Goal: Task Accomplishment & Management: Complete application form

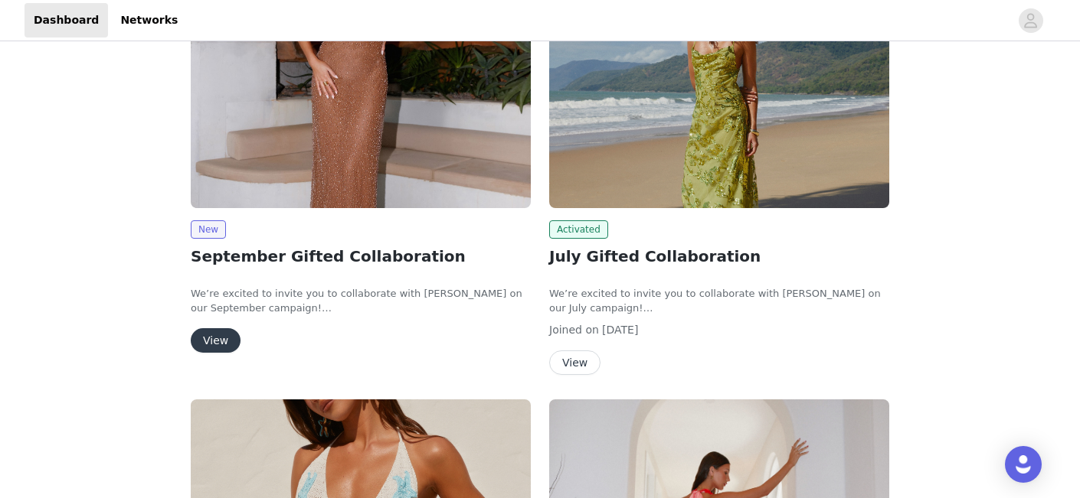
scroll to position [198, 0]
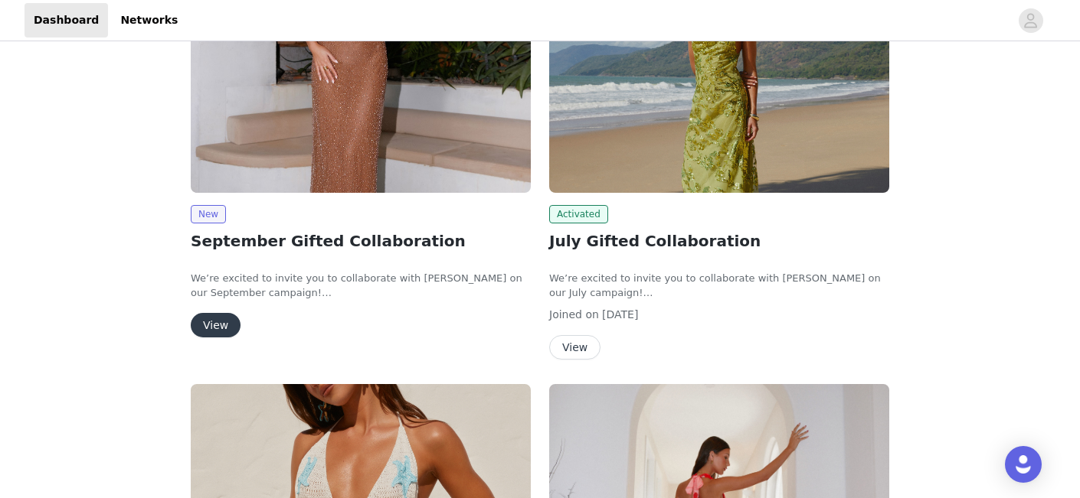
click at [224, 328] on button "View" at bounding box center [216, 325] width 50 height 25
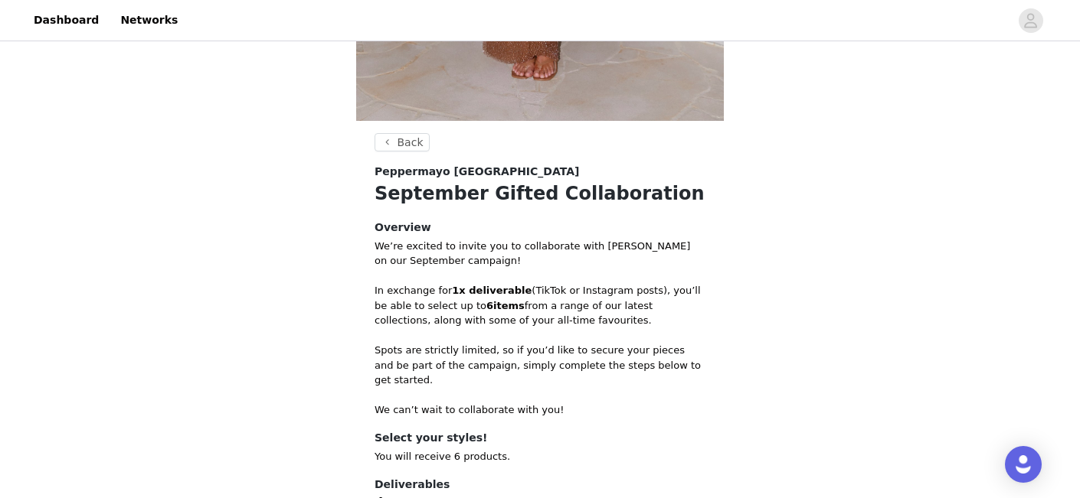
scroll to position [662, 0]
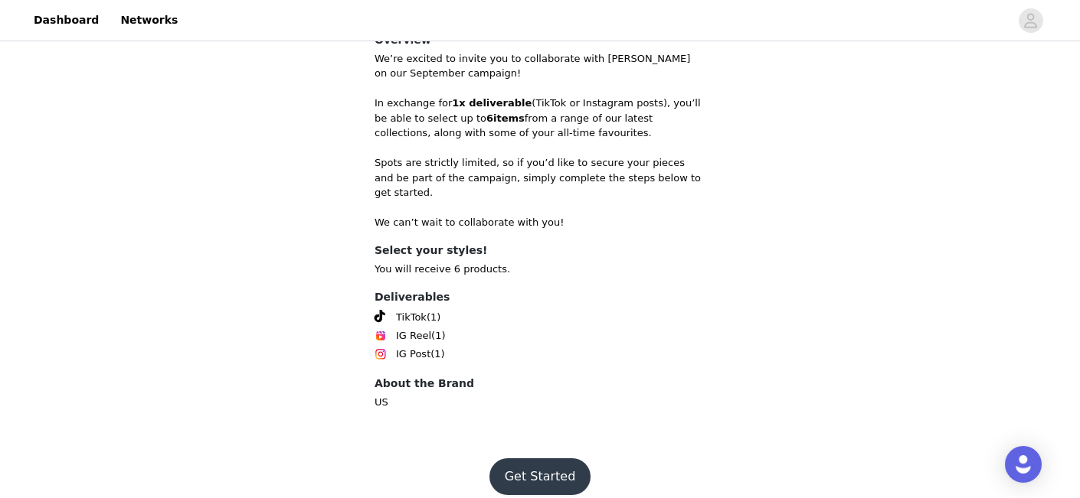
click at [551, 462] on button "Get Started" at bounding box center [540, 477] width 102 height 37
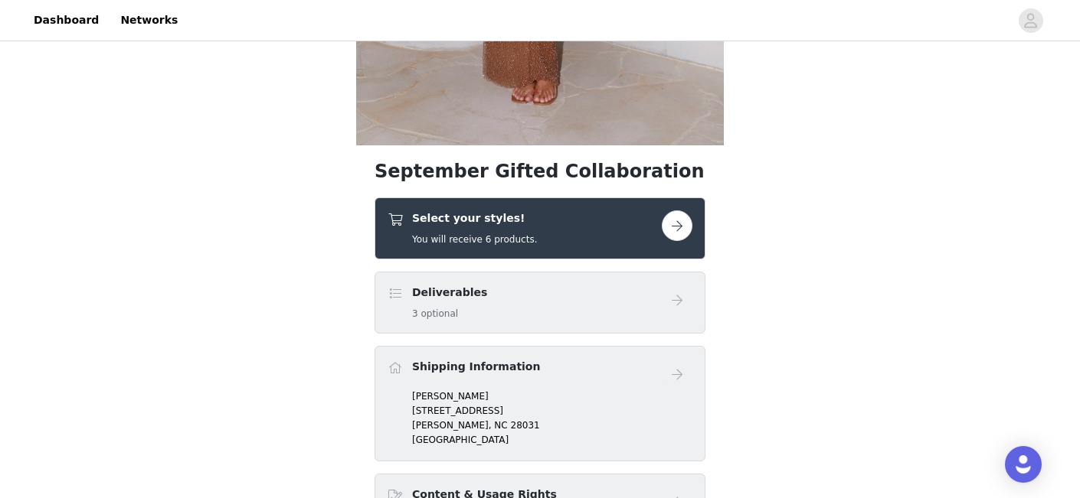
scroll to position [410, 0]
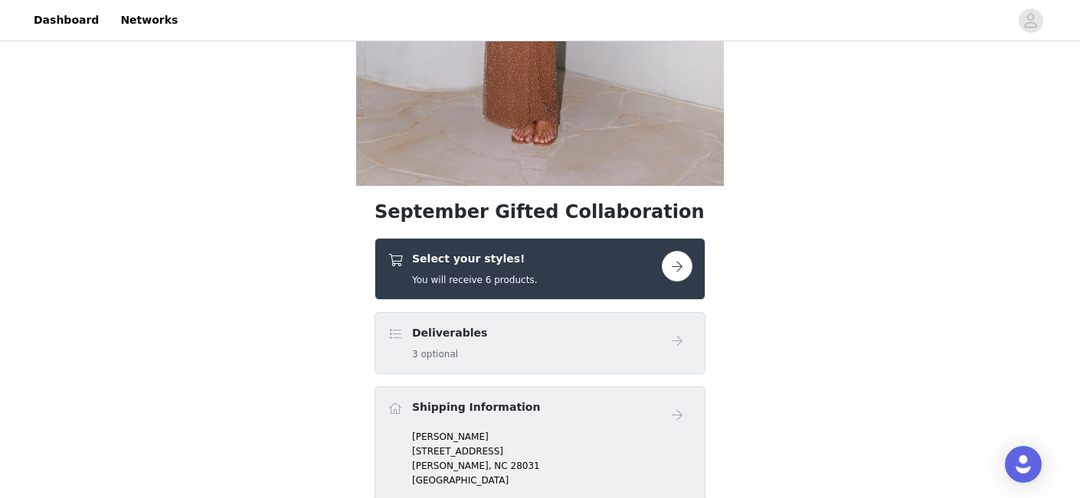
click at [691, 263] on button "button" at bounding box center [677, 266] width 31 height 31
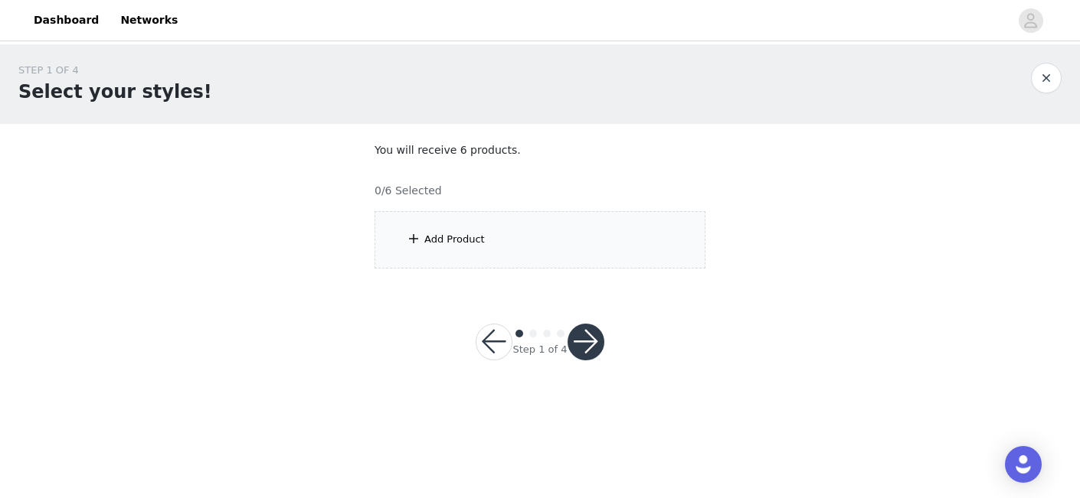
click at [612, 253] on div "Add Product" at bounding box center [539, 239] width 331 height 57
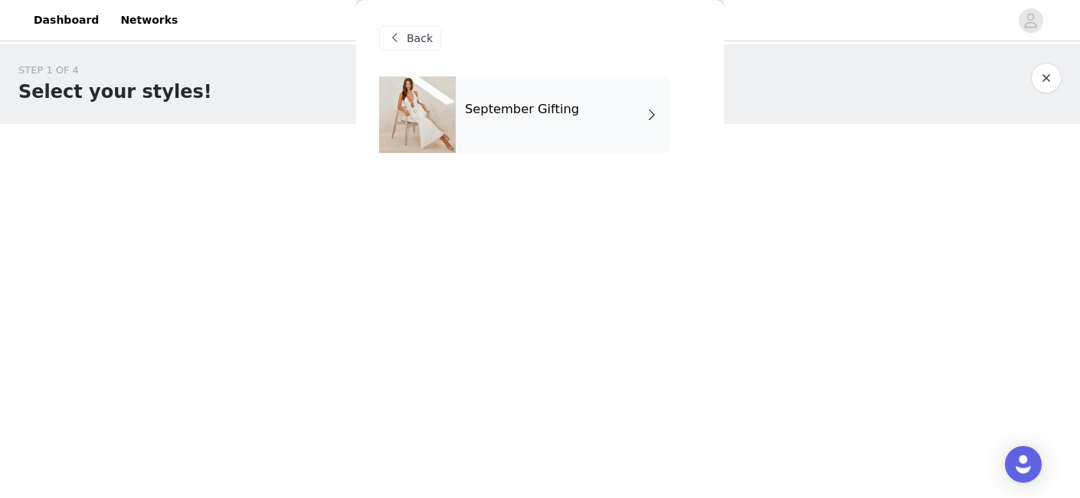
click at [517, 119] on div "September Gifting" at bounding box center [562, 115] width 213 height 77
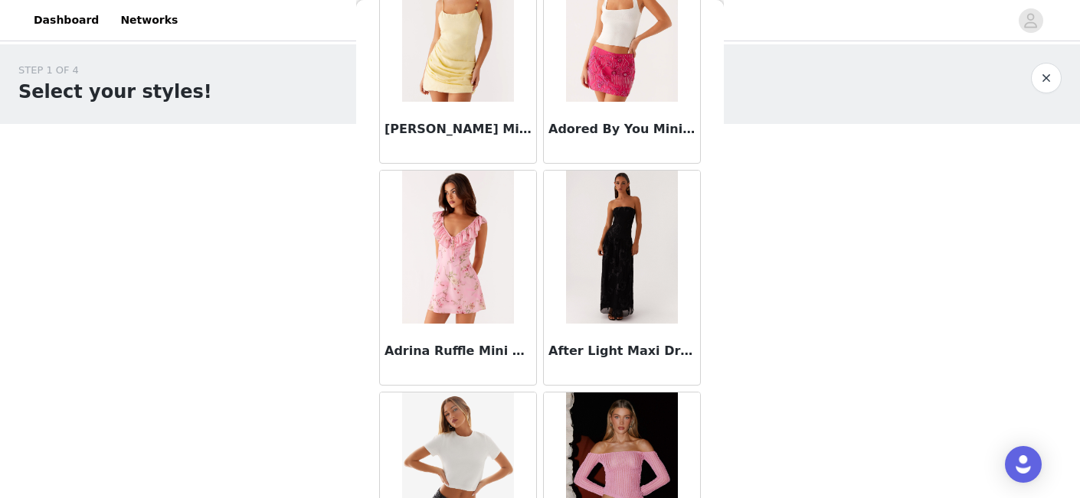
scroll to position [377, 0]
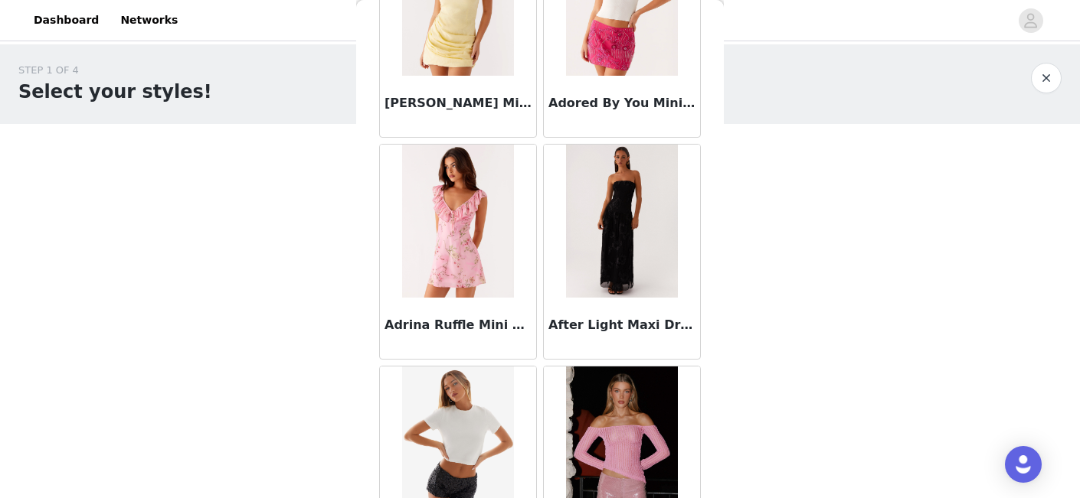
click at [446, 328] on h3 "Adrina Ruffle Mini Dress - Pink Floral Print" at bounding box center [457, 325] width 147 height 18
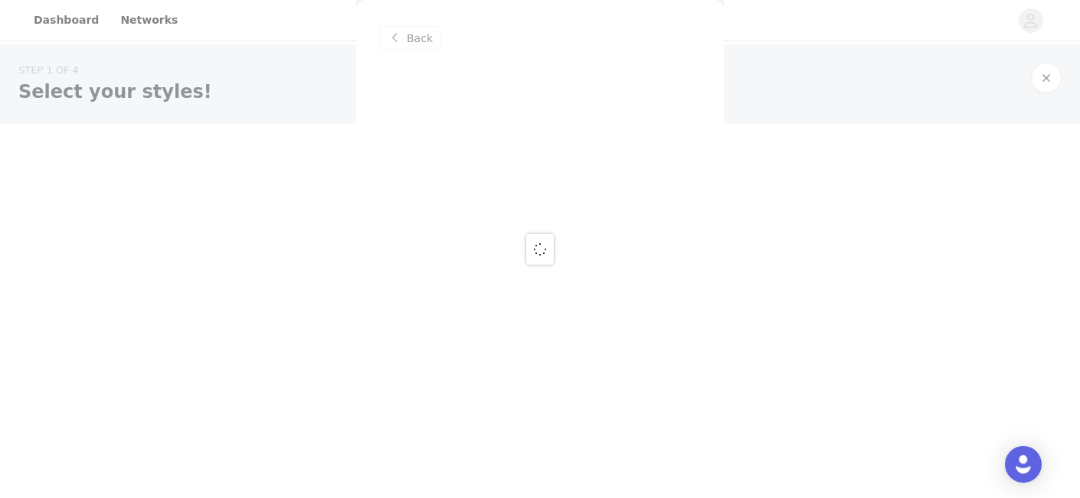
click at [446, 328] on div "Back" at bounding box center [540, 249] width 368 height 498
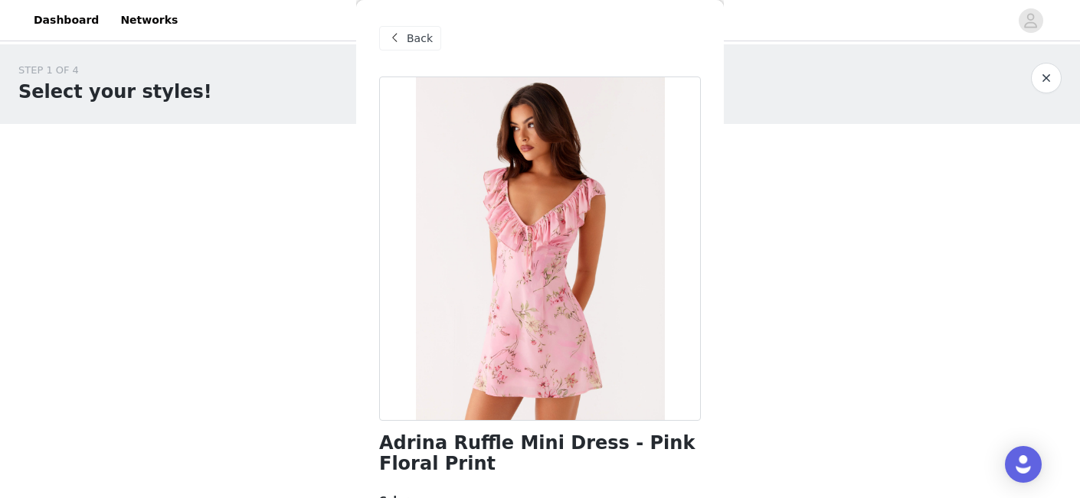
scroll to position [16, 0]
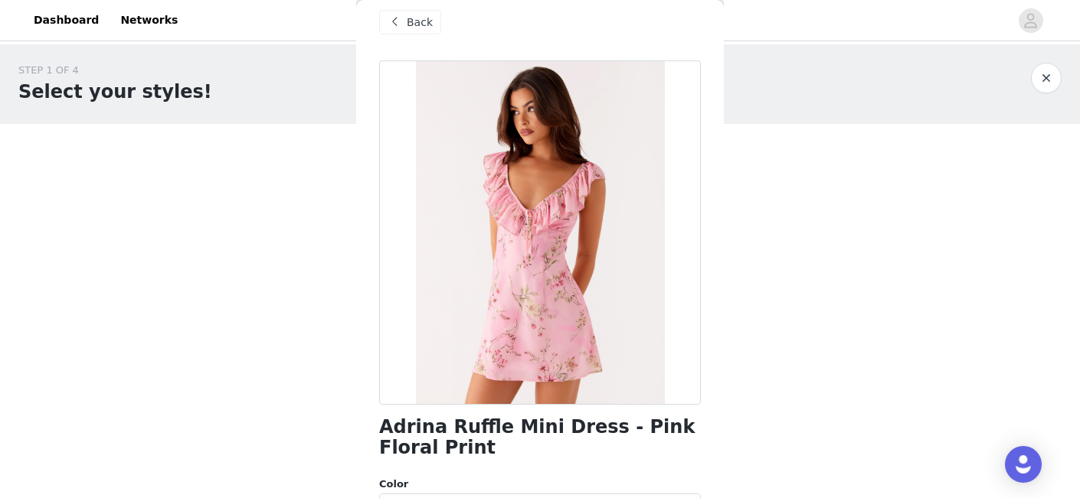
click at [497, 431] on h1 "Adrina Ruffle Mini Dress - Pink Floral Print" at bounding box center [540, 437] width 322 height 41
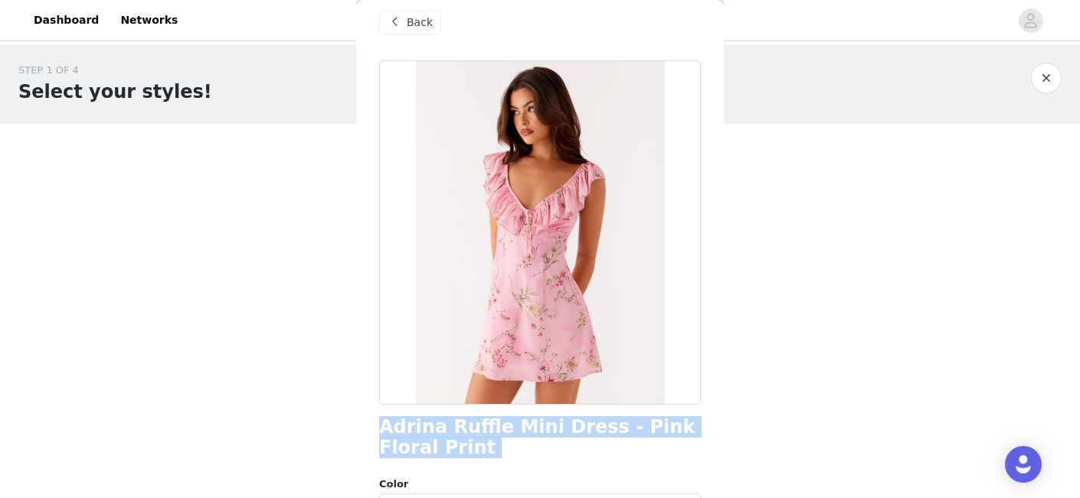
copy div "Adrina Ruffle Mini Dress - Pink Floral Print"
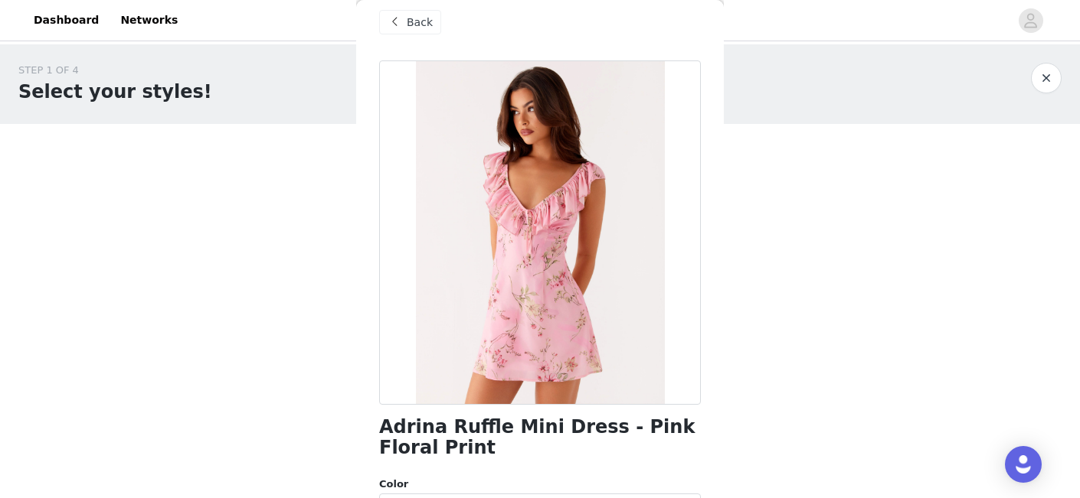
click at [402, 22] on span at bounding box center [394, 22] width 18 height 18
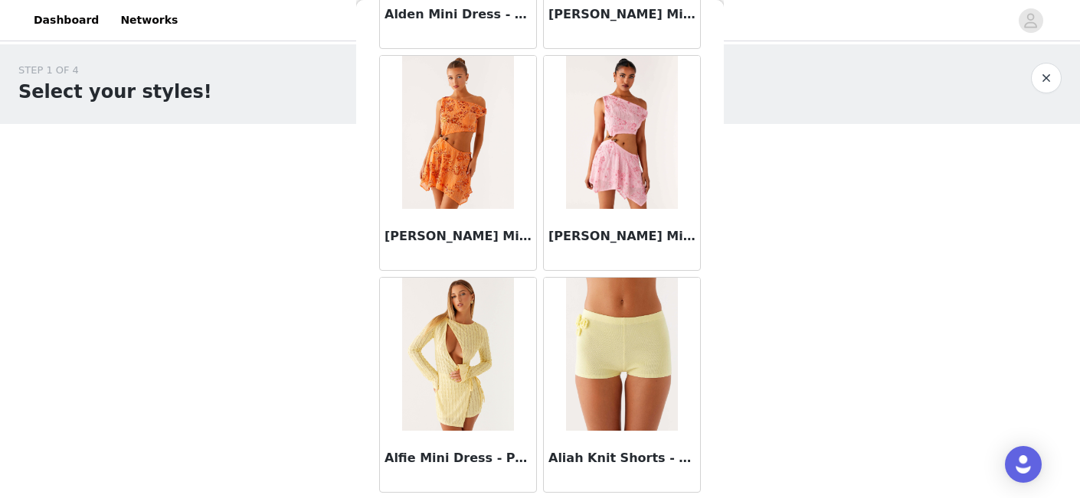
scroll to position [1845, 0]
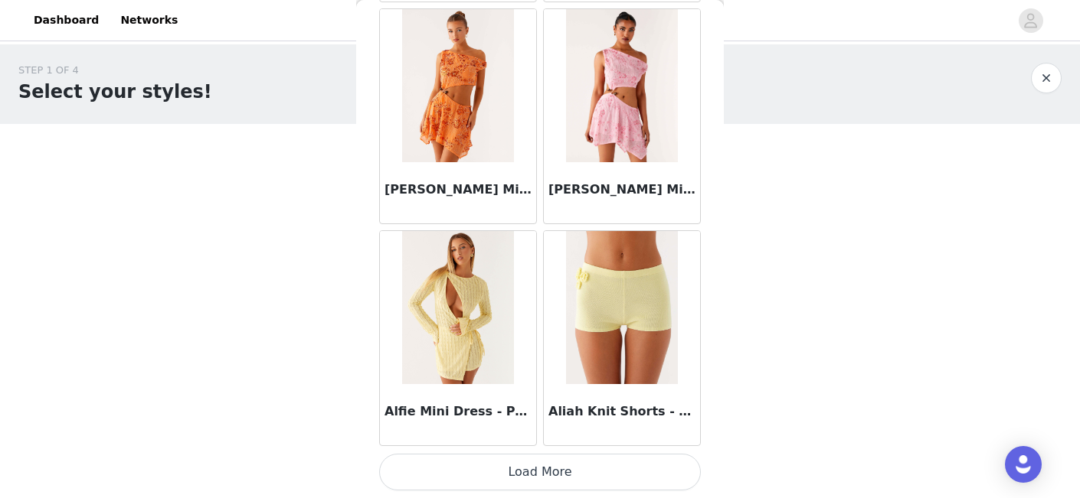
click at [547, 476] on button "Load More" at bounding box center [540, 472] width 322 height 37
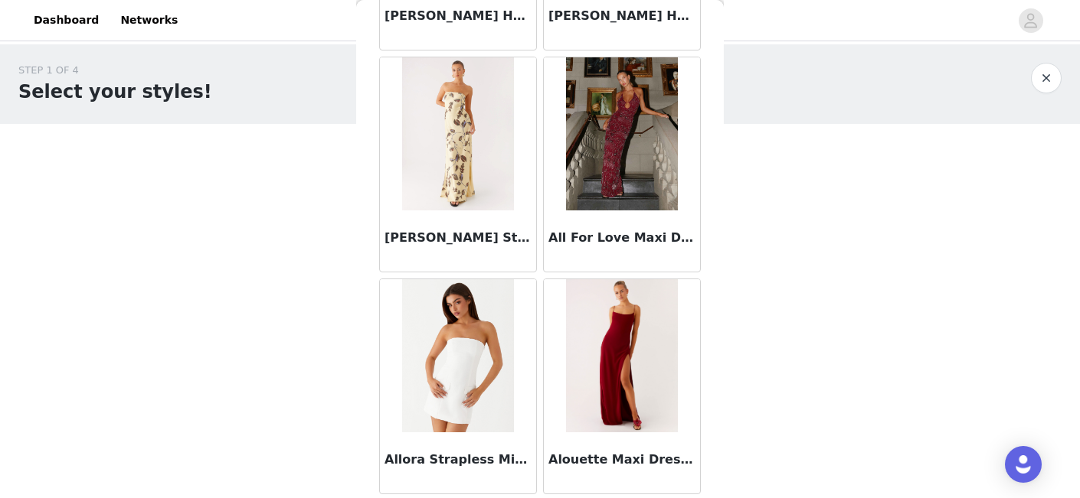
scroll to position [3134, 0]
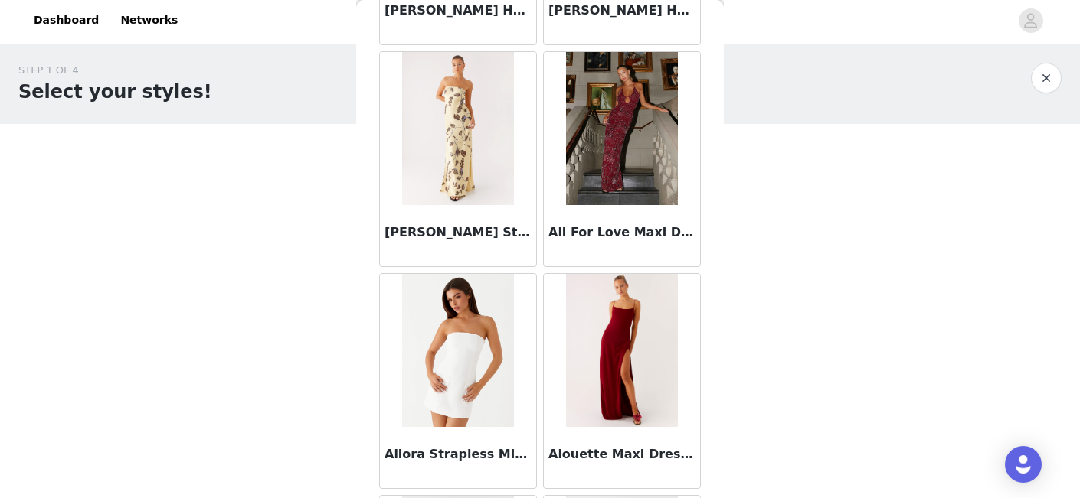
click at [636, 133] on img at bounding box center [621, 128] width 111 height 153
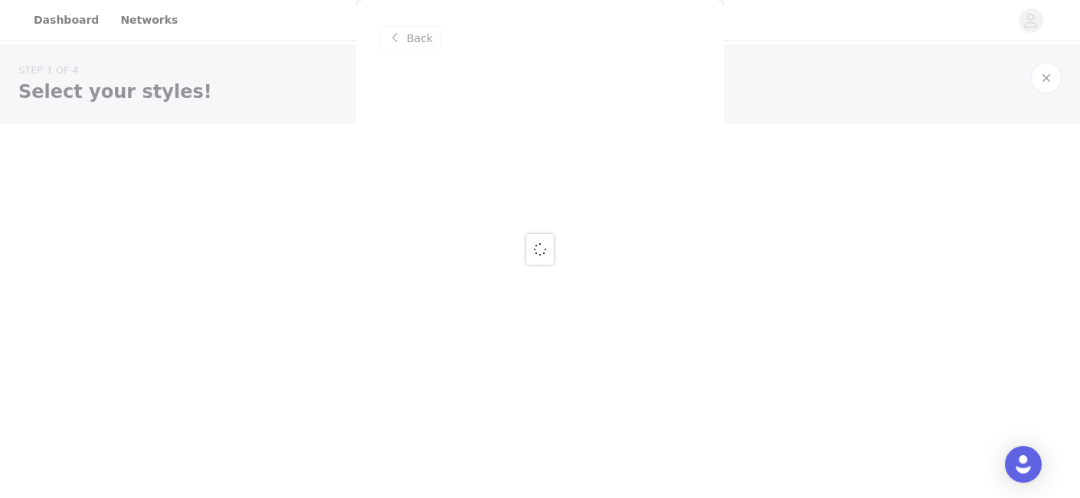
scroll to position [0, 0]
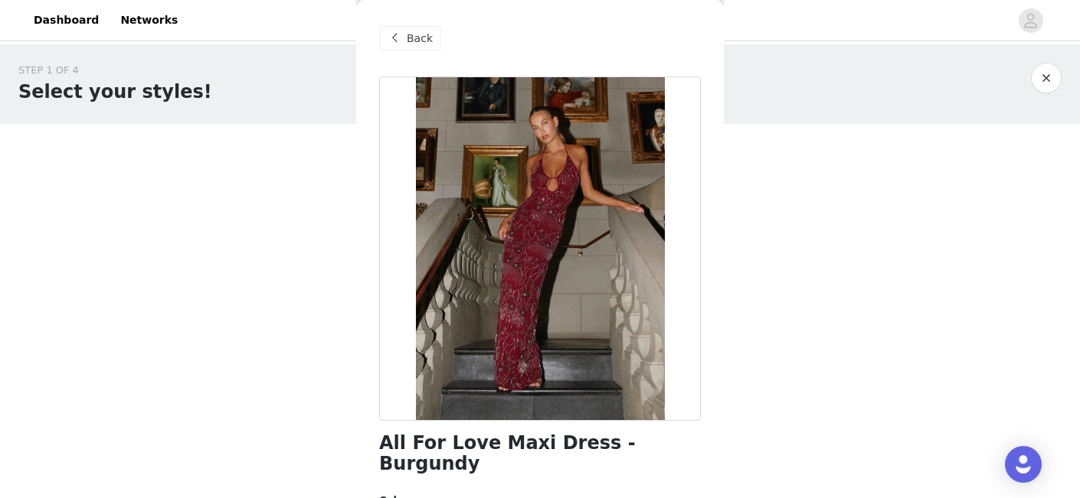
click at [495, 438] on h1 "All For Love Maxi Dress - Burgundy" at bounding box center [540, 453] width 322 height 41
click at [427, 33] on span "Back" at bounding box center [420, 39] width 26 height 16
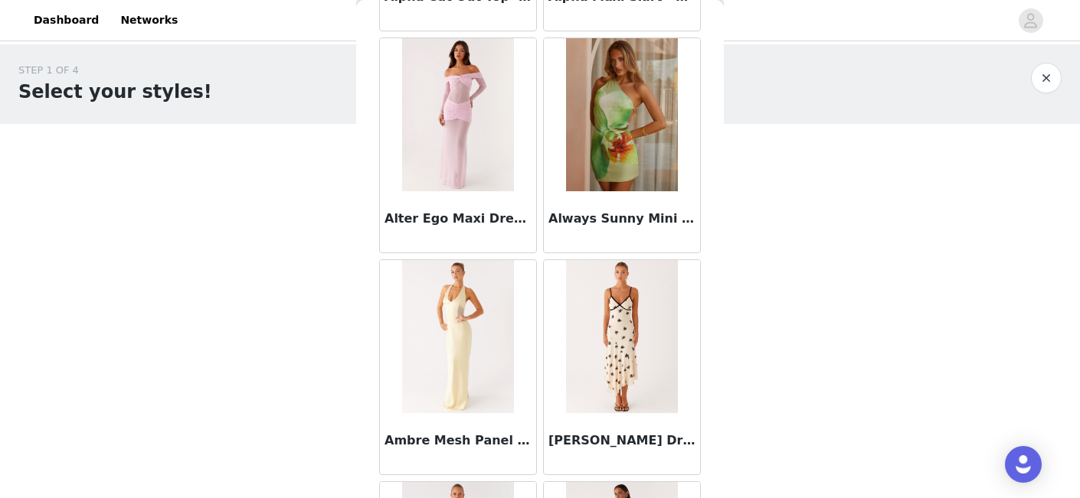
scroll to position [3869, 0]
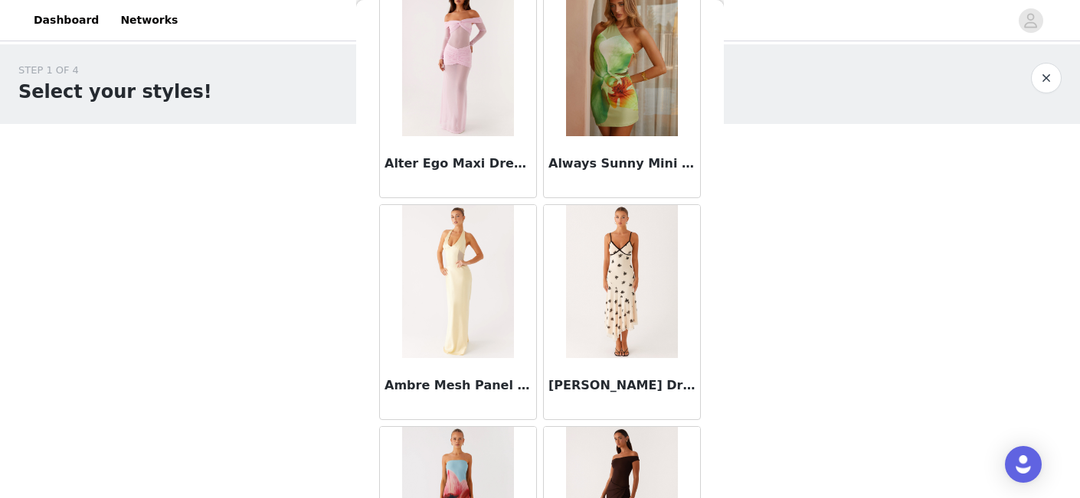
click at [630, 283] on img at bounding box center [621, 281] width 111 height 153
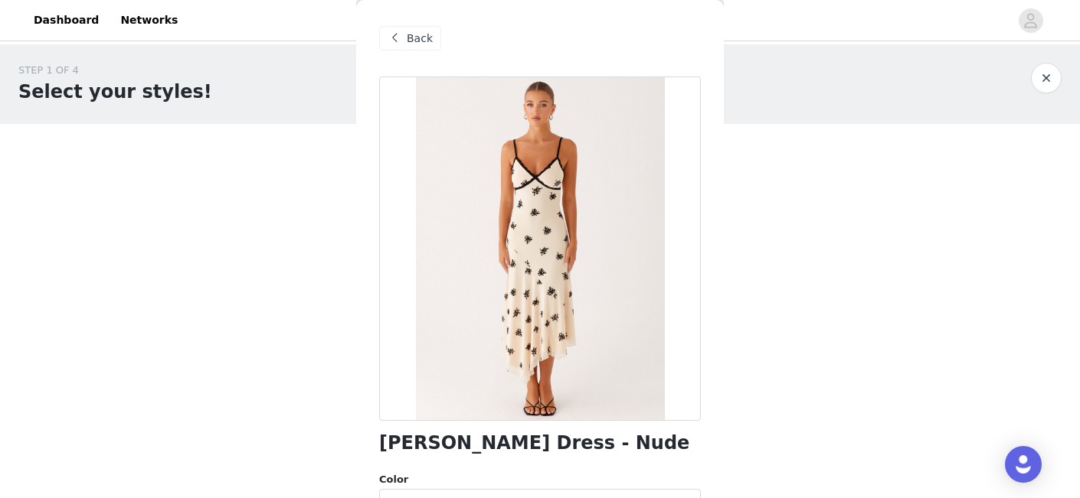
scroll to position [61, 0]
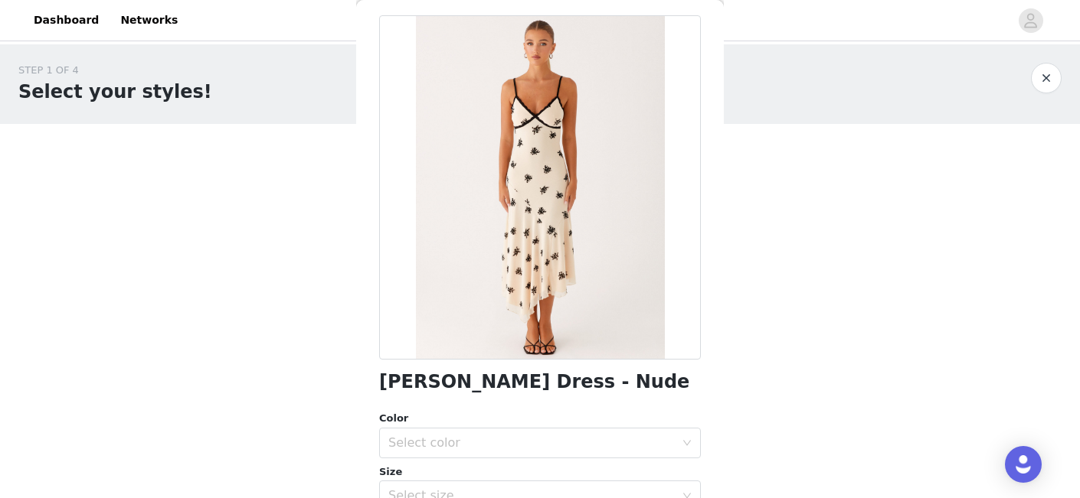
click at [486, 380] on h1 "[PERSON_NAME] Dress - Nude" at bounding box center [534, 382] width 310 height 21
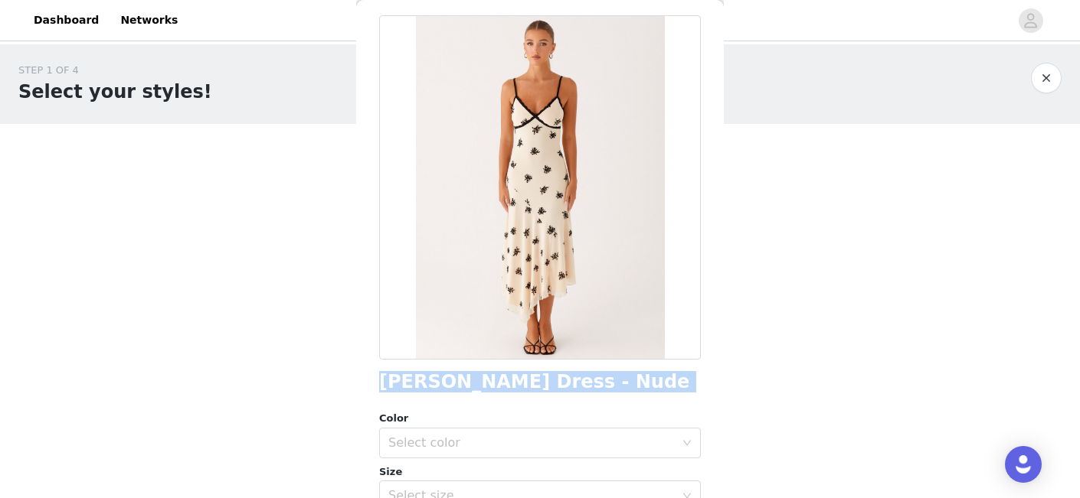
scroll to position [0, 0]
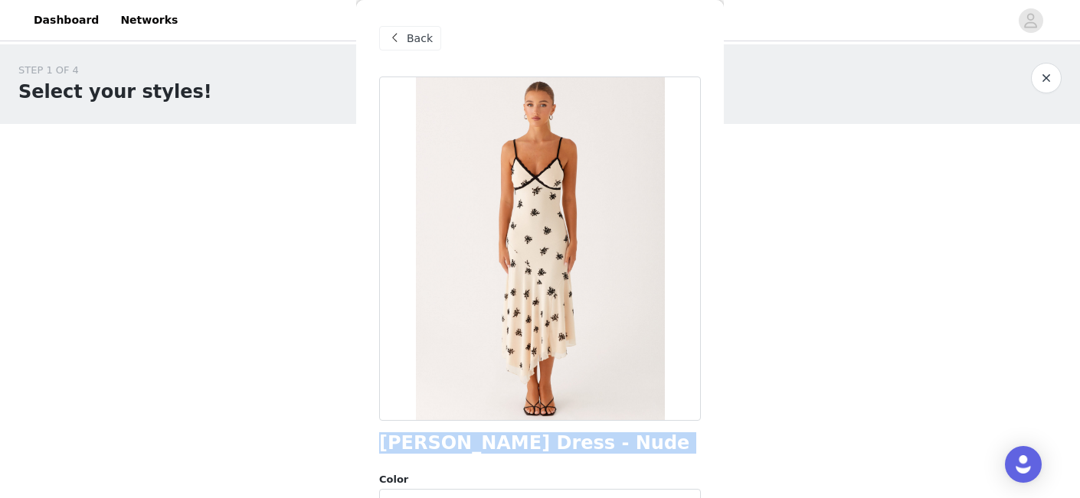
click at [404, 41] on div "Back" at bounding box center [410, 38] width 62 height 25
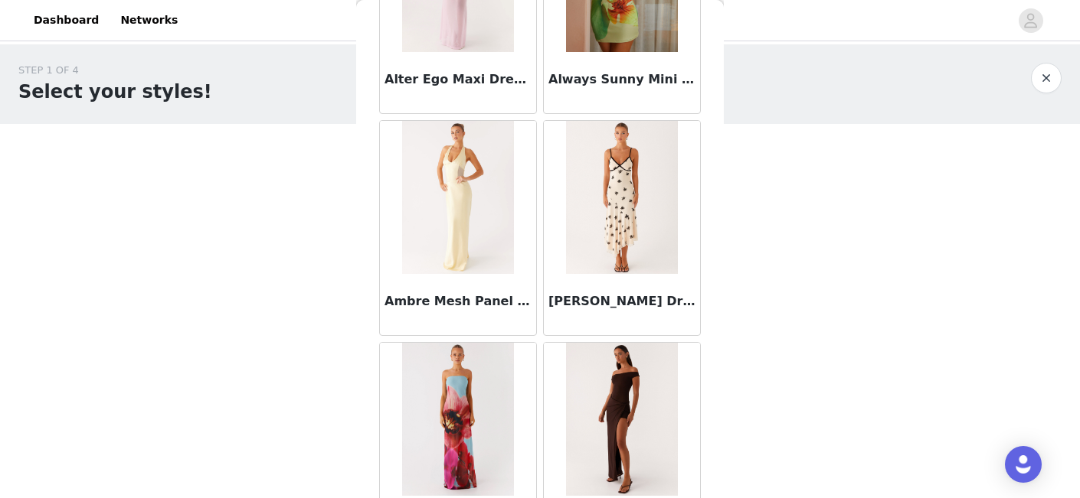
scroll to position [4065, 0]
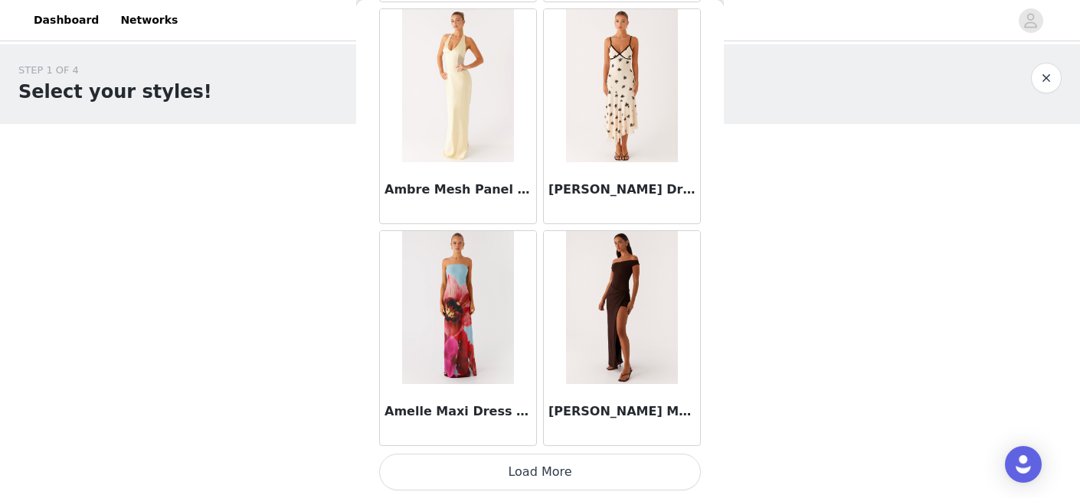
click at [534, 466] on button "Load More" at bounding box center [540, 472] width 322 height 37
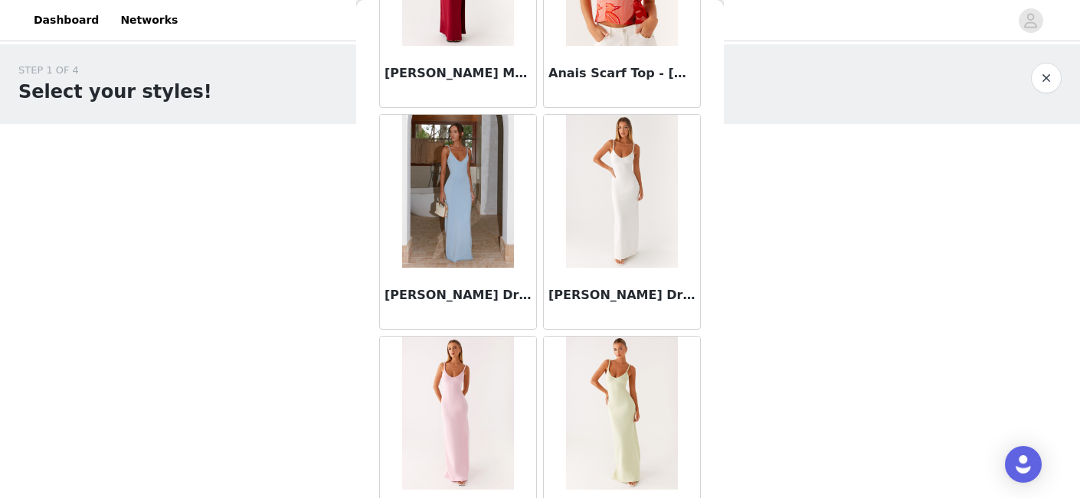
scroll to position [4629, 0]
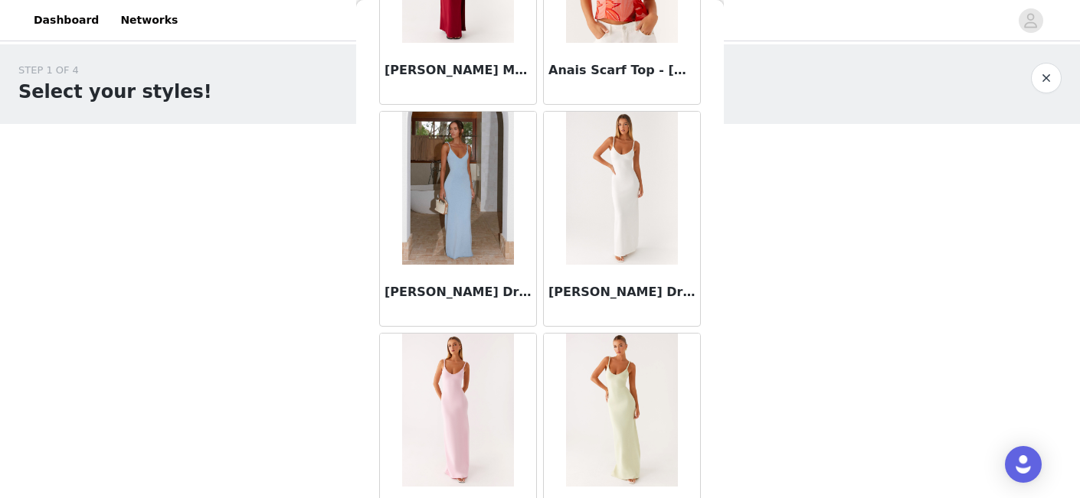
click at [650, 211] on img at bounding box center [621, 188] width 111 height 153
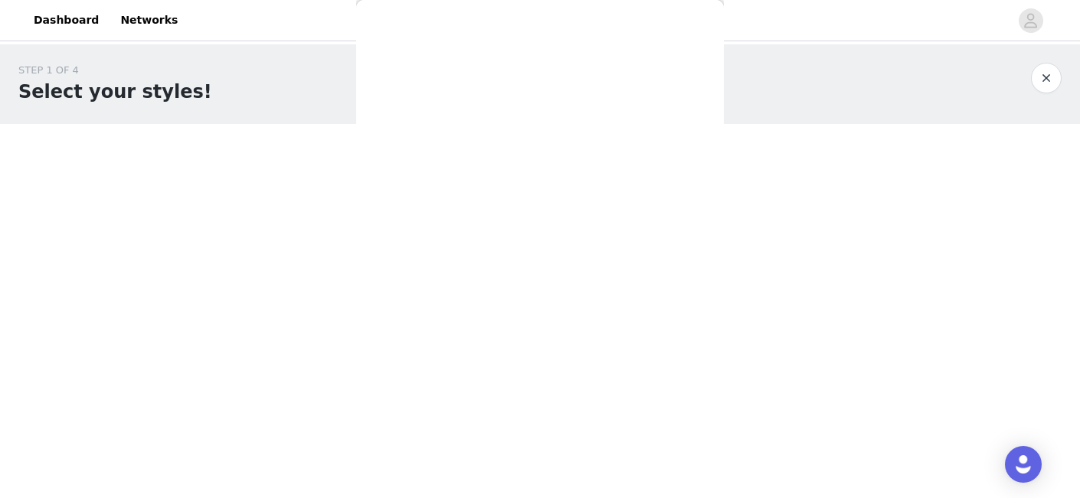
scroll to position [0, 0]
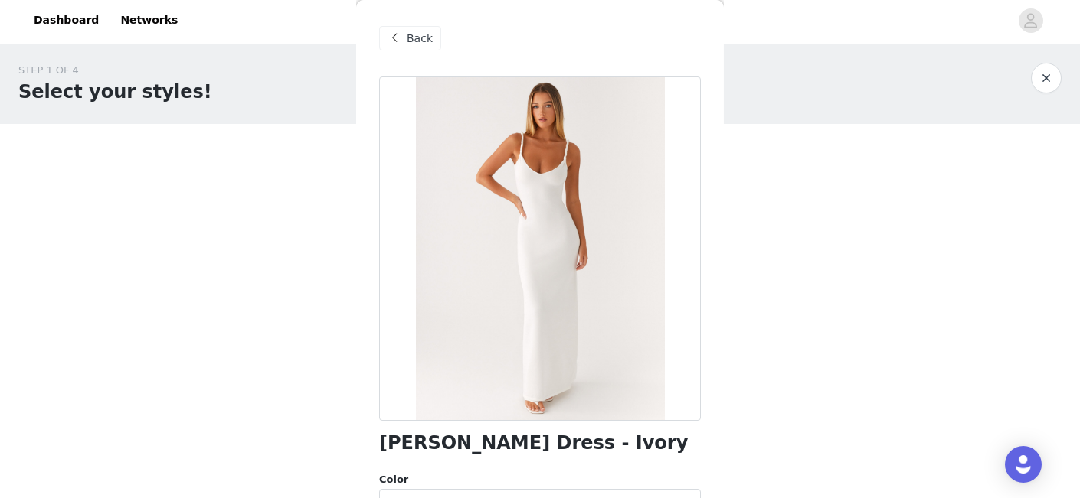
click at [508, 441] on h1 "[PERSON_NAME] Dress - Ivory" at bounding box center [533, 443] width 309 height 21
click at [508, 441] on h1 "Anastasia Maxi Dress - Ivory" at bounding box center [533, 443] width 309 height 21
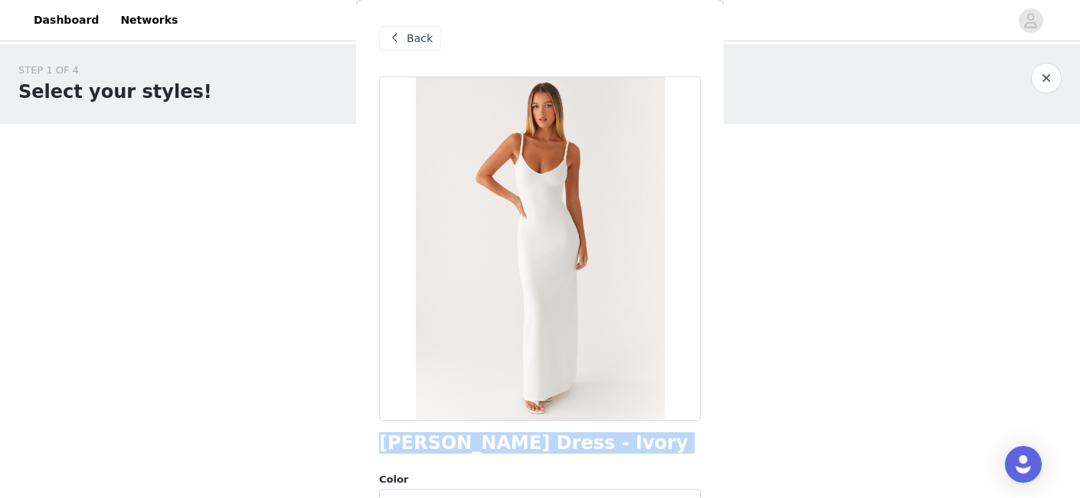
click at [508, 441] on h1 "Anastasia Maxi Dress - Ivory" at bounding box center [533, 443] width 309 height 21
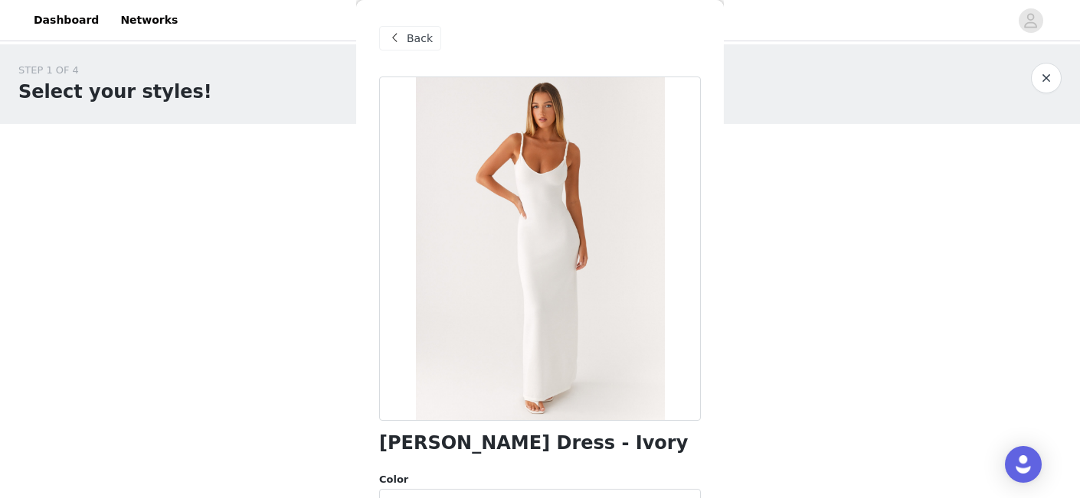
click at [430, 41] on span "Back" at bounding box center [420, 39] width 26 height 16
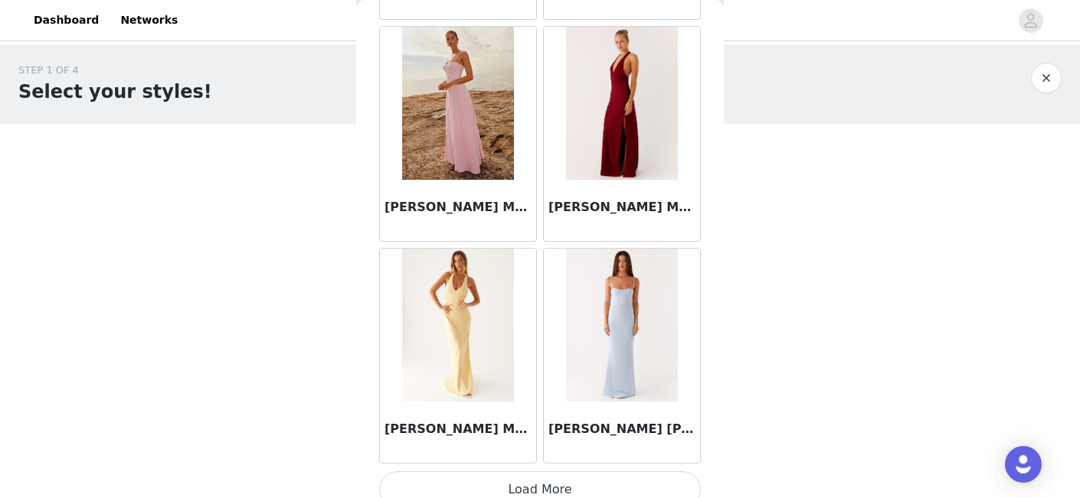
scroll to position [6286, 0]
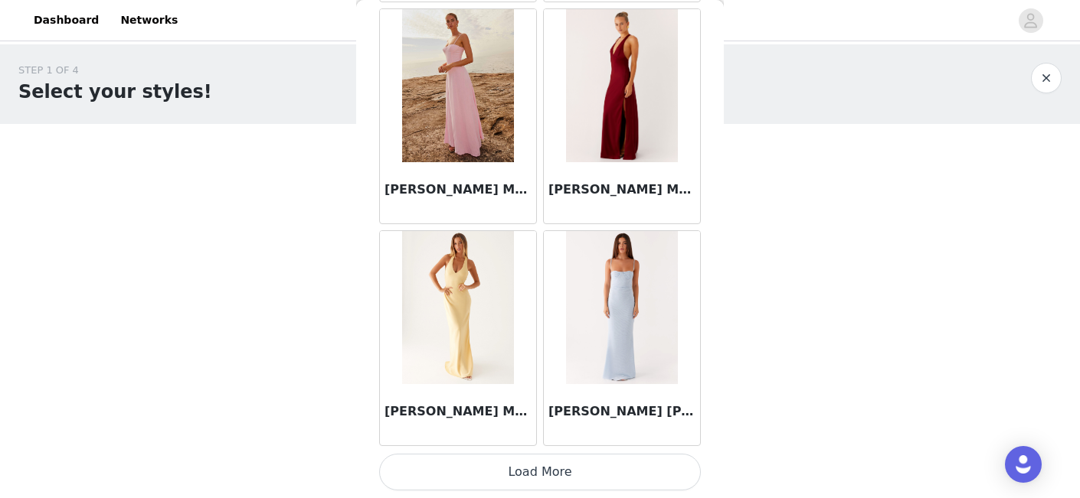
click at [555, 476] on button "Load More" at bounding box center [540, 472] width 322 height 37
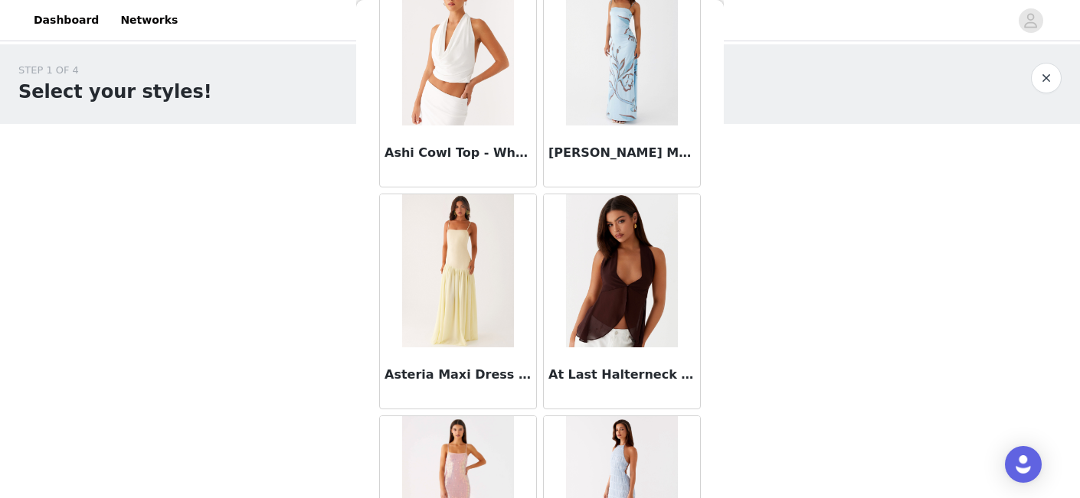
scroll to position [7730, 0]
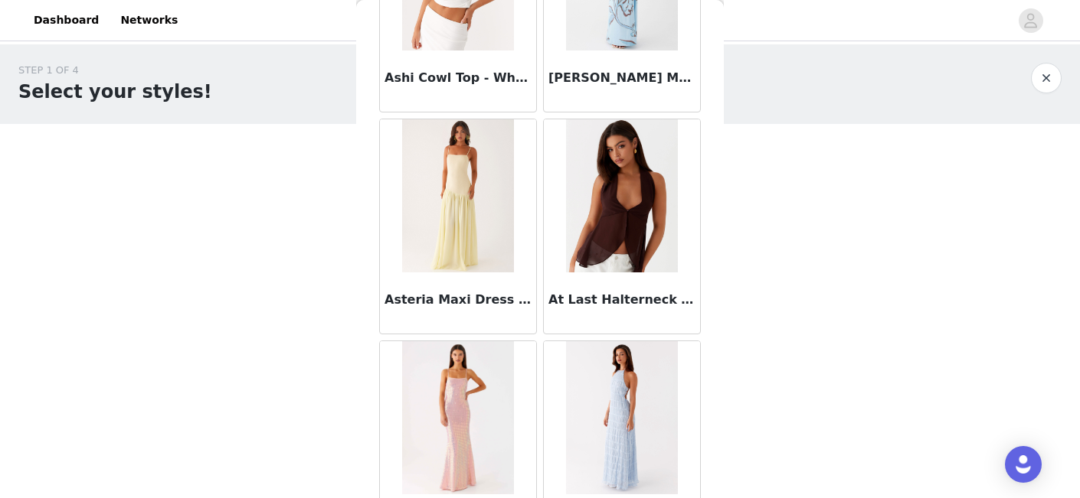
click at [488, 240] on img at bounding box center [457, 195] width 111 height 153
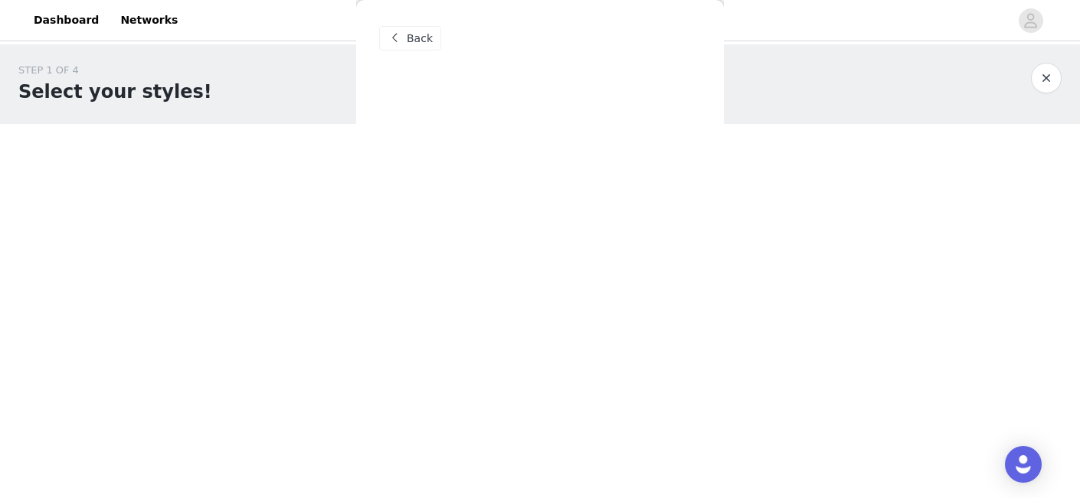
scroll to position [0, 0]
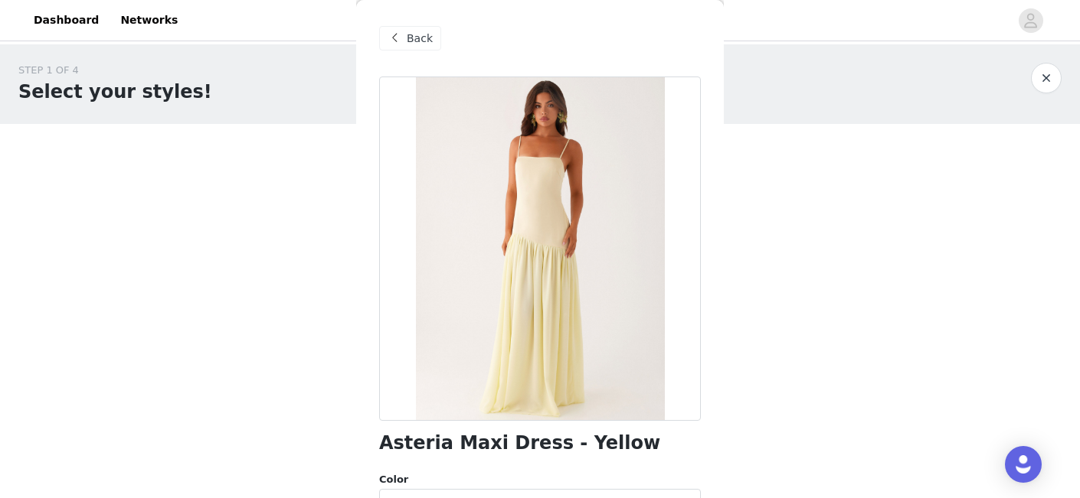
click at [424, 41] on span "Back" at bounding box center [420, 39] width 26 height 16
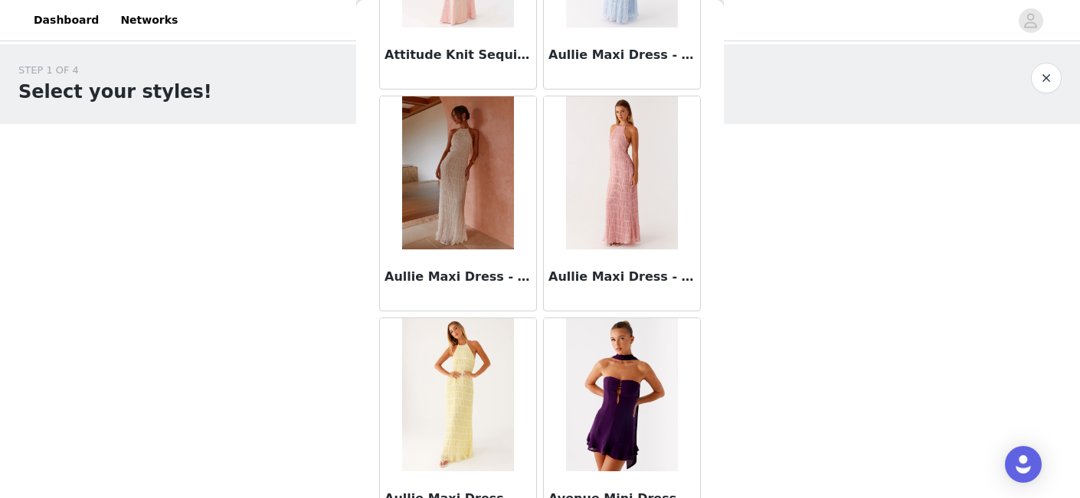
scroll to position [8139, 0]
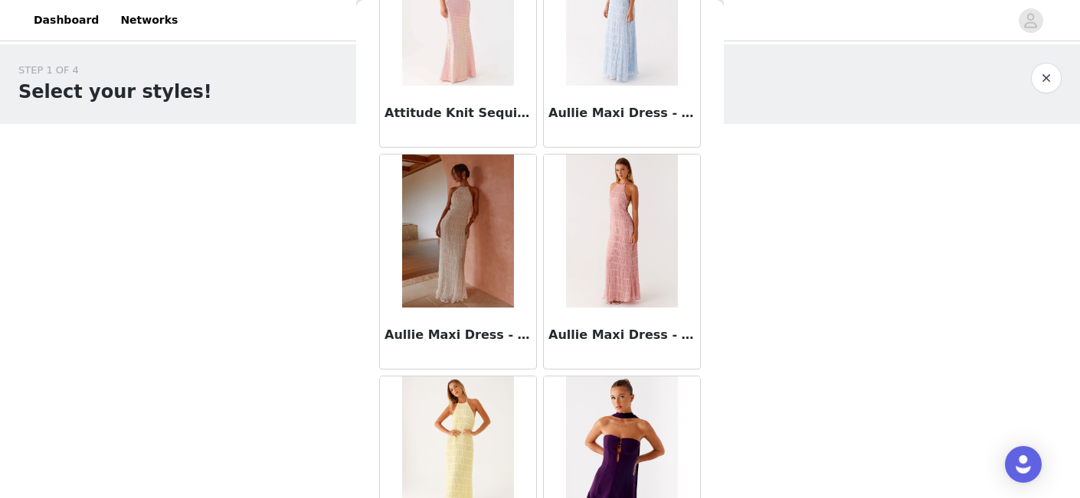
click at [460, 240] on img at bounding box center [457, 231] width 111 height 153
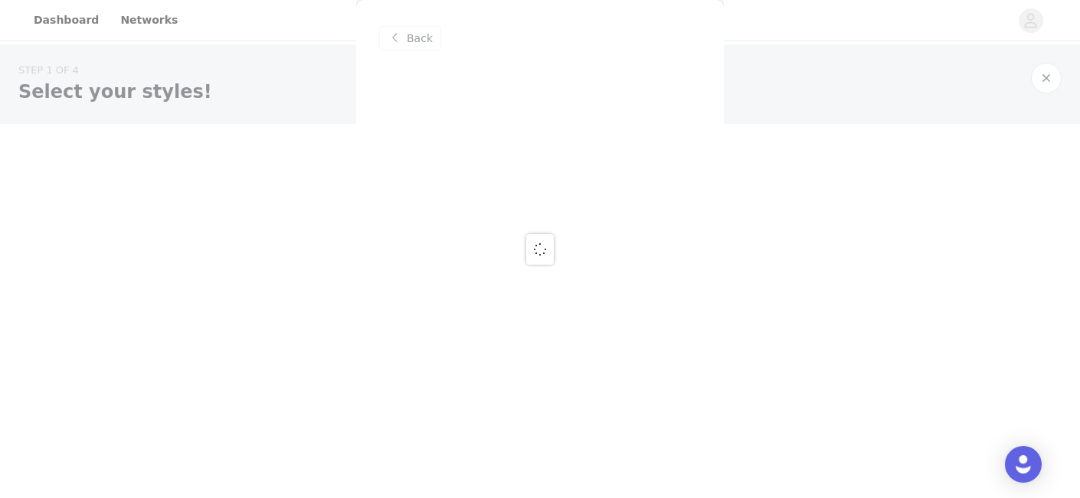
scroll to position [0, 0]
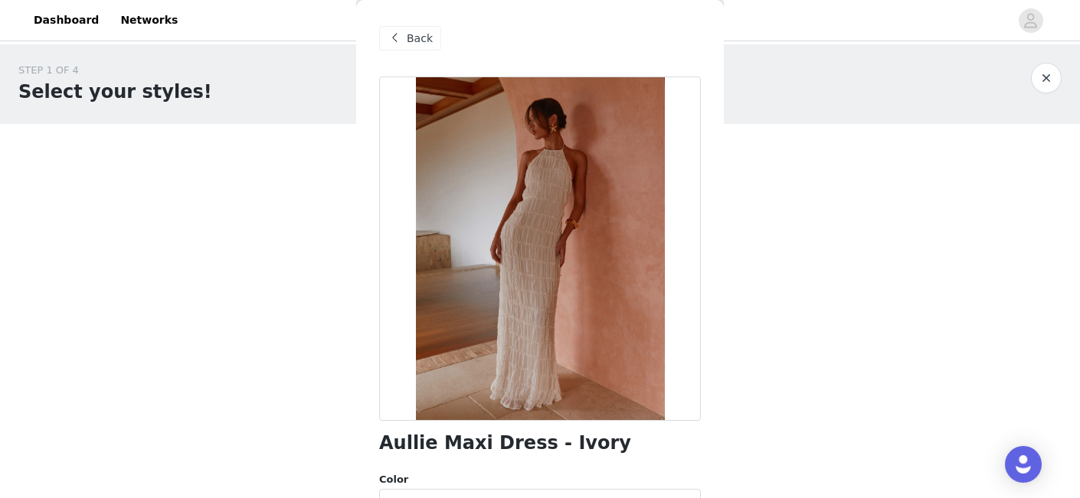
click at [485, 444] on h1 "Aullie Maxi Dress - Ivory" at bounding box center [505, 443] width 252 height 21
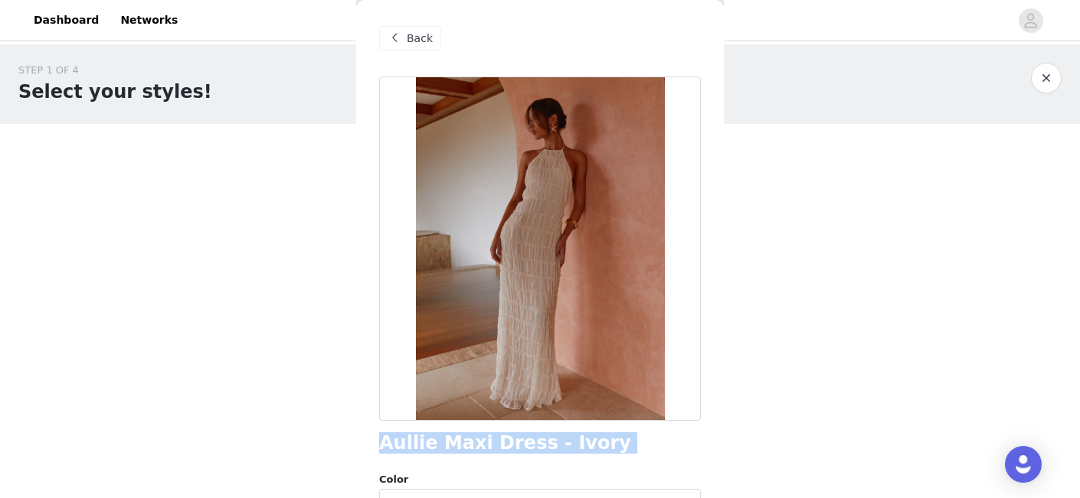
click at [485, 444] on h1 "Aullie Maxi Dress - Ivory" at bounding box center [505, 443] width 252 height 21
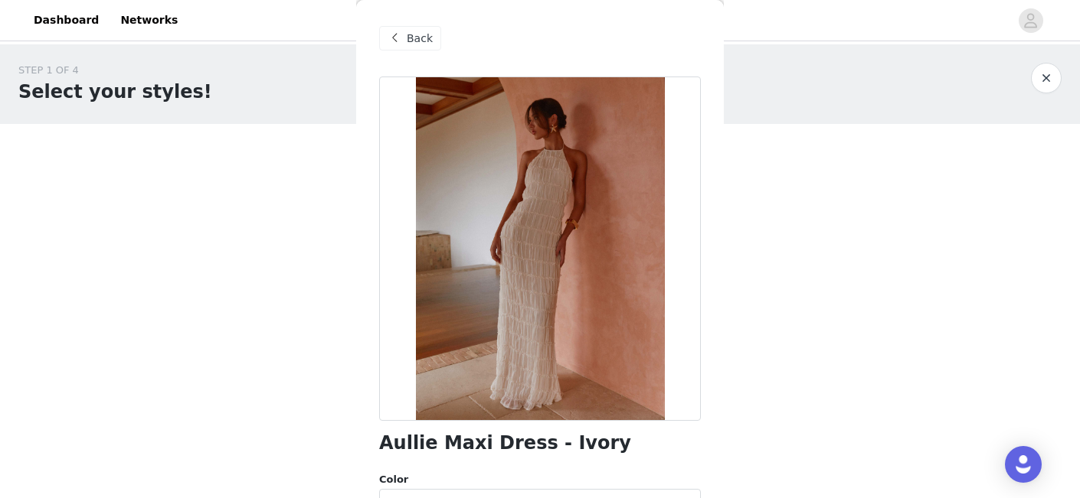
click at [407, 34] on span "Back" at bounding box center [420, 39] width 26 height 16
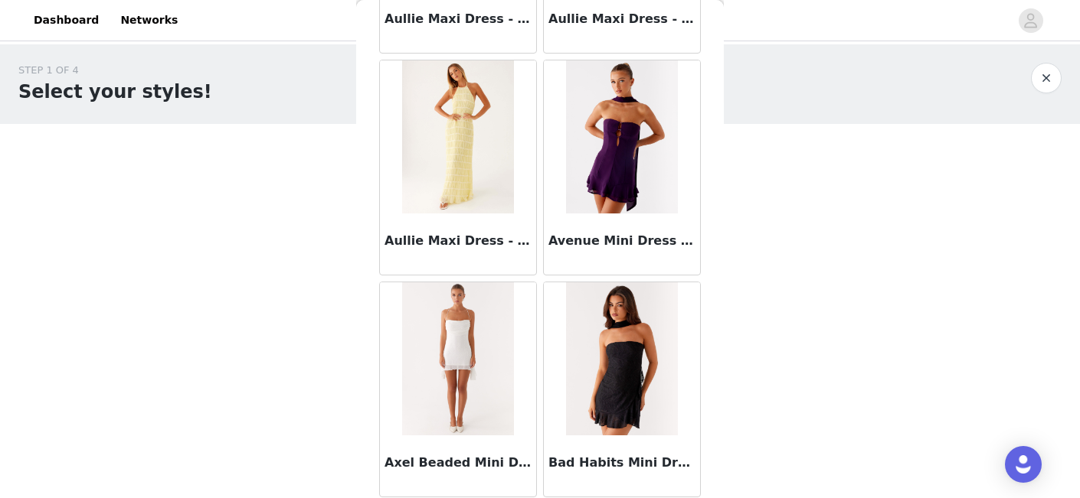
scroll to position [8506, 0]
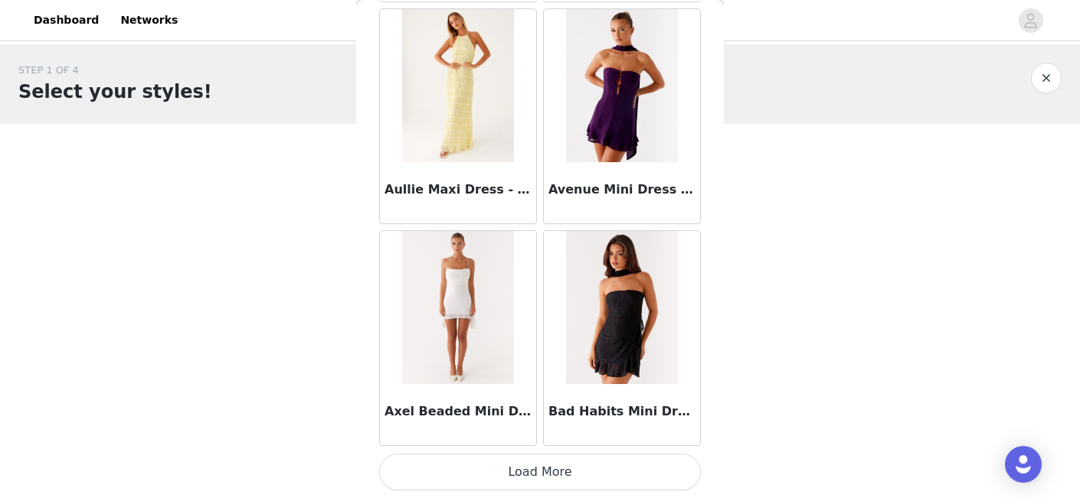
click at [545, 478] on button "Load More" at bounding box center [540, 472] width 322 height 37
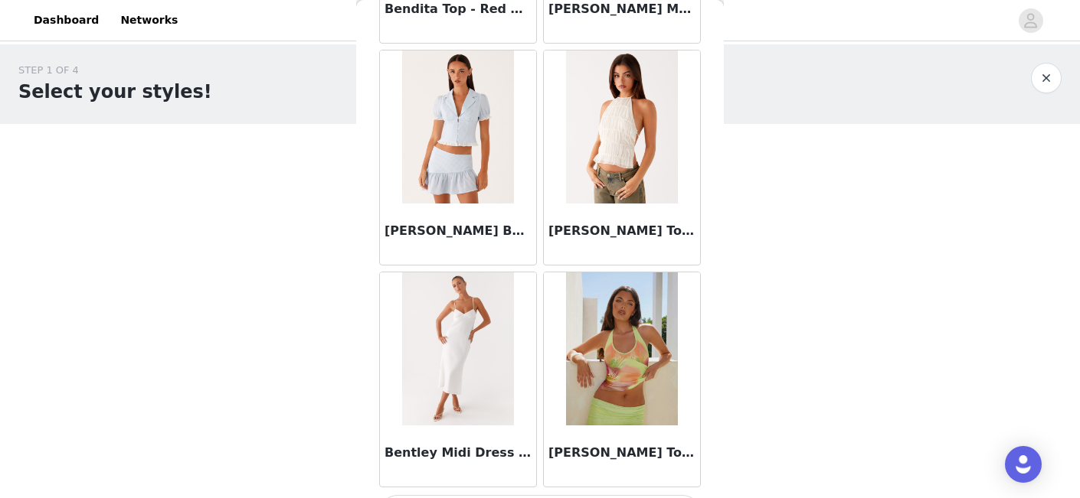
scroll to position [10727, 0]
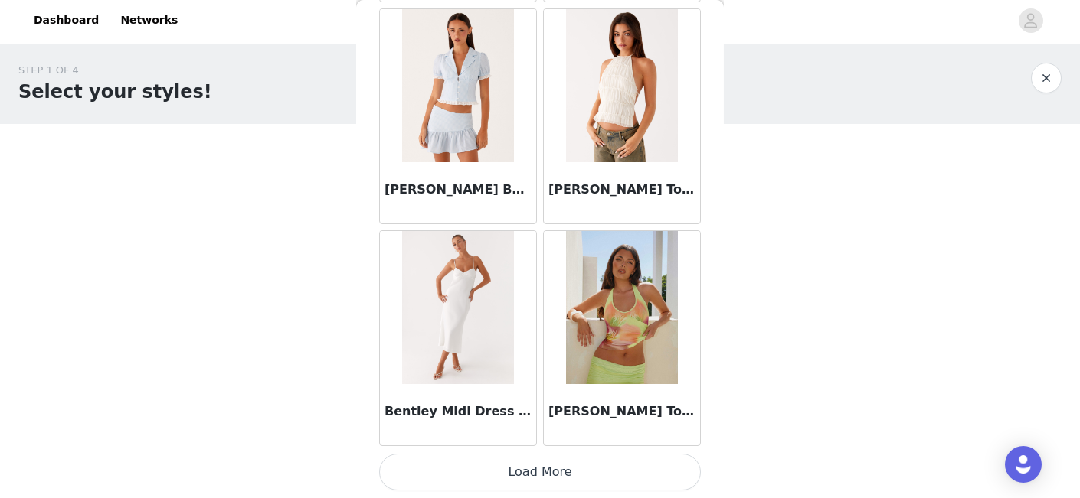
click at [547, 472] on button "Load More" at bounding box center [540, 472] width 322 height 37
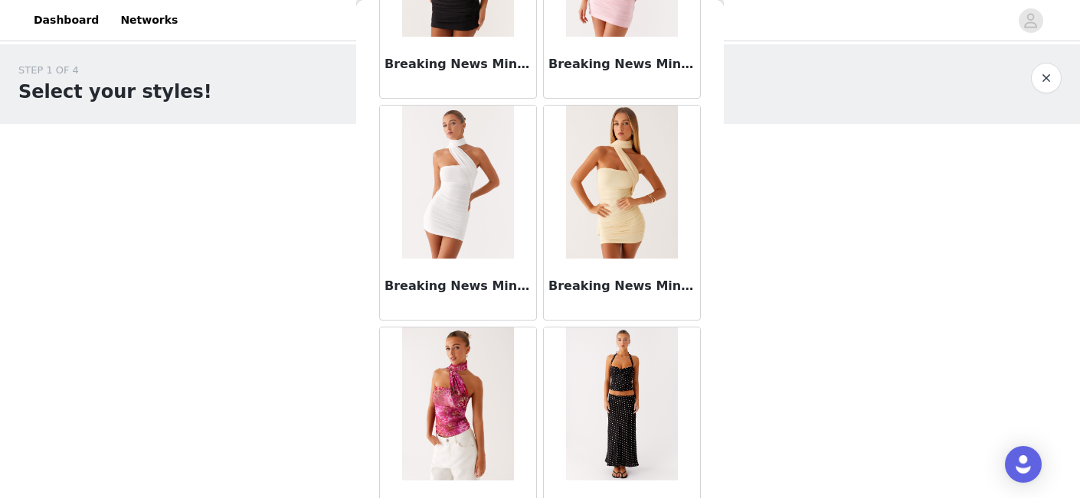
scroll to position [12948, 0]
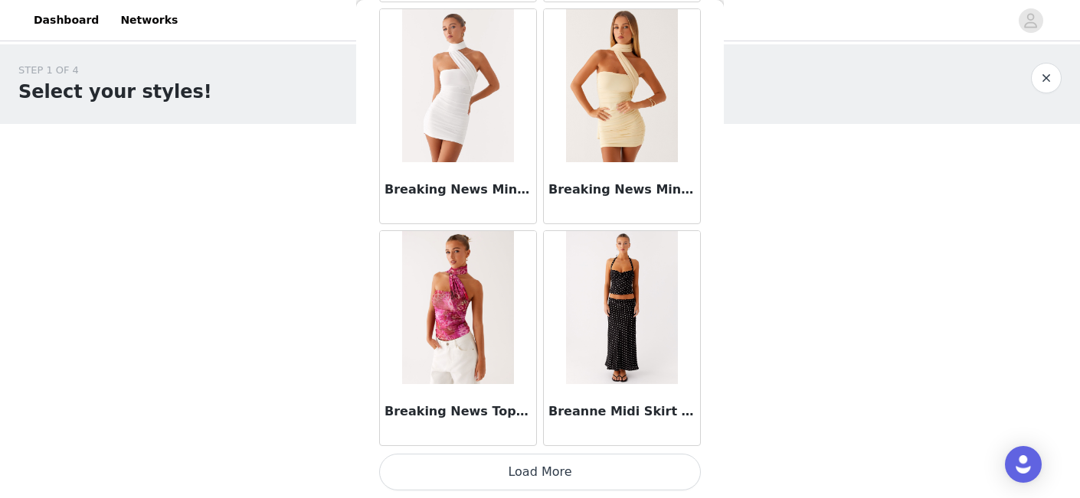
click at [551, 472] on button "Load More" at bounding box center [540, 472] width 322 height 37
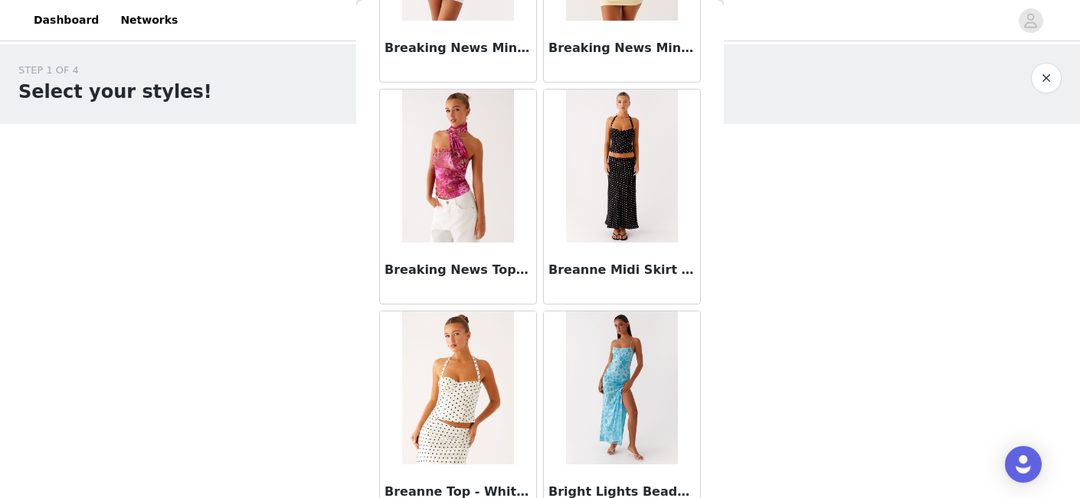
scroll to position [13099, 0]
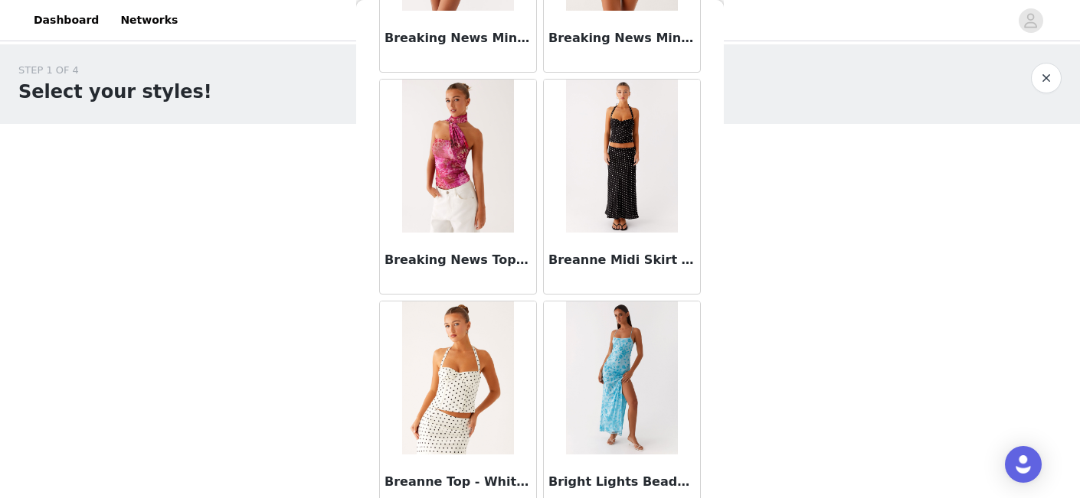
click at [613, 182] on img at bounding box center [621, 156] width 111 height 153
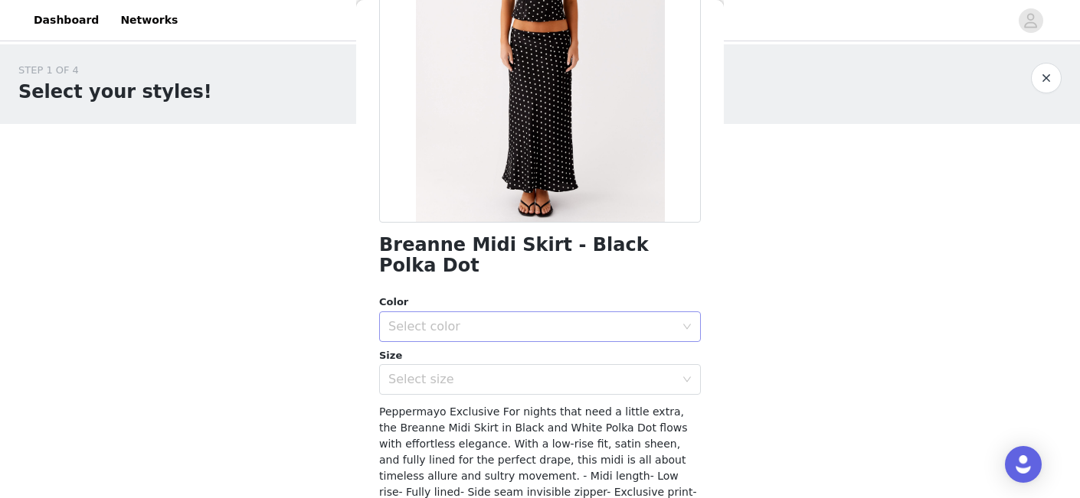
scroll to position [128, 0]
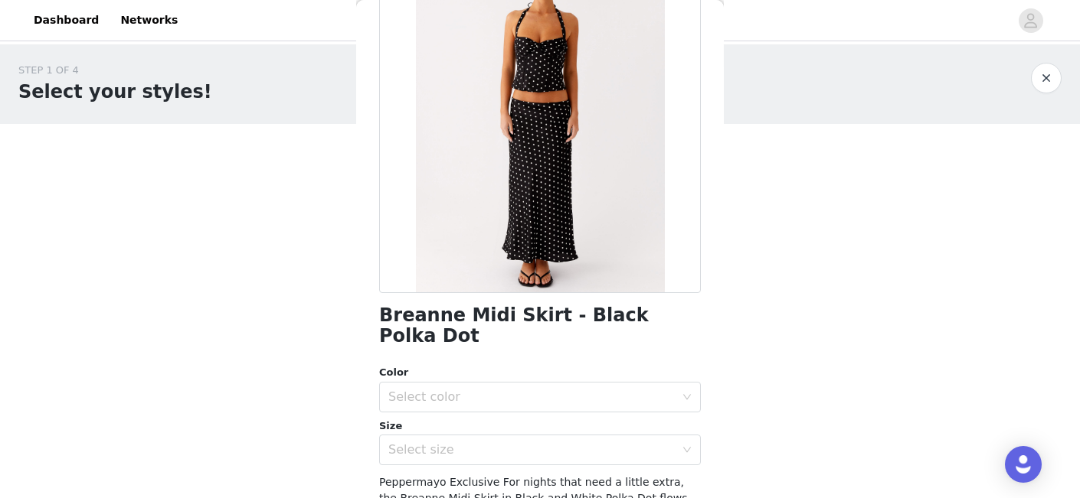
click at [515, 310] on h1 "Breanne Midi Skirt - Black Polka Dot" at bounding box center [540, 326] width 322 height 41
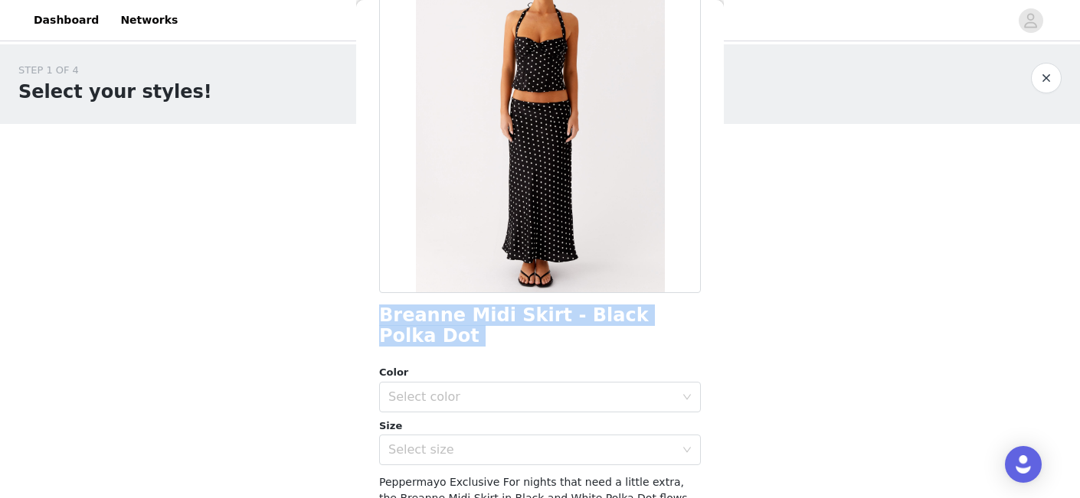
scroll to position [0, 0]
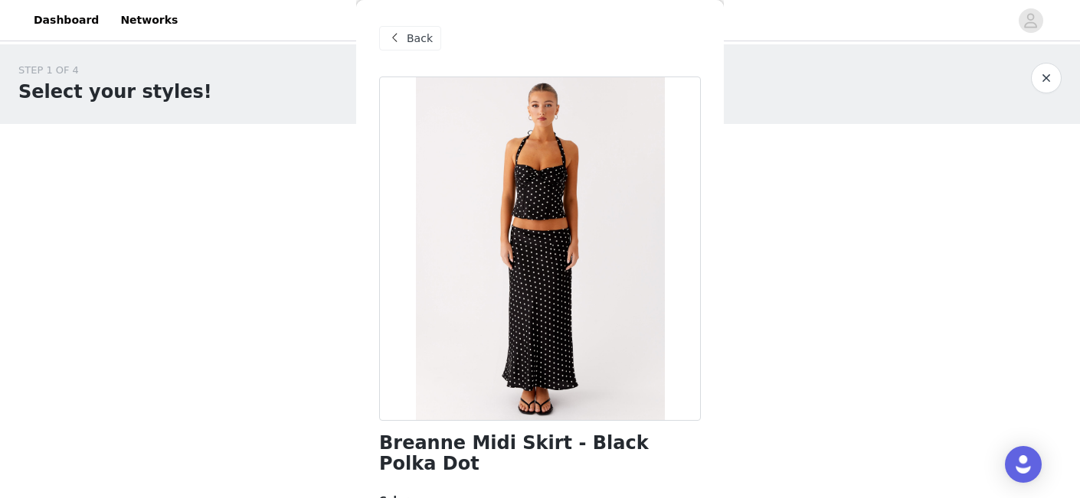
click at [407, 36] on span "Back" at bounding box center [420, 39] width 26 height 16
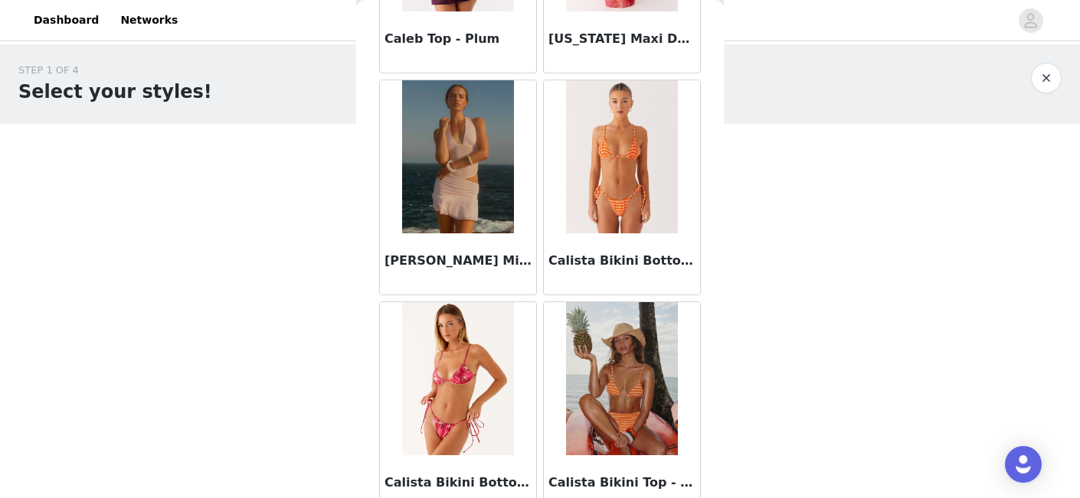
scroll to position [15168, 0]
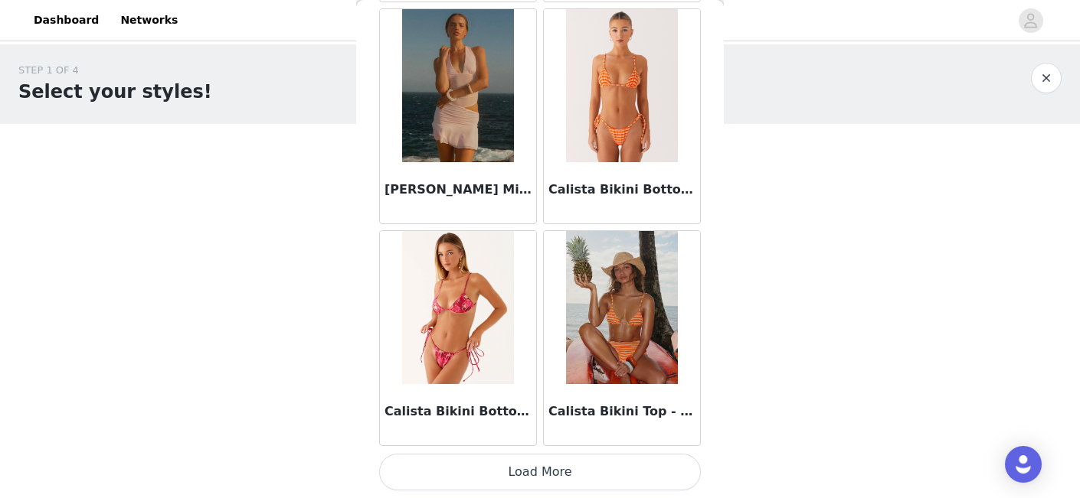
click at [609, 120] on img at bounding box center [621, 85] width 111 height 153
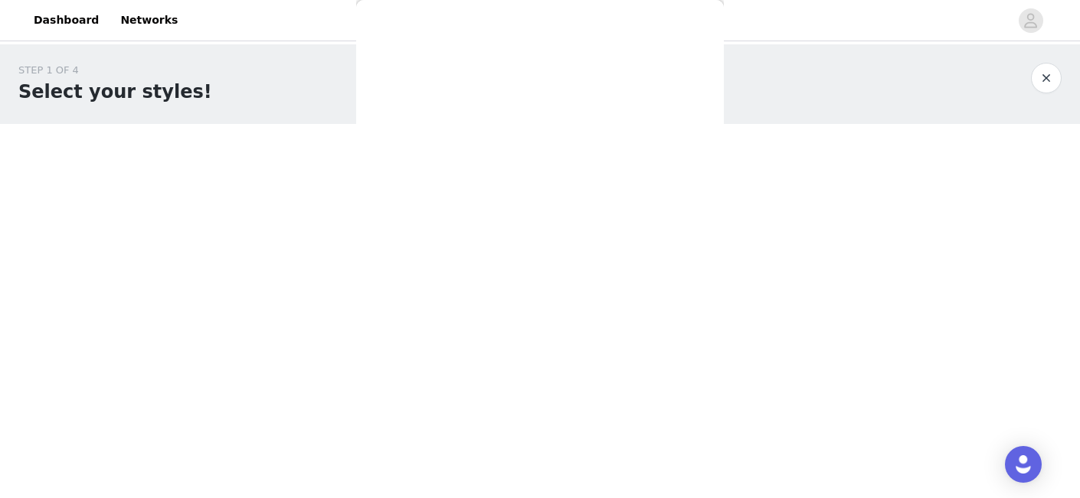
scroll to position [0, 0]
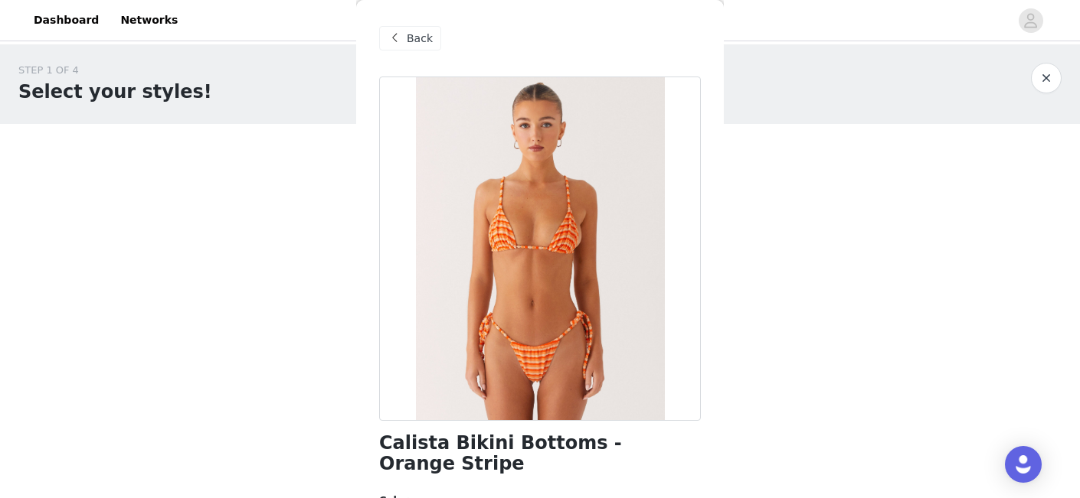
click at [413, 39] on span "Back" at bounding box center [420, 39] width 26 height 16
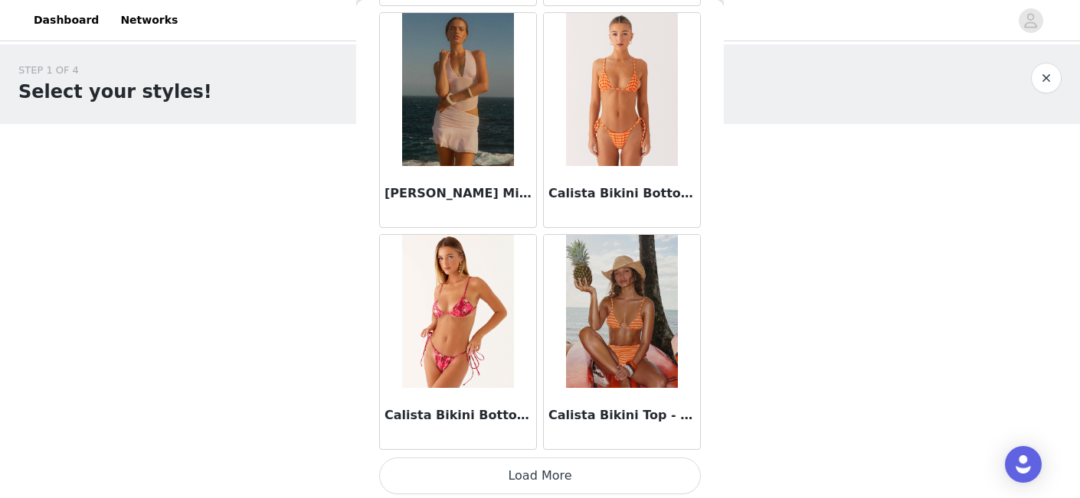
scroll to position [15168, 0]
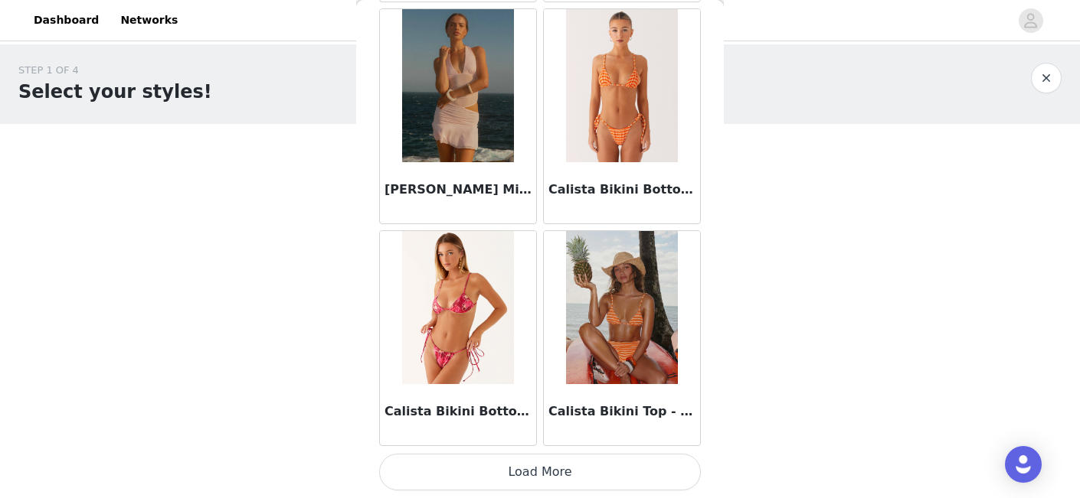
click at [539, 472] on button "Load More" at bounding box center [540, 472] width 322 height 37
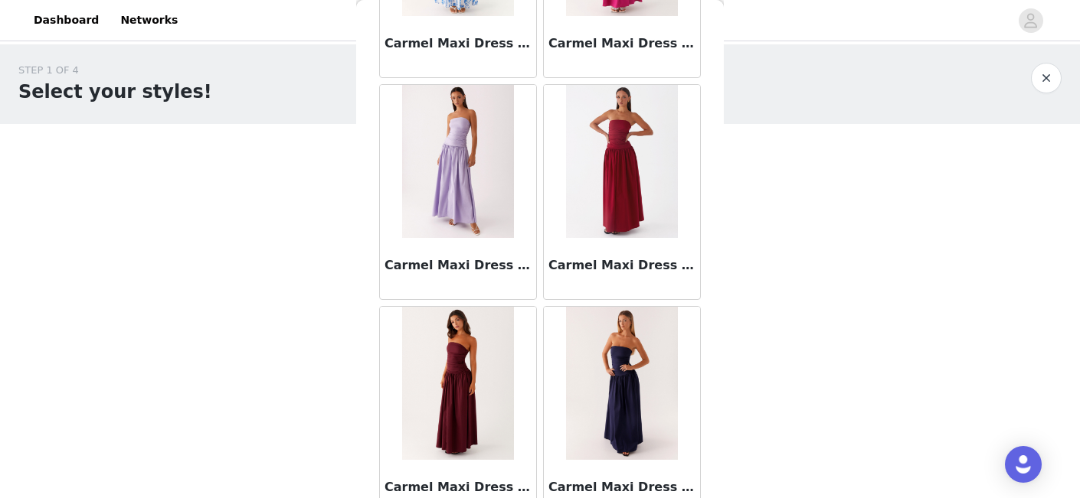
scroll to position [17389, 0]
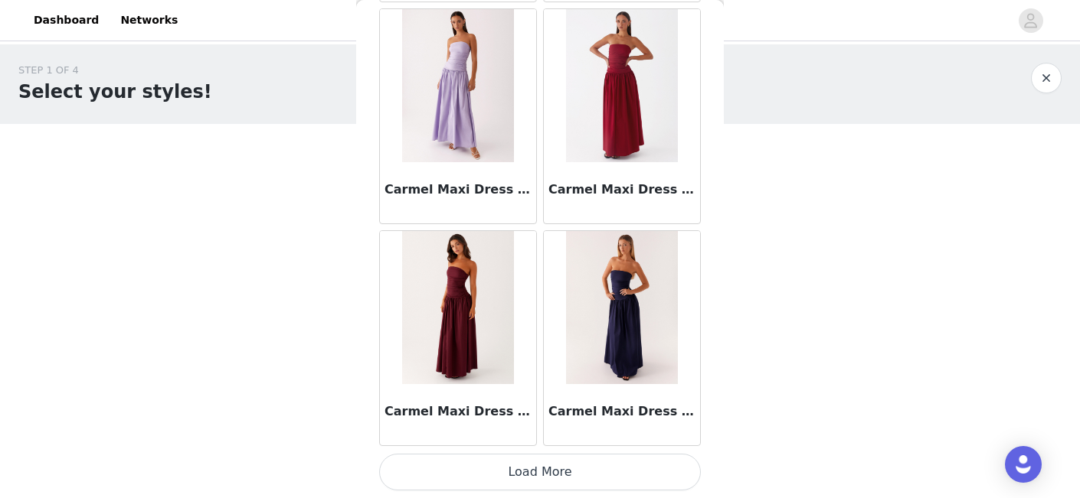
click at [549, 473] on button "Load More" at bounding box center [540, 472] width 322 height 37
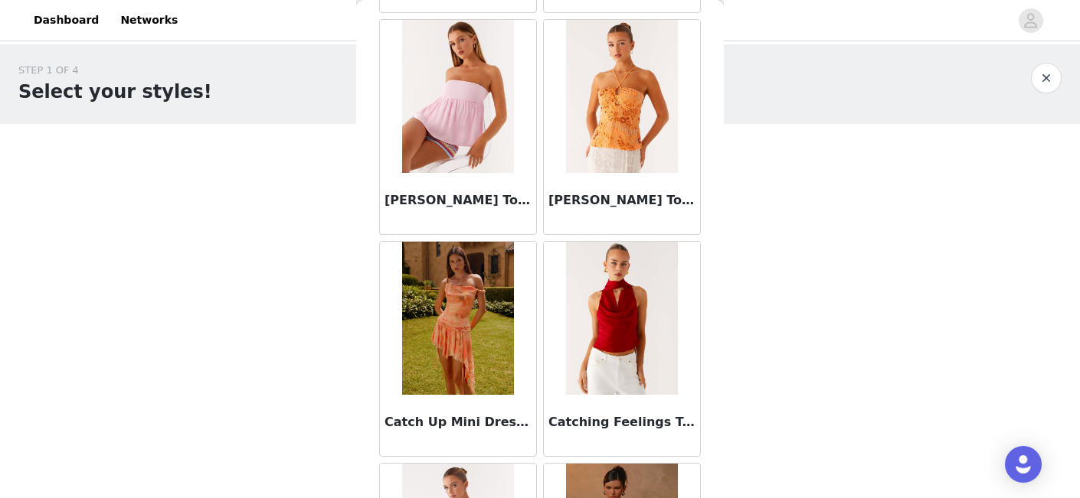
scroll to position [19325, 0]
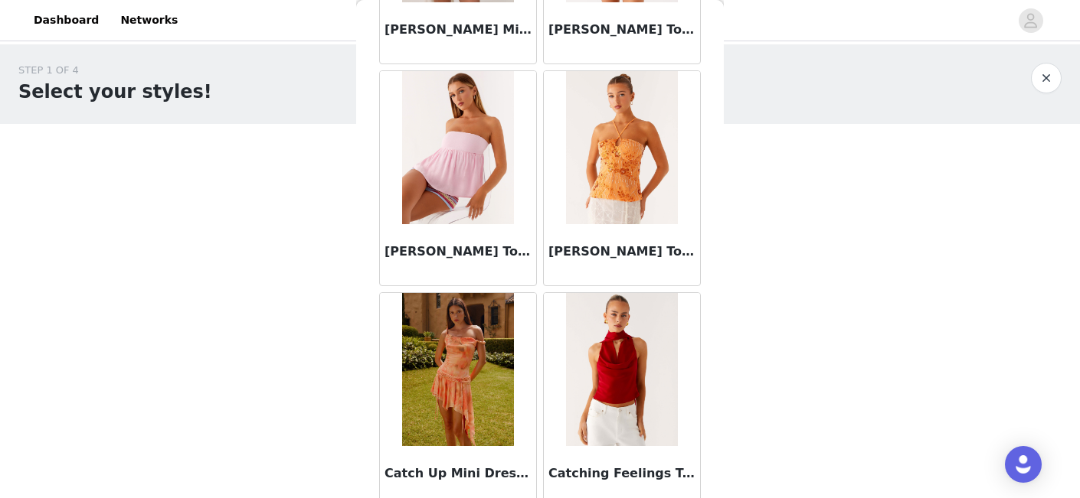
click at [449, 174] on img at bounding box center [457, 147] width 111 height 153
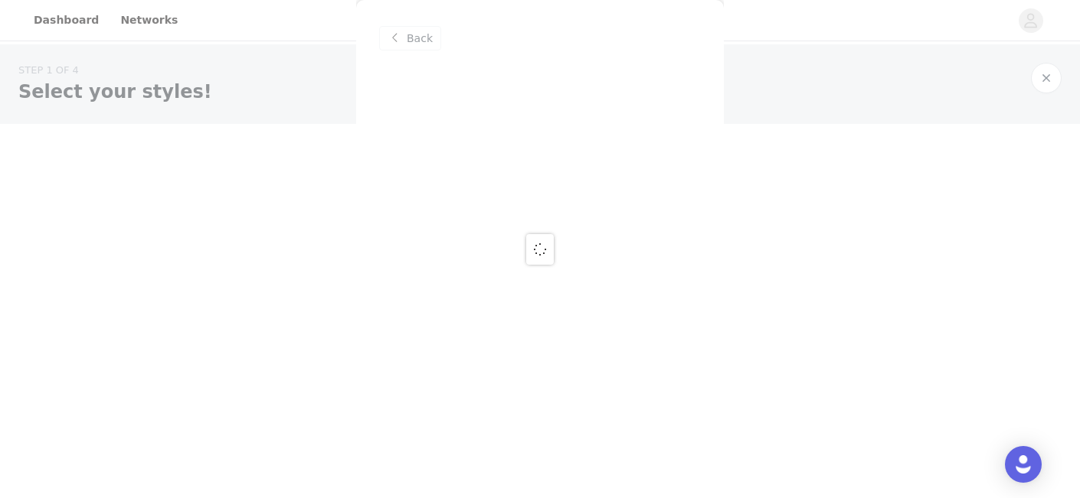
scroll to position [0, 0]
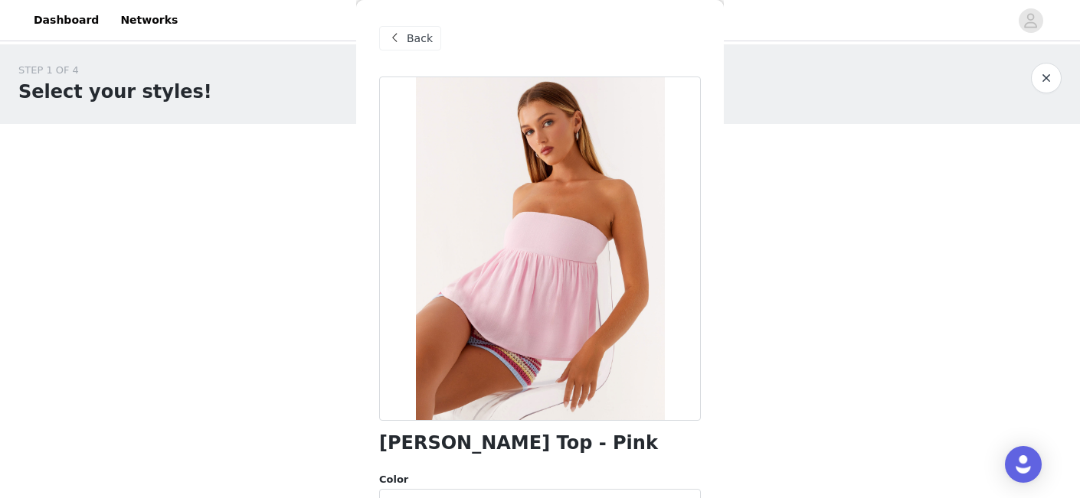
click at [466, 449] on h1 "Cassie Tube Top - Pink" at bounding box center [518, 443] width 279 height 21
click at [420, 34] on span "Back" at bounding box center [420, 39] width 26 height 16
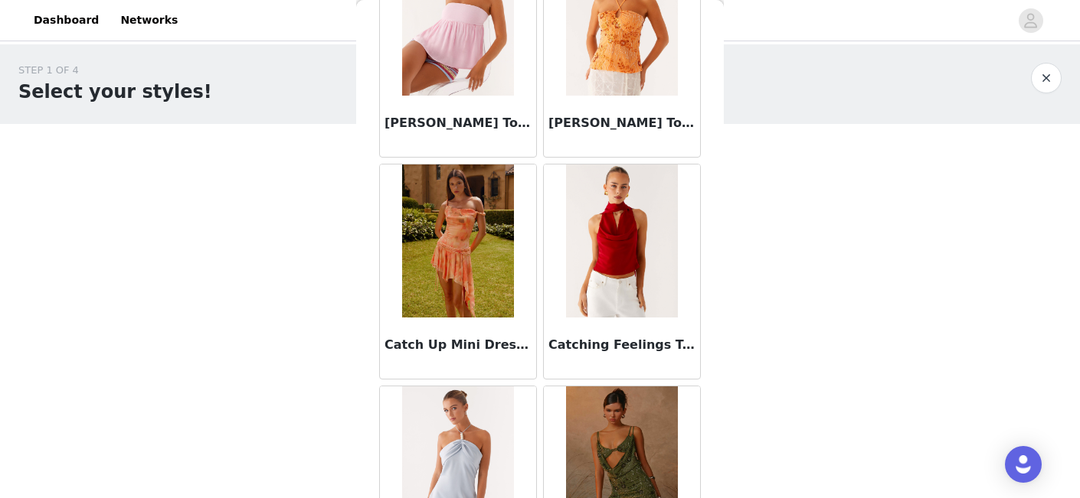
scroll to position [19610, 0]
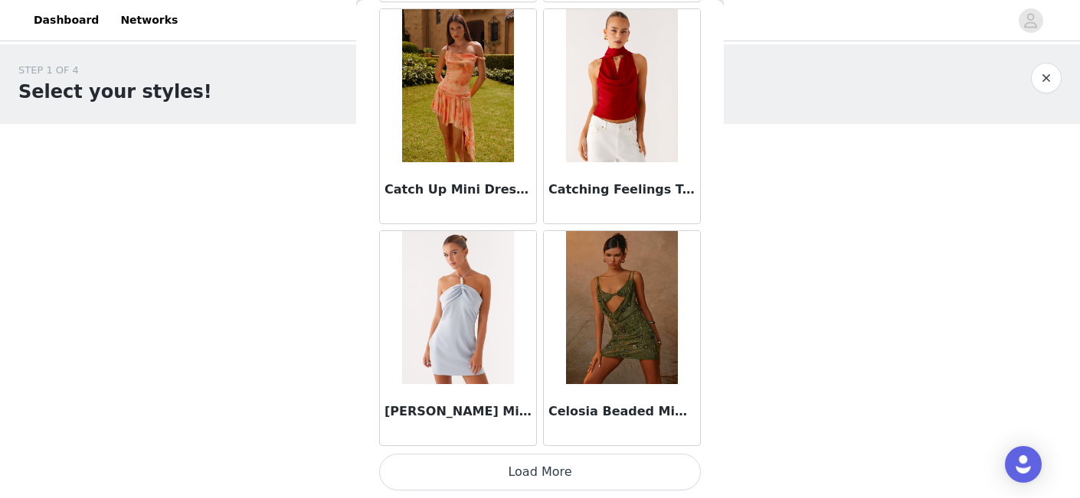
click at [565, 478] on button "Load More" at bounding box center [540, 472] width 322 height 37
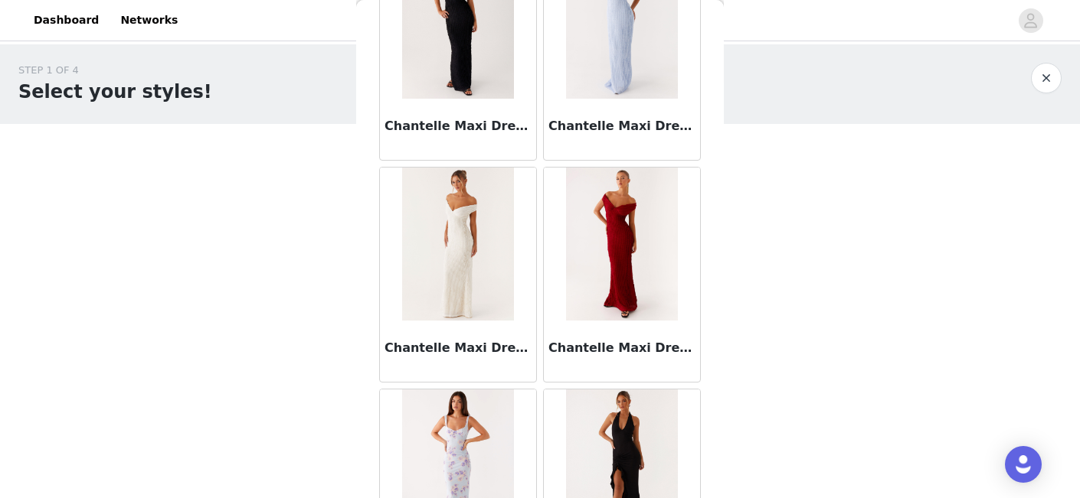
scroll to position [20358, 0]
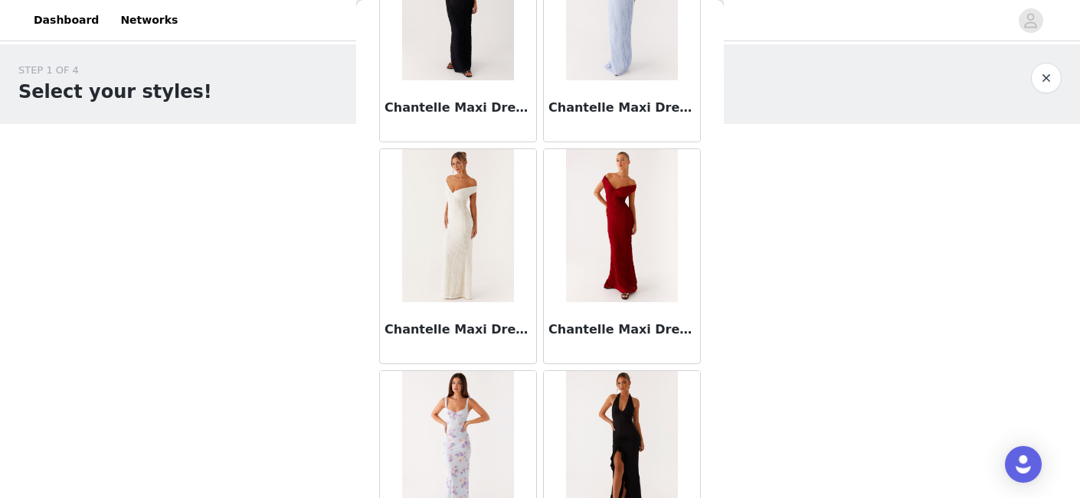
click at [476, 230] on img at bounding box center [457, 225] width 111 height 153
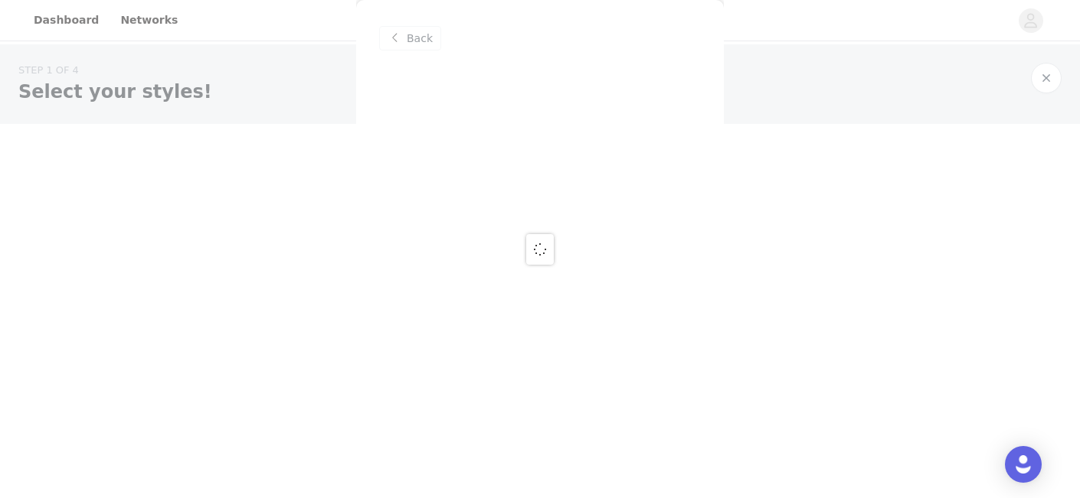
scroll to position [0, 0]
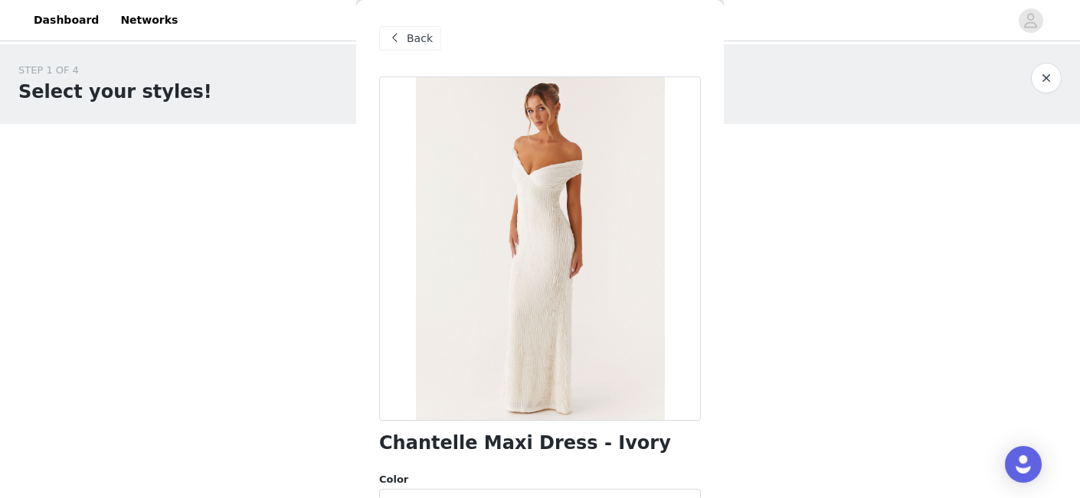
click at [484, 446] on h1 "Chantelle Maxi Dress - Ivory" at bounding box center [525, 443] width 292 height 21
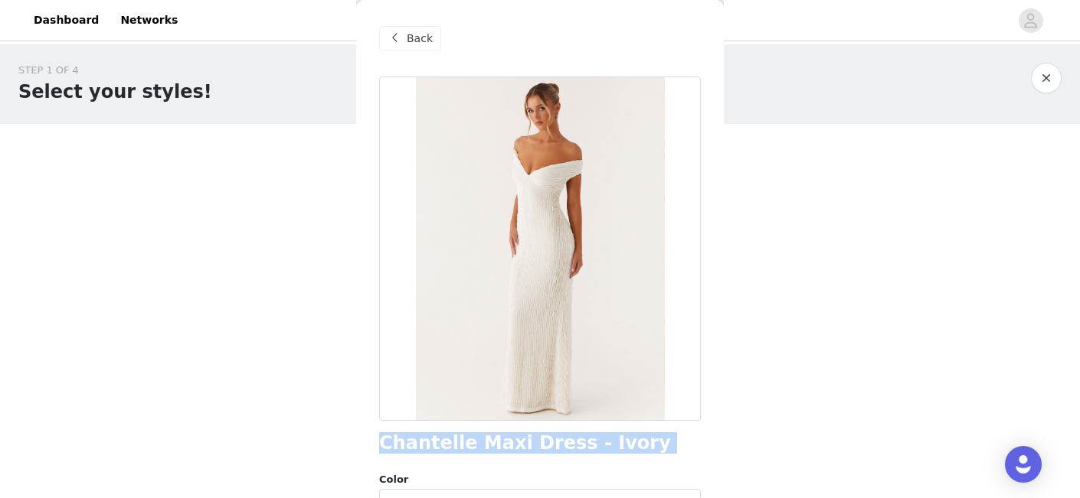
click at [484, 446] on h1 "Chantelle Maxi Dress - Ivory" at bounding box center [525, 443] width 292 height 21
click at [420, 37] on span "Back" at bounding box center [420, 39] width 26 height 16
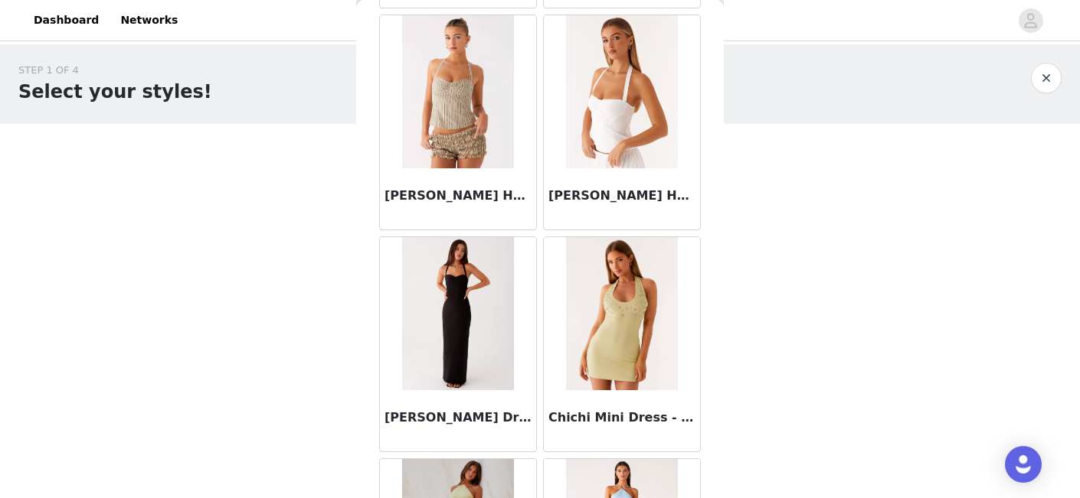
scroll to position [21379, 0]
click at [456, 137] on img at bounding box center [457, 92] width 111 height 153
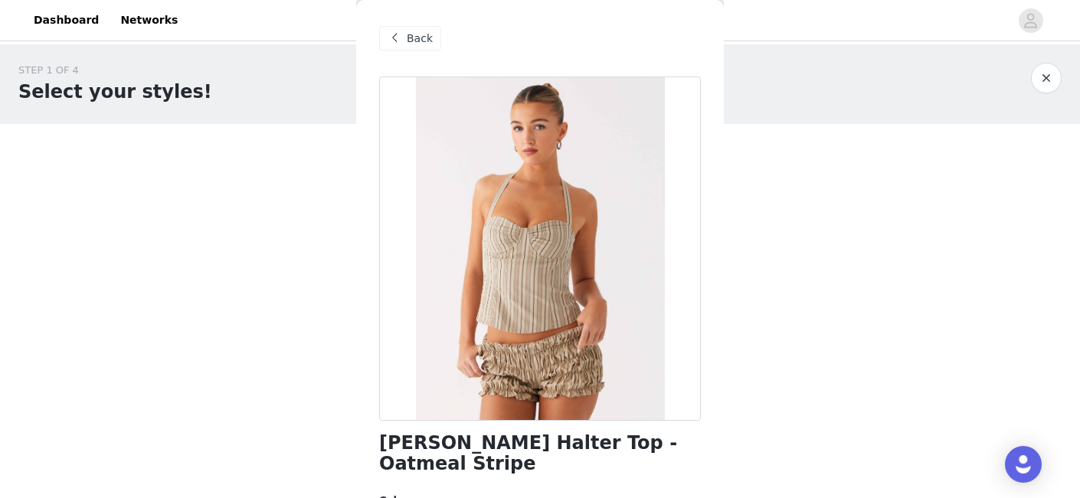
scroll to position [63, 0]
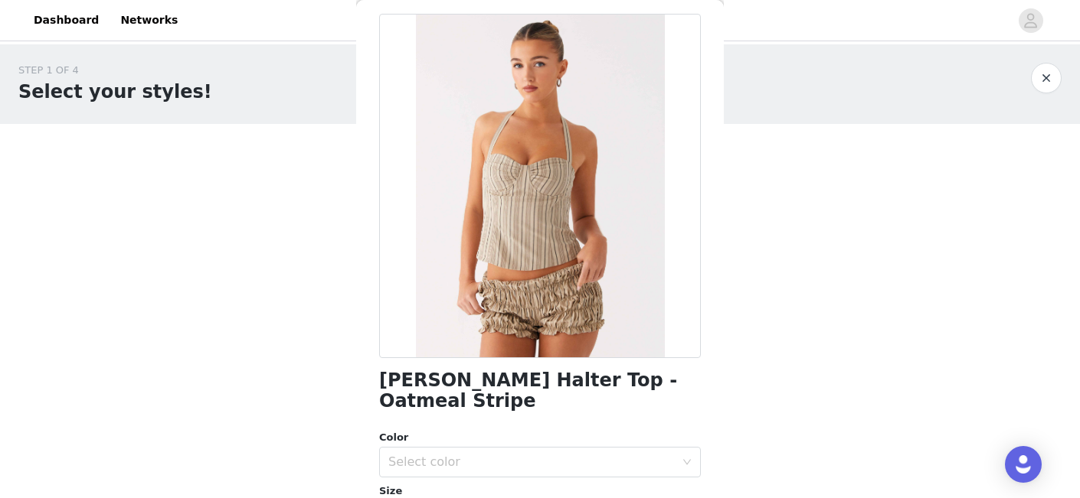
click at [524, 386] on h1 "Cheryl Bustier Halter Top - Oatmeal Stripe" at bounding box center [540, 391] width 322 height 41
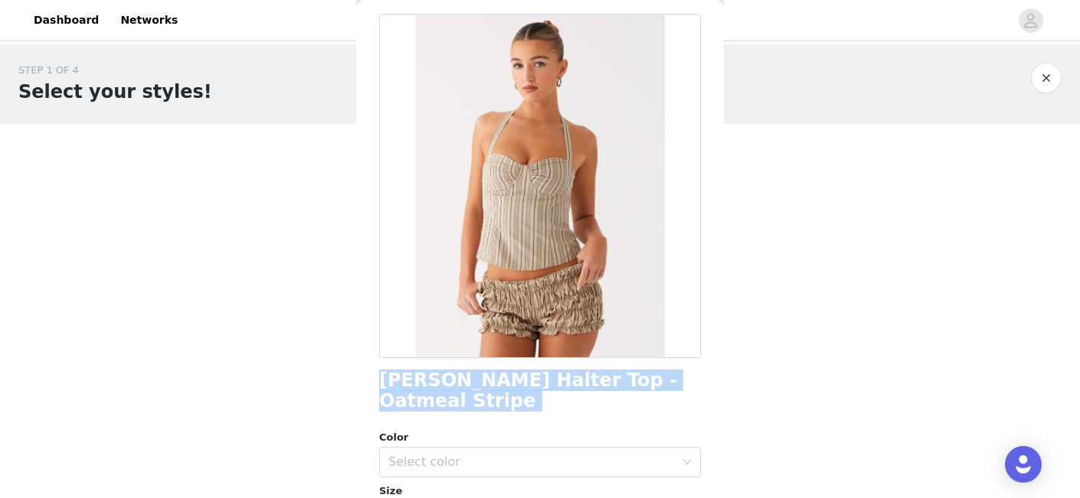
scroll to position [0, 0]
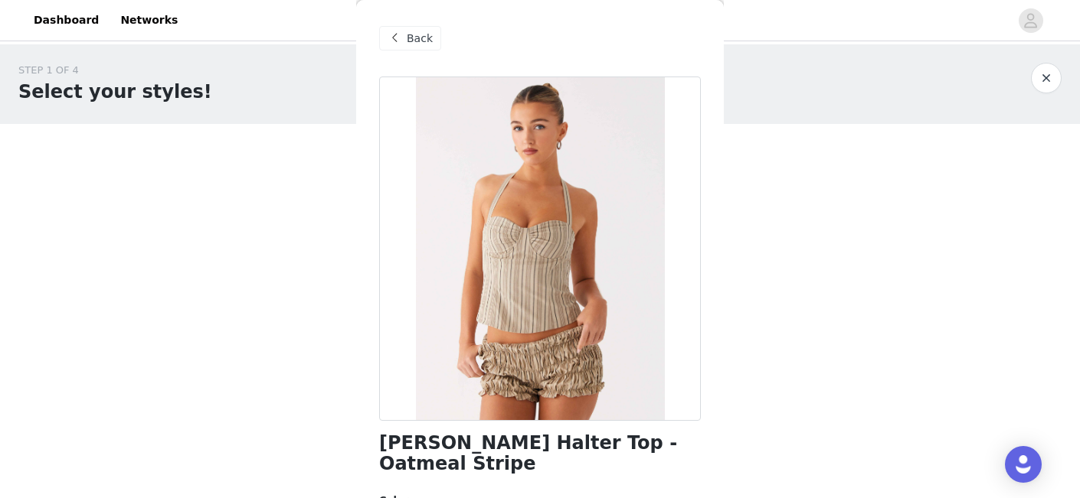
click at [411, 42] on span "Back" at bounding box center [420, 39] width 26 height 16
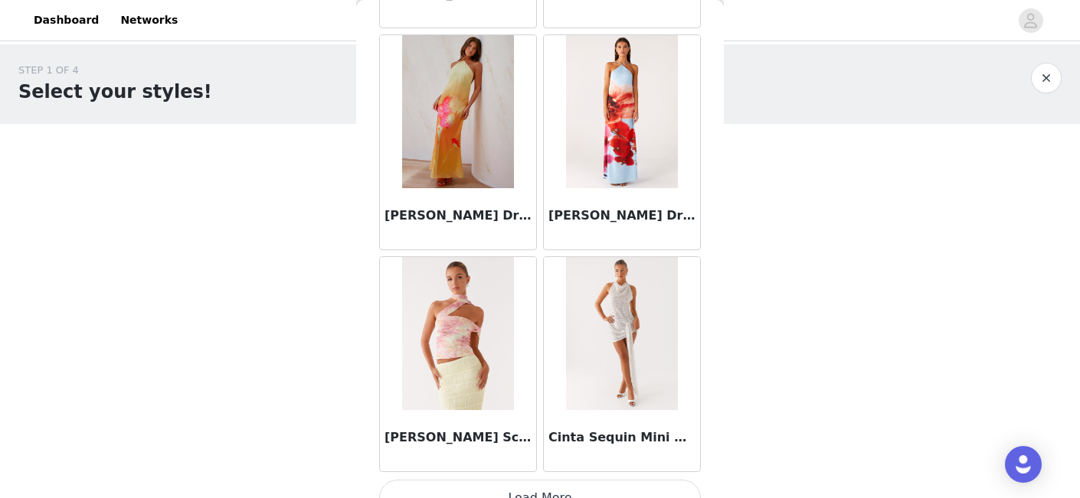
scroll to position [21830, 0]
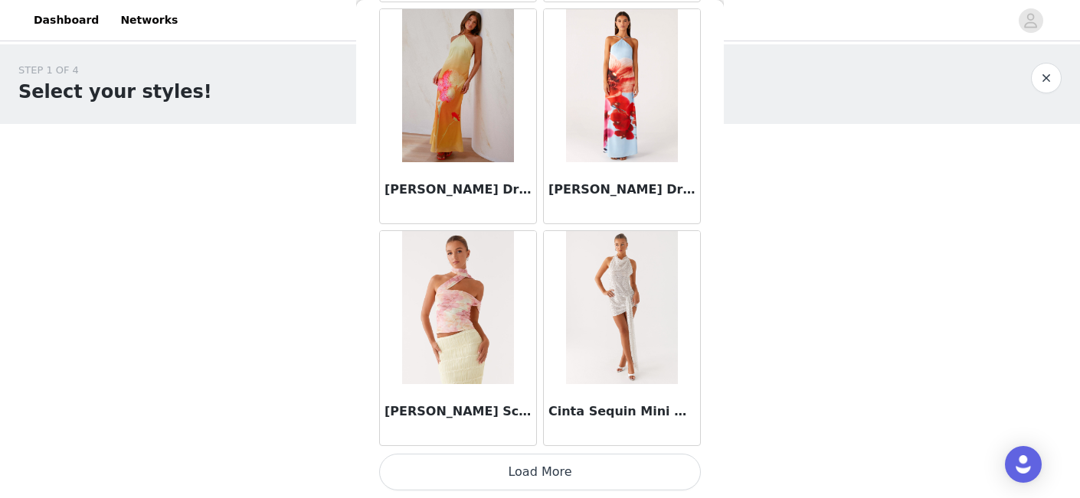
click at [544, 480] on button "Load More" at bounding box center [540, 472] width 322 height 37
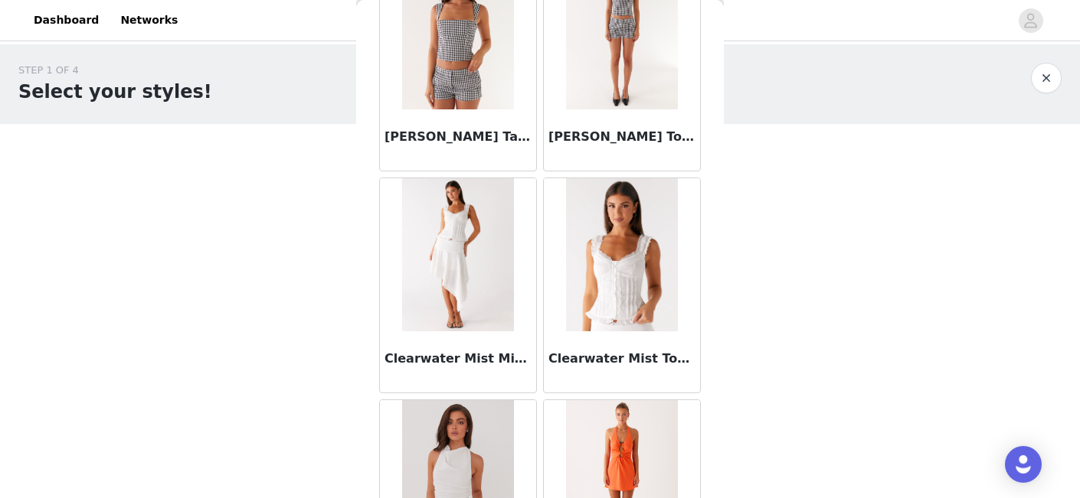
scroll to position [22803, 0]
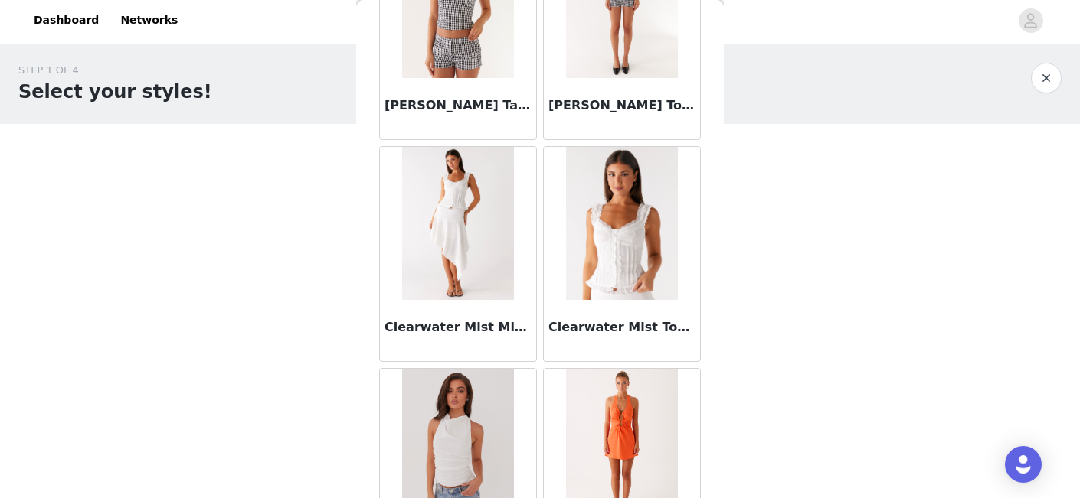
click at [632, 245] on img at bounding box center [621, 223] width 111 height 153
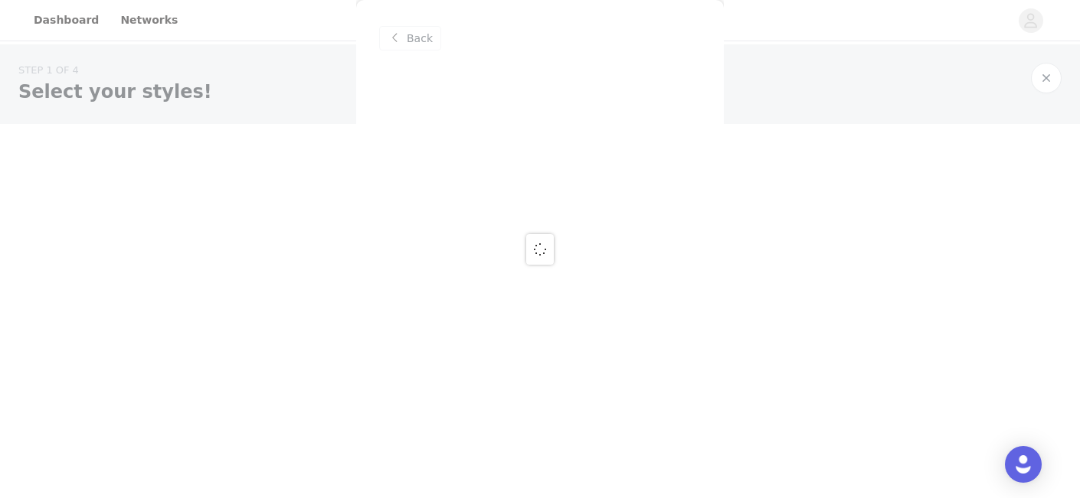
scroll to position [0, 0]
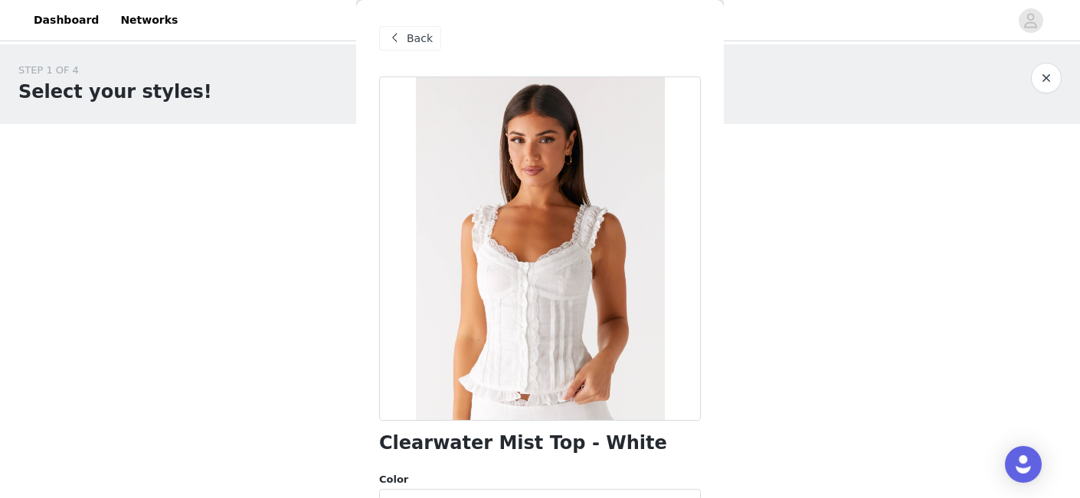
click at [487, 446] on h1 "Clearwater Mist Top - White" at bounding box center [523, 443] width 288 height 21
click at [417, 33] on span "Back" at bounding box center [420, 39] width 26 height 16
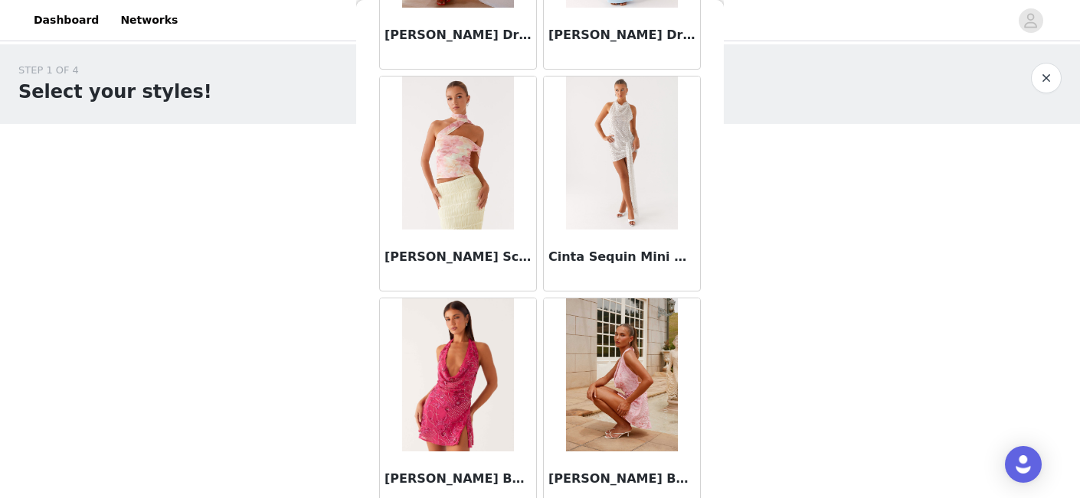
scroll to position [22025, 0]
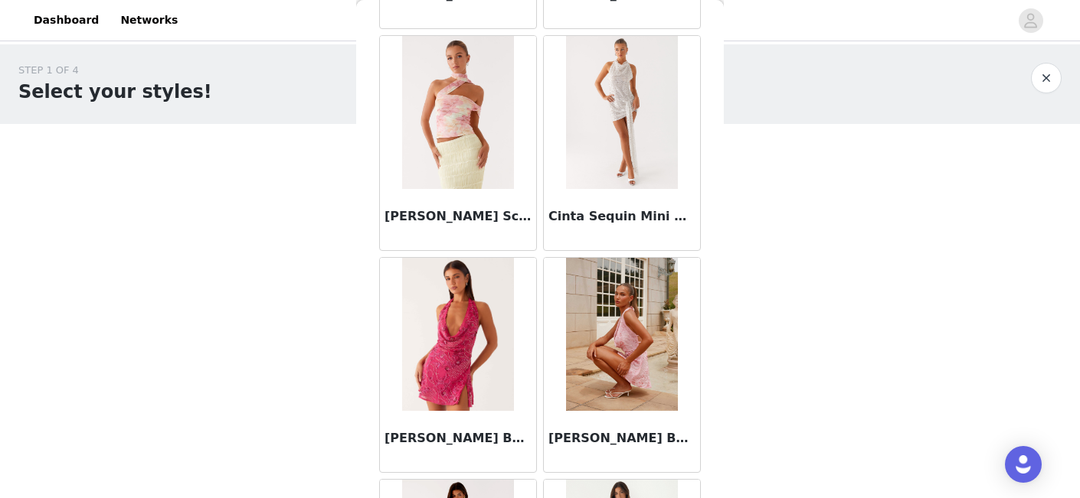
click at [626, 152] on img at bounding box center [621, 112] width 111 height 153
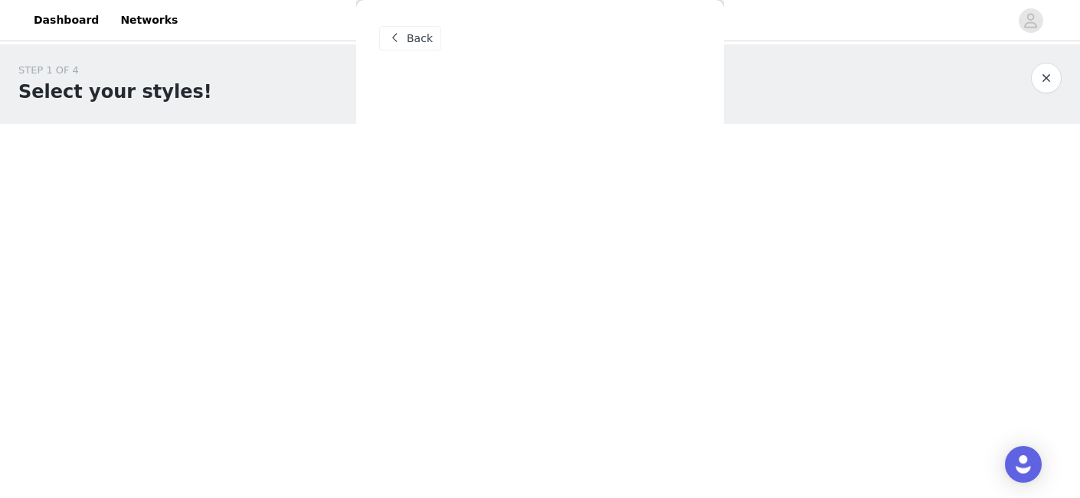
scroll to position [0, 0]
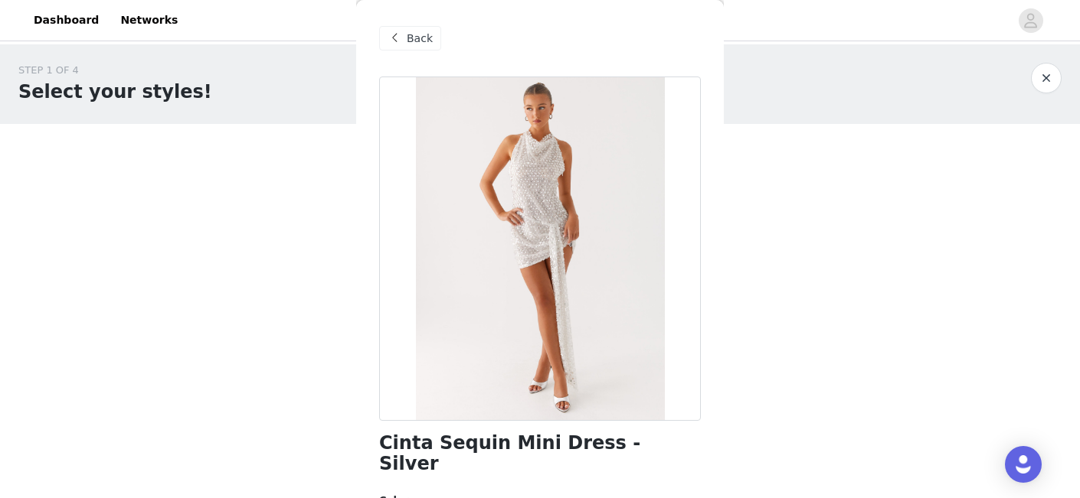
click at [410, 38] on span "Back" at bounding box center [420, 39] width 26 height 16
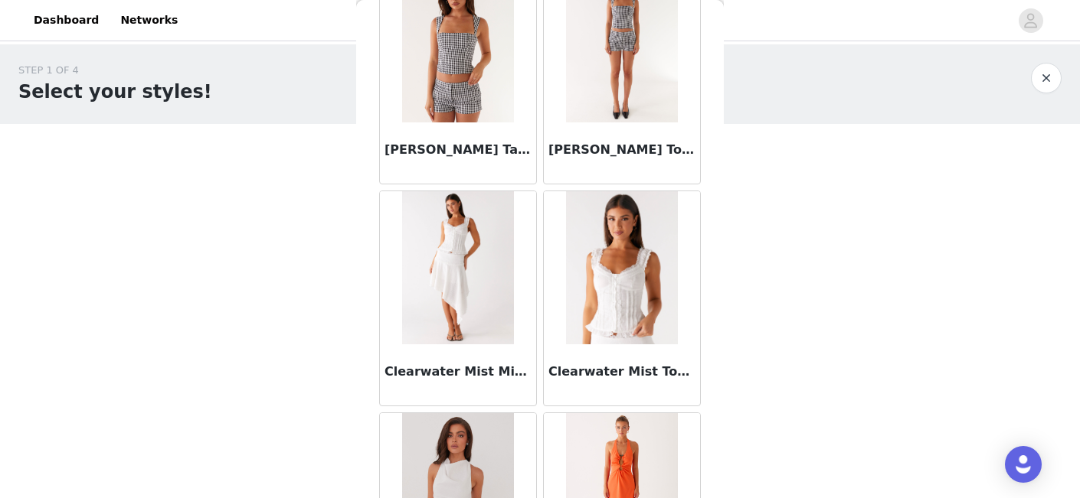
scroll to position [22780, 0]
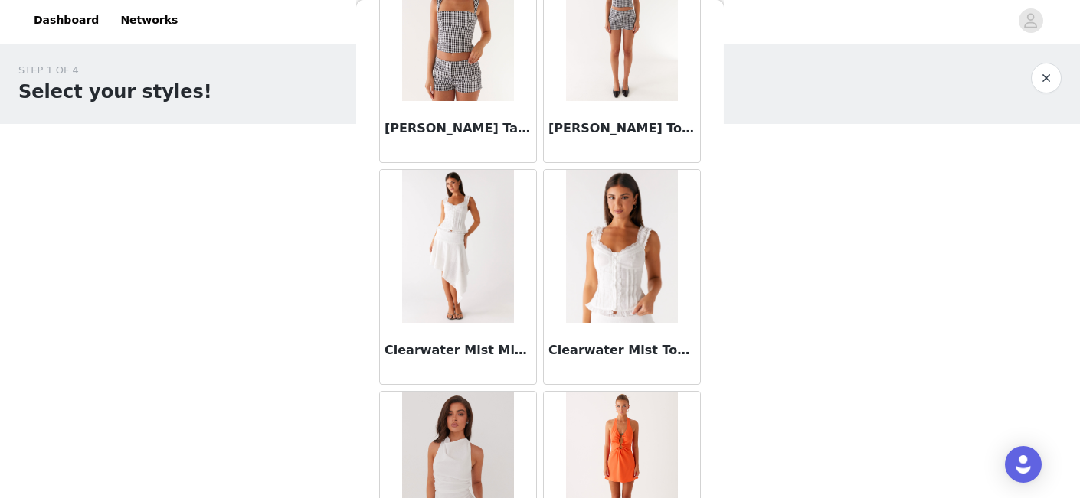
click at [475, 291] on img at bounding box center [457, 246] width 111 height 153
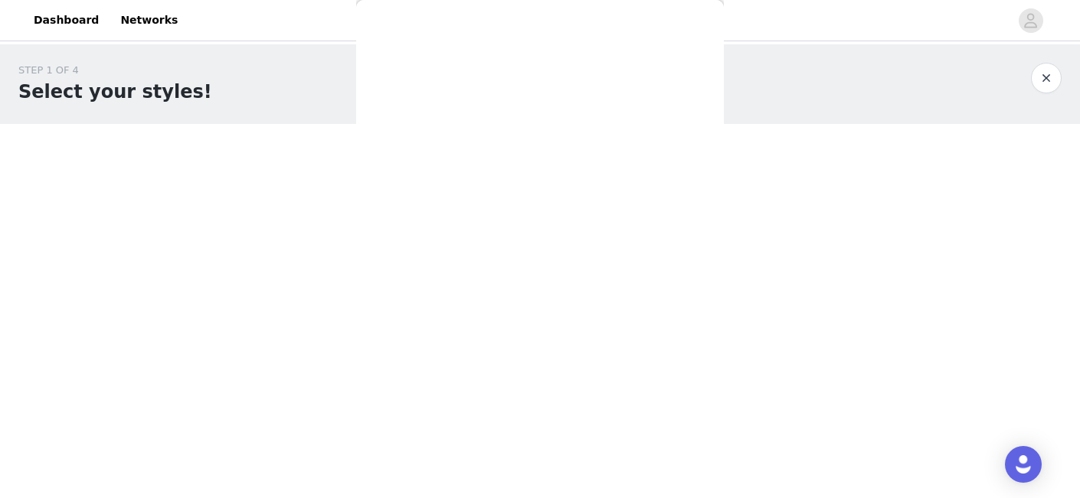
scroll to position [0, 0]
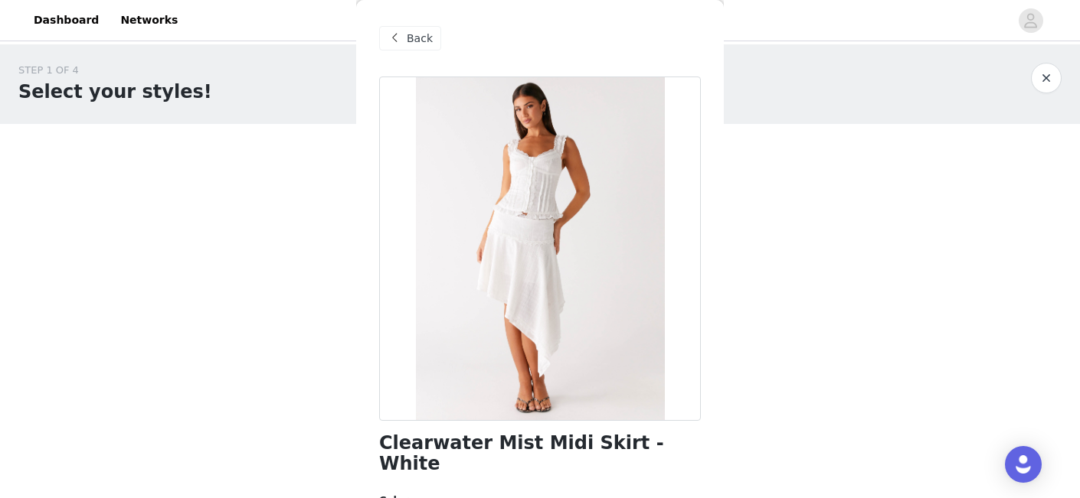
click at [410, 43] on span "Back" at bounding box center [420, 39] width 26 height 16
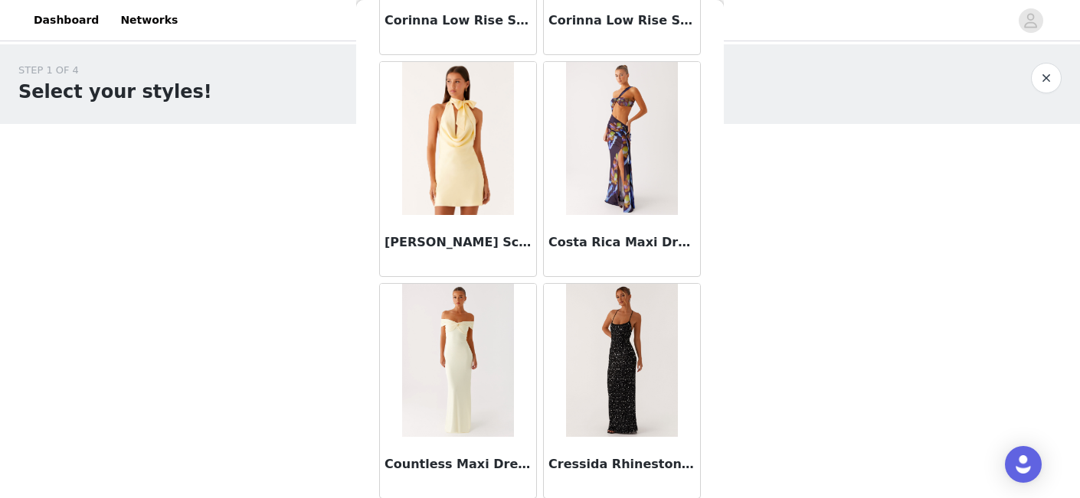
scroll to position [24051, 0]
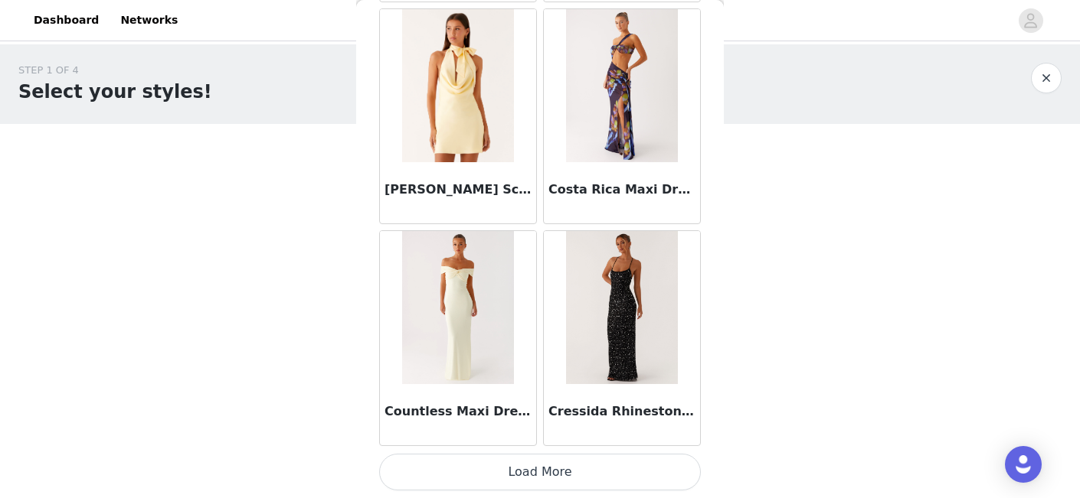
click at [474, 413] on h3 "Countless Maxi Dress - Yellow" at bounding box center [457, 412] width 147 height 18
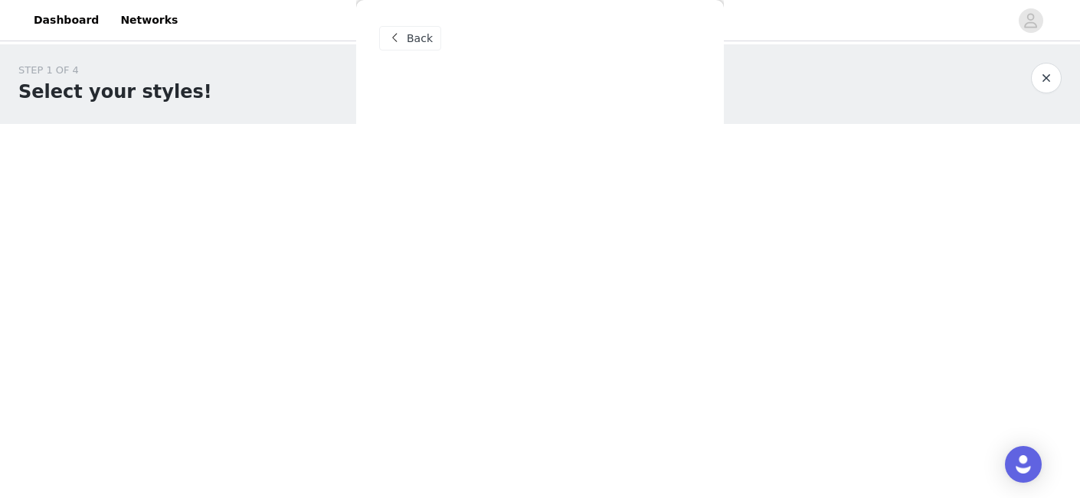
scroll to position [0, 0]
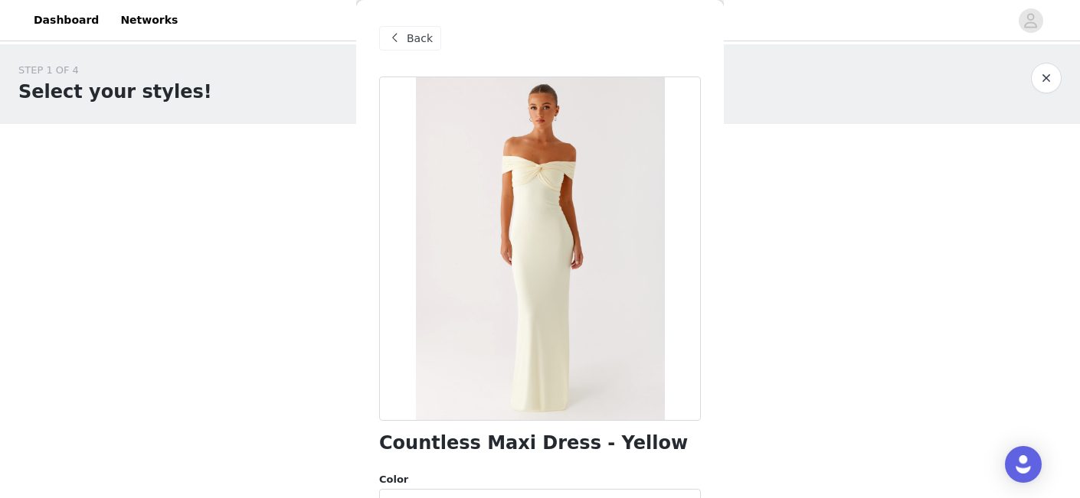
click at [402, 43] on span at bounding box center [394, 38] width 18 height 18
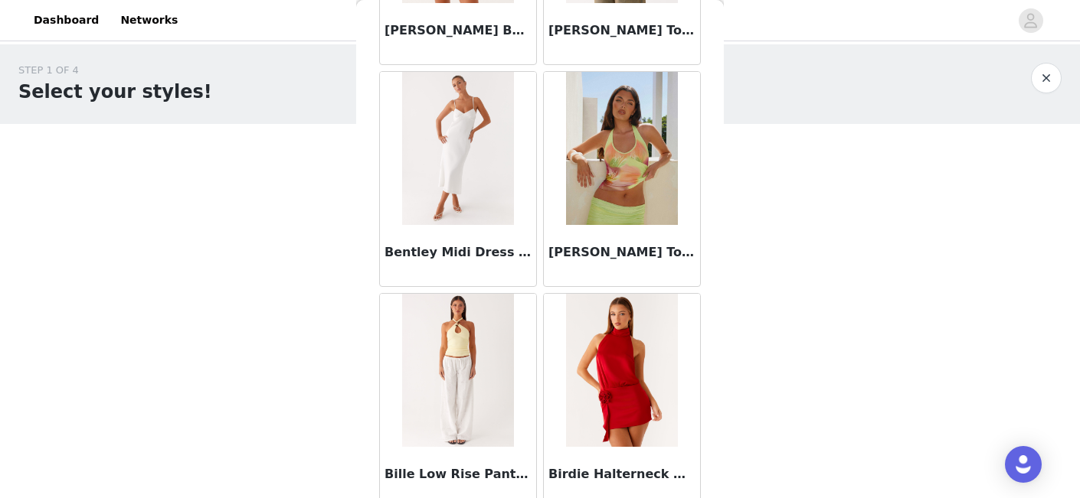
scroll to position [24051, 0]
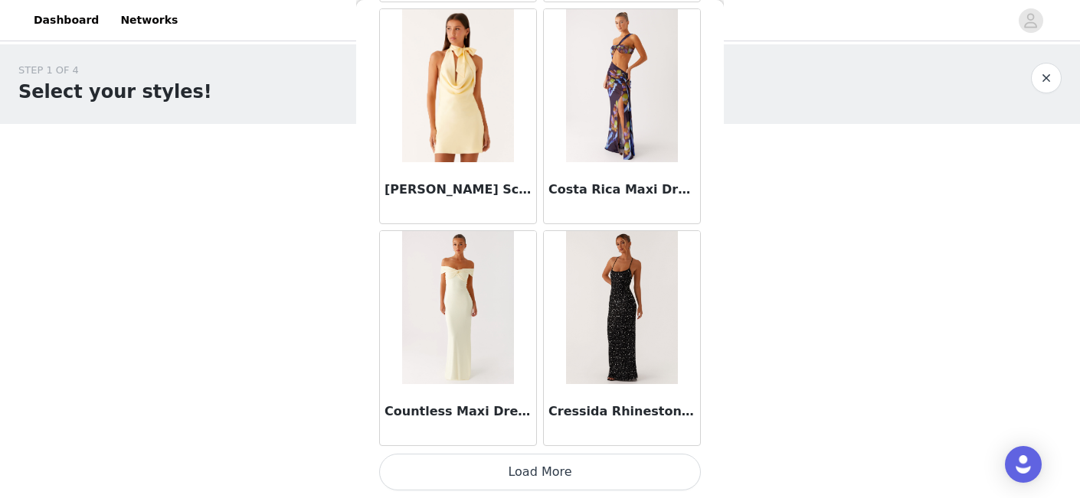
click at [604, 475] on button "Load More" at bounding box center [540, 472] width 322 height 37
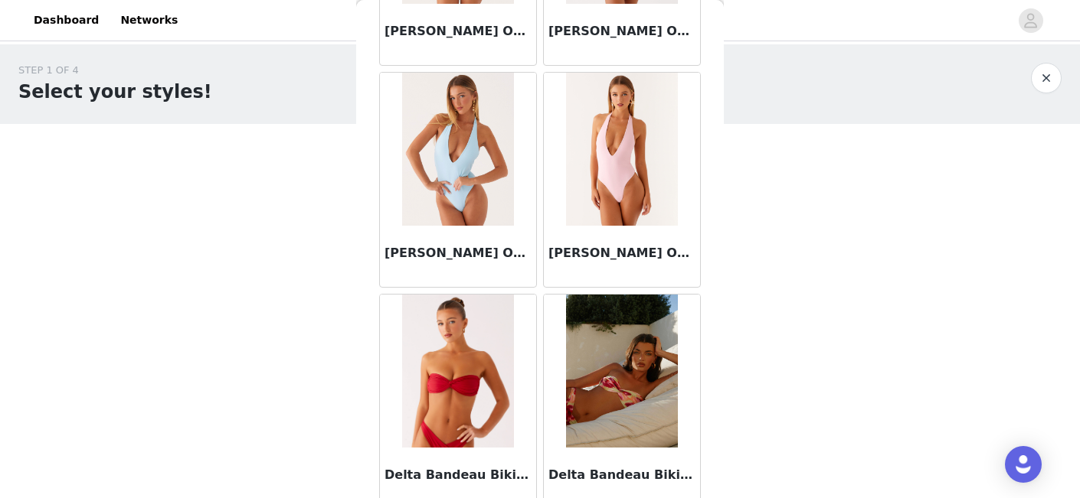
scroll to position [26271, 0]
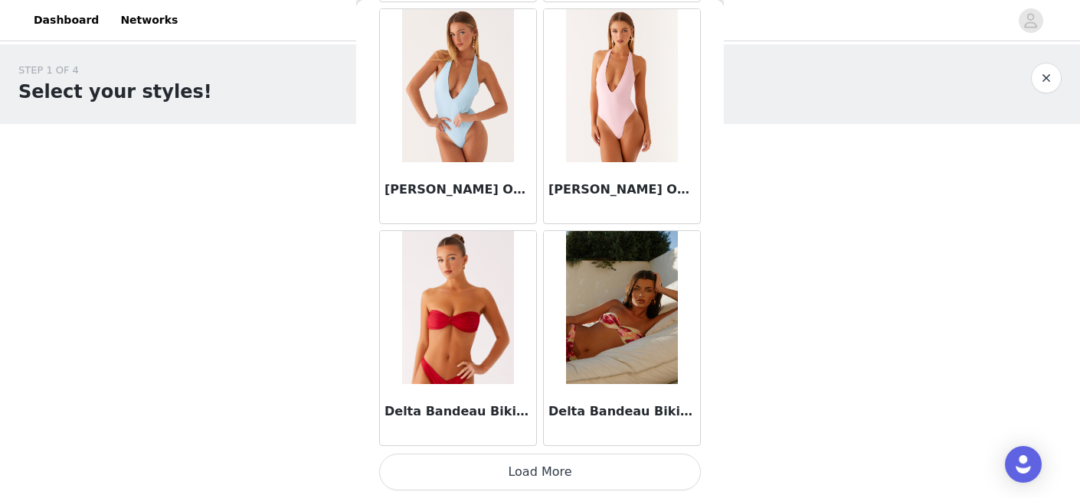
click at [544, 476] on button "Load More" at bounding box center [540, 472] width 322 height 37
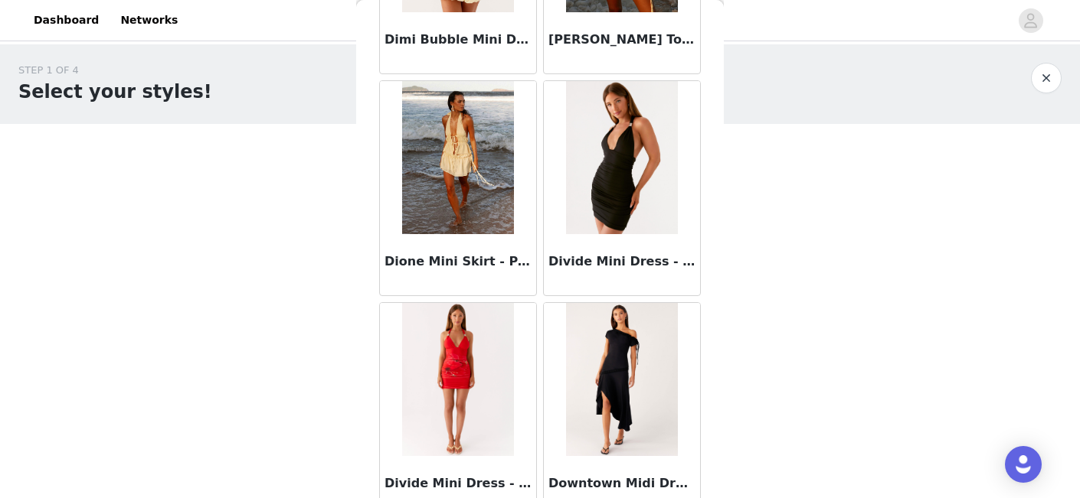
scroll to position [28492, 0]
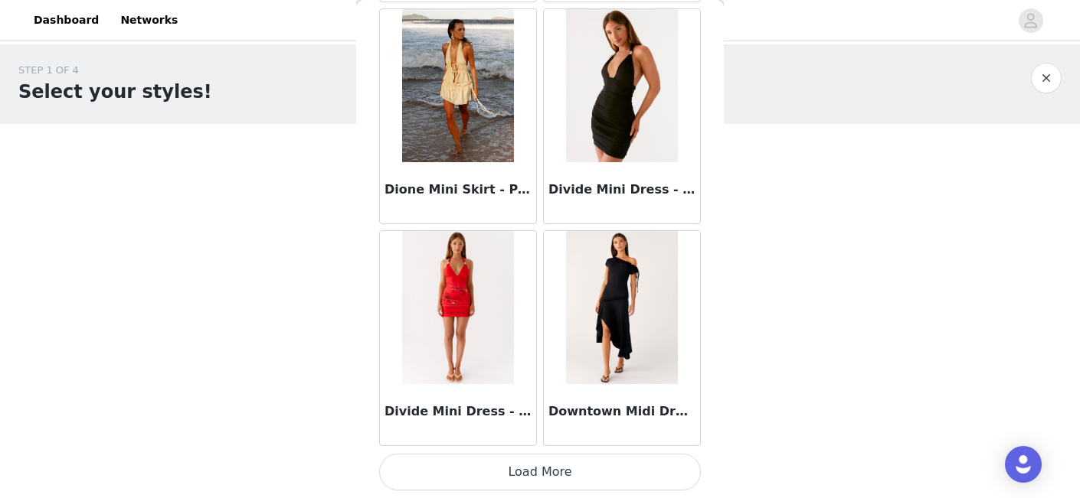
click at [538, 471] on button "Load More" at bounding box center [540, 472] width 322 height 37
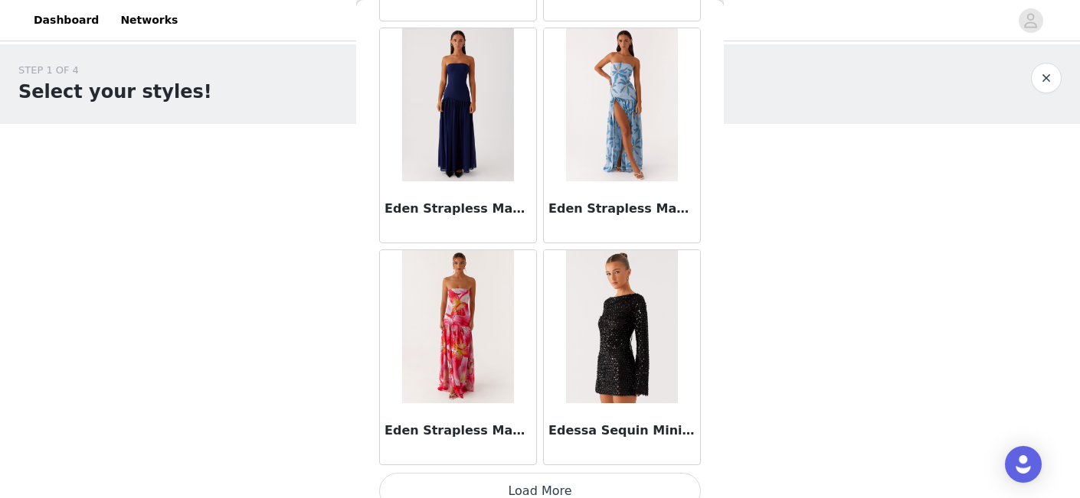
scroll to position [30713, 0]
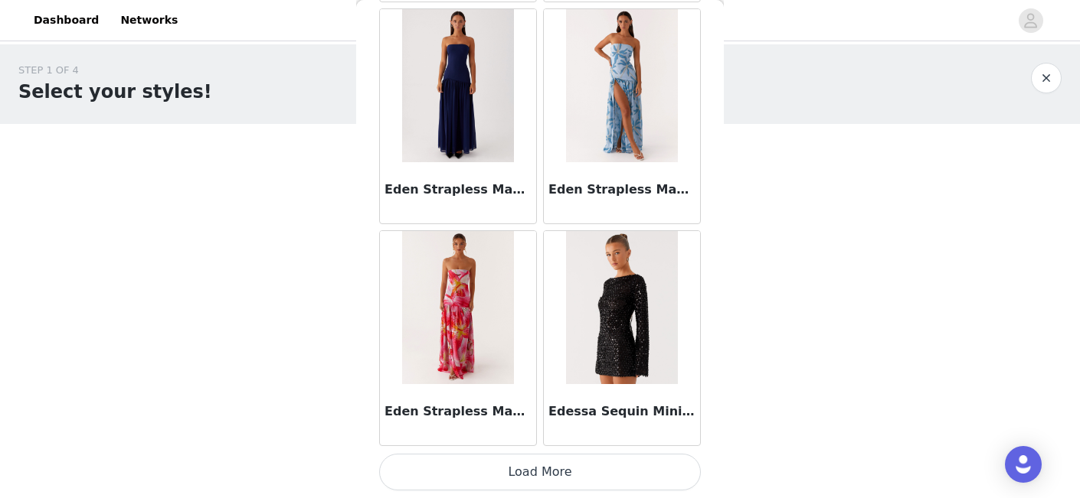
click at [540, 479] on button "Load More" at bounding box center [540, 472] width 322 height 37
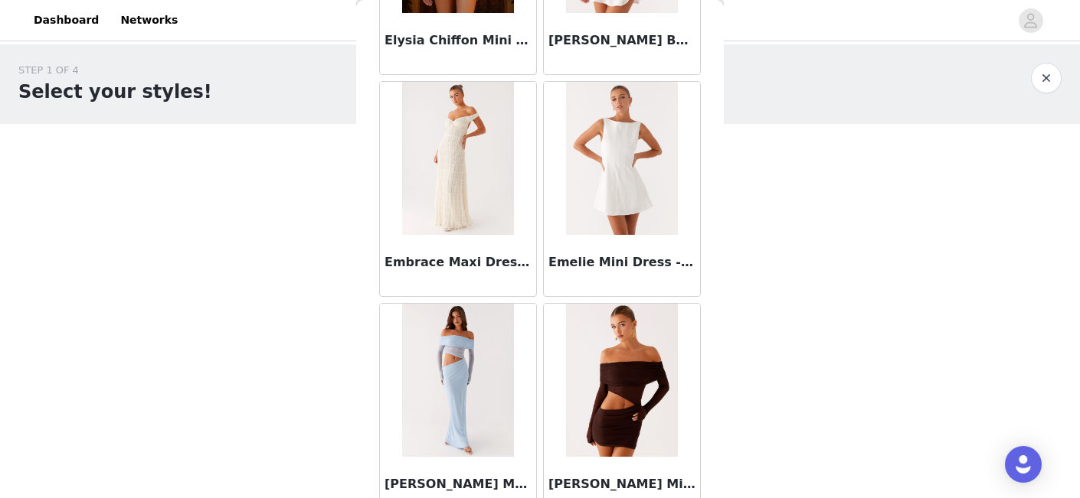
scroll to position [32643, 0]
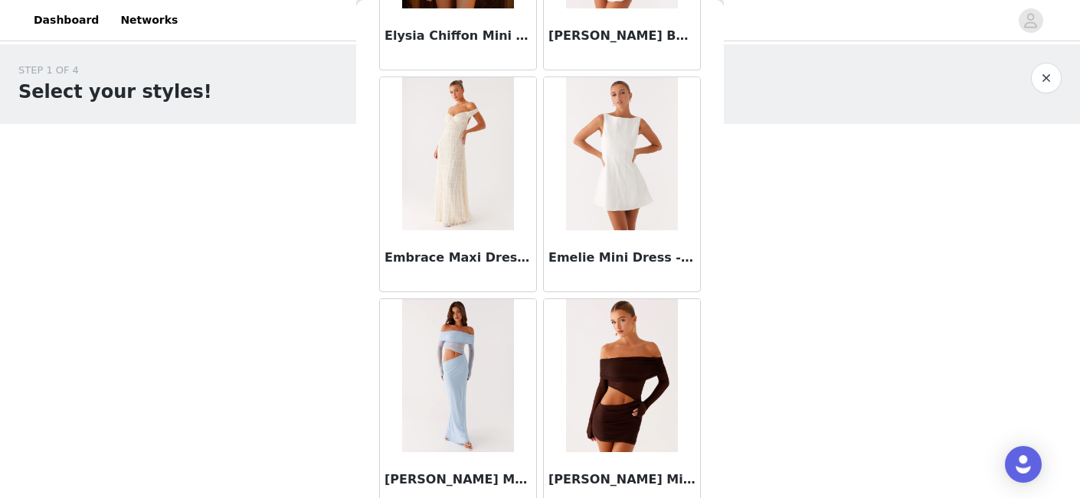
click at [471, 201] on img at bounding box center [457, 153] width 111 height 153
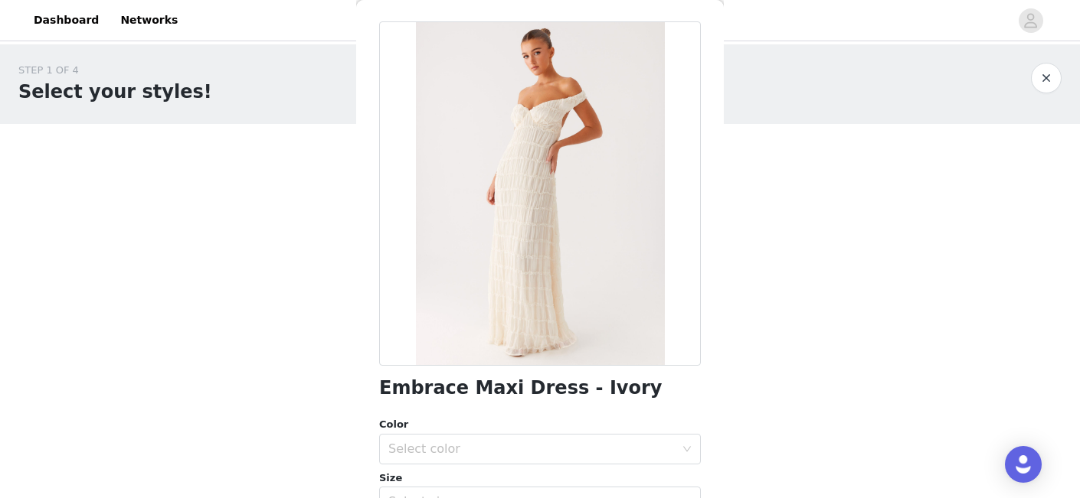
scroll to position [58, 0]
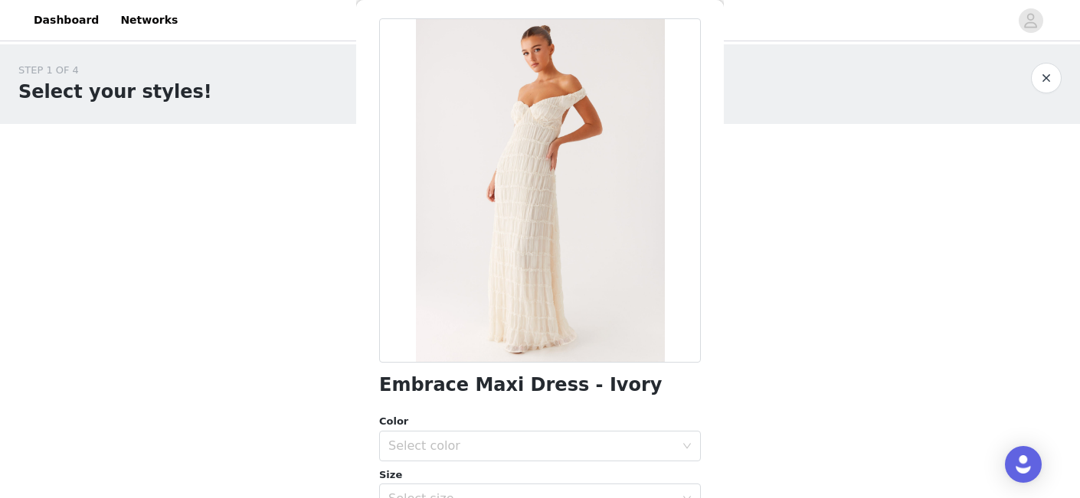
click at [489, 384] on h1 "Embrace Maxi Dress - Ivory" at bounding box center [520, 385] width 283 height 21
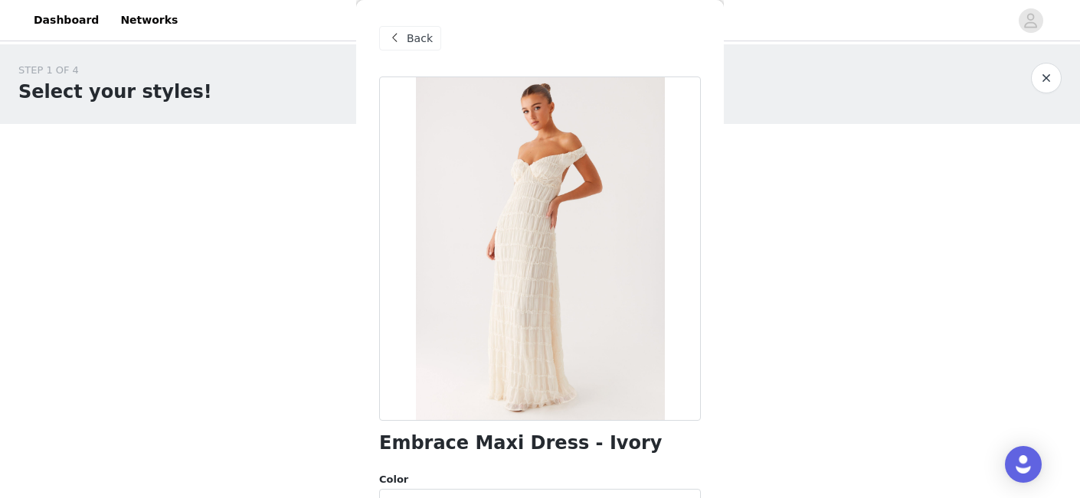
click at [413, 43] on span "Back" at bounding box center [420, 39] width 26 height 16
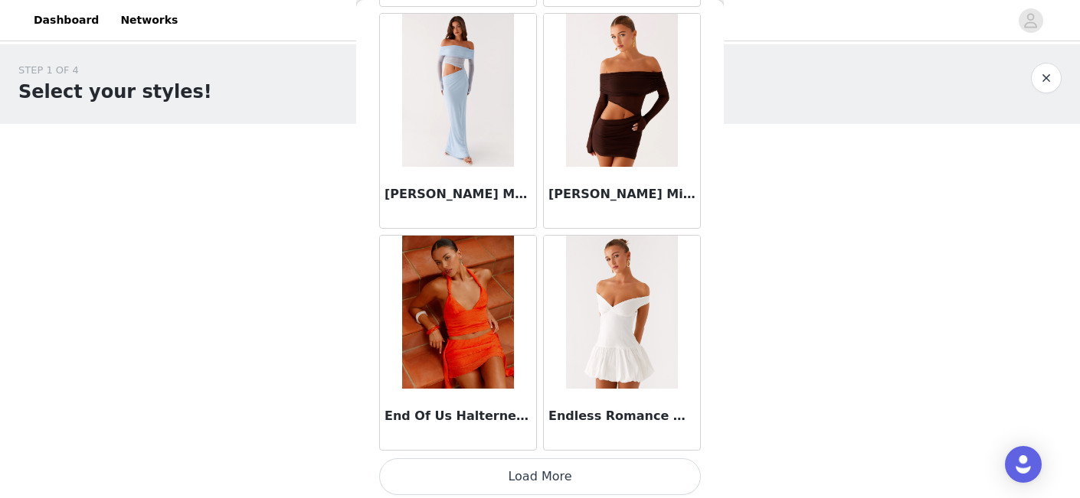
scroll to position [32933, 0]
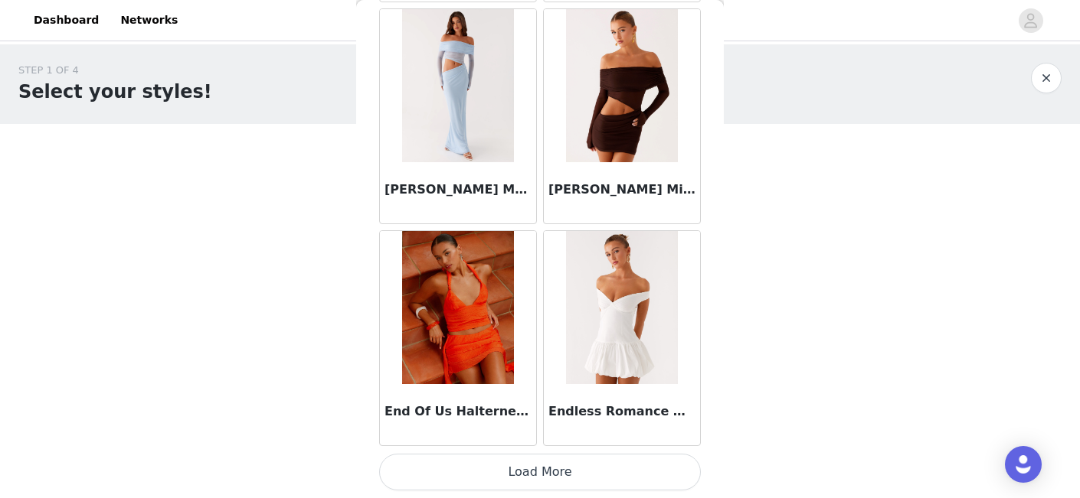
click at [551, 465] on button "Load More" at bounding box center [540, 472] width 322 height 37
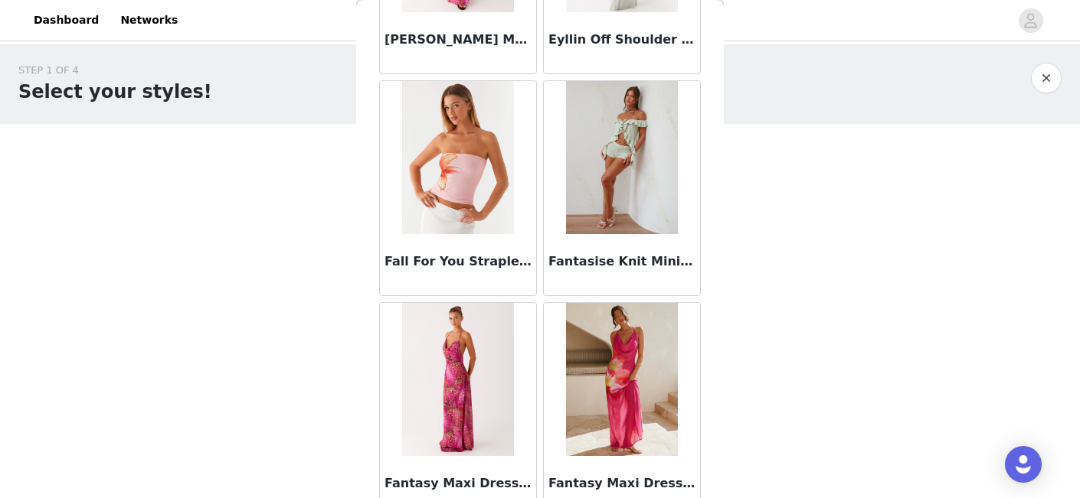
scroll to position [35154, 0]
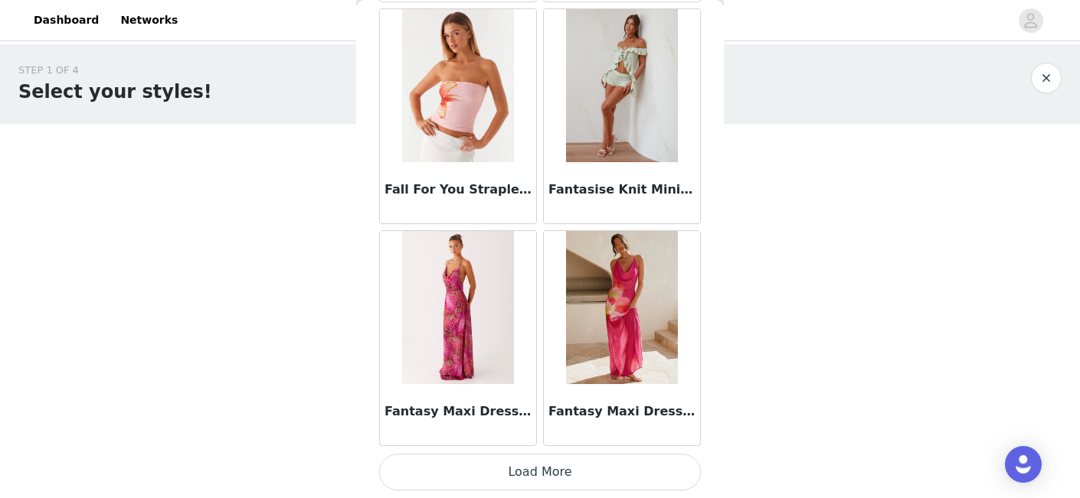
click at [550, 476] on button "Load More" at bounding box center [540, 472] width 322 height 37
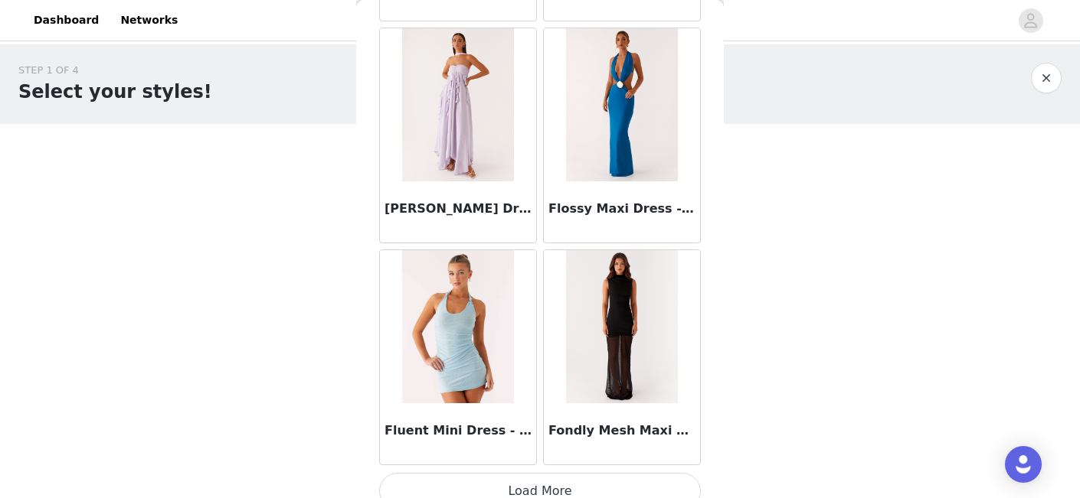
scroll to position [37374, 0]
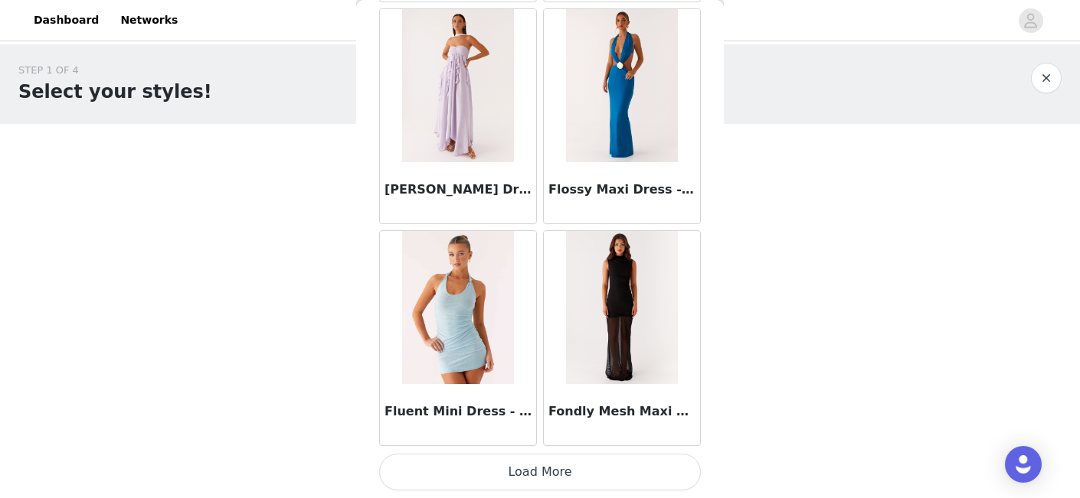
click at [547, 472] on button "Load More" at bounding box center [540, 472] width 322 height 37
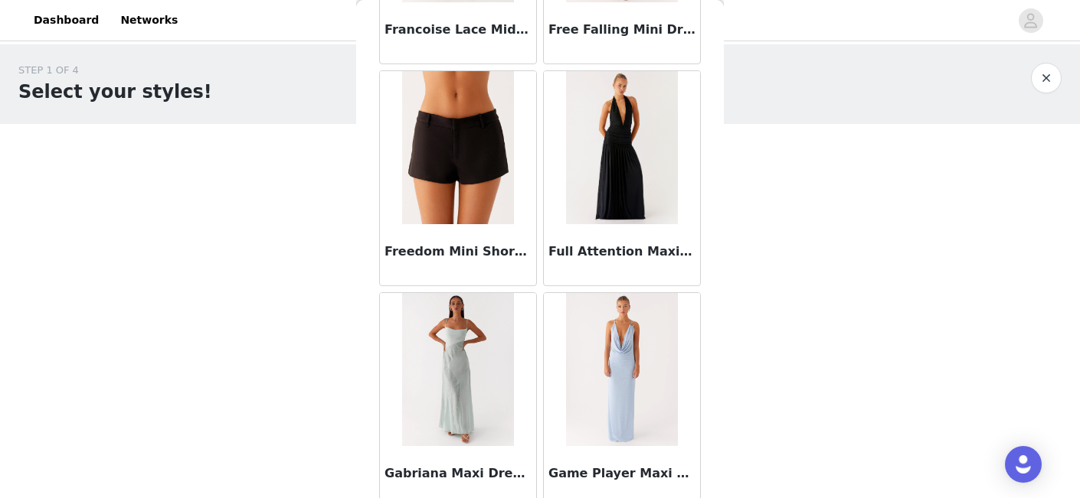
scroll to position [38207, 0]
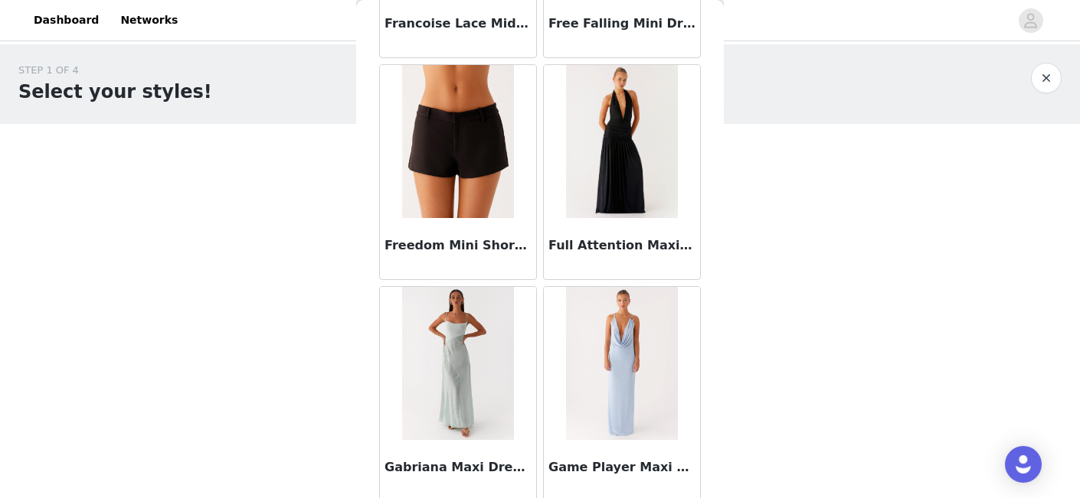
click at [457, 149] on img at bounding box center [457, 141] width 111 height 153
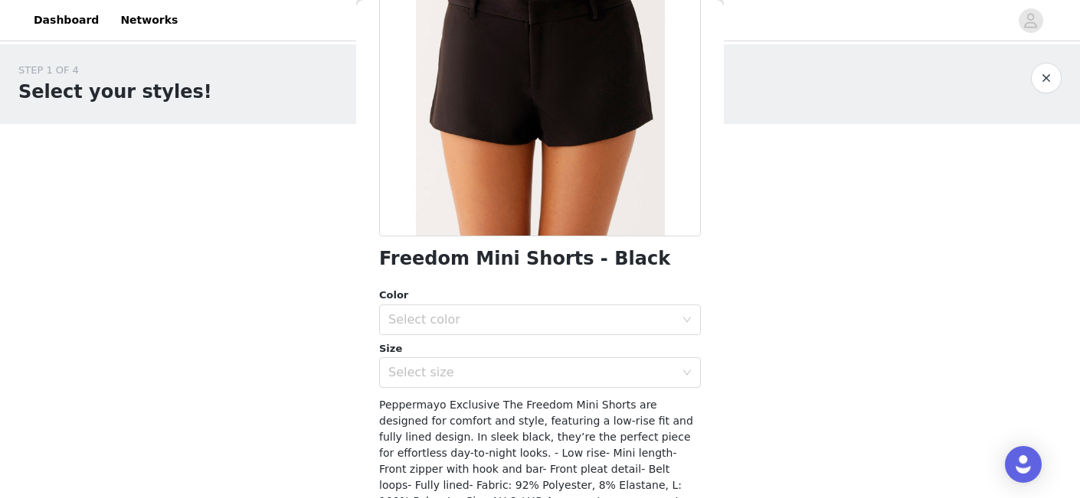
scroll to position [149, 0]
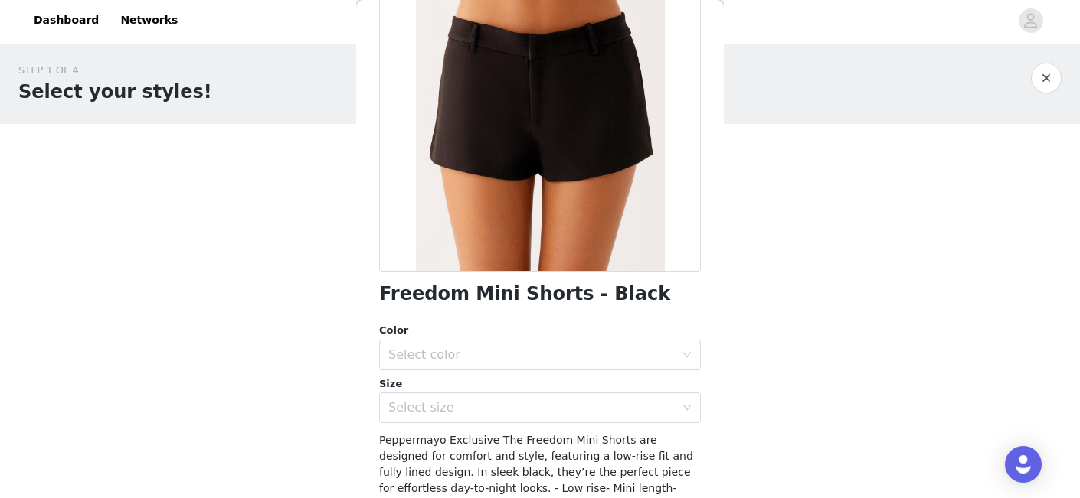
click at [491, 300] on h1 "Freedom Mini Shorts - Black" at bounding box center [524, 294] width 291 height 21
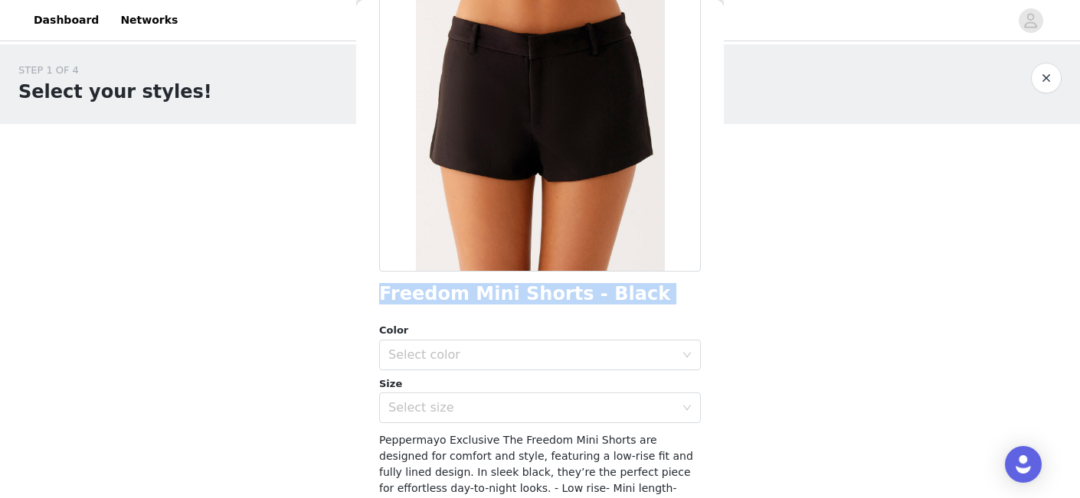
click at [491, 300] on h1 "Freedom Mini Shorts - Black" at bounding box center [524, 294] width 291 height 21
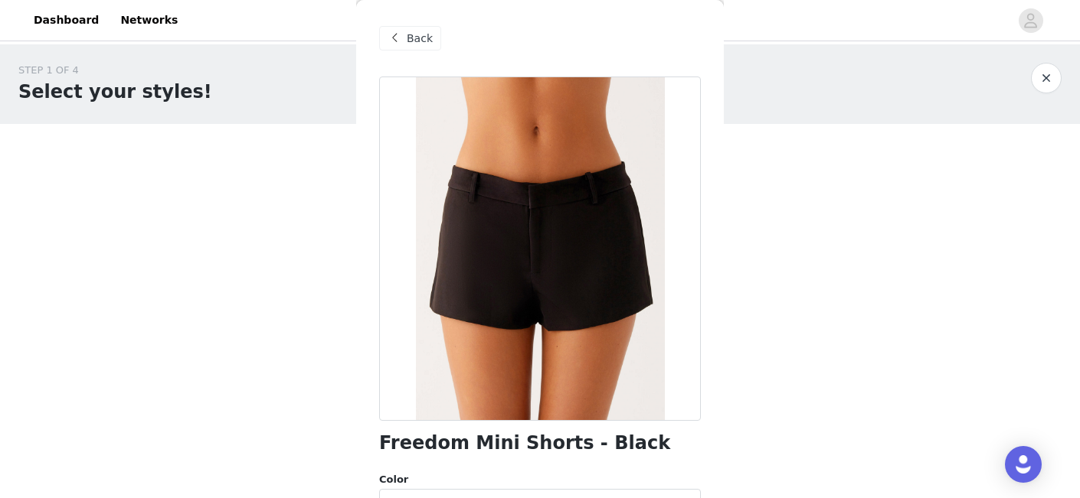
click at [407, 38] on span "Back" at bounding box center [420, 39] width 26 height 16
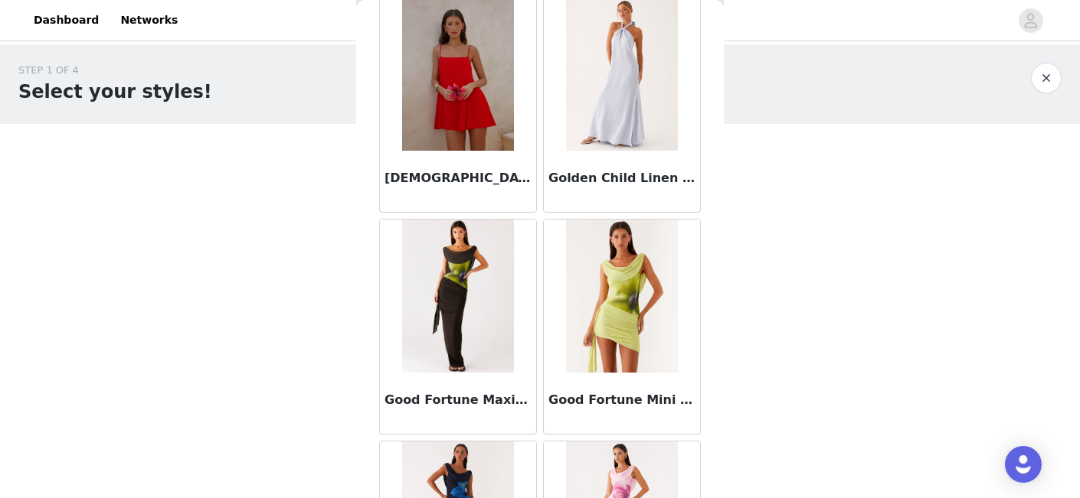
scroll to position [39595, 0]
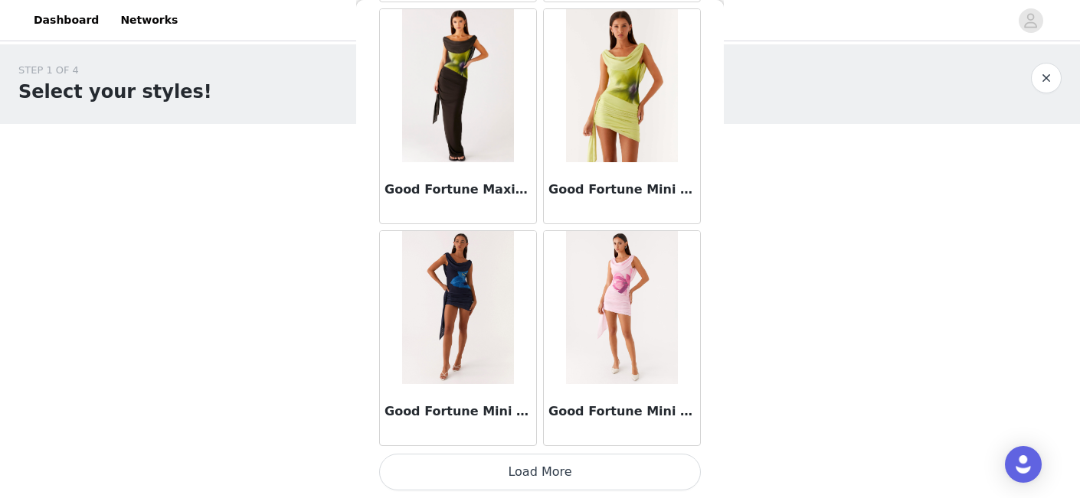
click at [555, 472] on button "Load More" at bounding box center [540, 472] width 322 height 37
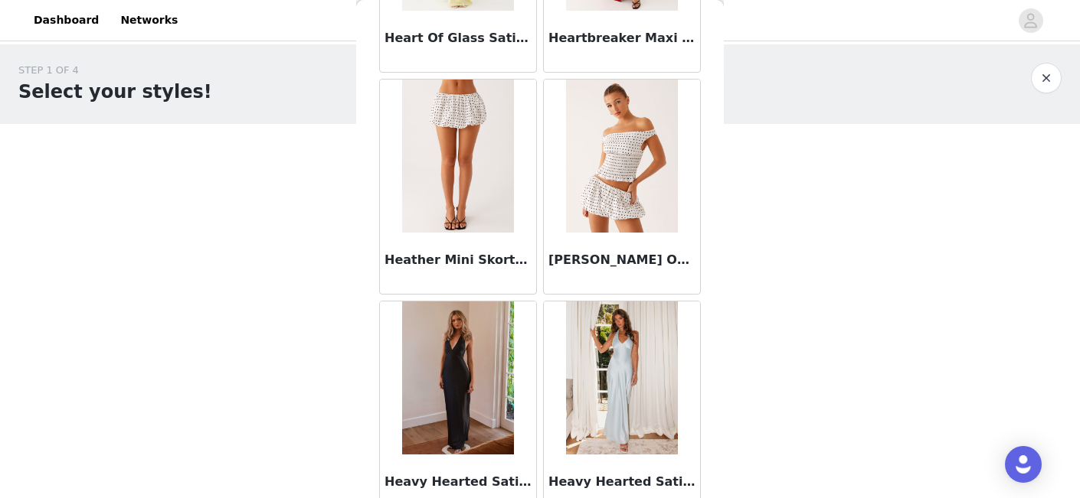
scroll to position [41816, 0]
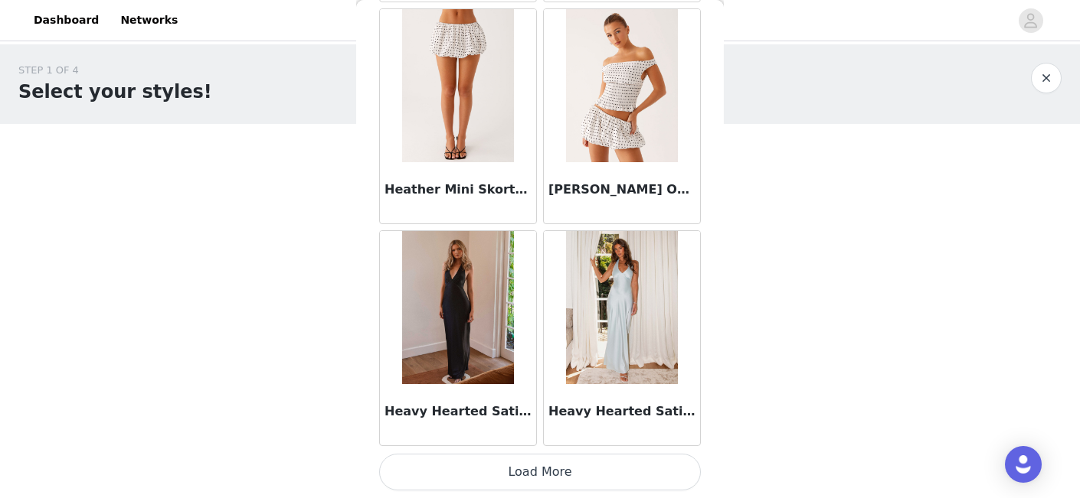
click at [544, 469] on button "Load More" at bounding box center [540, 472] width 322 height 37
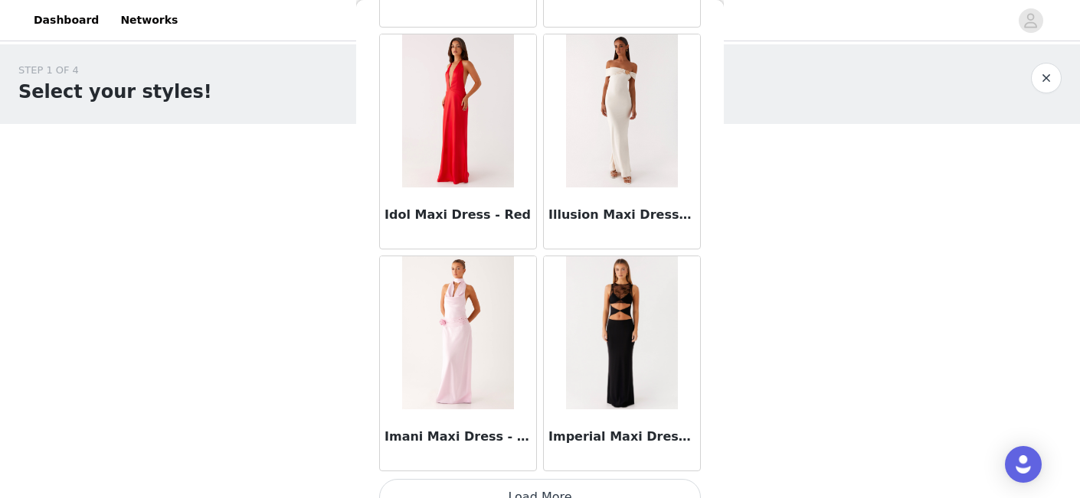
scroll to position [44036, 0]
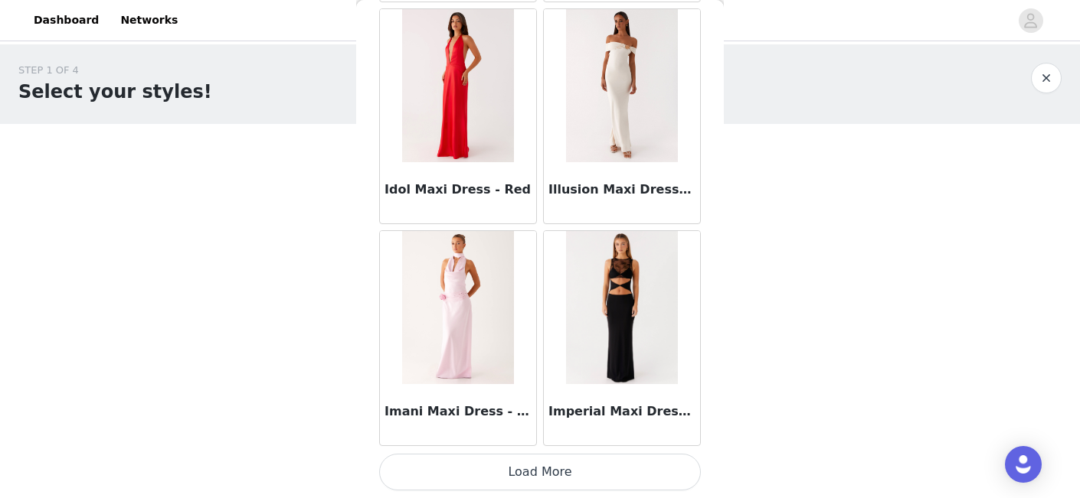
click at [540, 465] on button "Load More" at bounding box center [540, 472] width 322 height 37
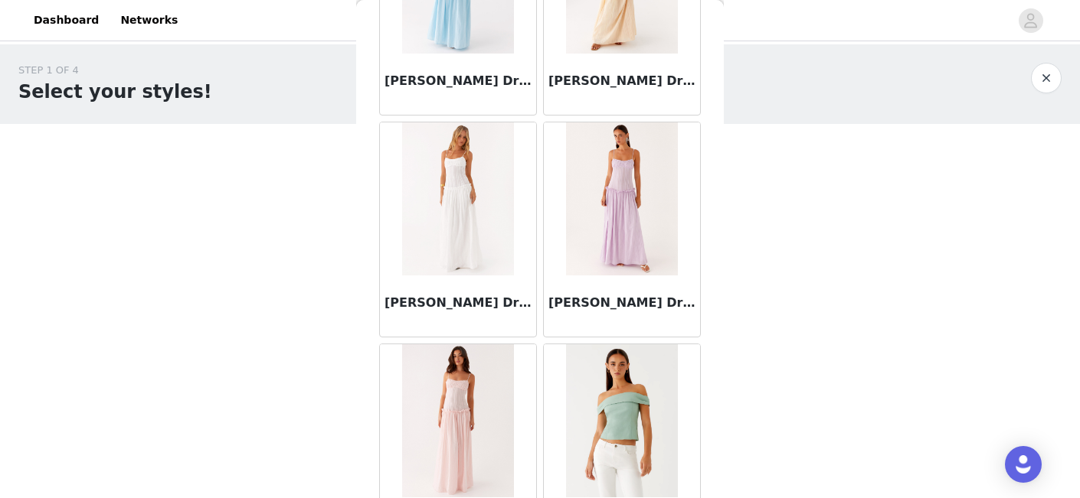
scroll to position [46257, 0]
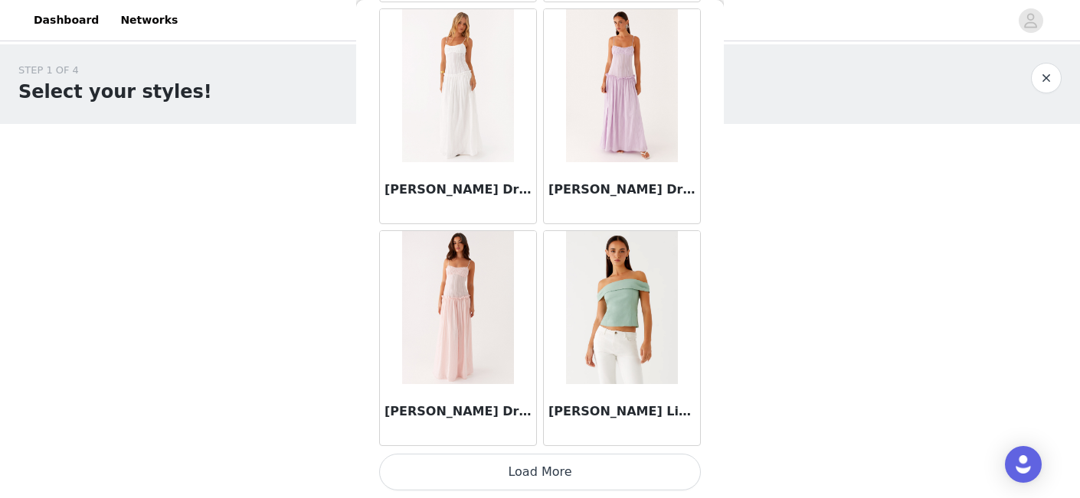
click at [546, 470] on button "Load More" at bounding box center [540, 472] width 322 height 37
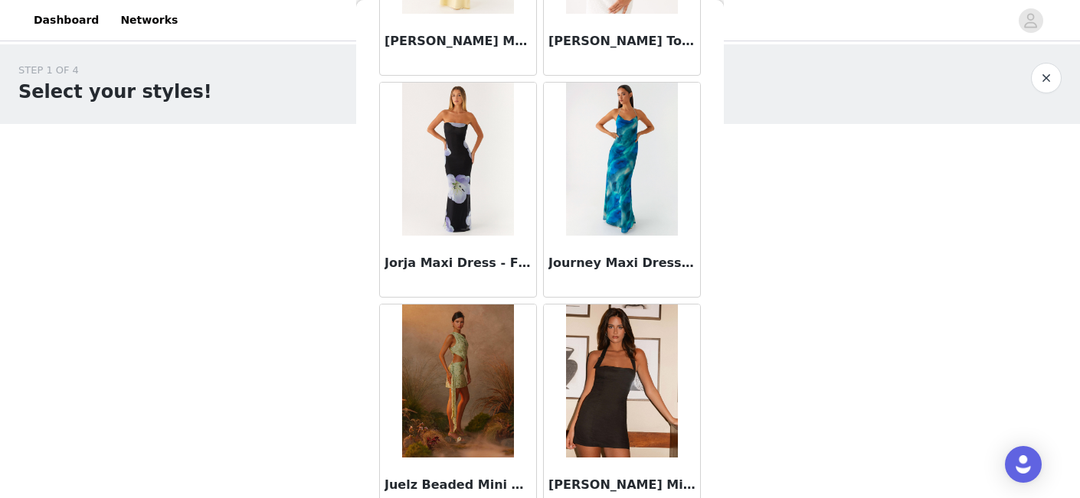
scroll to position [48477, 0]
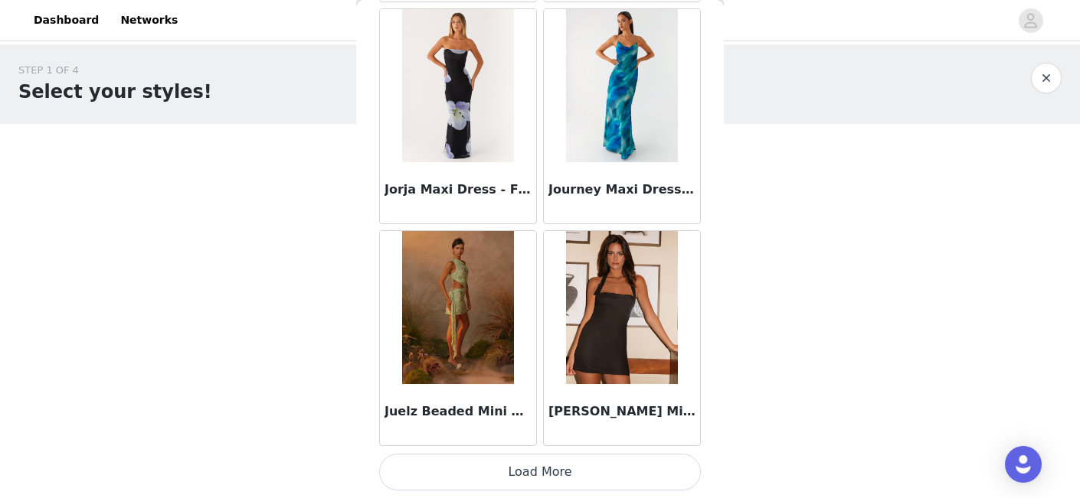
click at [547, 469] on button "Load More" at bounding box center [540, 472] width 322 height 37
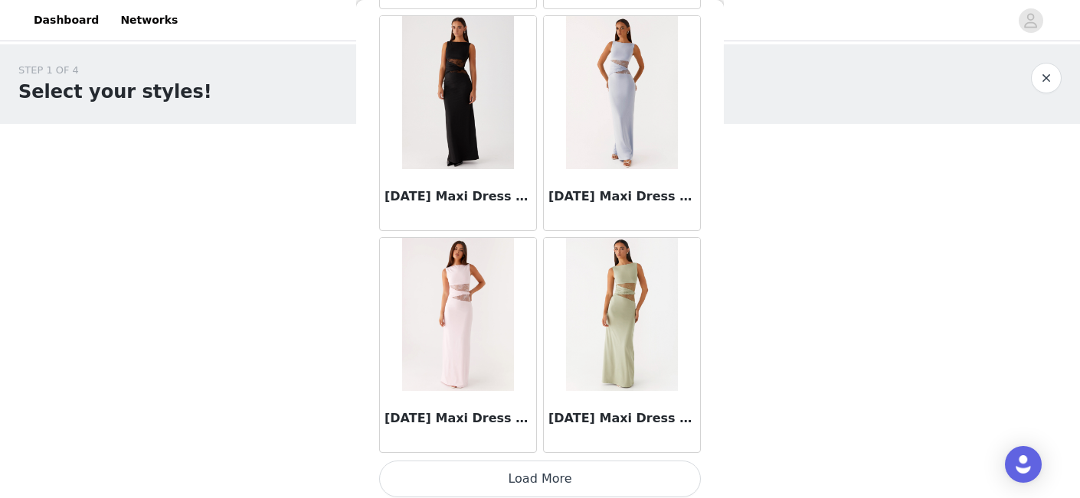
scroll to position [50698, 0]
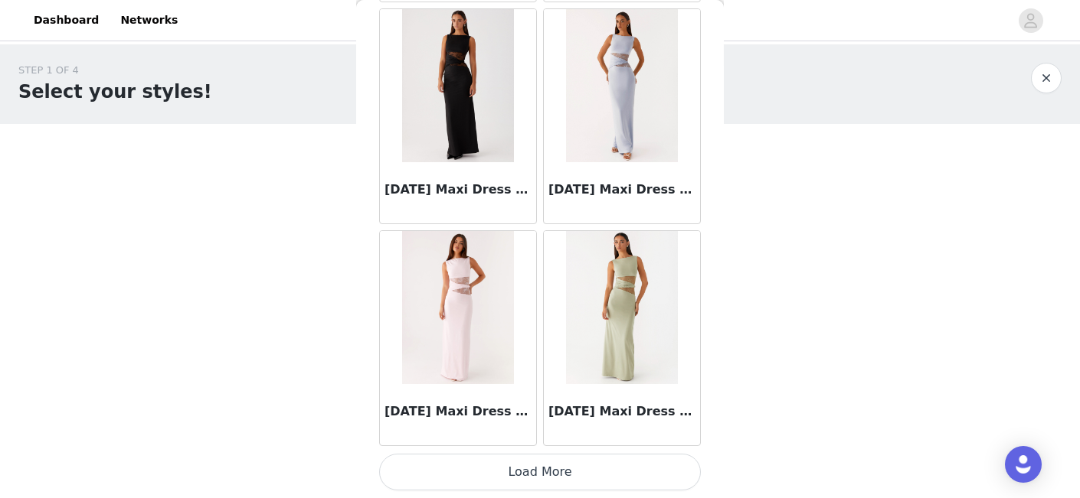
click at [543, 479] on button "Load More" at bounding box center [540, 472] width 322 height 37
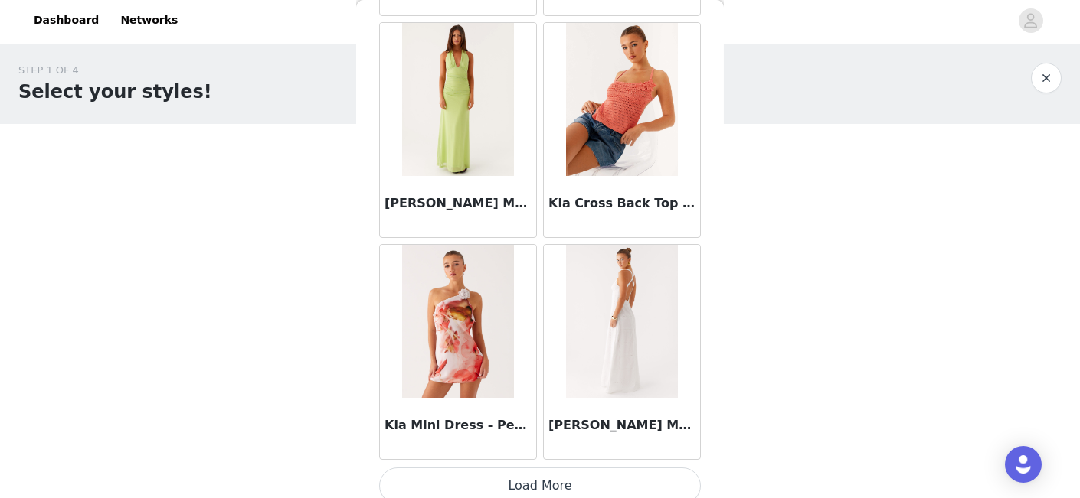
scroll to position [52919, 0]
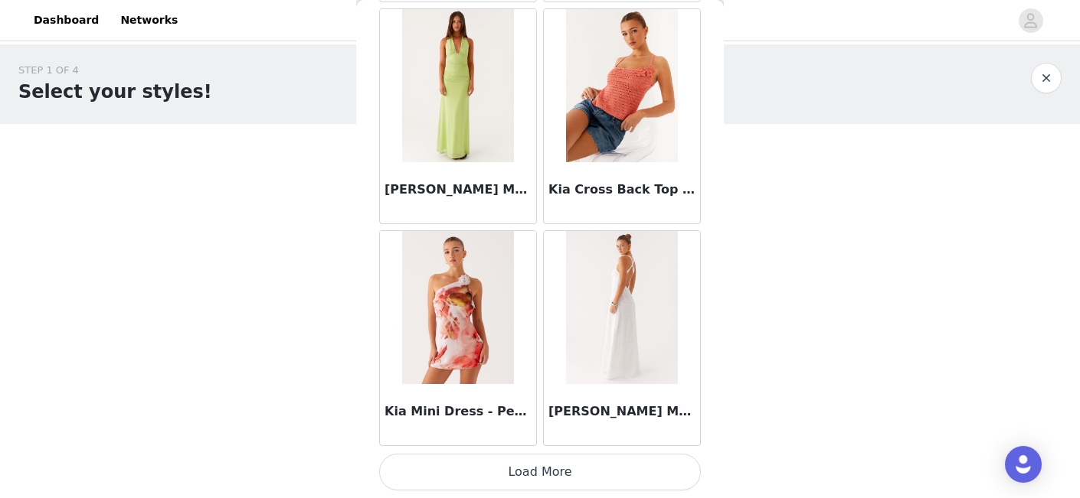
click at [545, 468] on button "Load More" at bounding box center [540, 472] width 322 height 37
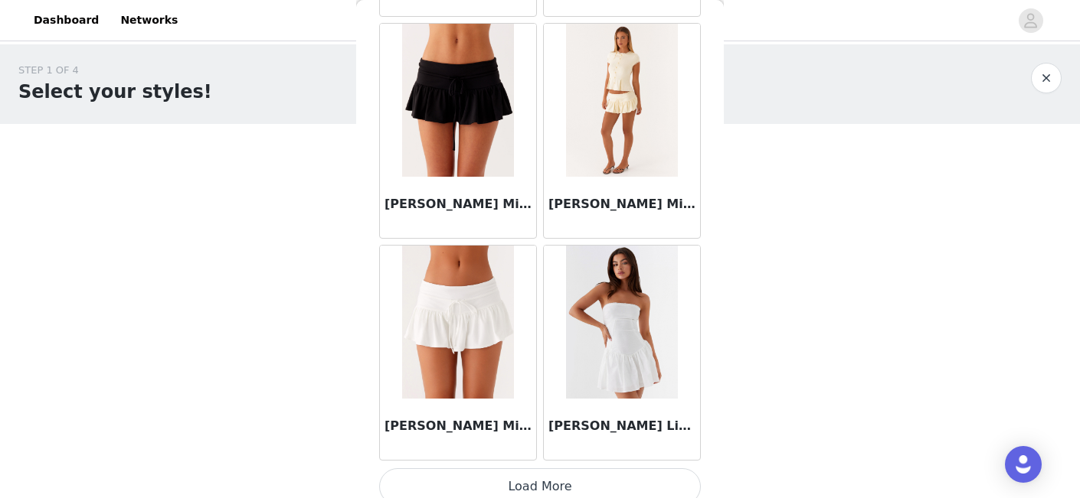
scroll to position [55139, 0]
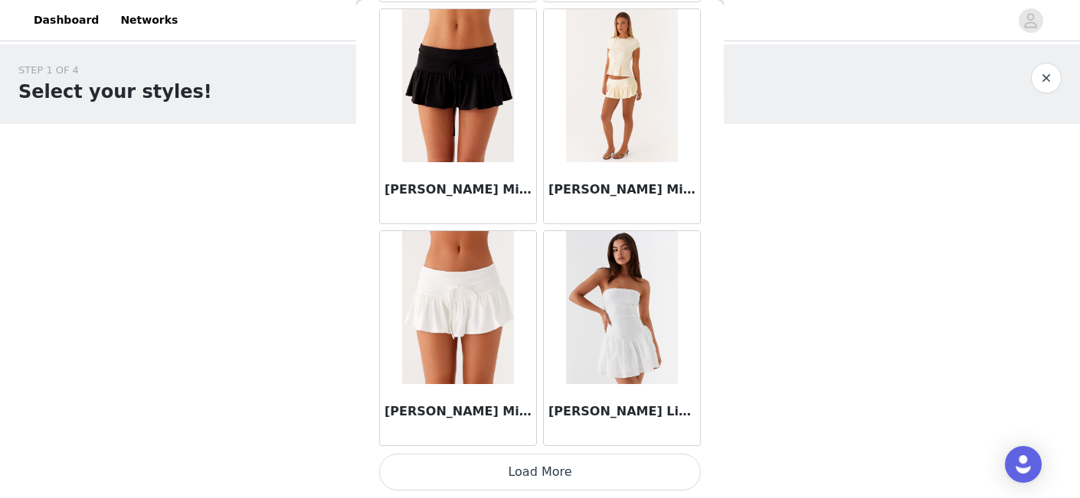
click at [549, 477] on button "Load More" at bounding box center [540, 472] width 322 height 37
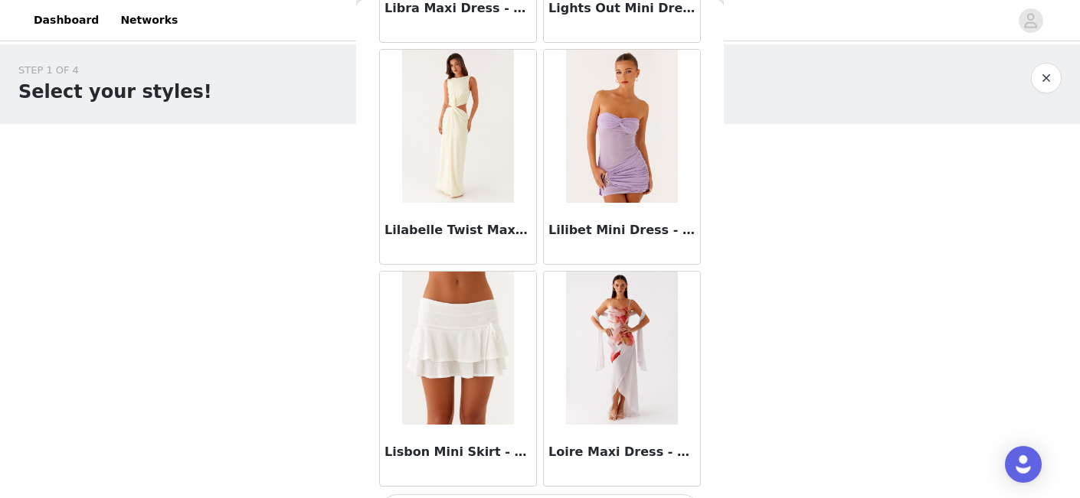
scroll to position [57360, 0]
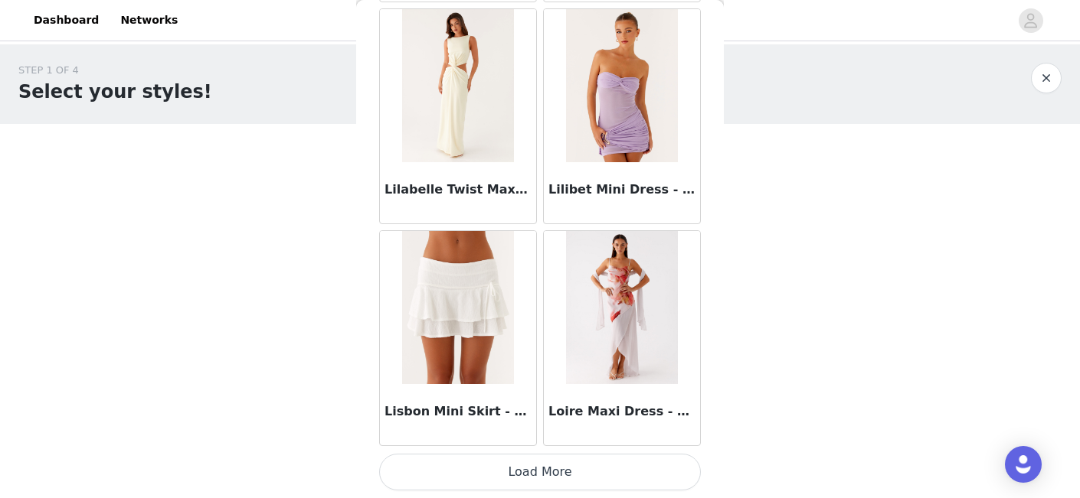
click at [552, 466] on button "Load More" at bounding box center [540, 472] width 322 height 37
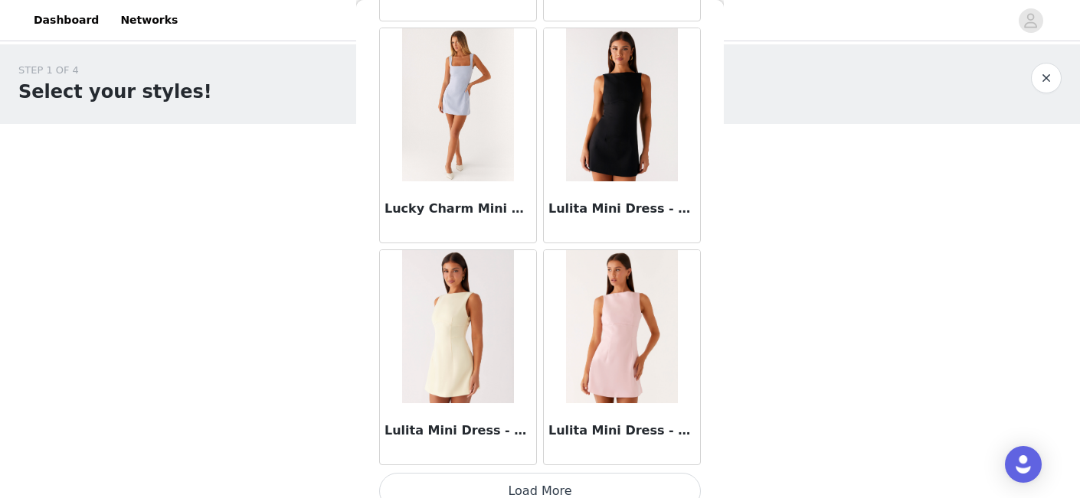
scroll to position [59580, 0]
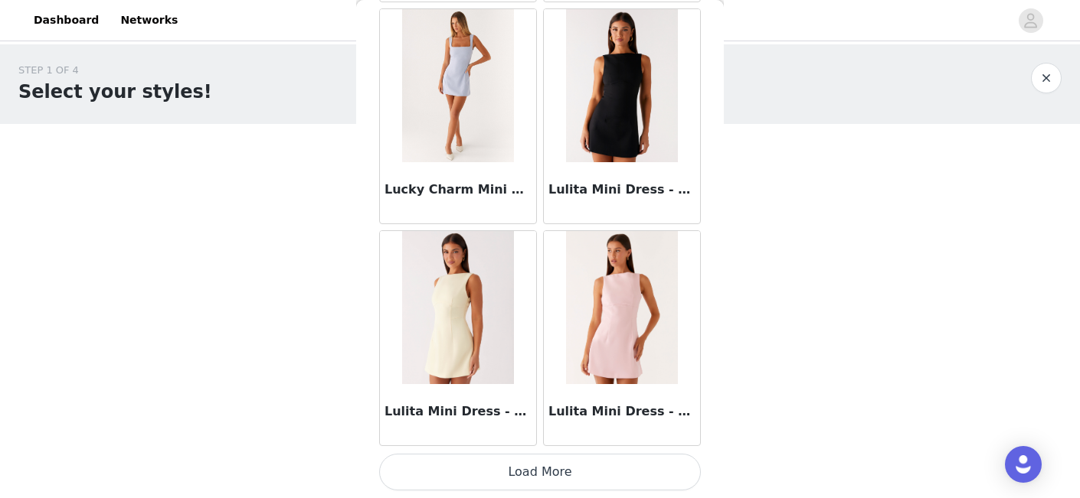
click at [550, 477] on button "Load More" at bounding box center [540, 472] width 322 height 37
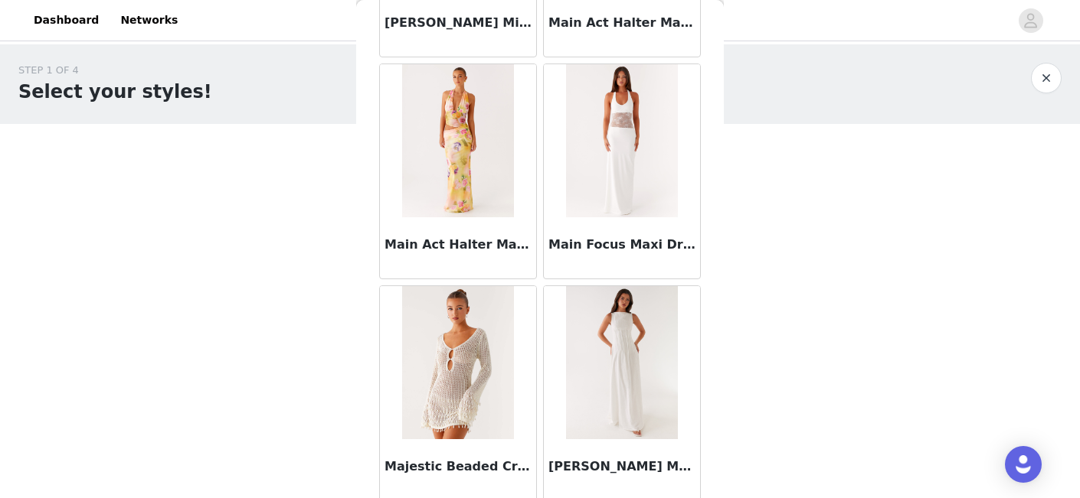
scroll to position [61801, 0]
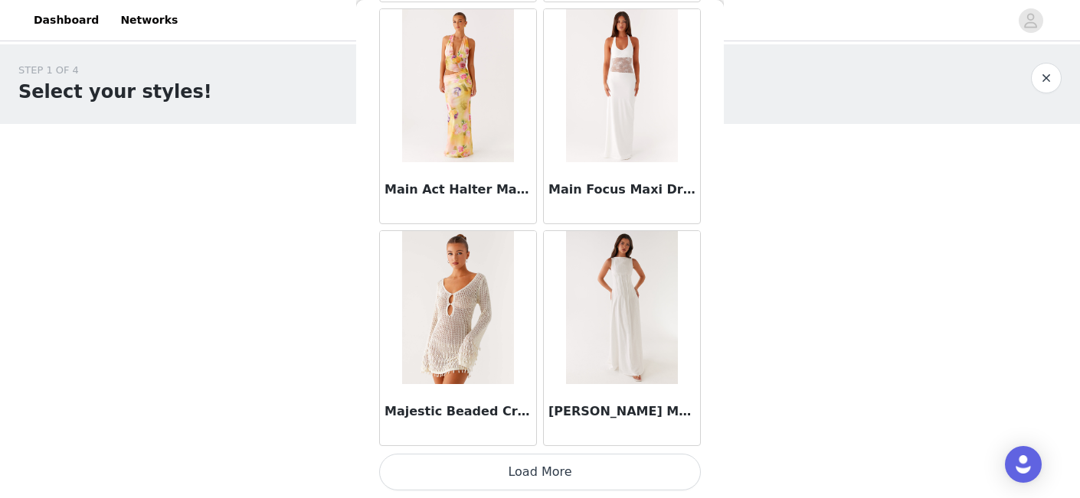
click at [543, 479] on button "Load More" at bounding box center [540, 472] width 322 height 37
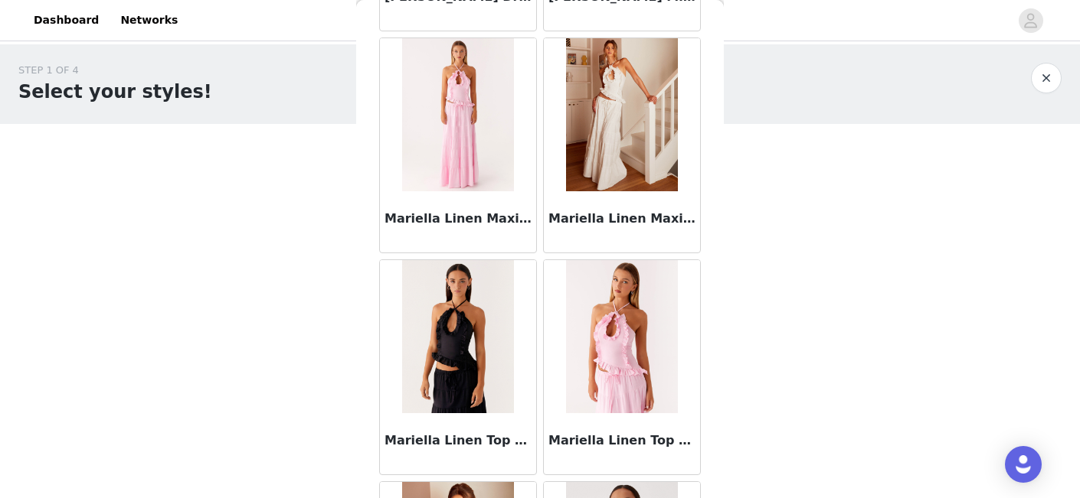
scroll to position [63310, 0]
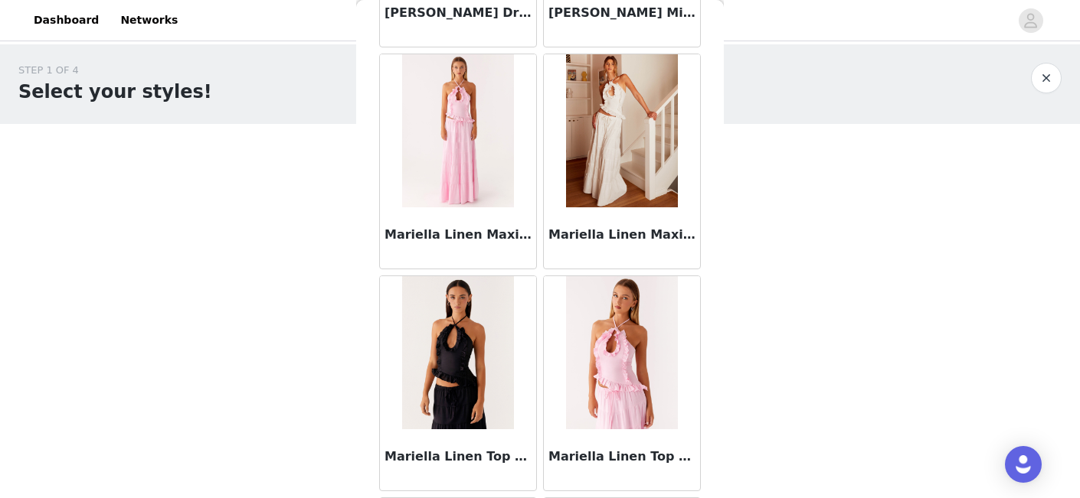
click at [608, 138] on img at bounding box center [621, 130] width 111 height 153
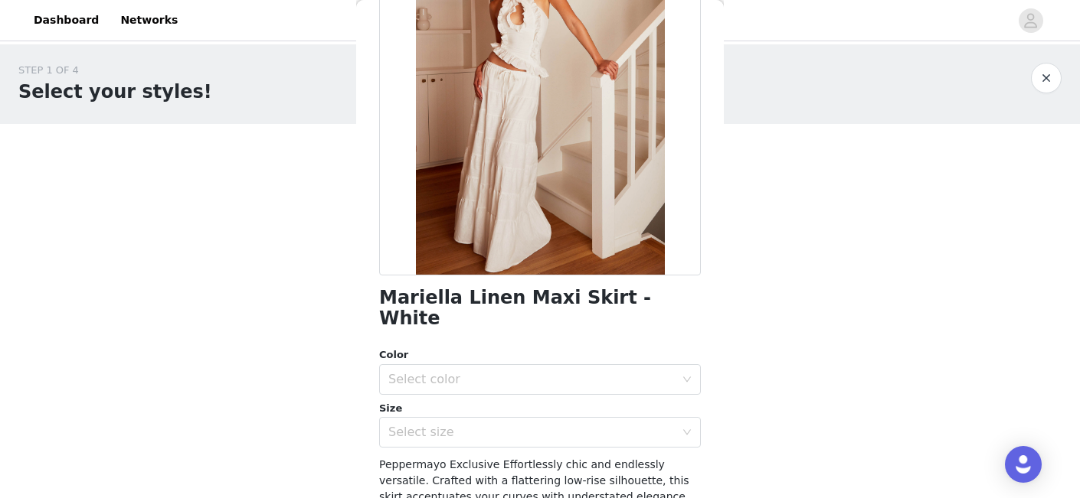
scroll to position [208, 0]
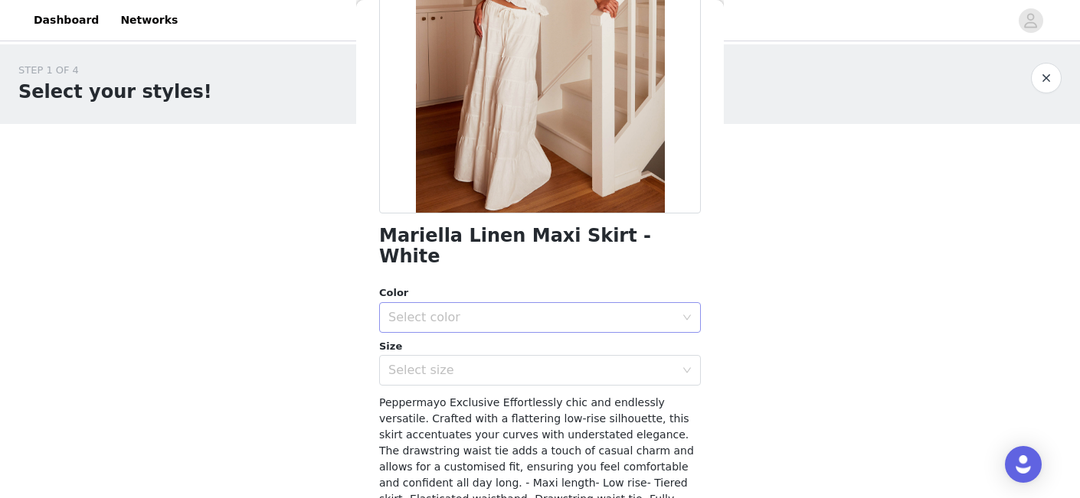
click at [525, 310] on div "Select color" at bounding box center [531, 317] width 286 height 15
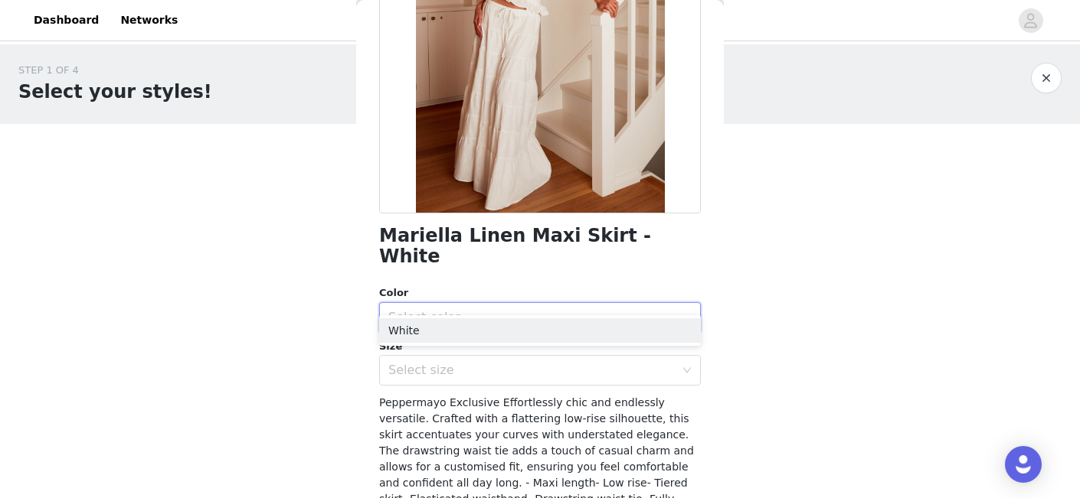
click at [525, 310] on div "Select color" at bounding box center [531, 317] width 286 height 15
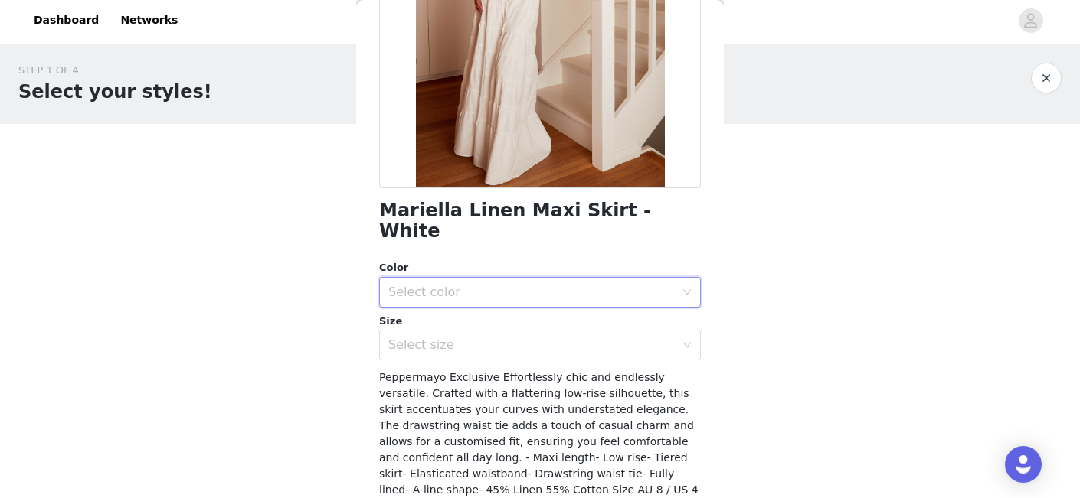
scroll to position [253, 0]
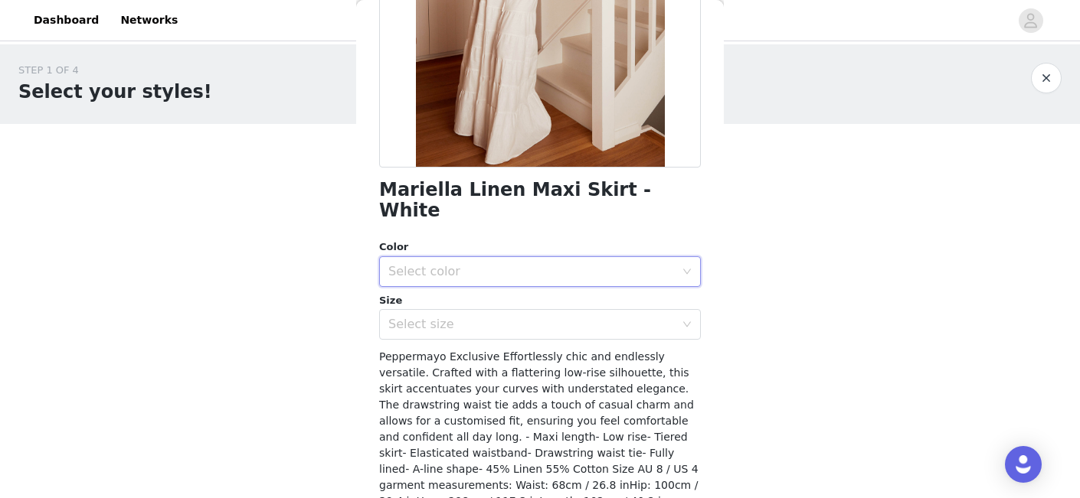
click at [489, 193] on h1 "Mariella Linen Maxi Skirt - White" at bounding box center [540, 200] width 322 height 41
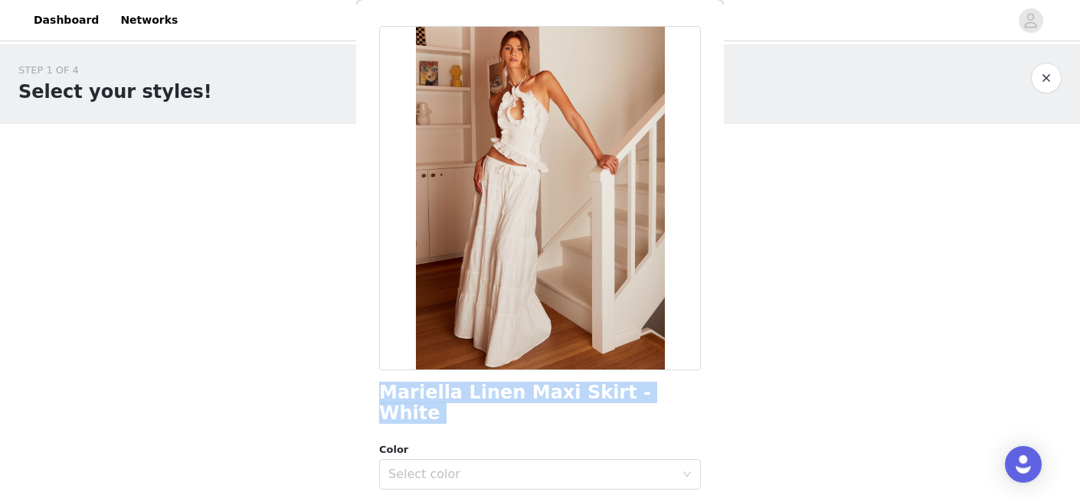
scroll to position [0, 0]
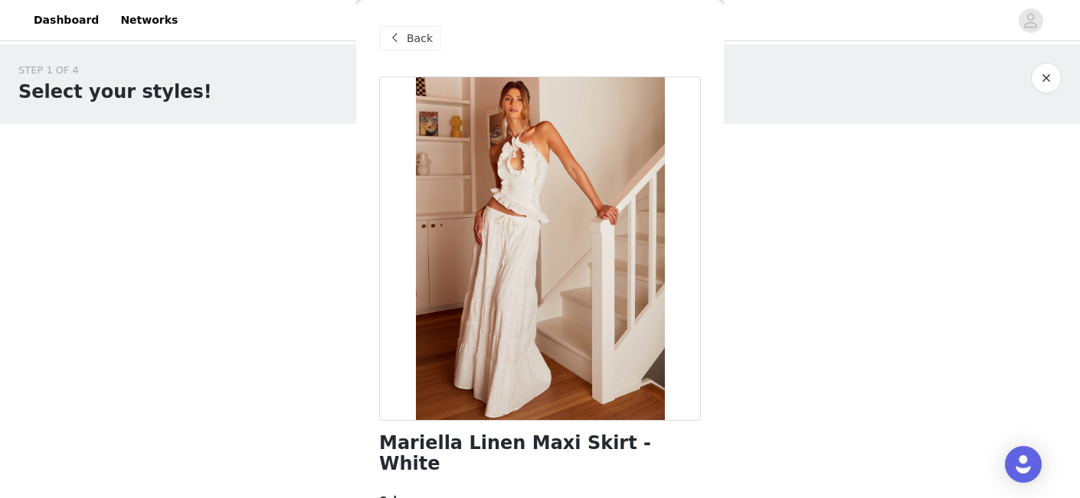
click at [416, 31] on span "Back" at bounding box center [420, 39] width 26 height 16
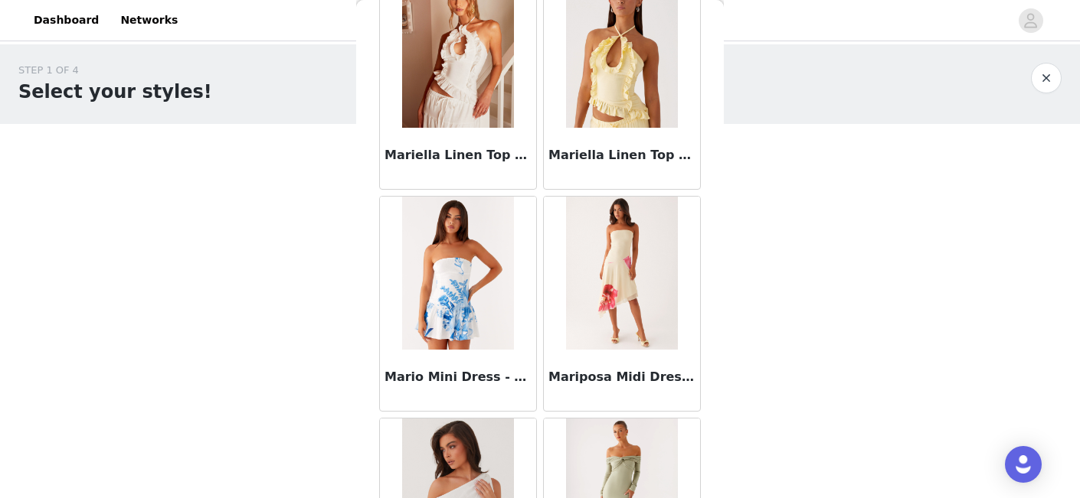
scroll to position [64022, 0]
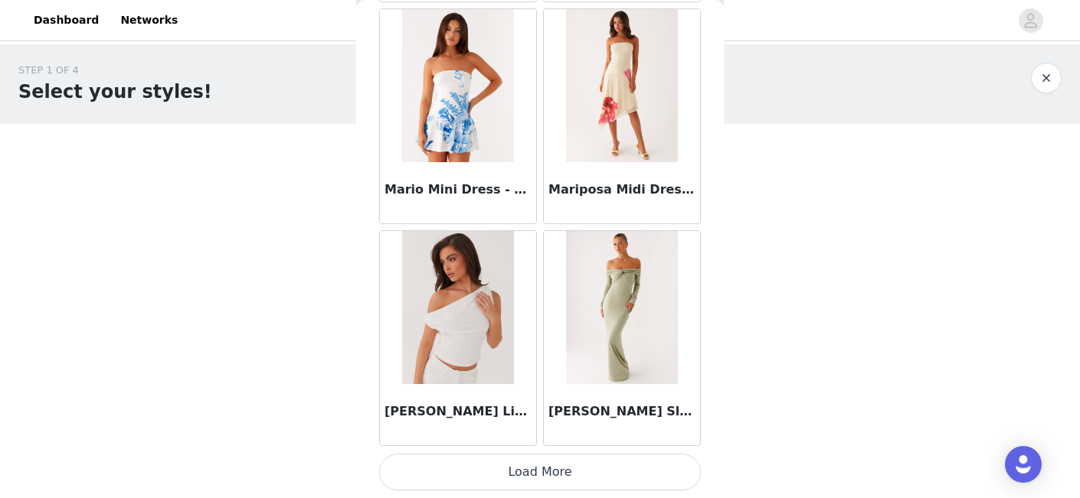
click at [549, 482] on button "Load More" at bounding box center [540, 472] width 322 height 37
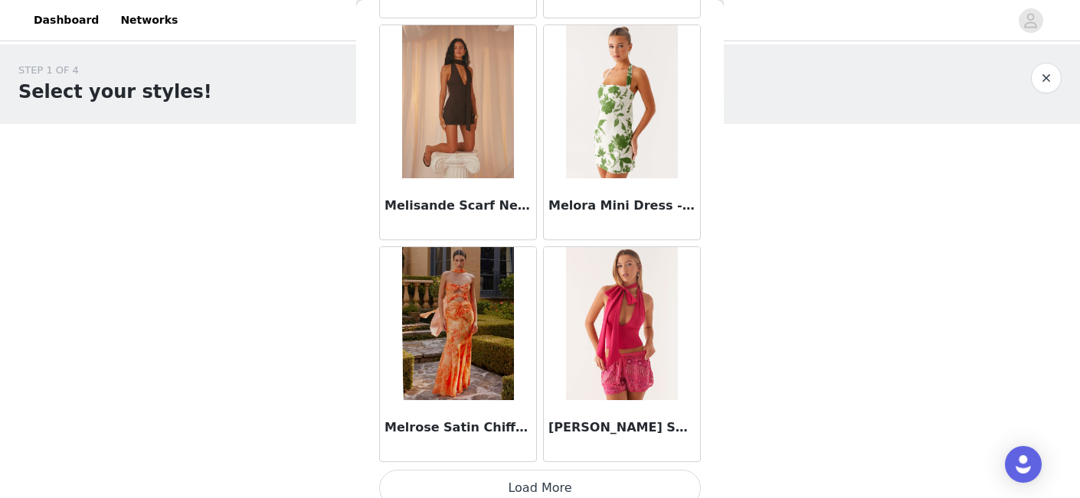
scroll to position [66242, 0]
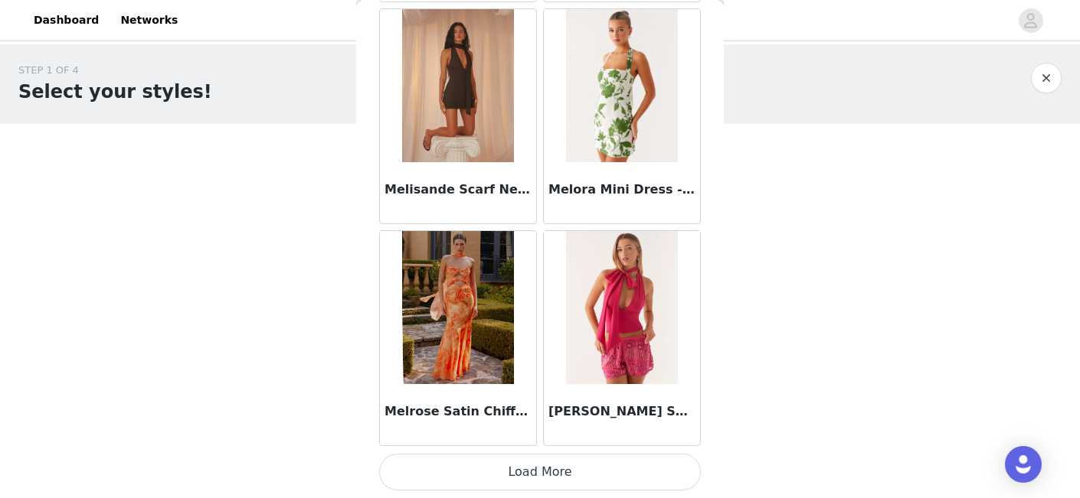
click at [542, 479] on button "Load More" at bounding box center [540, 472] width 322 height 37
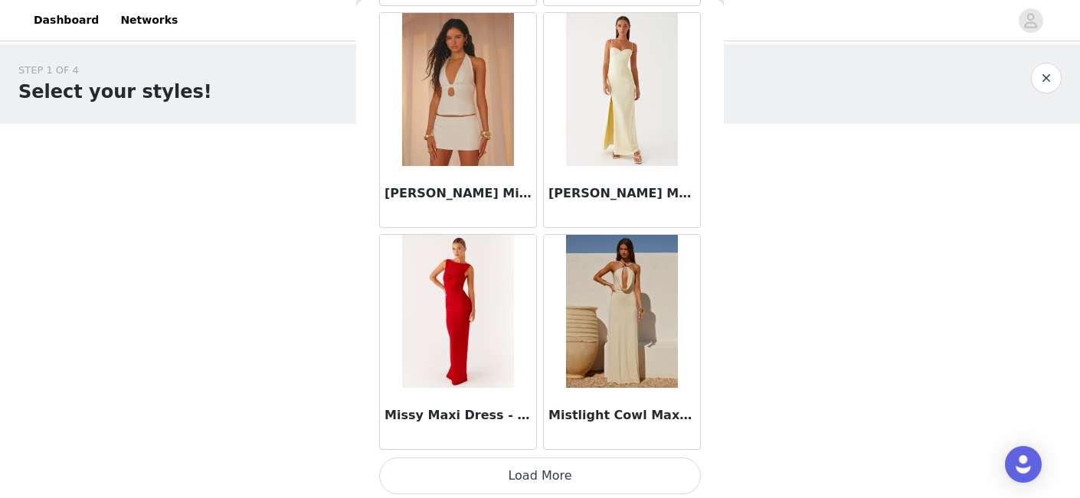
scroll to position [68463, 0]
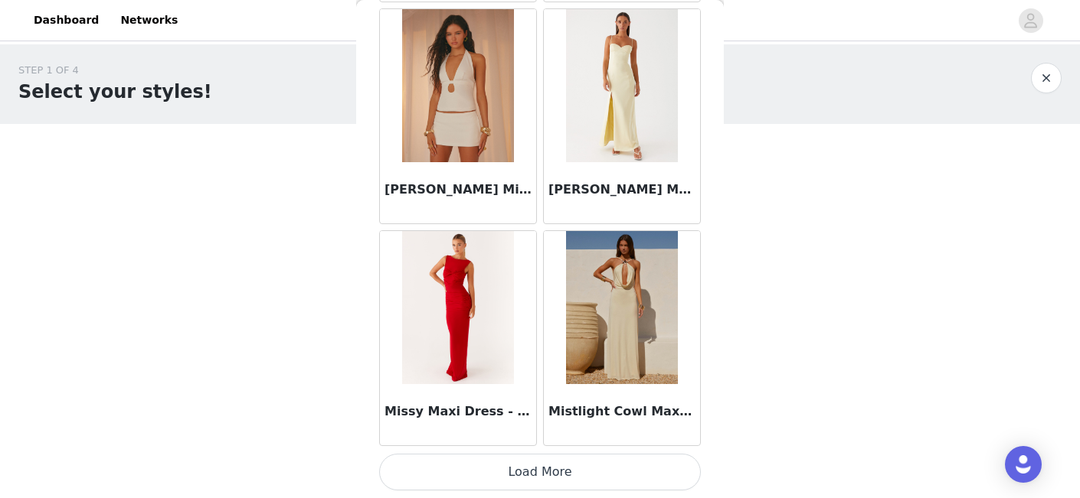
click at [542, 464] on button "Load More" at bounding box center [540, 472] width 322 height 37
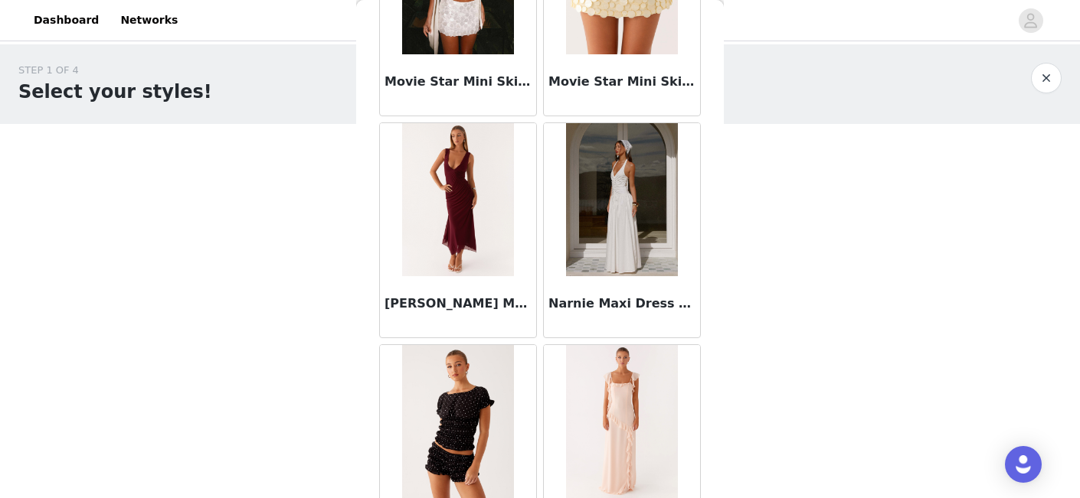
scroll to position [70684, 0]
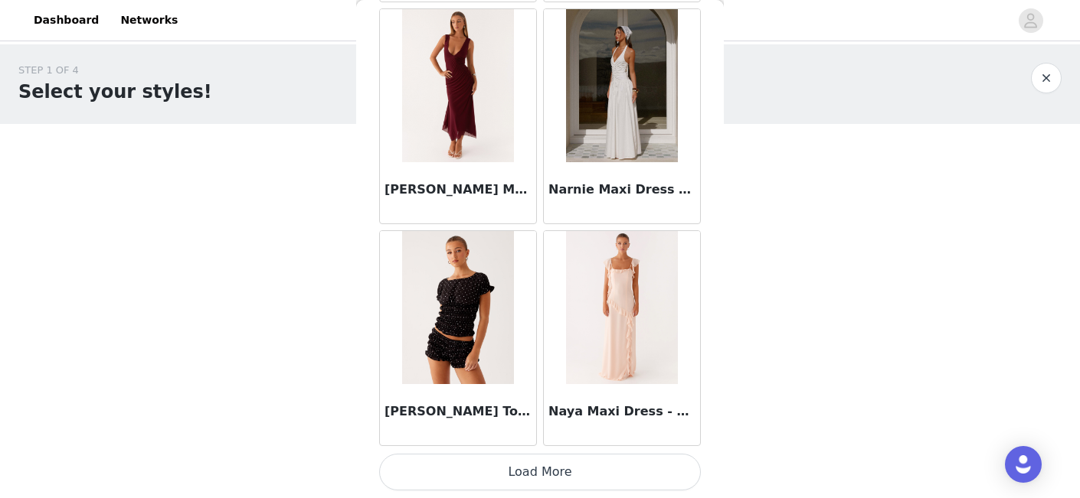
click at [544, 462] on button "Load More" at bounding box center [540, 472] width 322 height 37
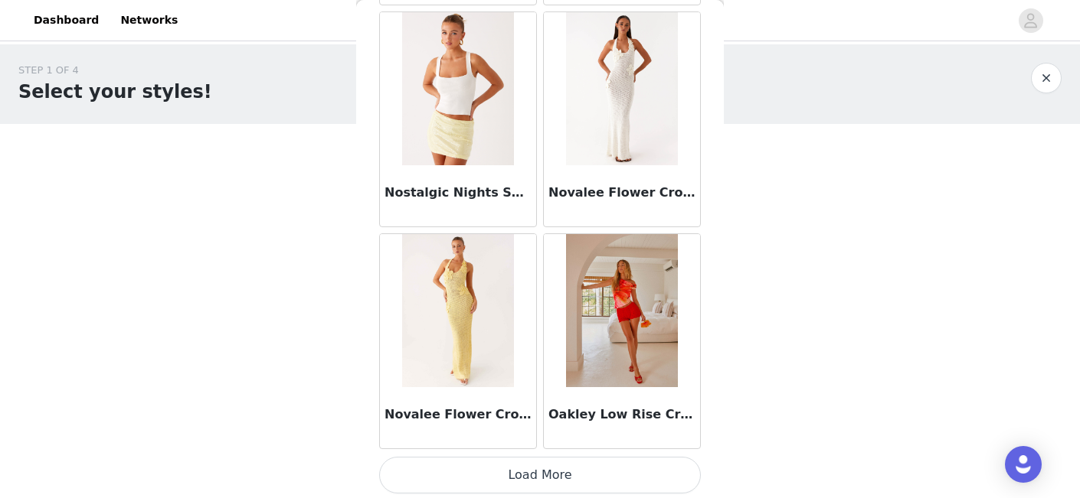
scroll to position [72904, 0]
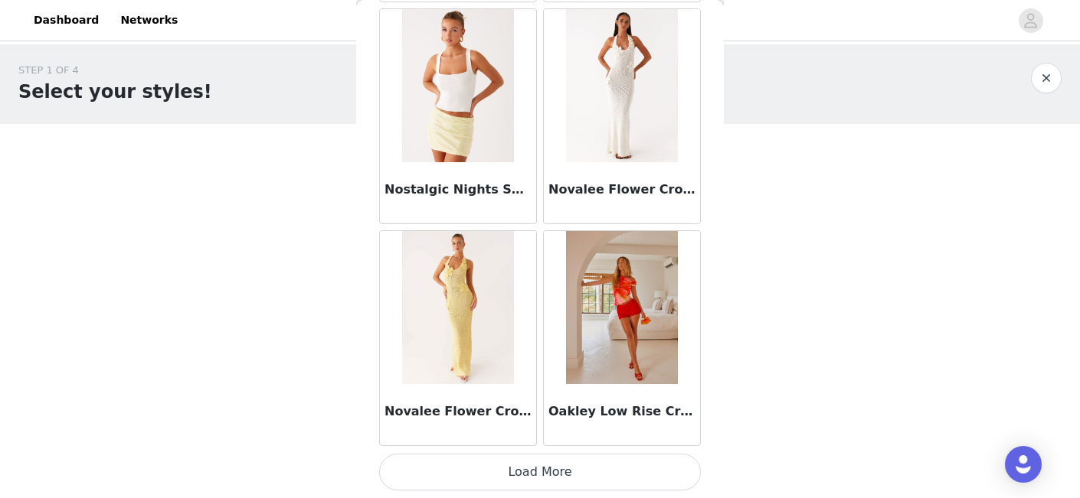
click at [546, 473] on button "Load More" at bounding box center [540, 472] width 322 height 37
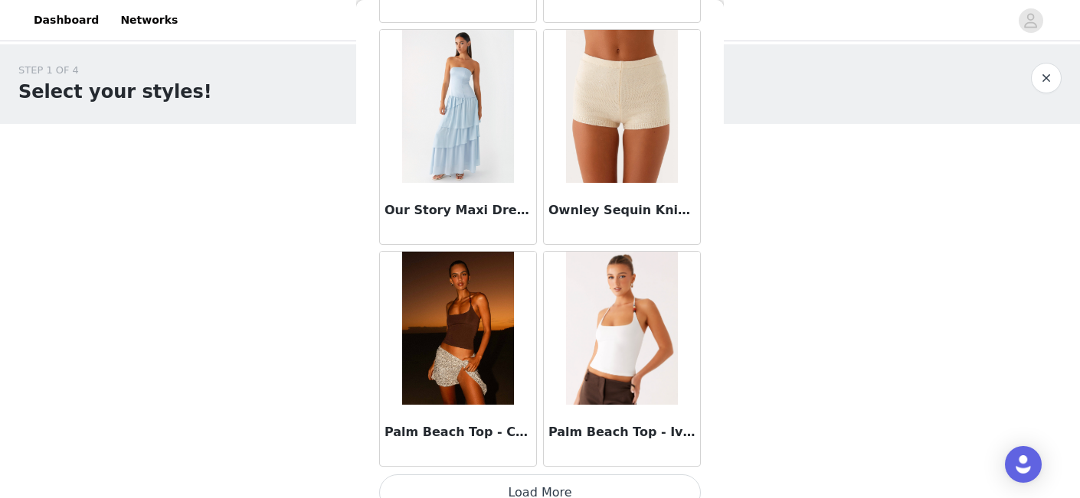
scroll to position [75125, 0]
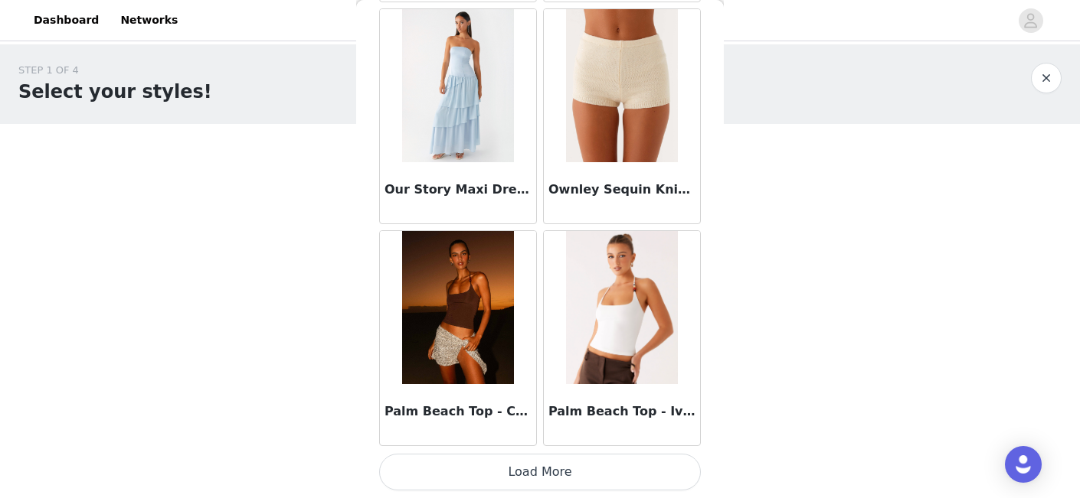
click at [542, 469] on button "Load More" at bounding box center [540, 472] width 322 height 37
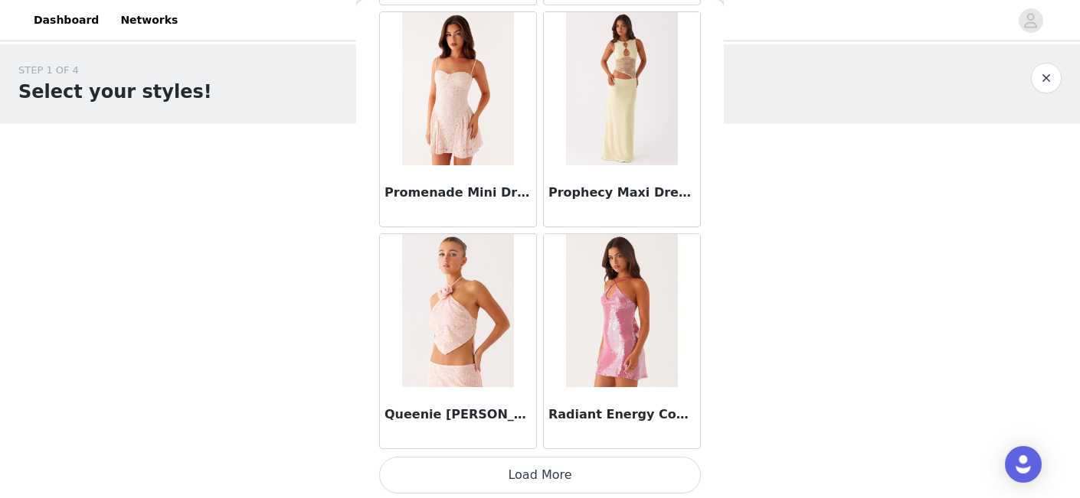
scroll to position [77345, 0]
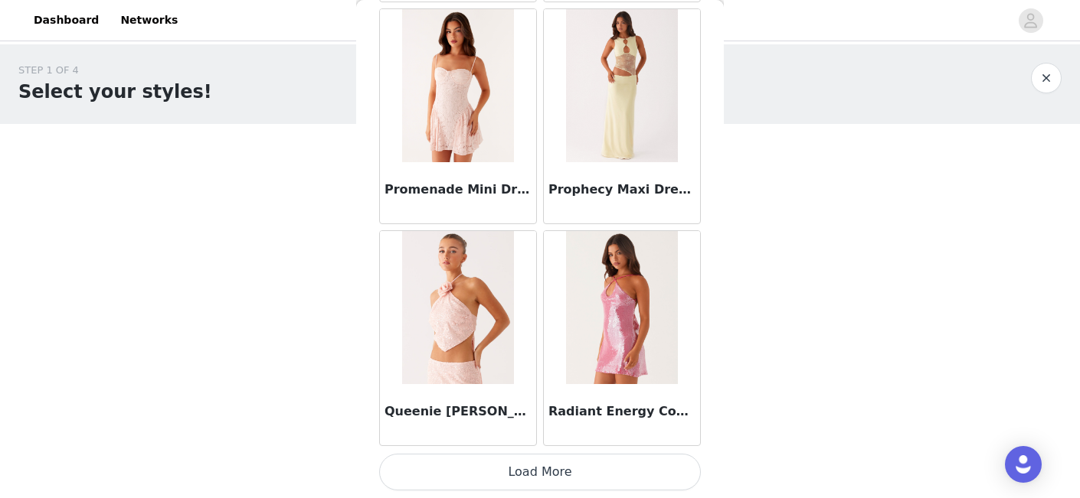
click at [541, 468] on button "Load More" at bounding box center [540, 472] width 322 height 37
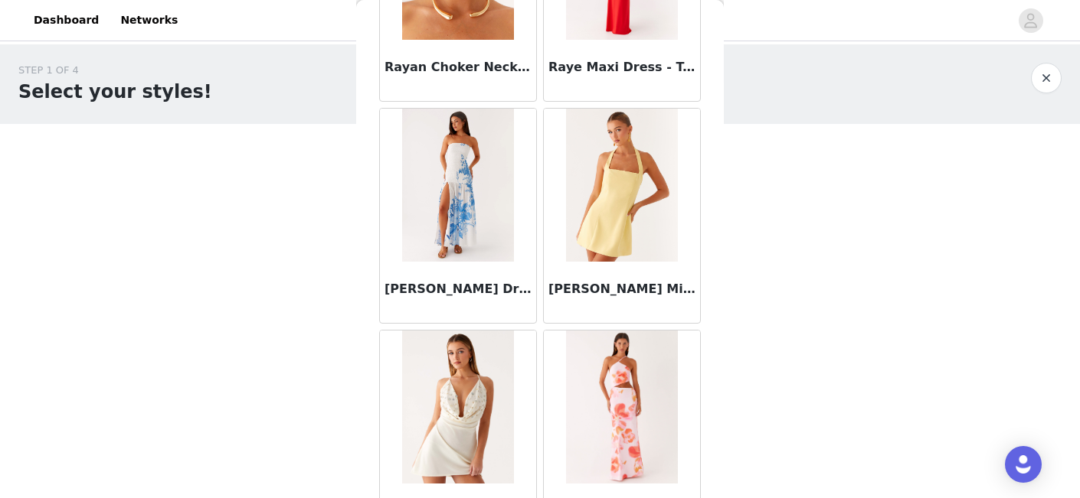
scroll to position [79566, 0]
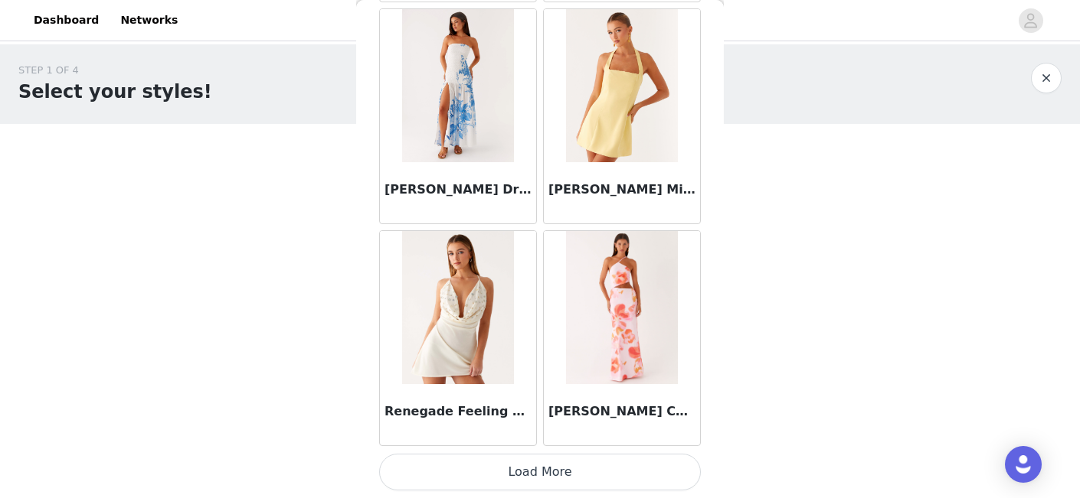
click at [542, 482] on button "Load More" at bounding box center [540, 472] width 322 height 37
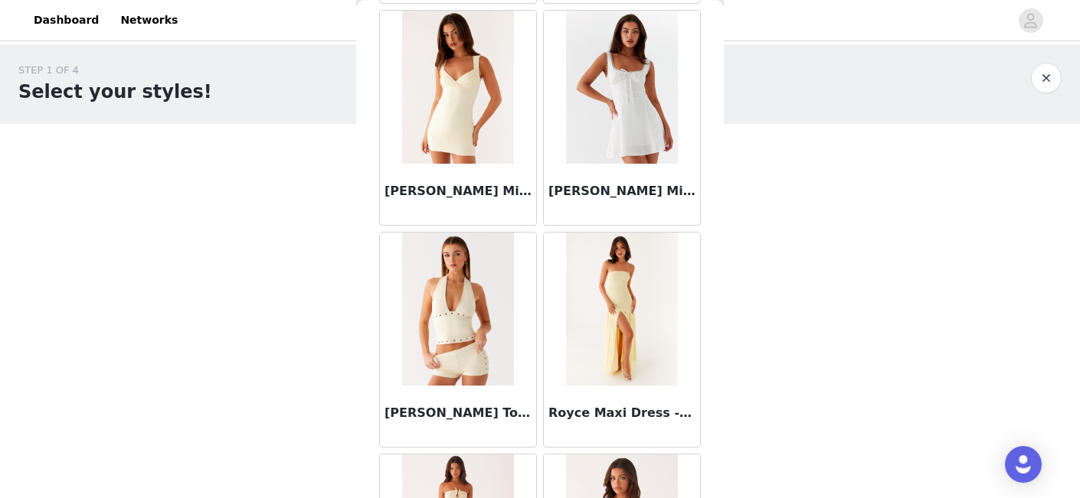
scroll to position [81342, 0]
click at [615, 109] on img at bounding box center [621, 86] width 111 height 153
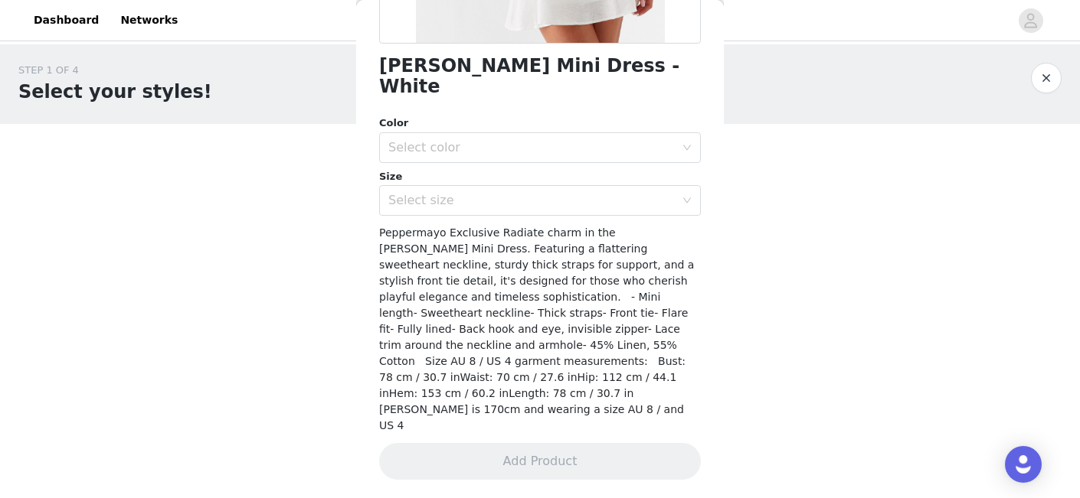
scroll to position [325, 0]
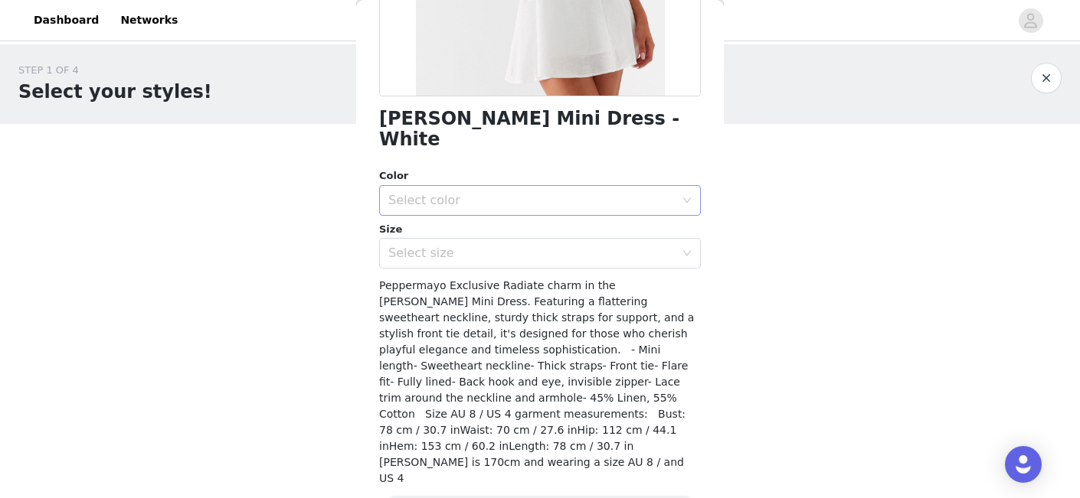
click at [542, 193] on div "Select color" at bounding box center [531, 200] width 286 height 15
click at [528, 168] on div "Color" at bounding box center [540, 175] width 322 height 15
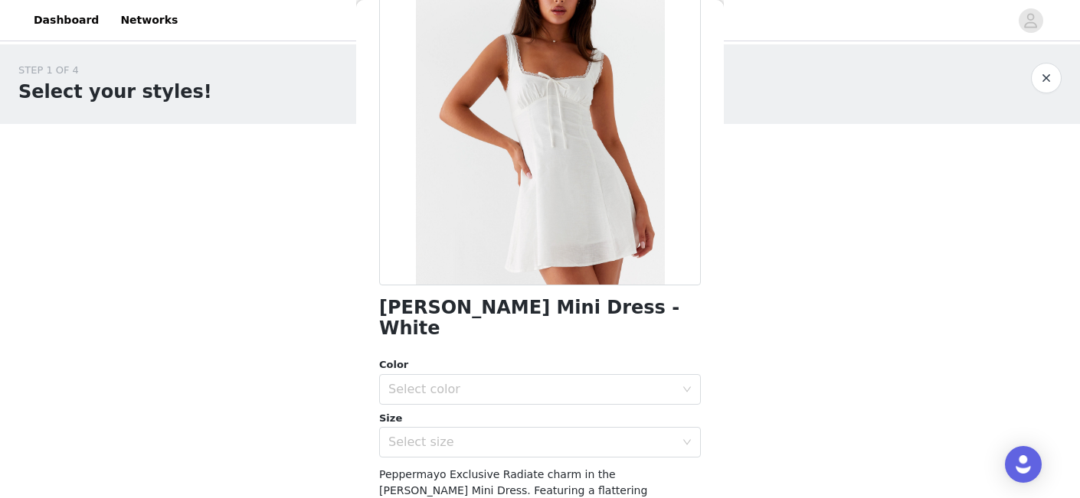
scroll to position [130, 0]
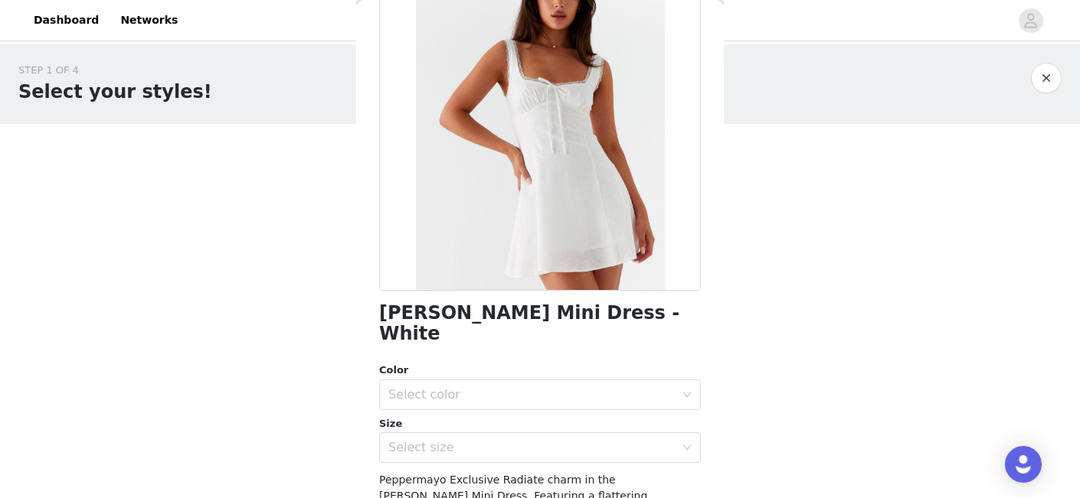
click at [489, 312] on h1 "Rowena Mini Dress - White" at bounding box center [540, 323] width 322 height 41
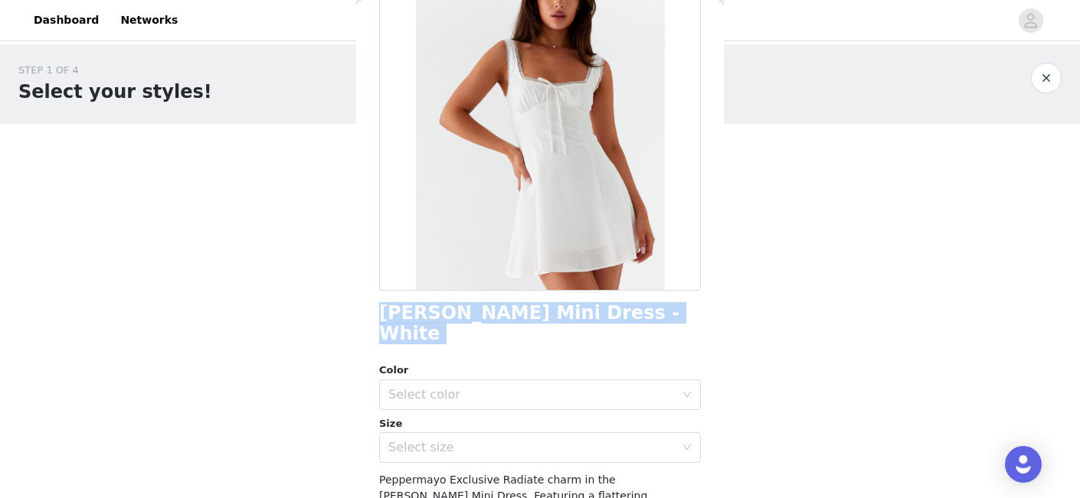
scroll to position [0, 0]
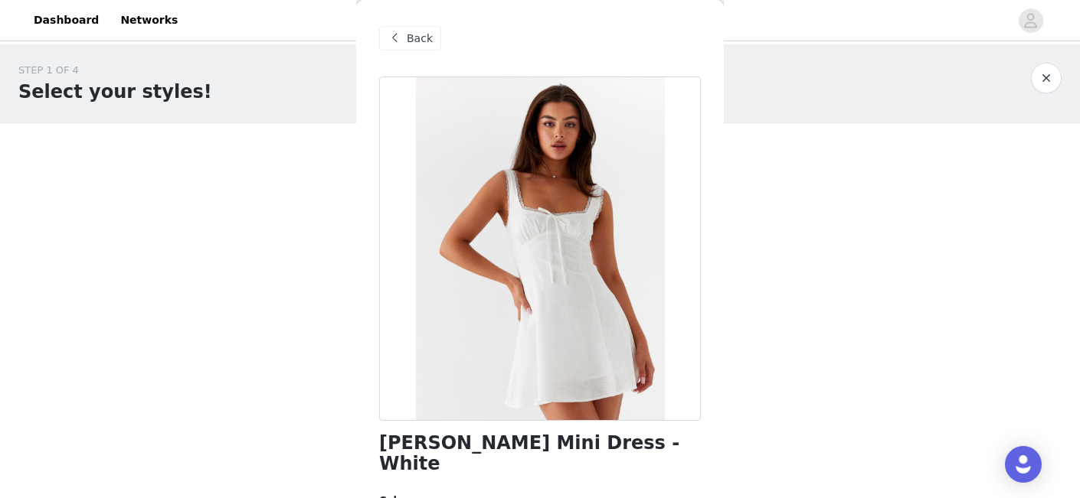
click at [423, 40] on span "Back" at bounding box center [420, 39] width 26 height 16
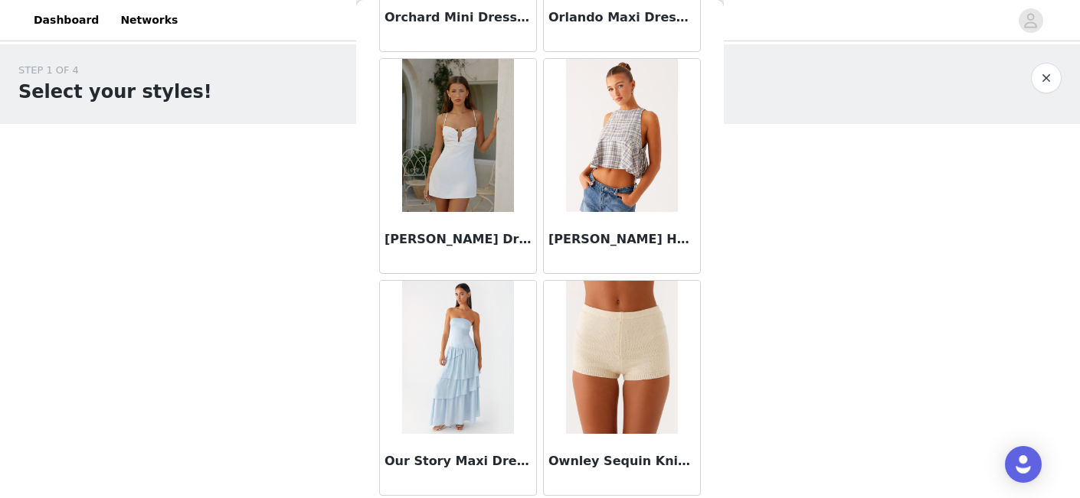
scroll to position [74857, 0]
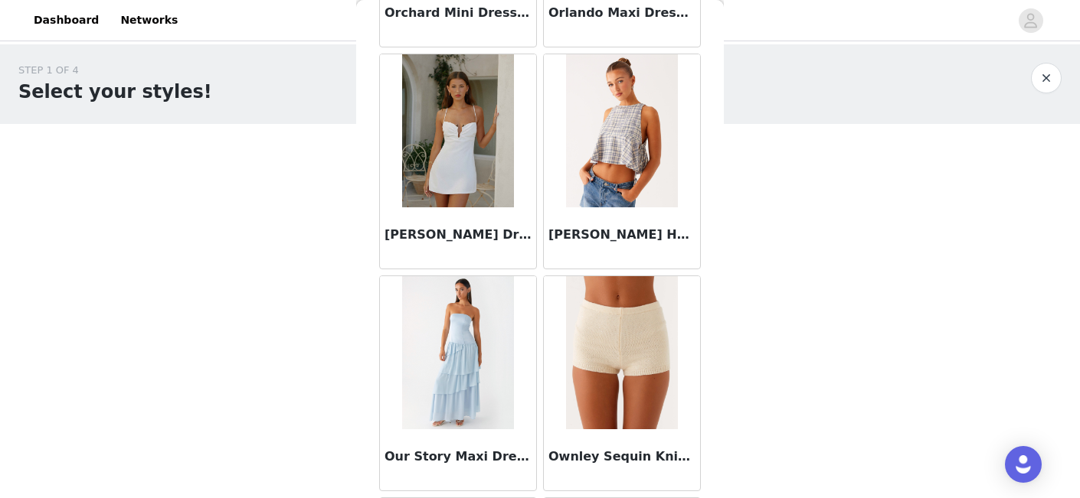
click at [619, 159] on img at bounding box center [621, 130] width 111 height 153
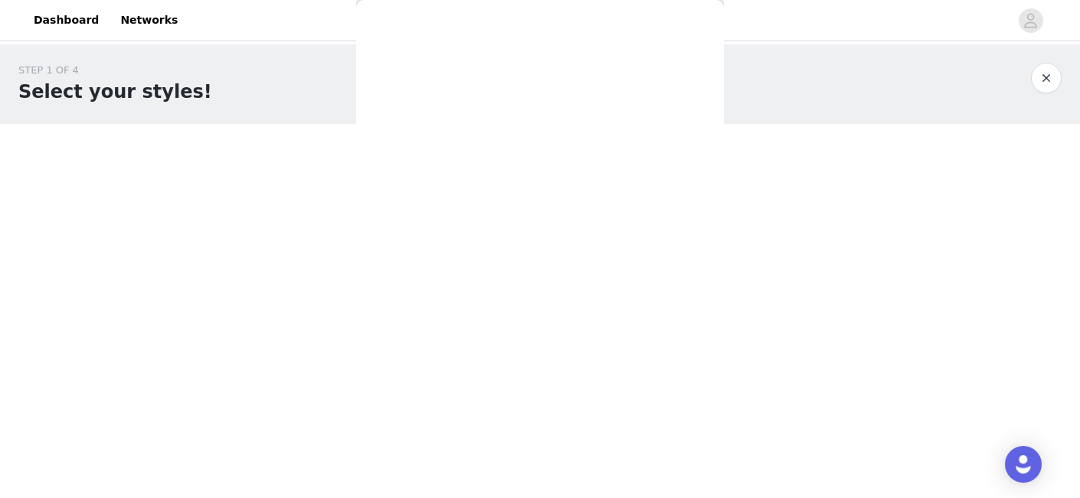
scroll to position [293, 0]
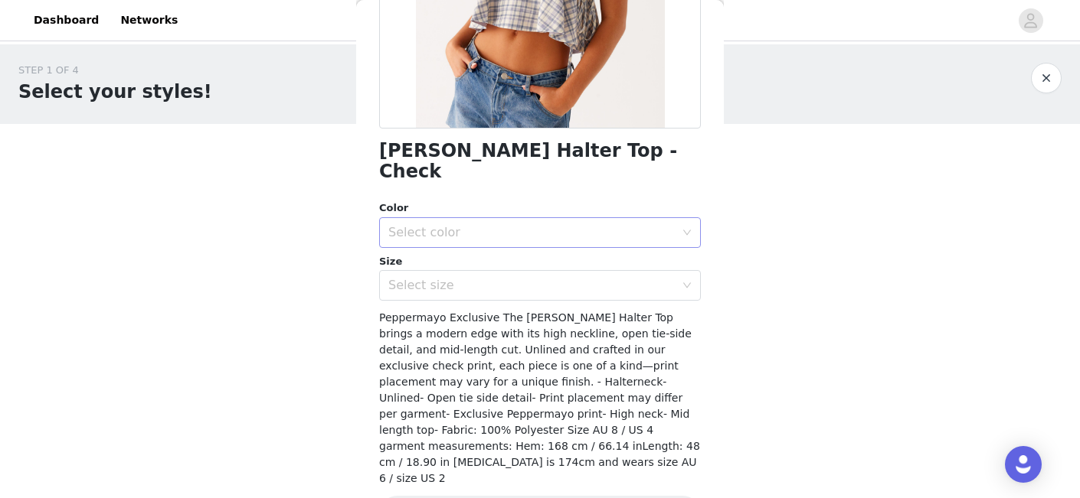
click at [571, 225] on div "Select color" at bounding box center [531, 232] width 286 height 15
click at [571, 167] on div "Osborne Halter Top - Check Color Select color Size Select size Peppermayo Exclu…" at bounding box center [540, 167] width 322 height 767
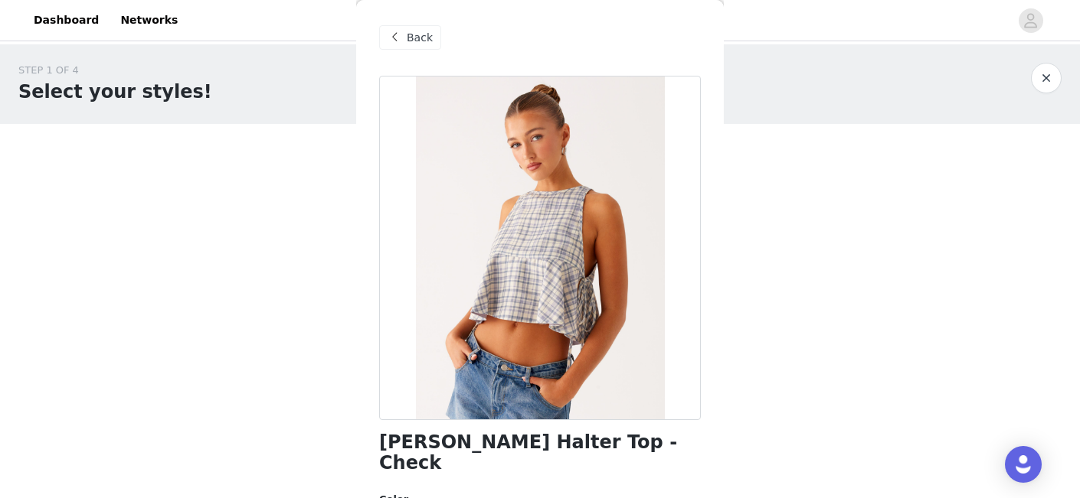
scroll to position [2, 0]
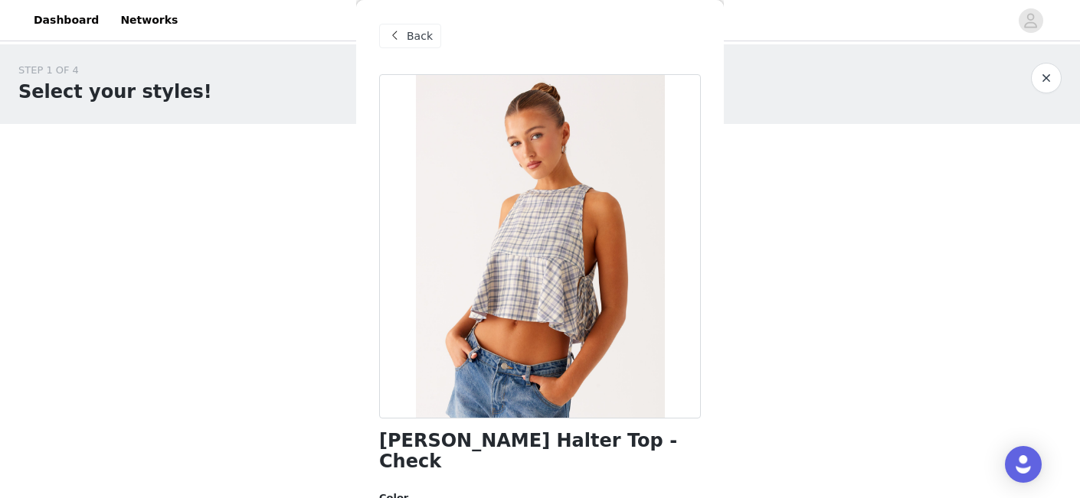
click at [407, 37] on span "Back" at bounding box center [420, 36] width 26 height 16
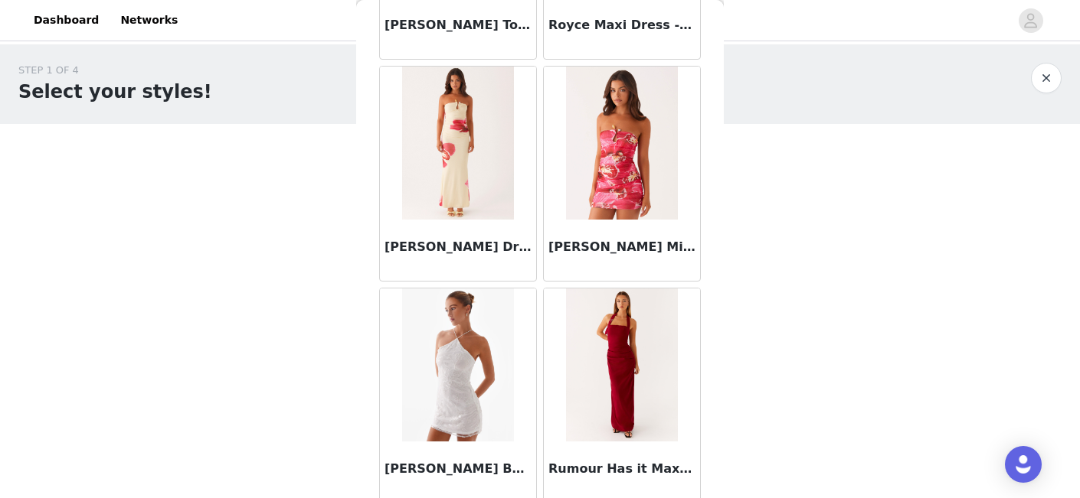
scroll to position [81787, 0]
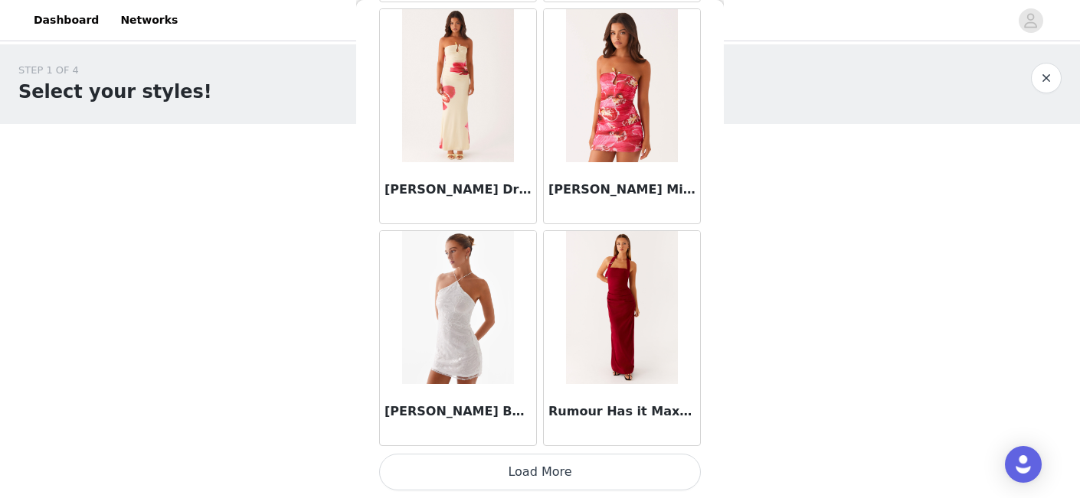
click at [558, 485] on button "Load More" at bounding box center [540, 472] width 322 height 37
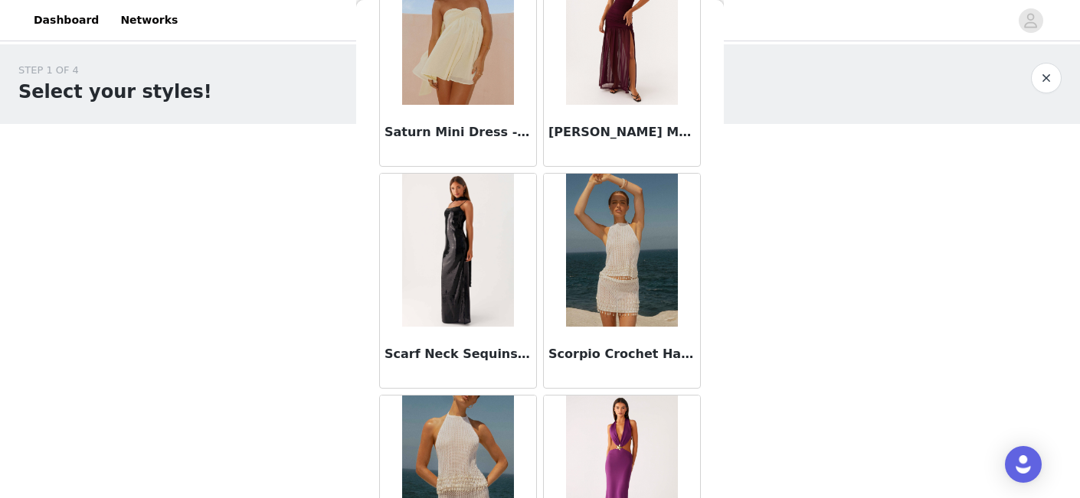
scroll to position [84007, 0]
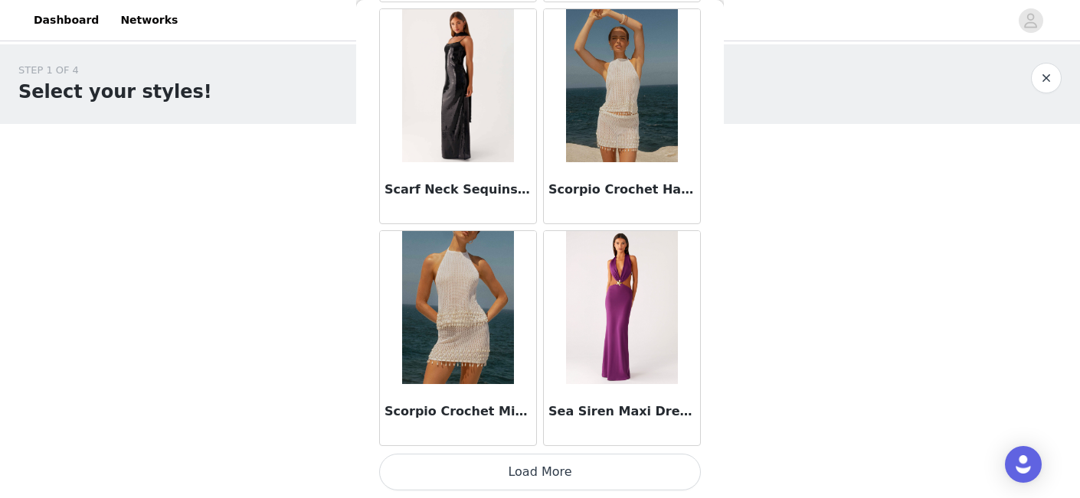
click at [543, 469] on button "Load More" at bounding box center [540, 472] width 322 height 37
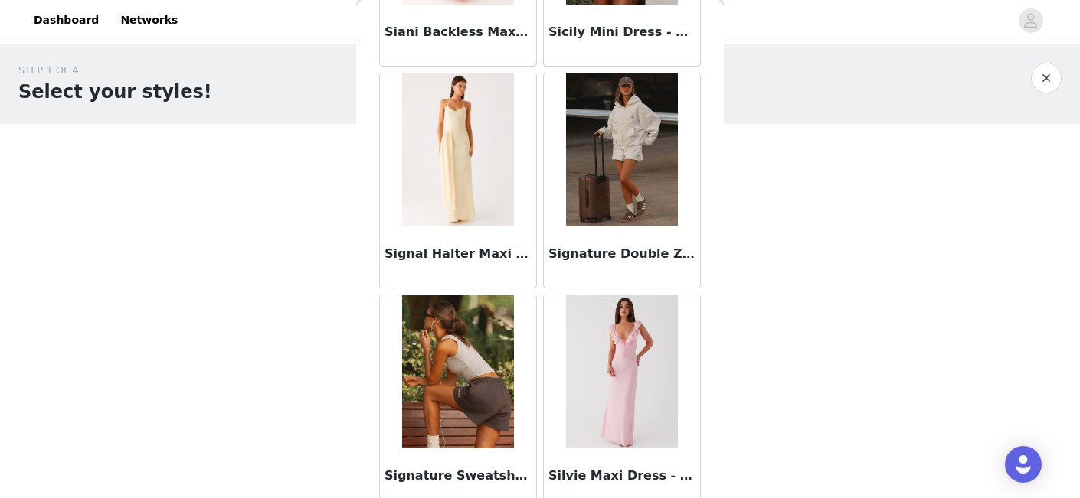
scroll to position [86166, 0]
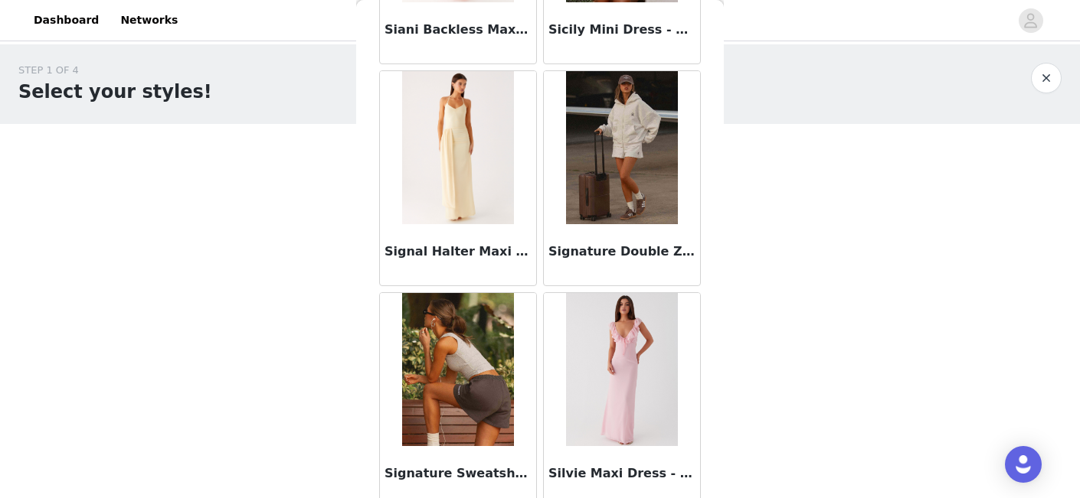
click at [641, 171] on img at bounding box center [621, 147] width 111 height 153
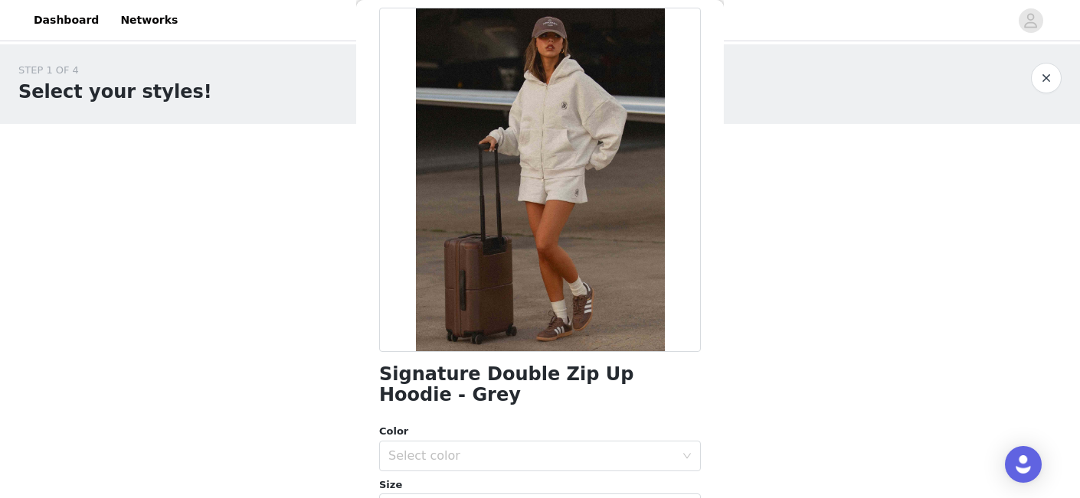
scroll to position [51, 0]
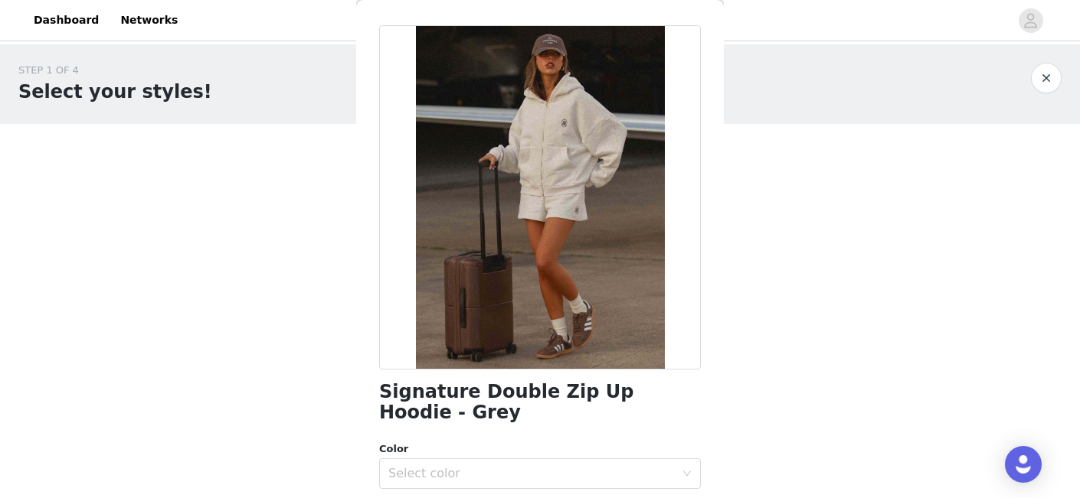
click at [515, 398] on h1 "Signature Double Zip Up Hoodie - Grey" at bounding box center [540, 402] width 322 height 41
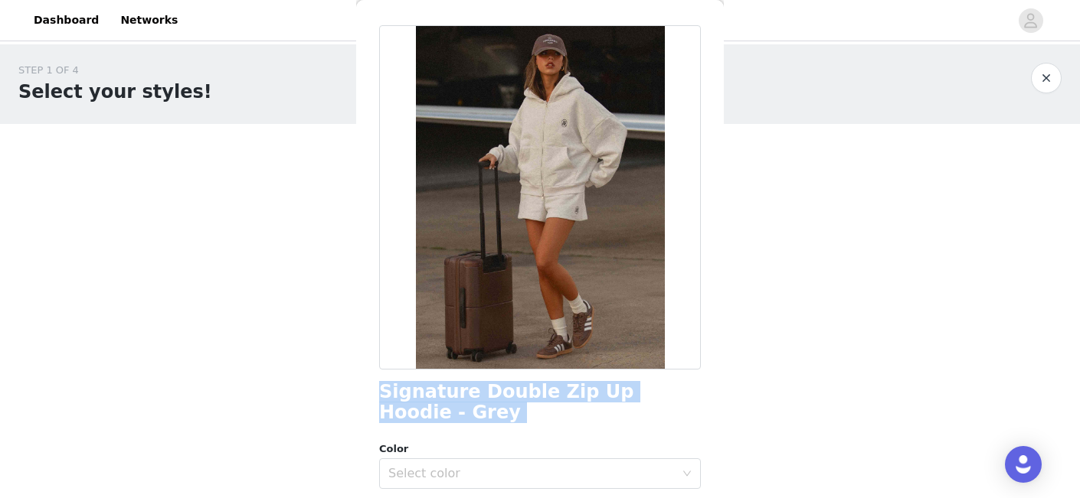
click at [515, 398] on h1 "Signature Double Zip Up Hoodie - Grey" at bounding box center [540, 402] width 322 height 41
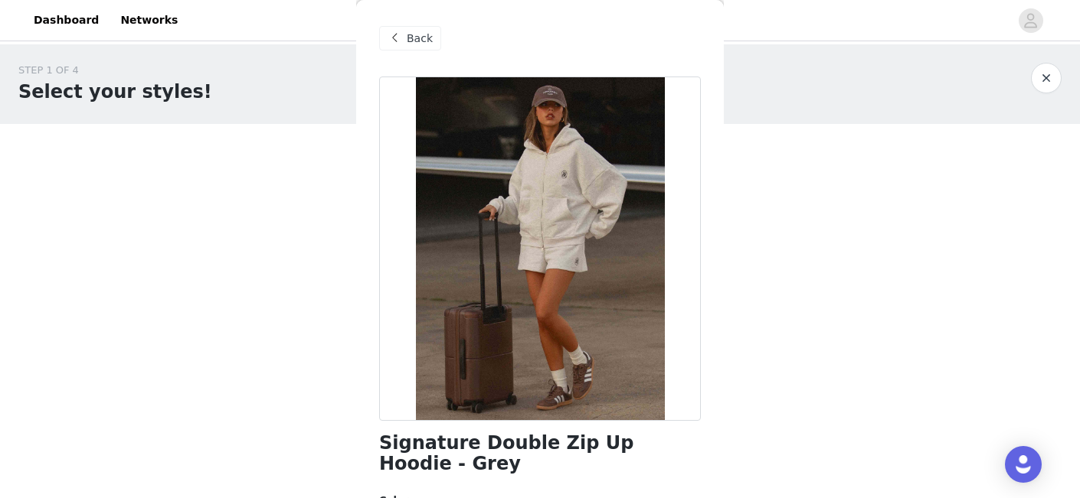
click at [412, 41] on span "Back" at bounding box center [420, 39] width 26 height 16
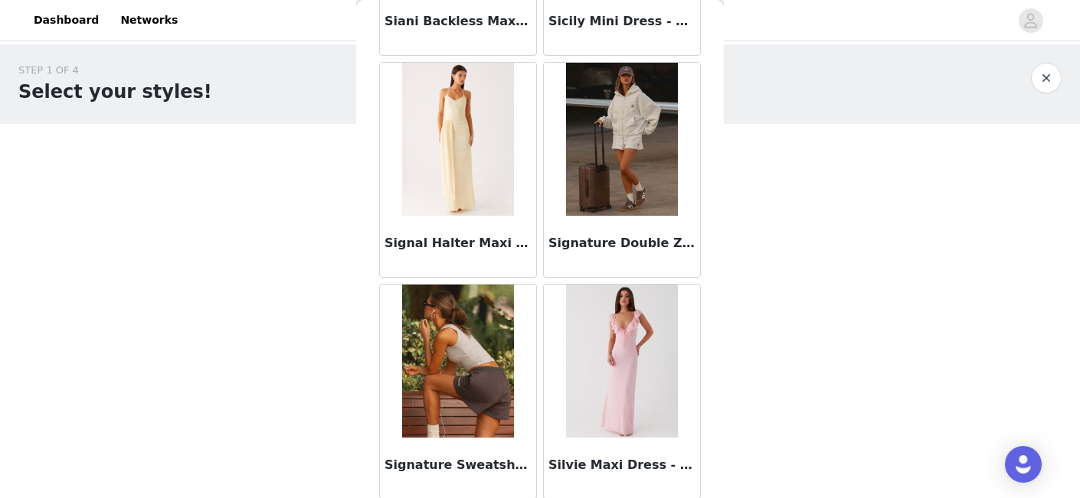
scroll to position [86228, 0]
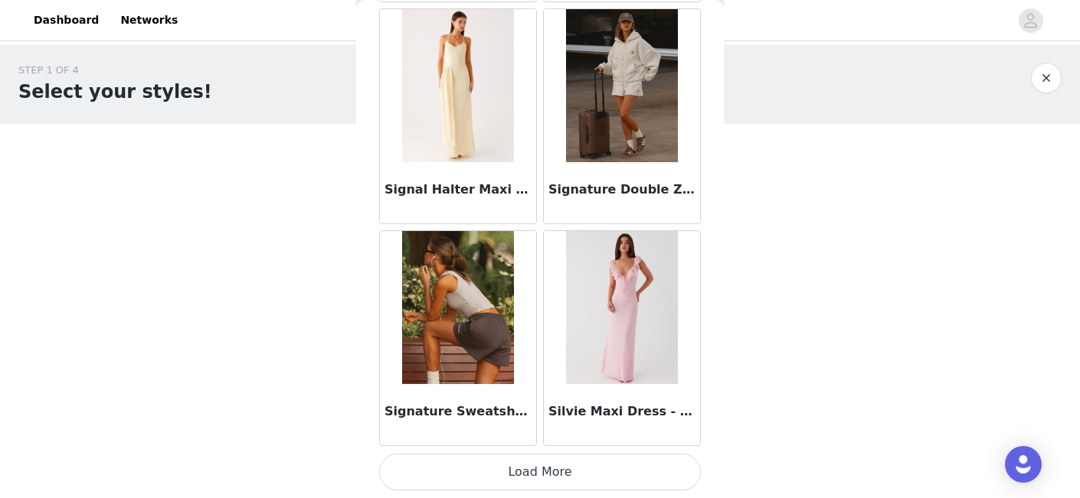
click at [452, 350] on img at bounding box center [457, 307] width 111 height 153
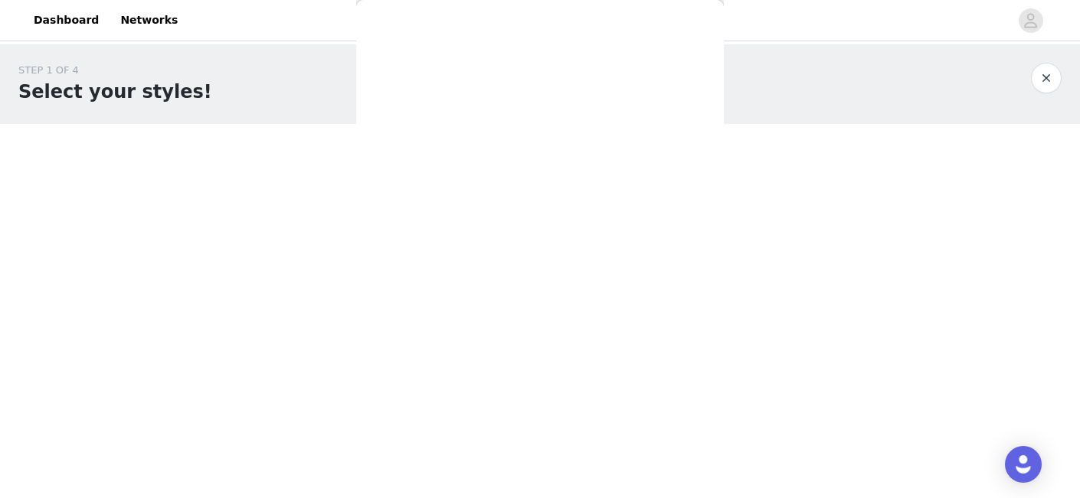
scroll to position [0, 0]
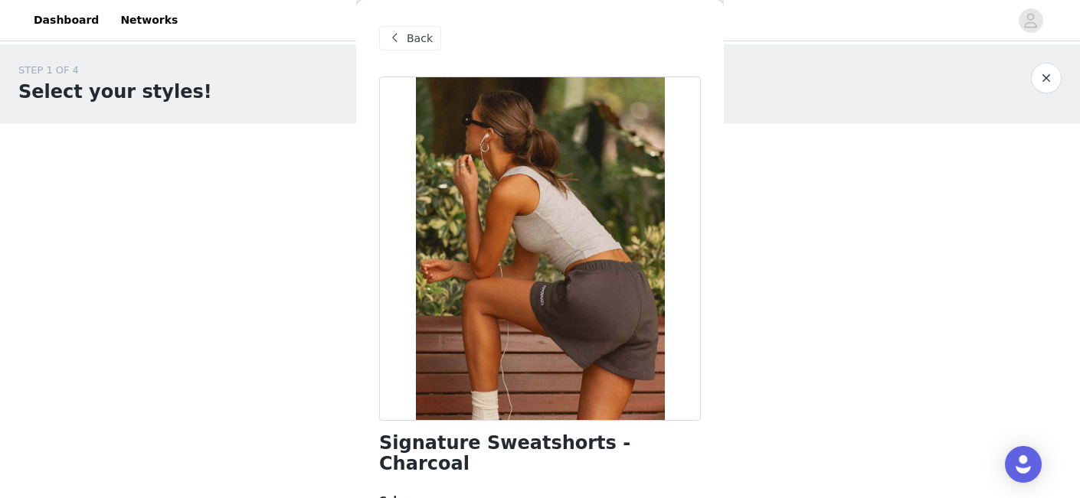
click at [516, 445] on h1 "Signature Sweatshorts - Charcoal" at bounding box center [540, 453] width 322 height 41
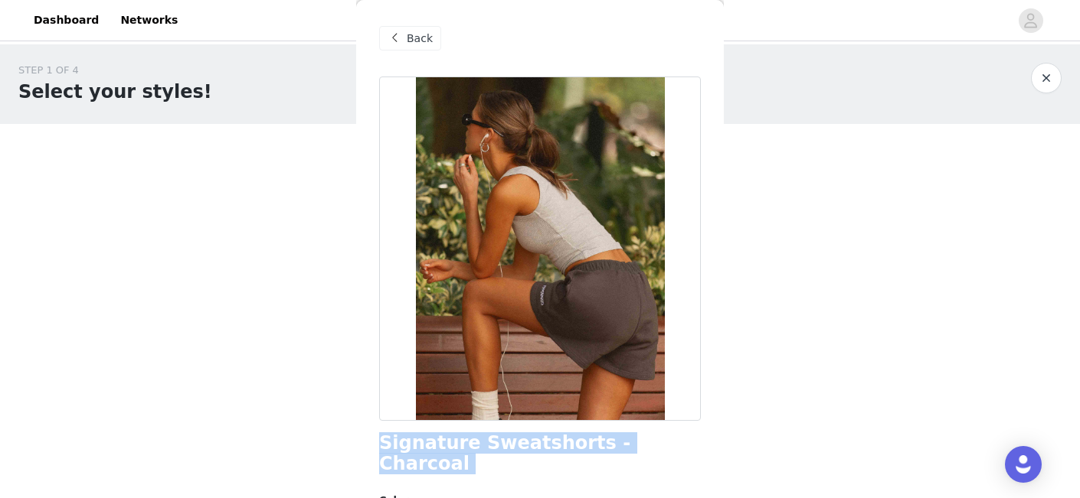
click at [516, 445] on h1 "Signature Sweatshorts - Charcoal" at bounding box center [540, 453] width 322 height 41
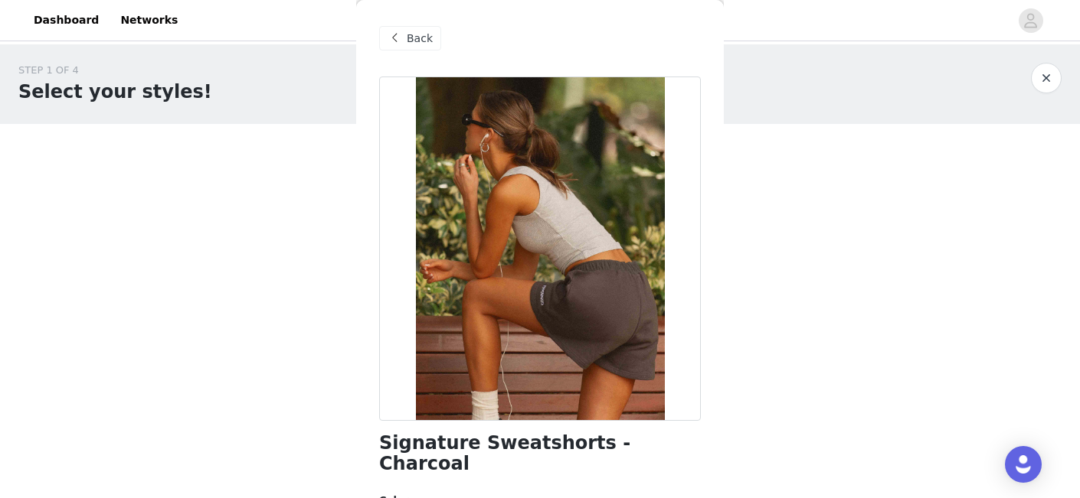
click at [407, 37] on span "Back" at bounding box center [420, 39] width 26 height 16
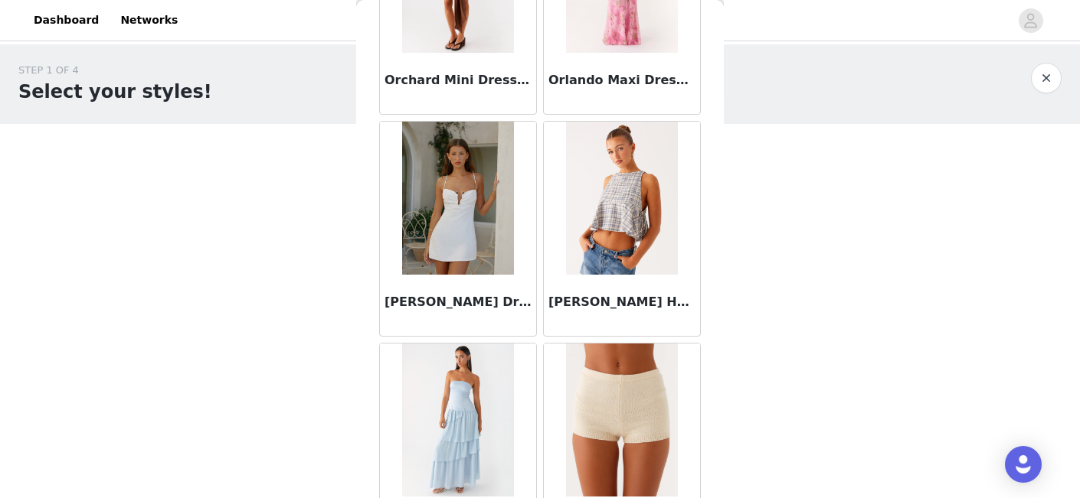
scroll to position [86228, 0]
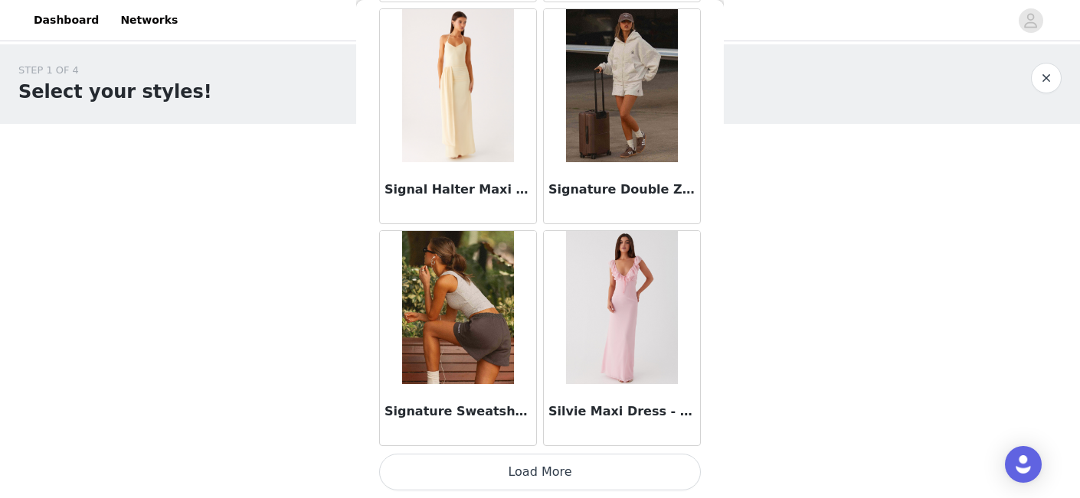
click at [542, 476] on button "Load More" at bounding box center [540, 472] width 322 height 37
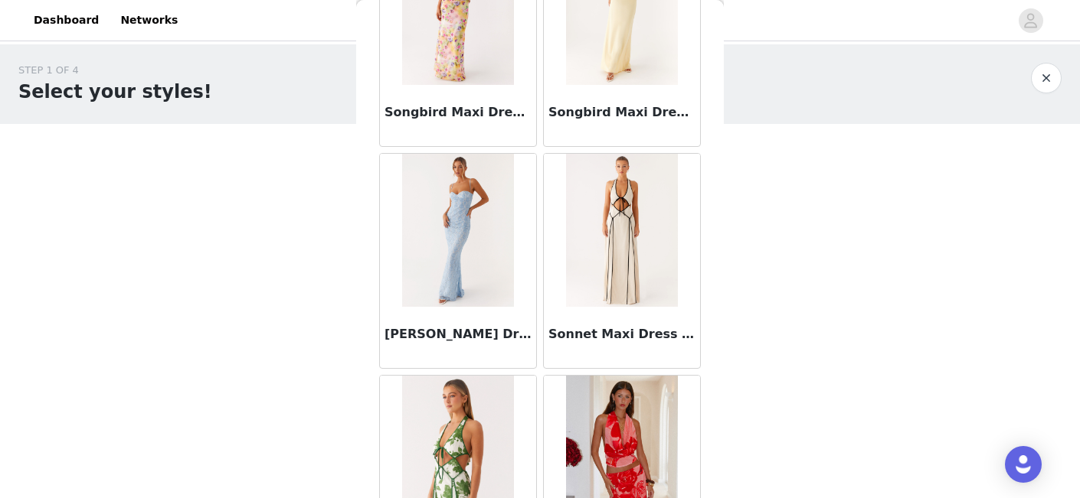
scroll to position [88448, 0]
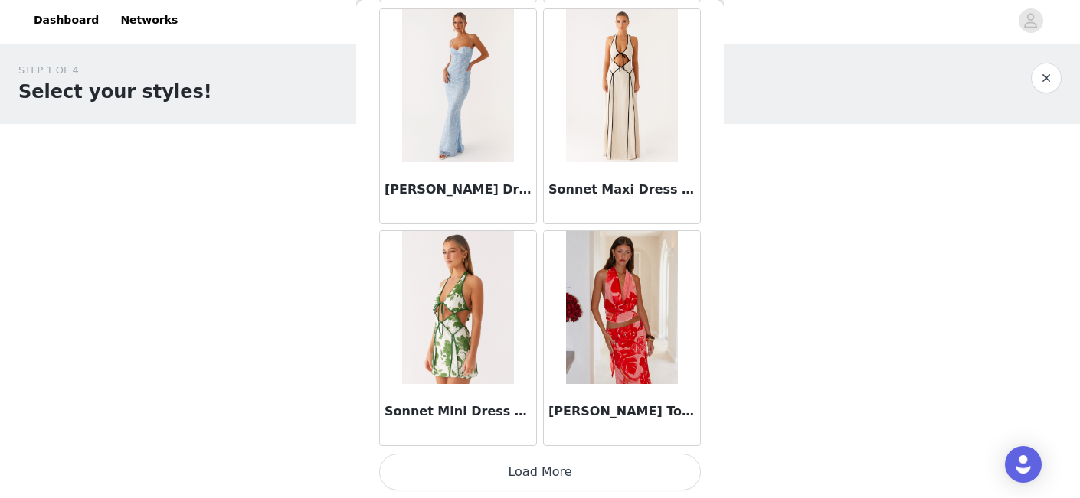
click at [538, 465] on button "Load More" at bounding box center [540, 472] width 322 height 37
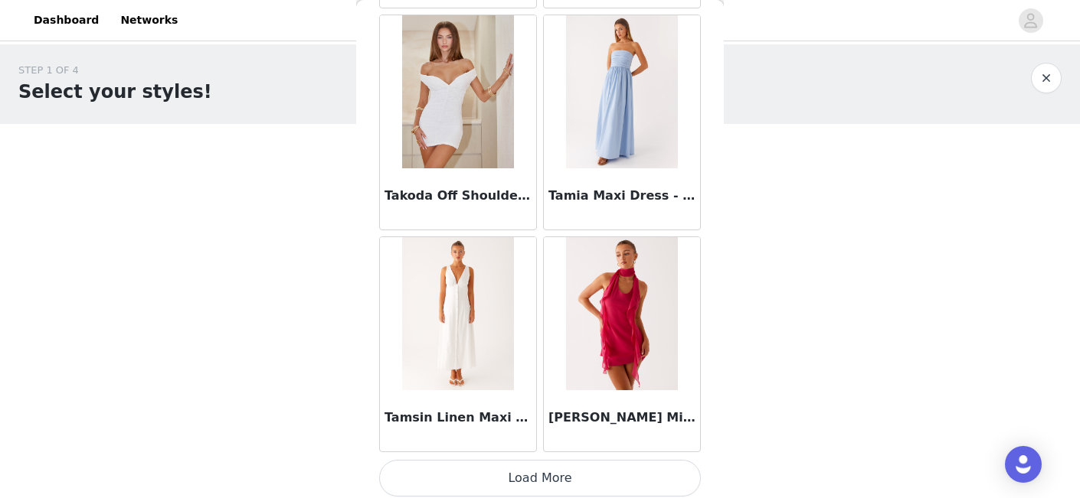
scroll to position [90669, 0]
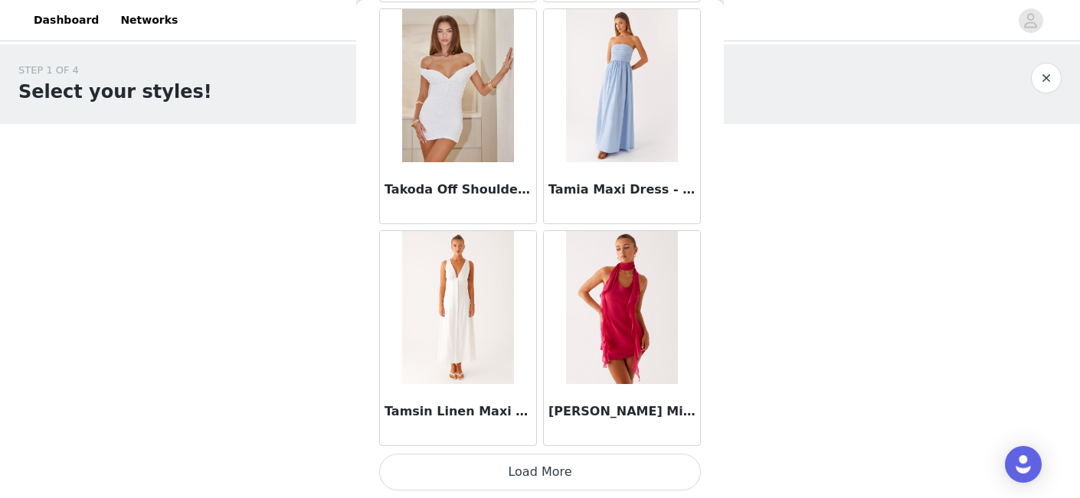
click at [543, 466] on button "Load More" at bounding box center [540, 472] width 322 height 37
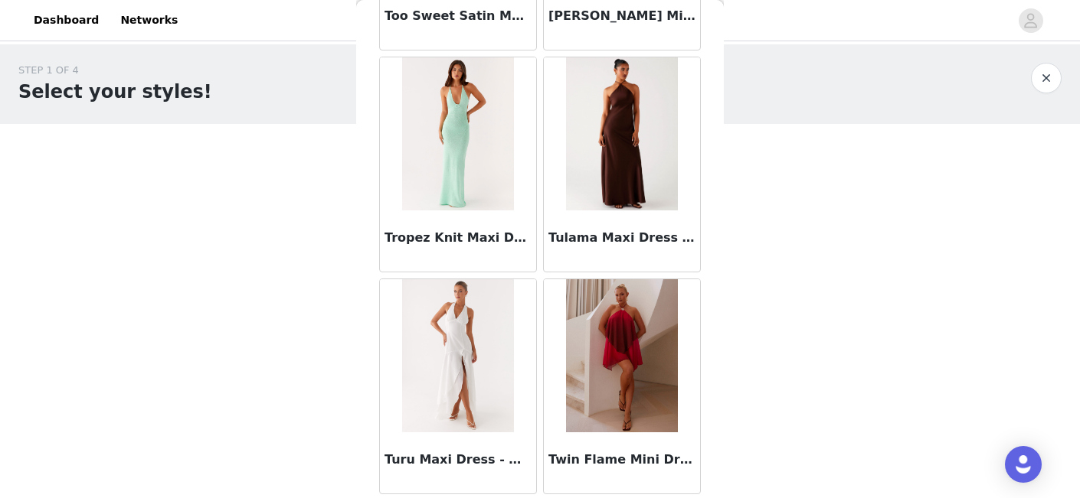
scroll to position [92890, 0]
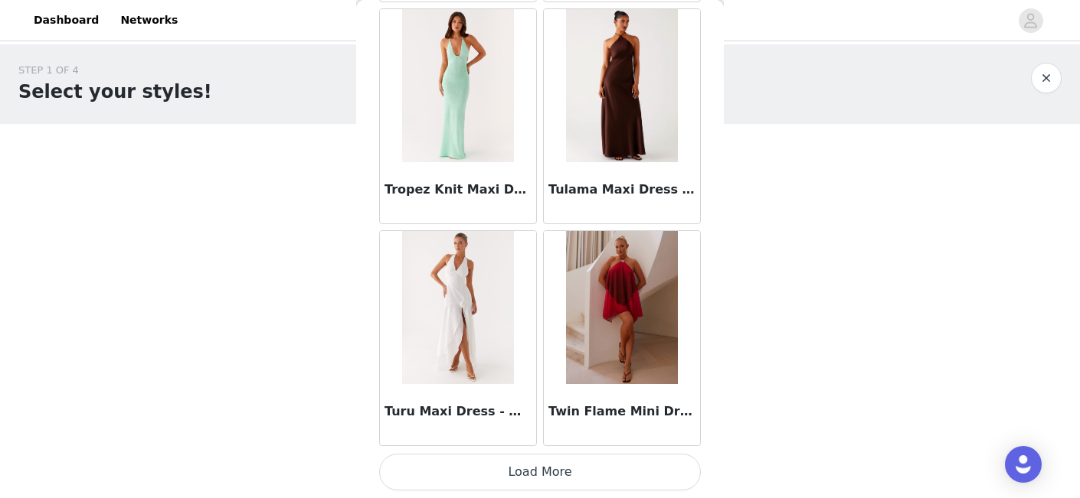
click at [553, 472] on button "Load More" at bounding box center [540, 472] width 322 height 37
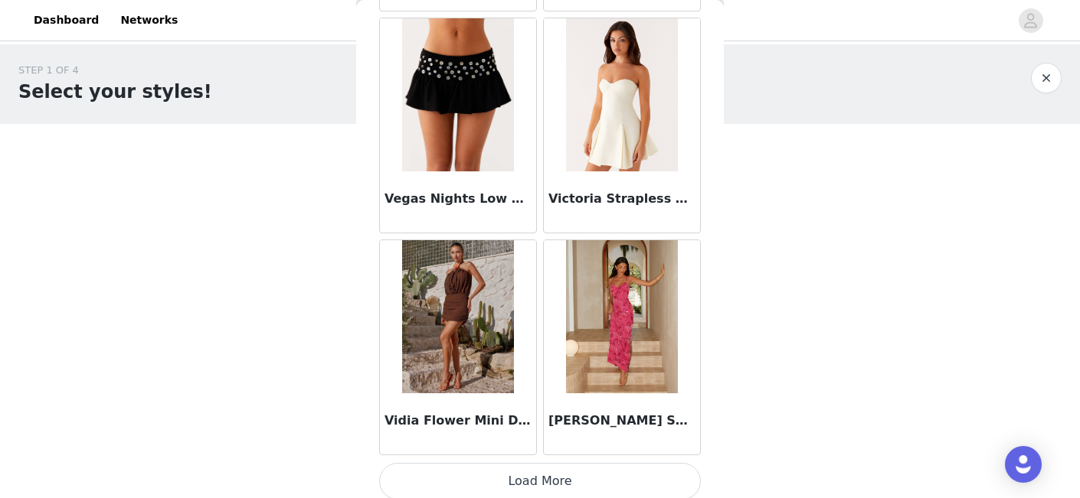
scroll to position [95110, 0]
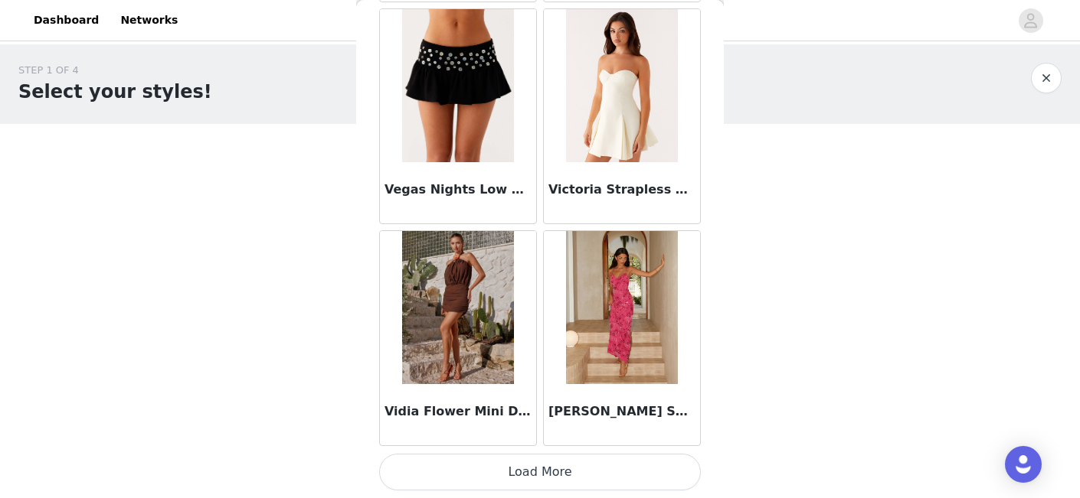
click at [544, 469] on button "Load More" at bounding box center [540, 472] width 322 height 37
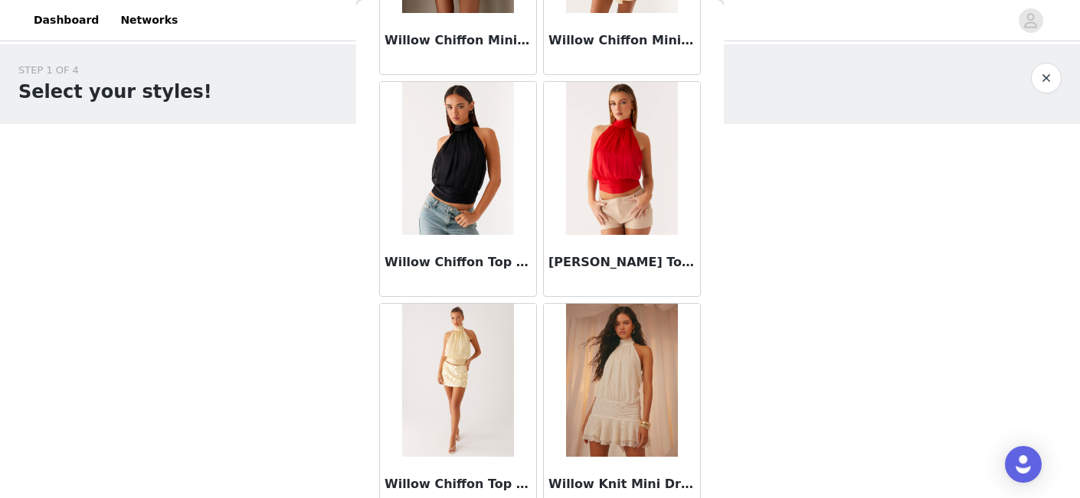
scroll to position [97331, 0]
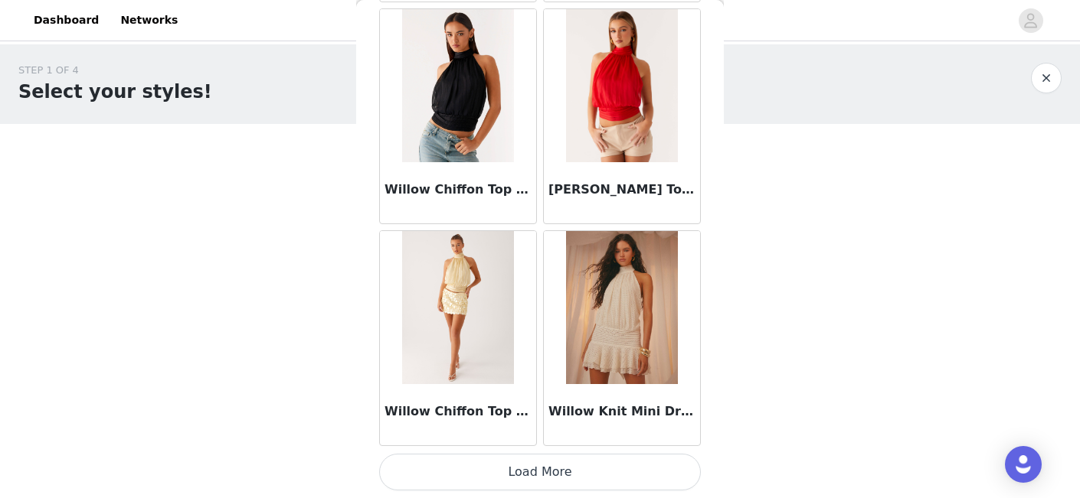
click at [550, 477] on button "Load More" at bounding box center [540, 472] width 322 height 37
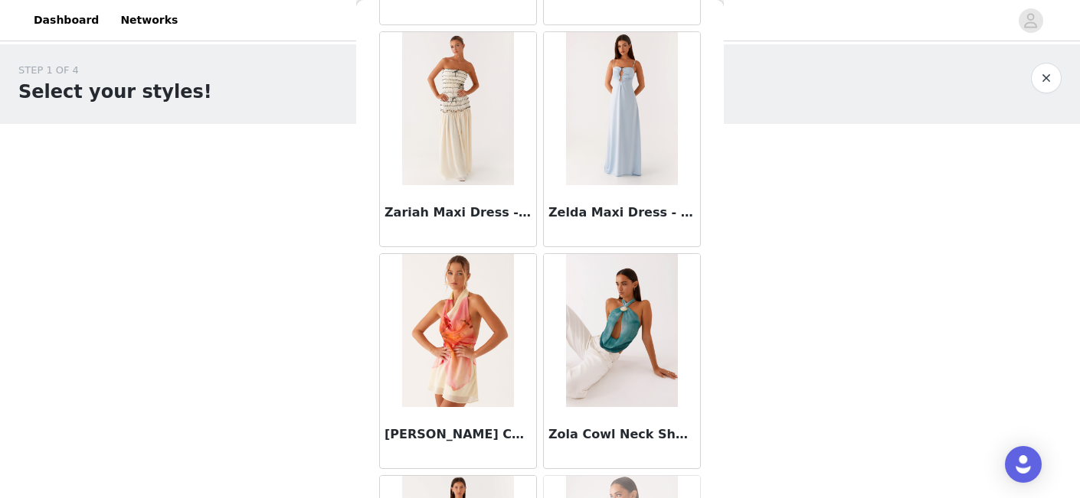
scroll to position [99551, 0]
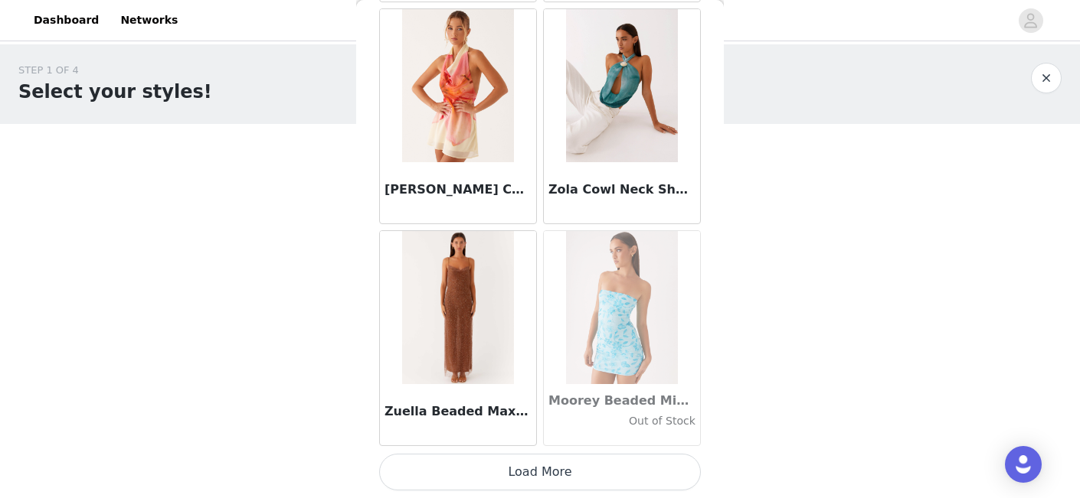
click at [553, 477] on button "Load More" at bounding box center [540, 472] width 322 height 37
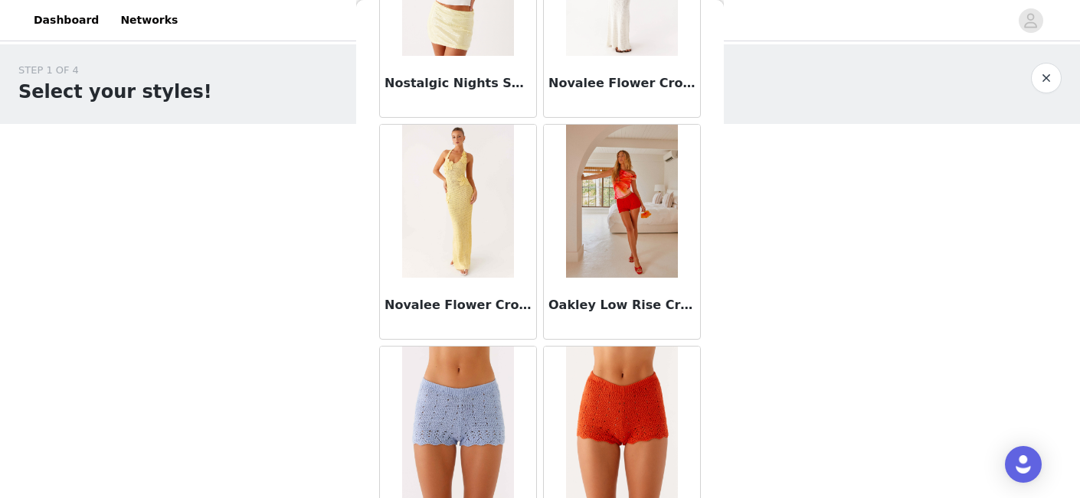
scroll to position [81283, 0]
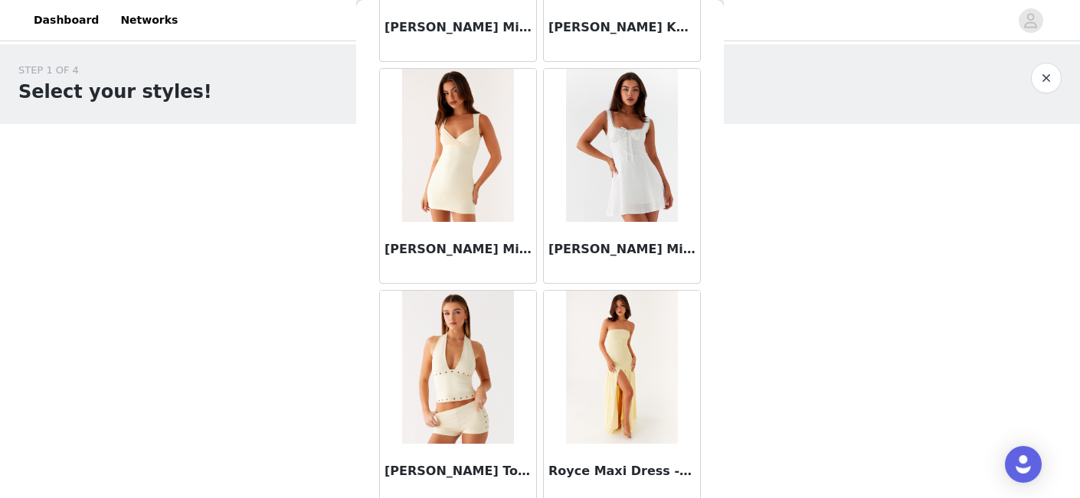
click at [601, 207] on img at bounding box center [621, 145] width 111 height 153
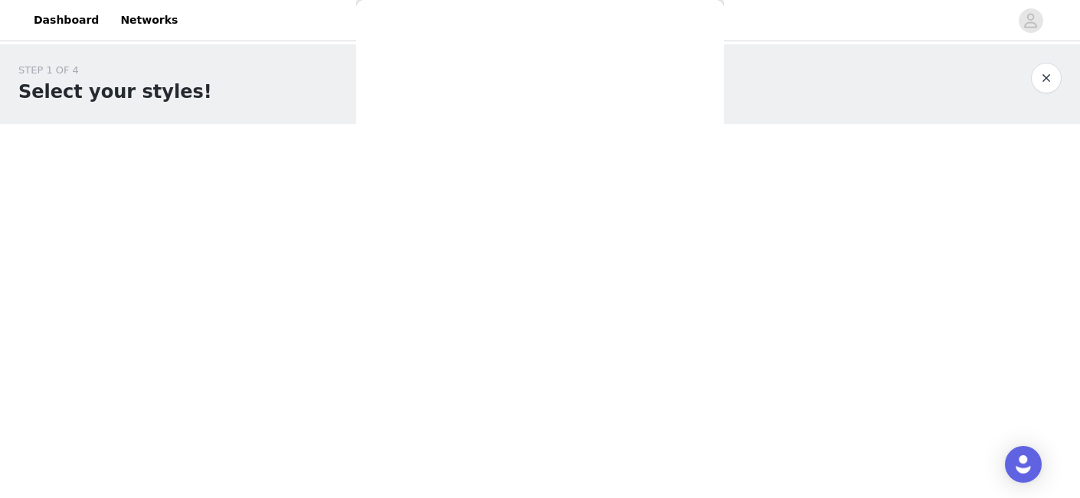
scroll to position [325, 0]
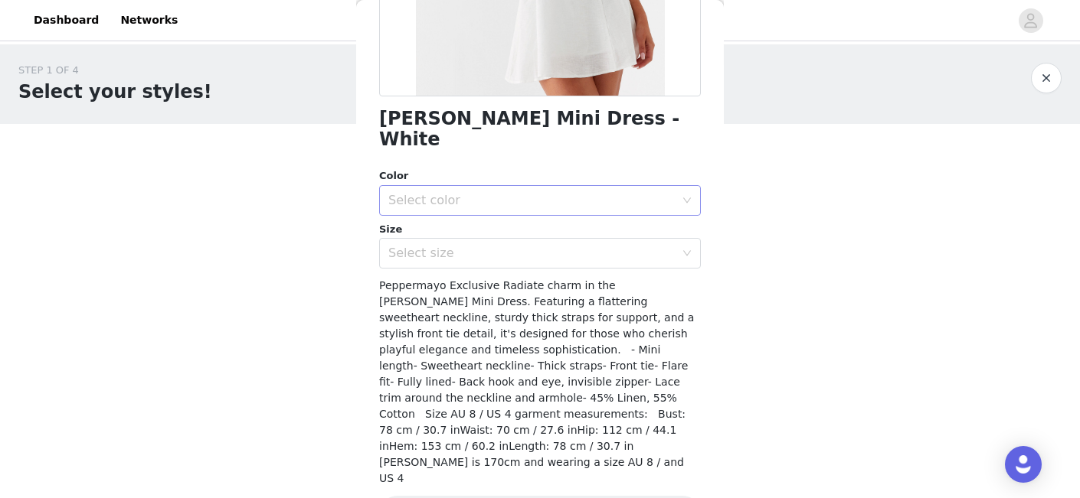
click at [486, 193] on div "Select color" at bounding box center [531, 200] width 286 height 15
click at [473, 214] on li "White" at bounding box center [540, 213] width 322 height 25
click at [466, 246] on div "Select size" at bounding box center [531, 253] width 286 height 15
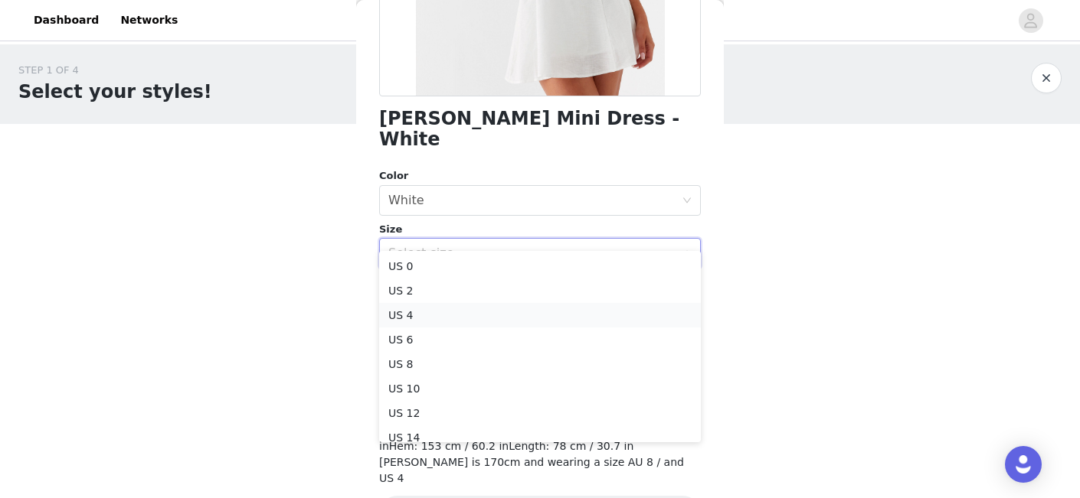
click at [455, 319] on li "US 4" at bounding box center [540, 315] width 322 height 25
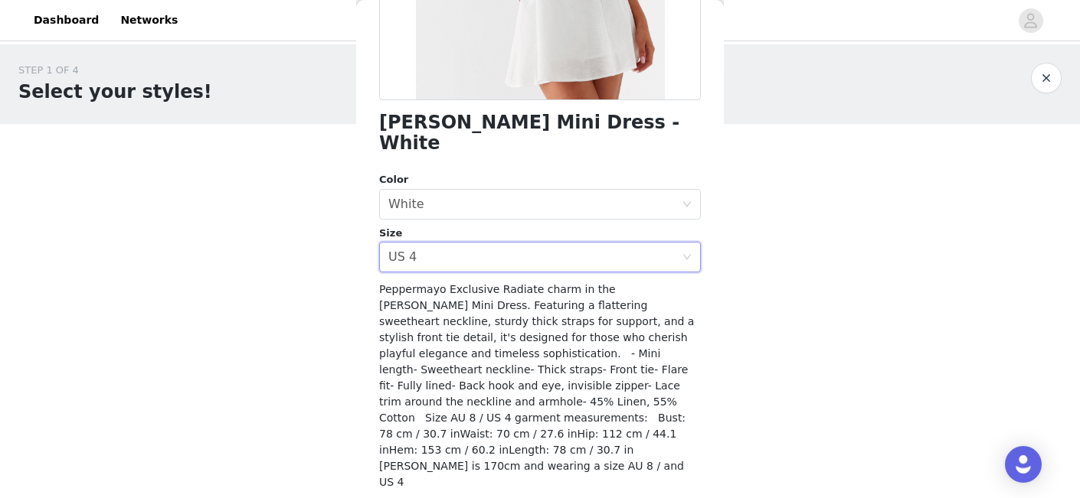
scroll to position [323, 0]
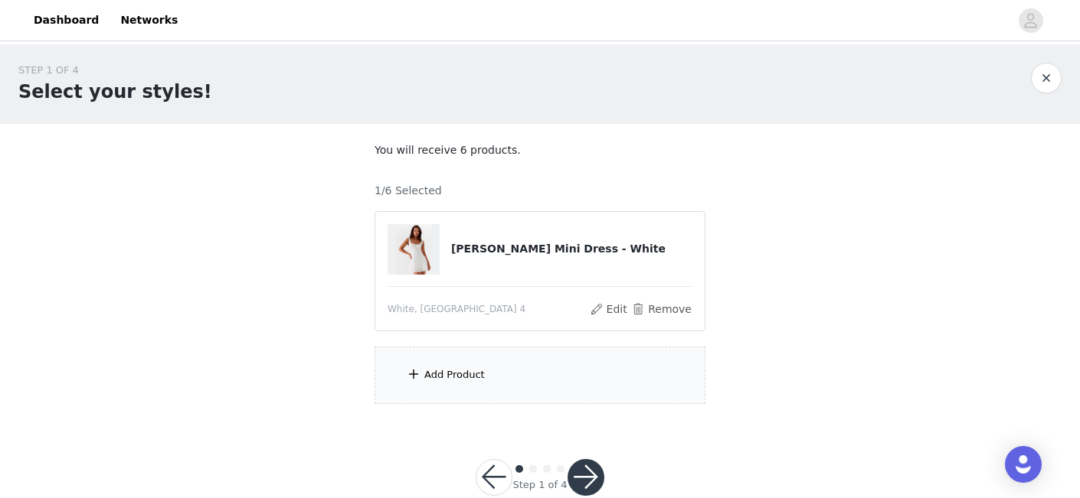
click at [494, 371] on div "Add Product" at bounding box center [539, 375] width 331 height 57
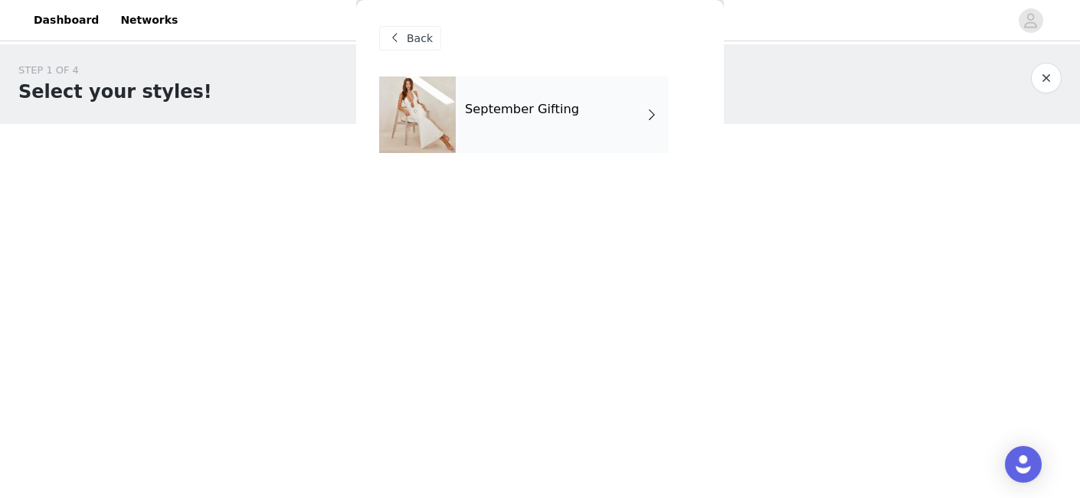
click at [479, 136] on div "September Gifting" at bounding box center [562, 115] width 213 height 77
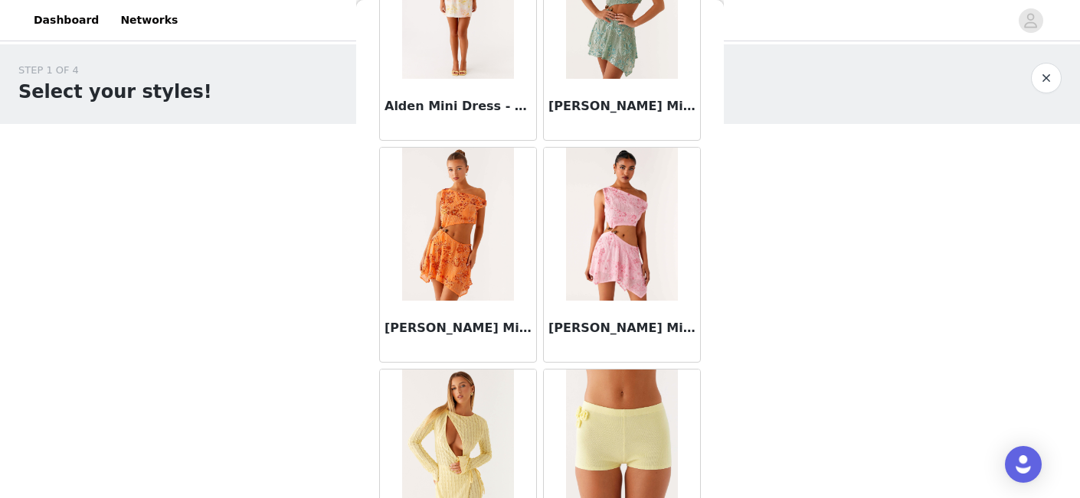
scroll to position [1845, 0]
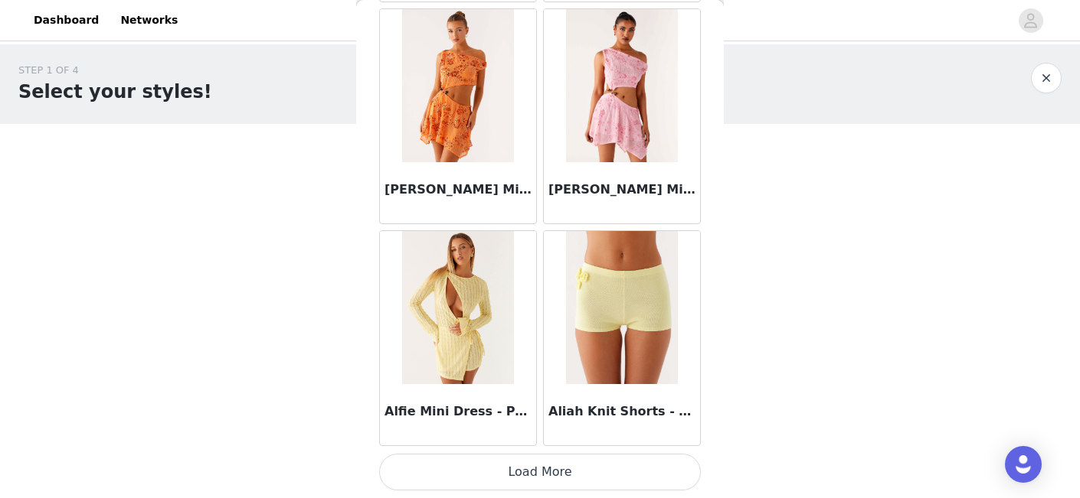
click at [541, 460] on button "Load More" at bounding box center [540, 472] width 322 height 37
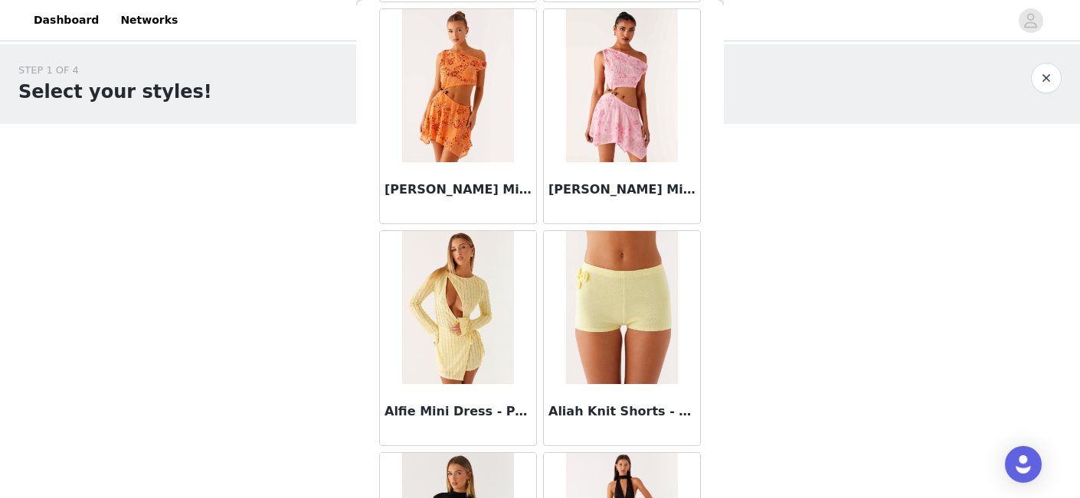
scroll to position [3117, 0]
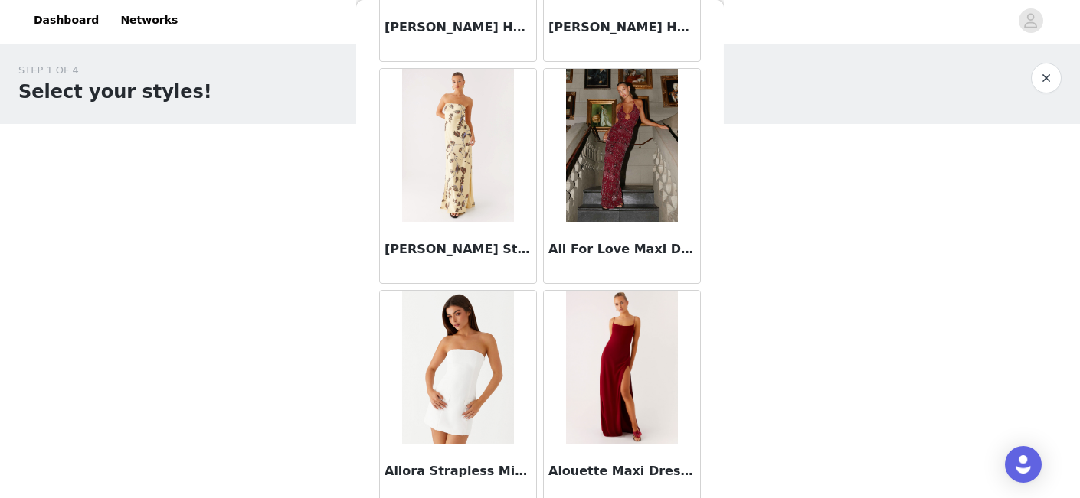
click at [623, 161] on img at bounding box center [621, 145] width 111 height 153
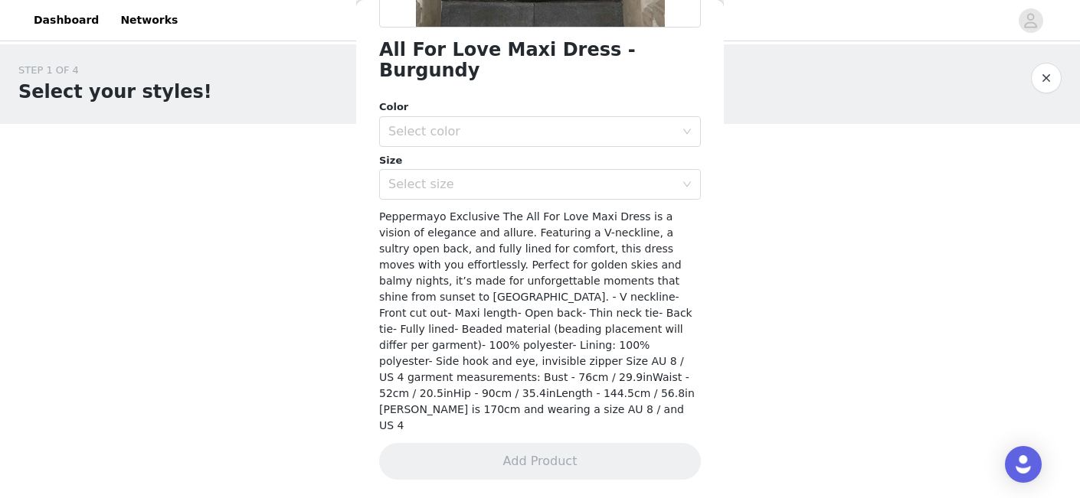
scroll to position [341, 0]
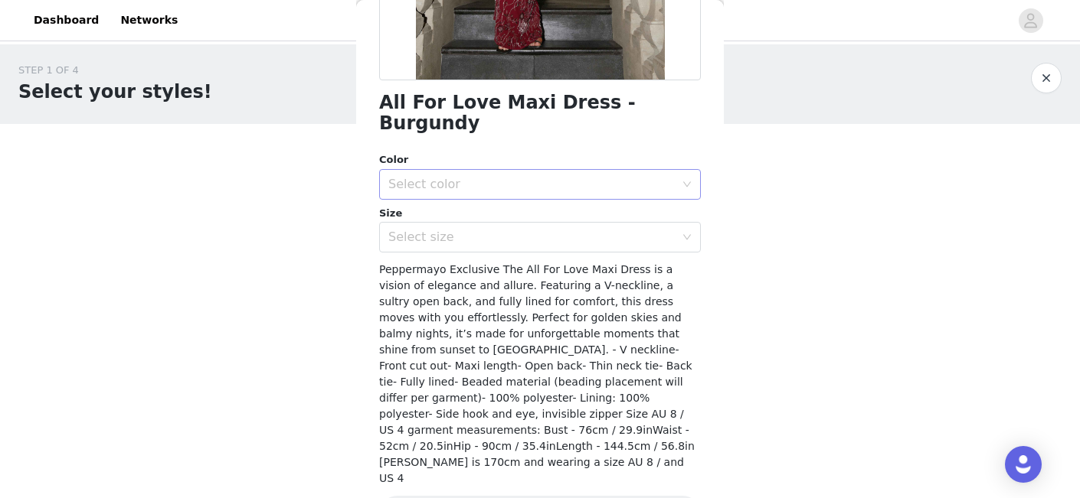
click at [554, 177] on div "Select color" at bounding box center [531, 184] width 286 height 15
click at [505, 207] on li "Burgundy" at bounding box center [540, 197] width 322 height 25
click at [476, 230] on div "Select size" at bounding box center [531, 237] width 286 height 15
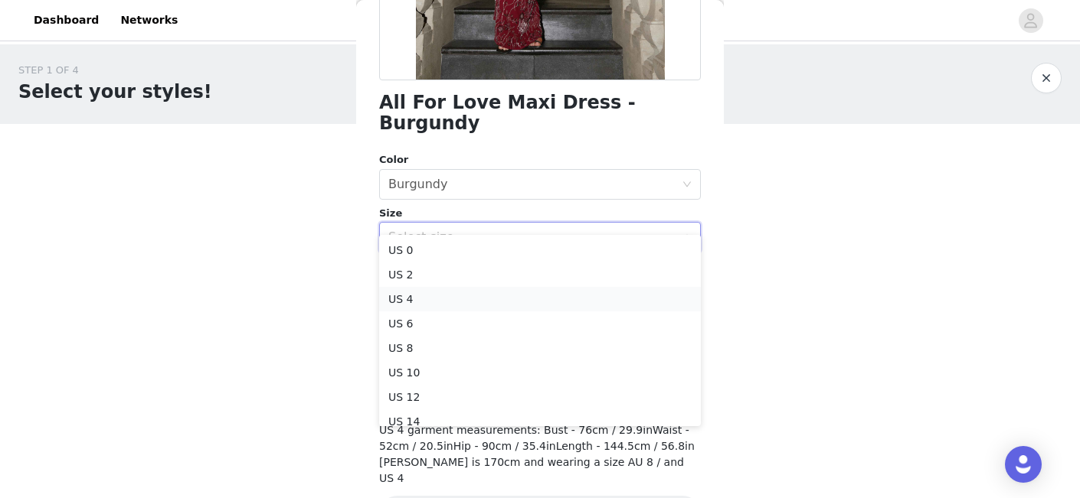
click at [449, 303] on li "US 4" at bounding box center [540, 299] width 322 height 25
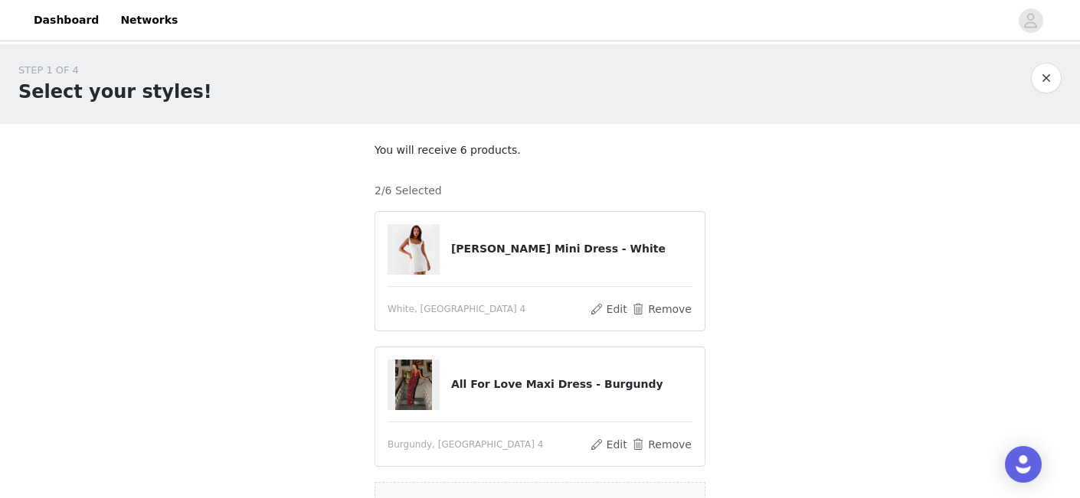
scroll to position [169, 0]
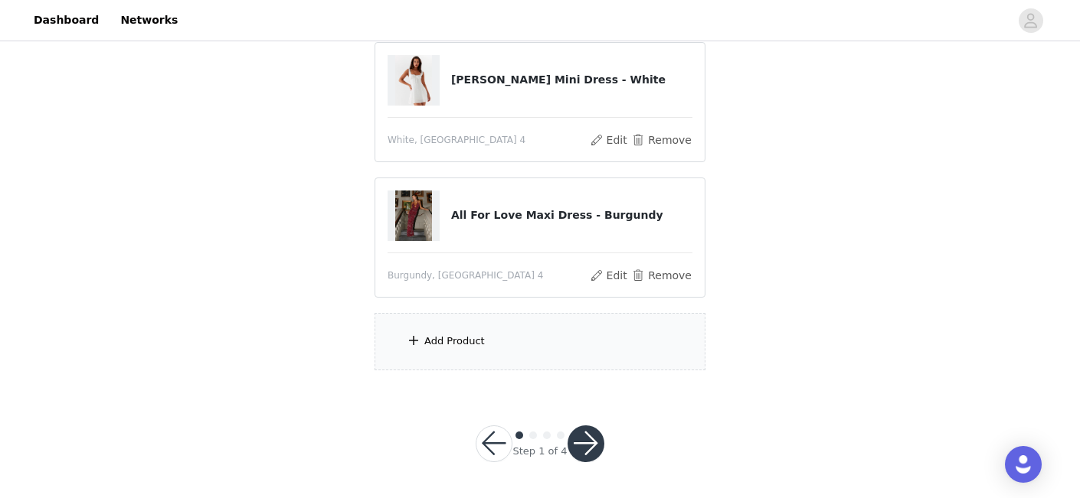
click at [538, 335] on div "Add Product" at bounding box center [539, 341] width 331 height 57
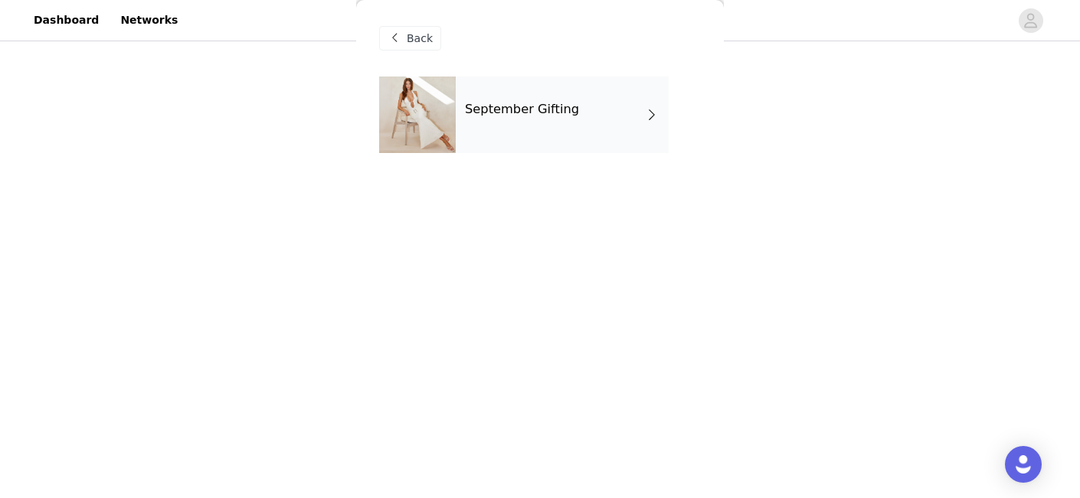
click at [521, 93] on div "September Gifting" at bounding box center [562, 115] width 213 height 77
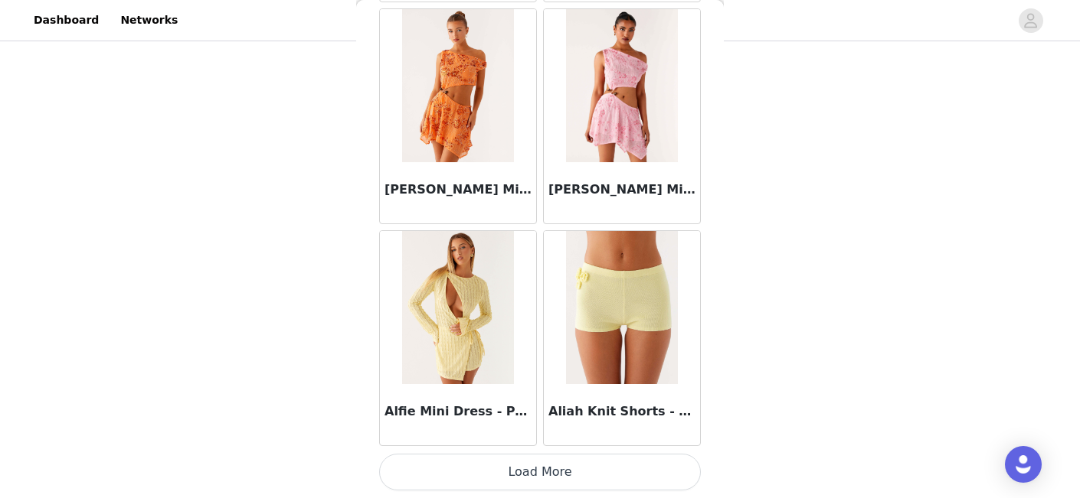
click at [541, 477] on button "Load More" at bounding box center [540, 472] width 322 height 37
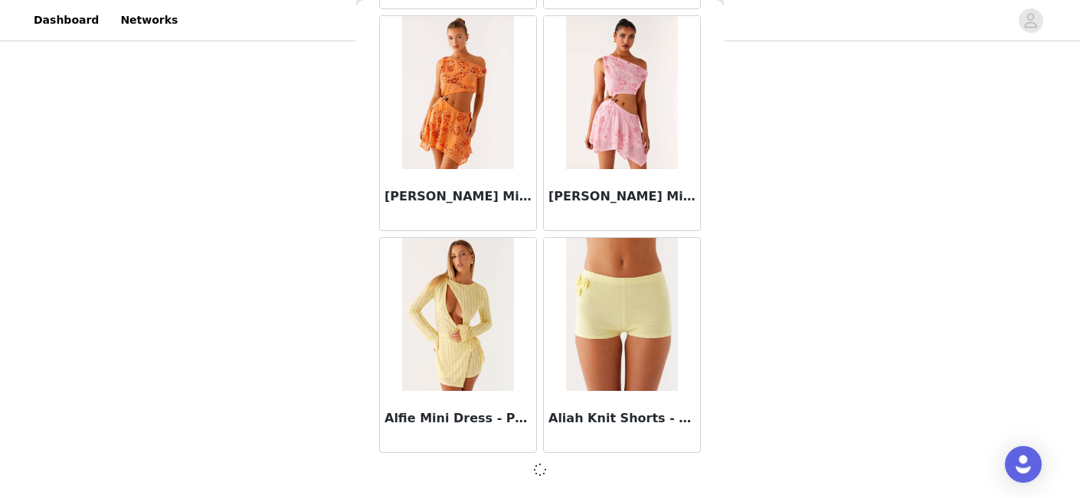
scroll to position [1838, 0]
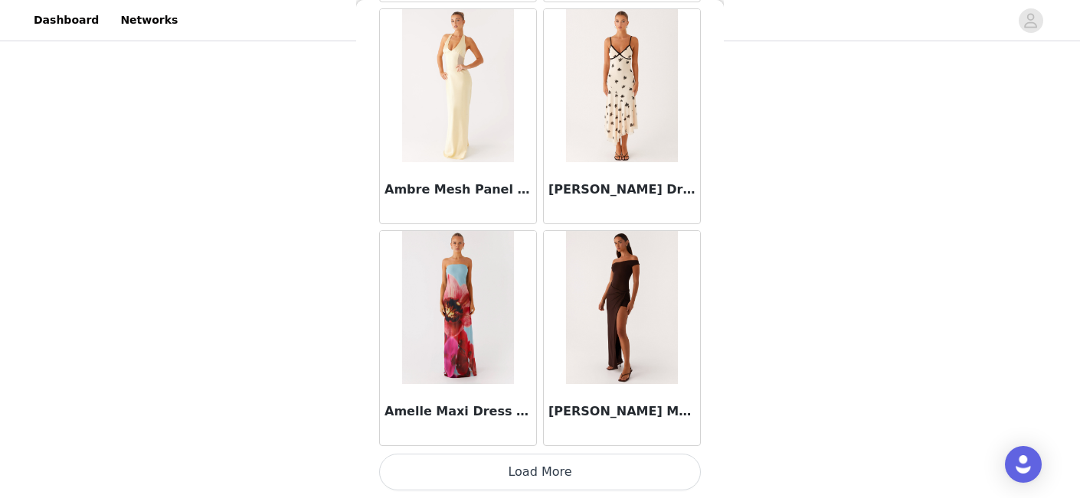
click at [541, 477] on button "Load More" at bounding box center [540, 472] width 322 height 37
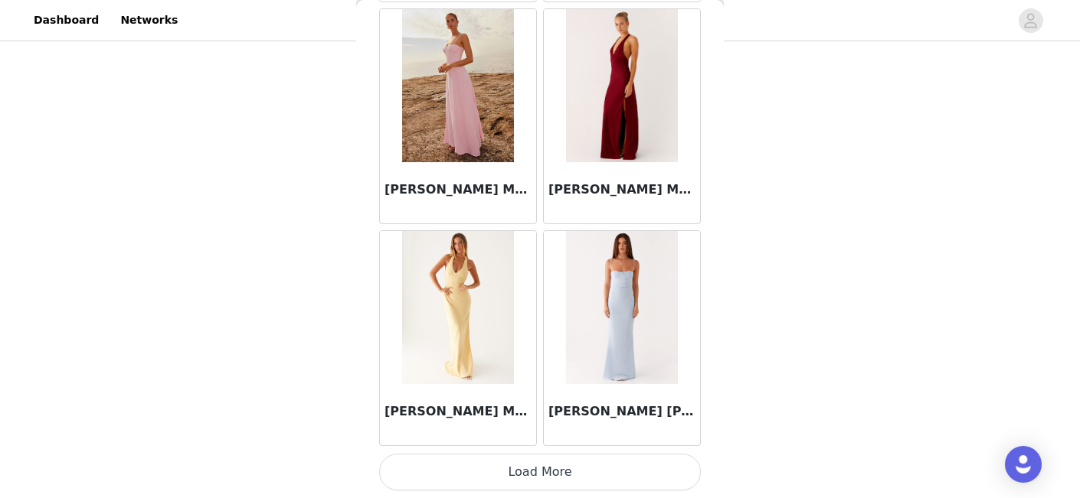
click at [541, 477] on button "Load More" at bounding box center [540, 472] width 322 height 37
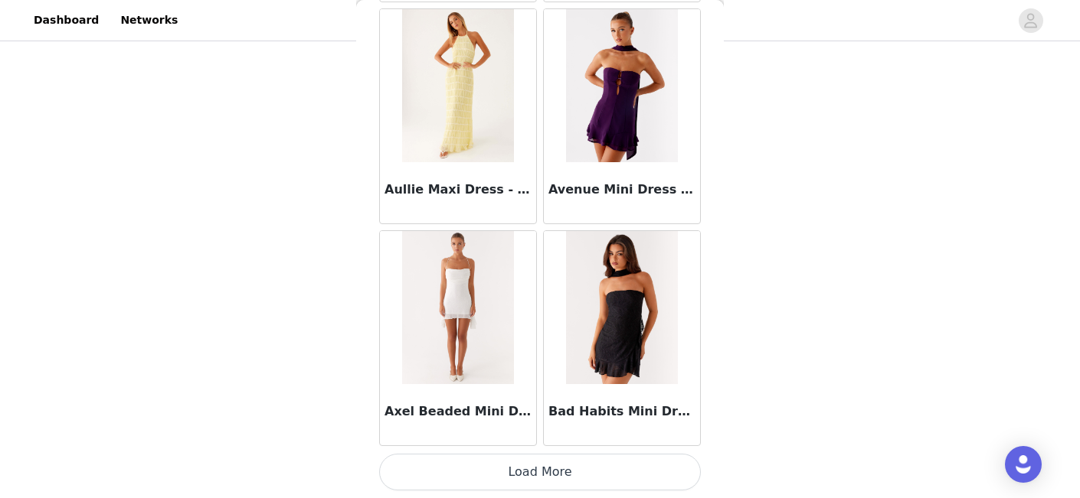
scroll to position [4006, 0]
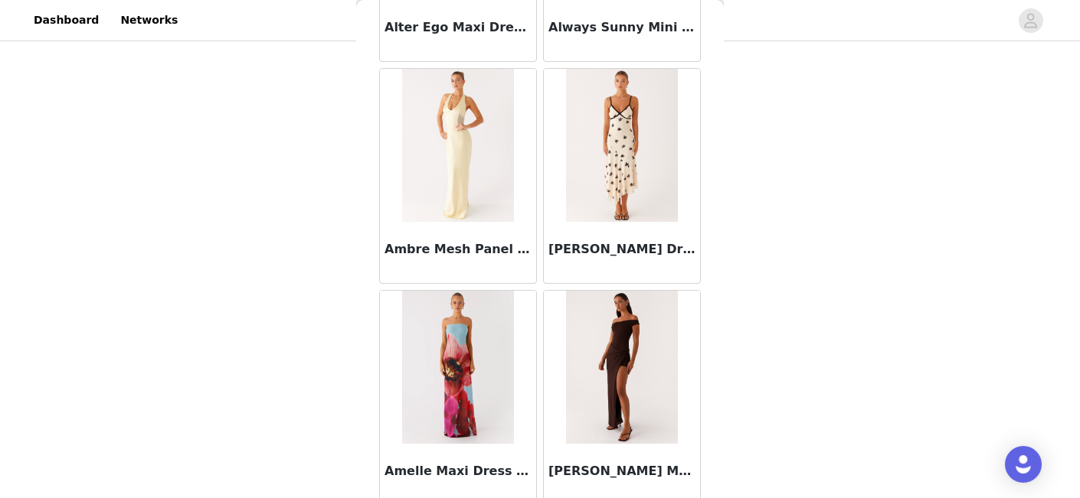
click at [649, 174] on img at bounding box center [621, 145] width 111 height 153
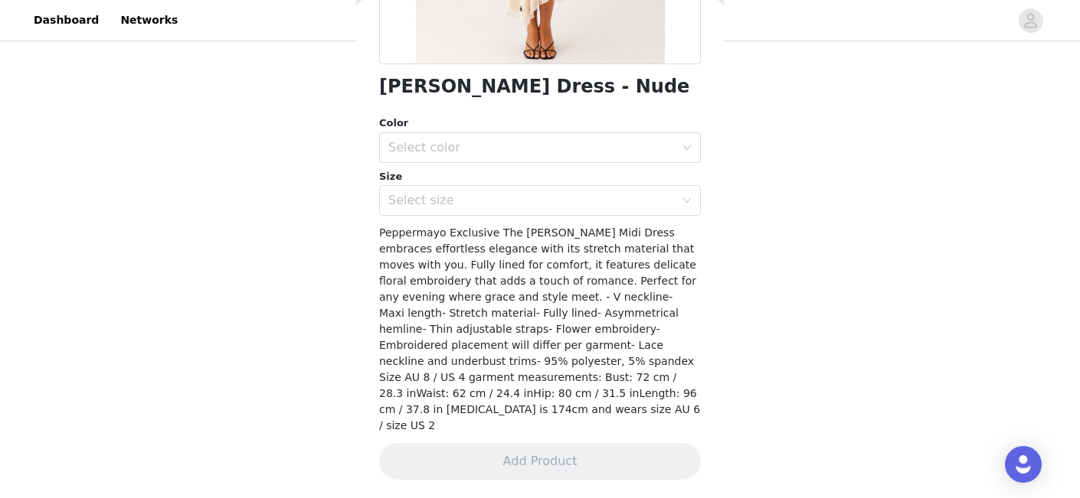
scroll to position [325, 0]
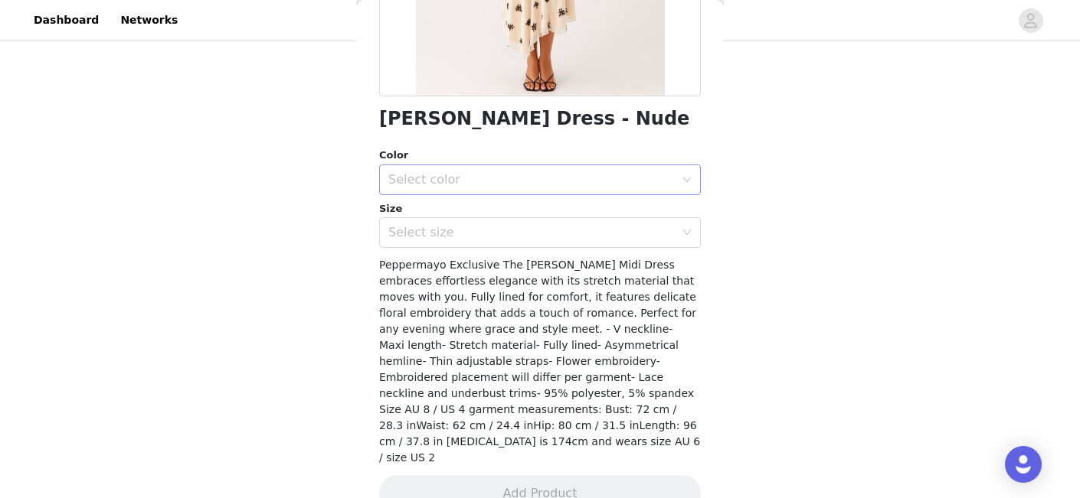
click at [593, 174] on div "Select color" at bounding box center [531, 179] width 286 height 15
click at [521, 217] on li "Nude" at bounding box center [540, 213] width 322 height 25
click at [486, 234] on div "Select size" at bounding box center [531, 232] width 286 height 15
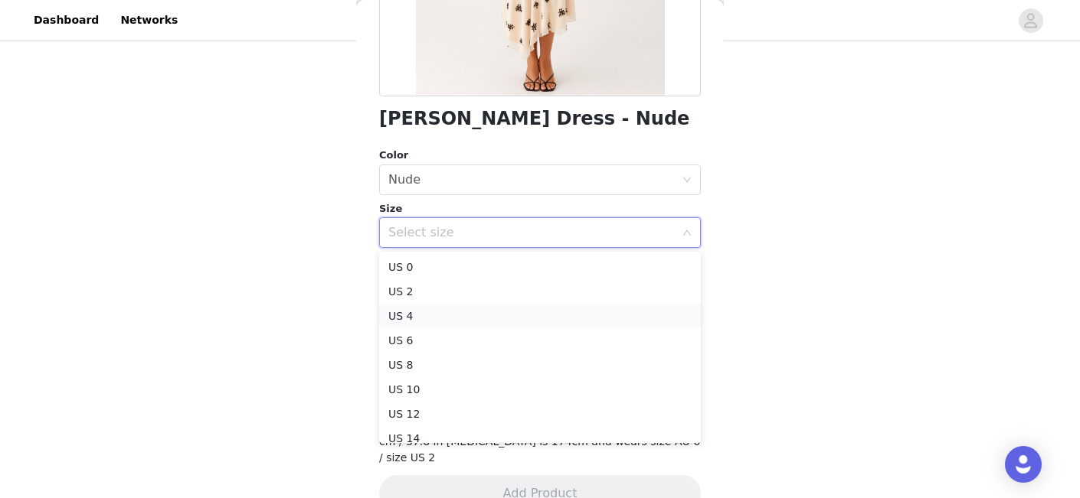
click at [450, 319] on li "US 4" at bounding box center [540, 316] width 322 height 25
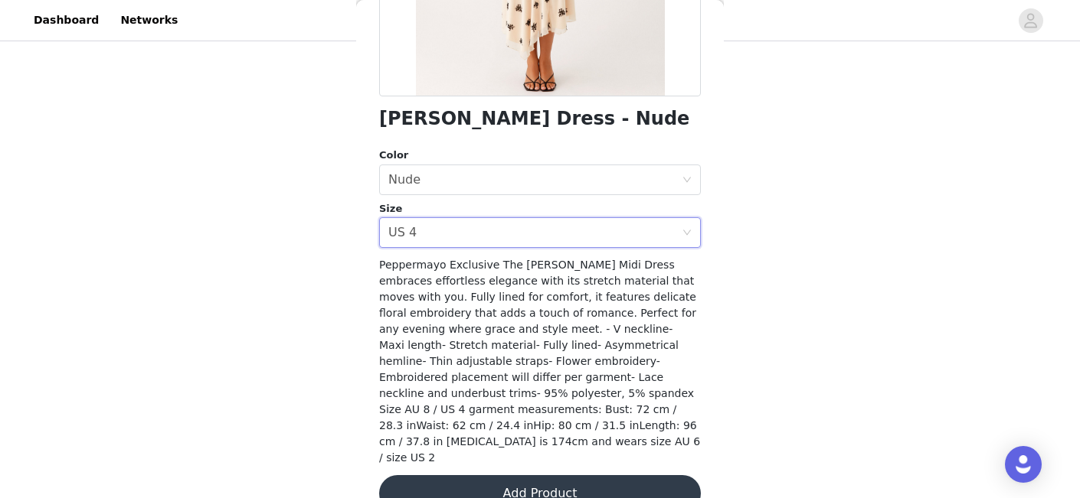
click at [489, 476] on button "Add Product" at bounding box center [540, 494] width 322 height 37
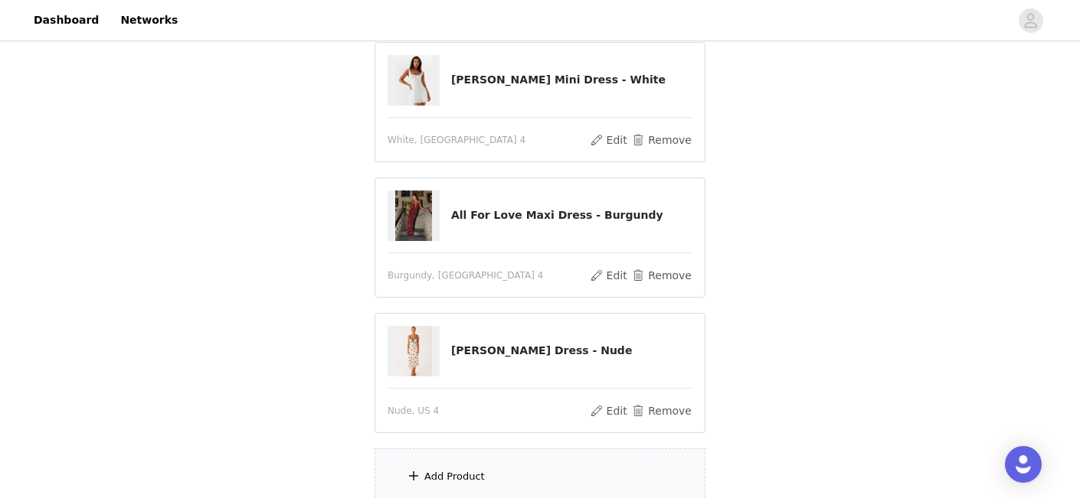
scroll to position [305, 0]
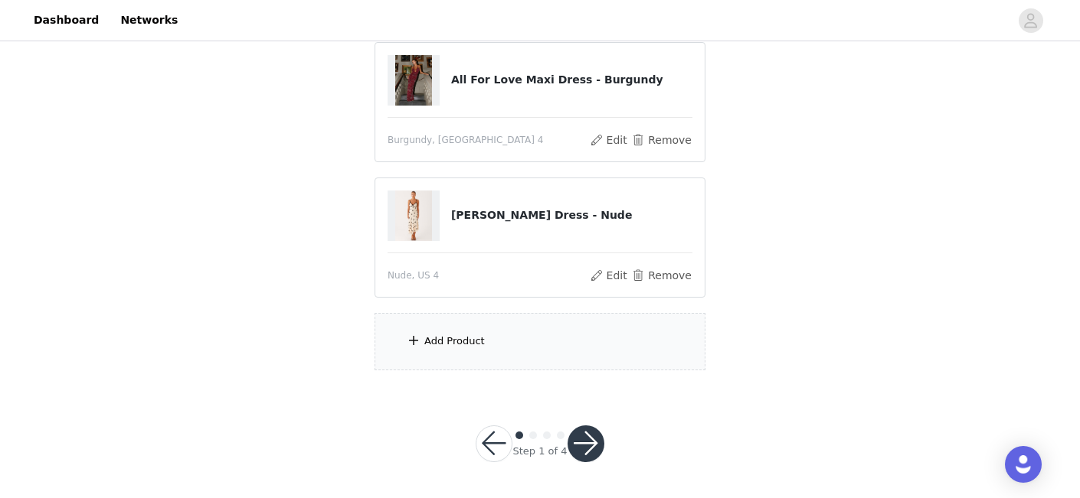
click at [453, 338] on div "Add Product" at bounding box center [454, 341] width 60 height 15
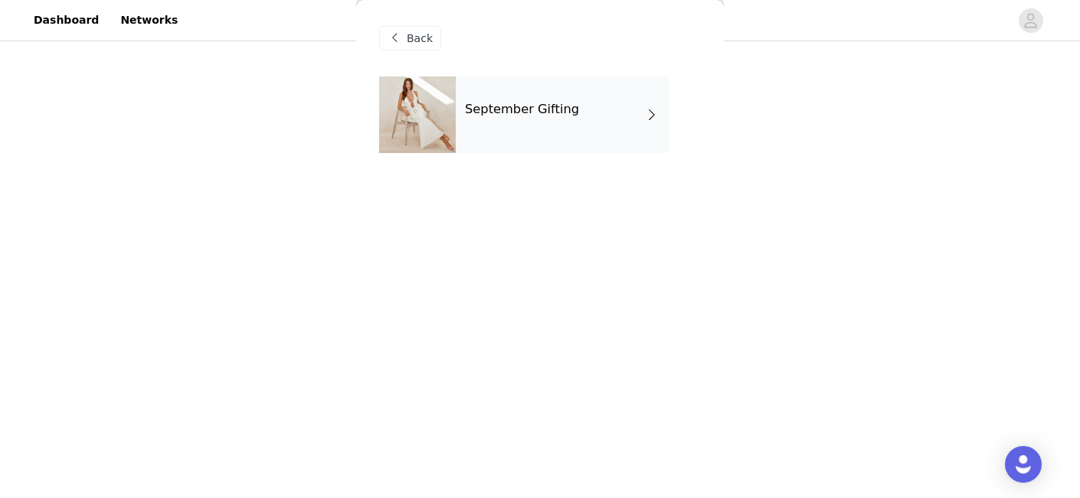
click at [511, 116] on h4 "September Gifting" at bounding box center [522, 110] width 114 height 14
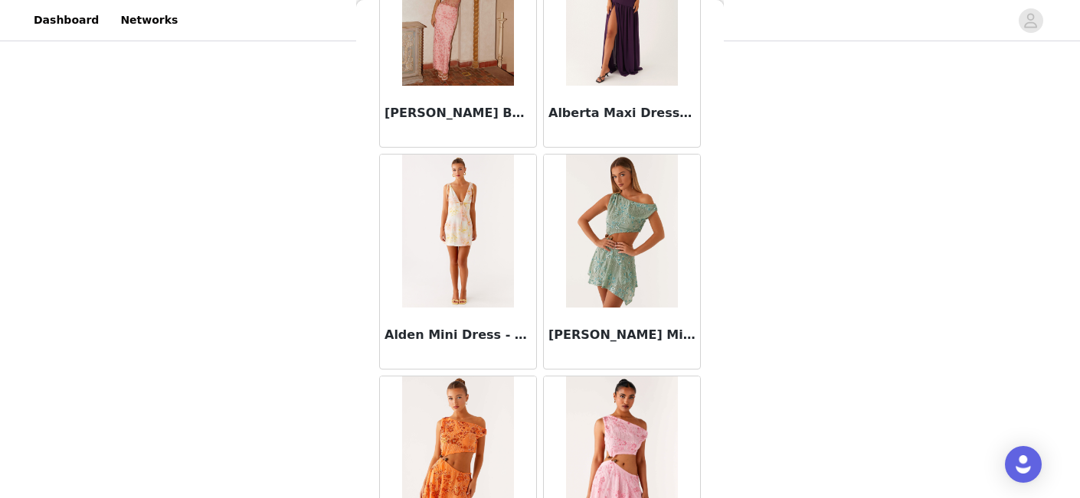
scroll to position [1845, 0]
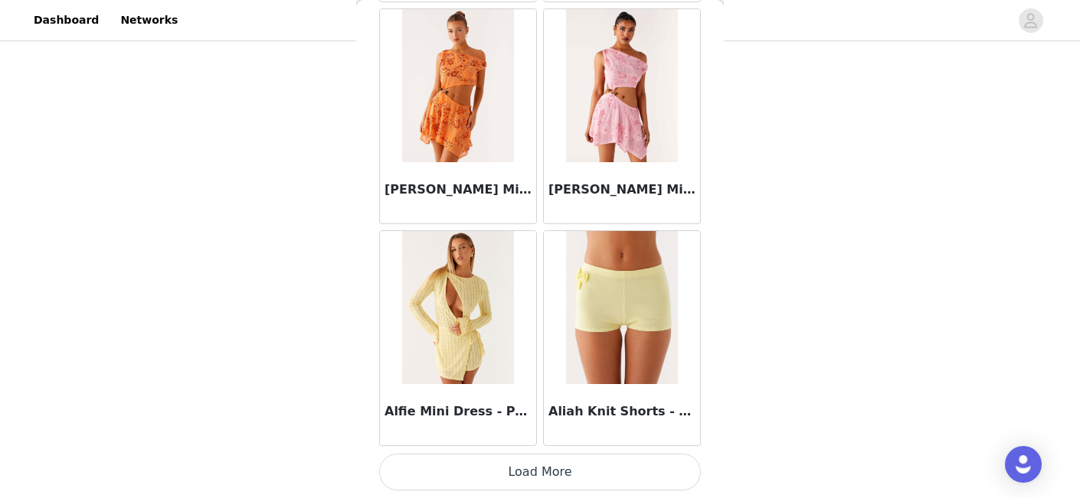
click at [525, 479] on button "Load More" at bounding box center [540, 472] width 322 height 37
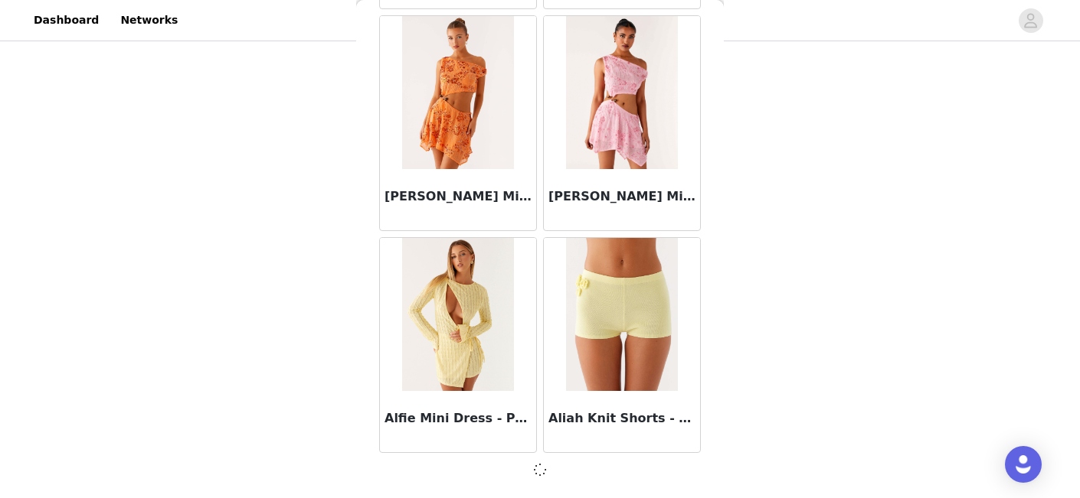
scroll to position [1838, 0]
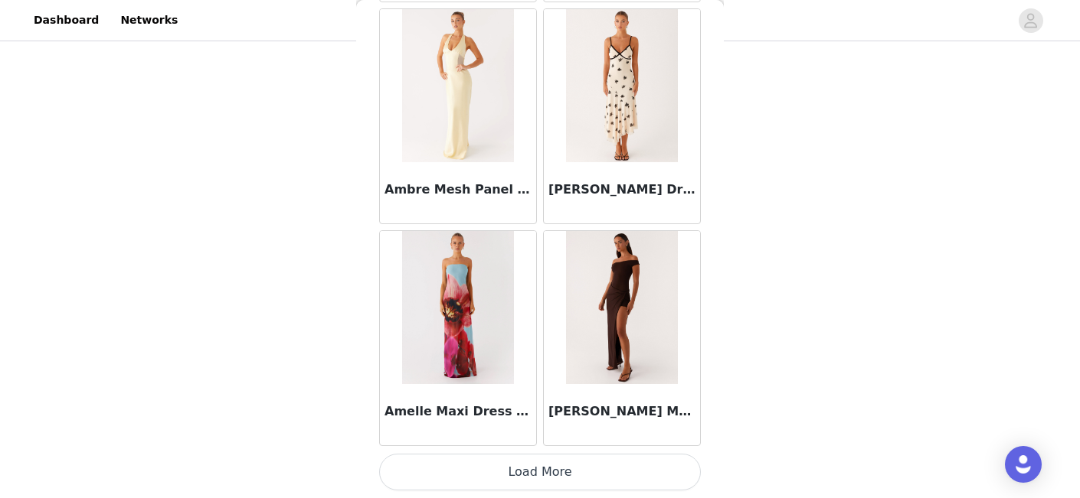
click at [538, 462] on button "Load More" at bounding box center [540, 472] width 322 height 37
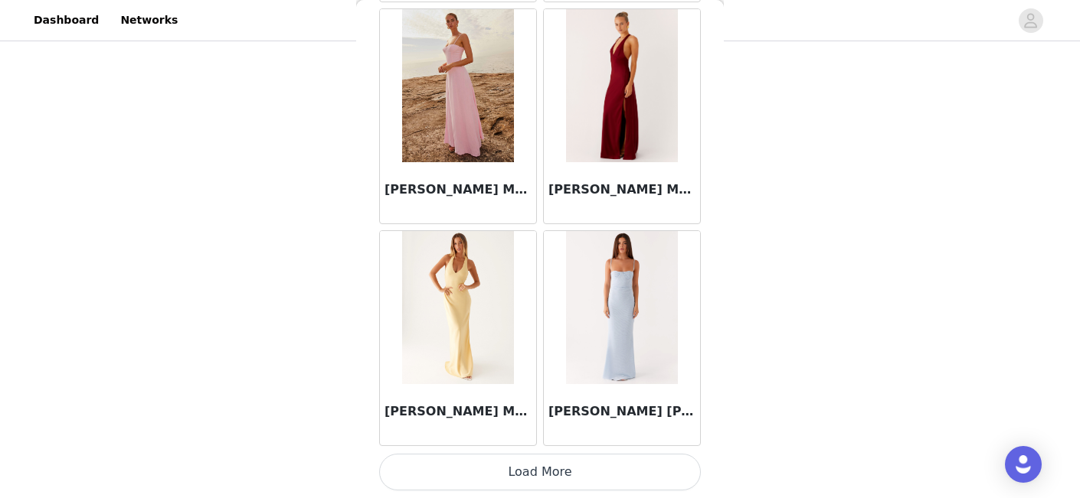
click at [540, 470] on button "Load More" at bounding box center [540, 472] width 322 height 37
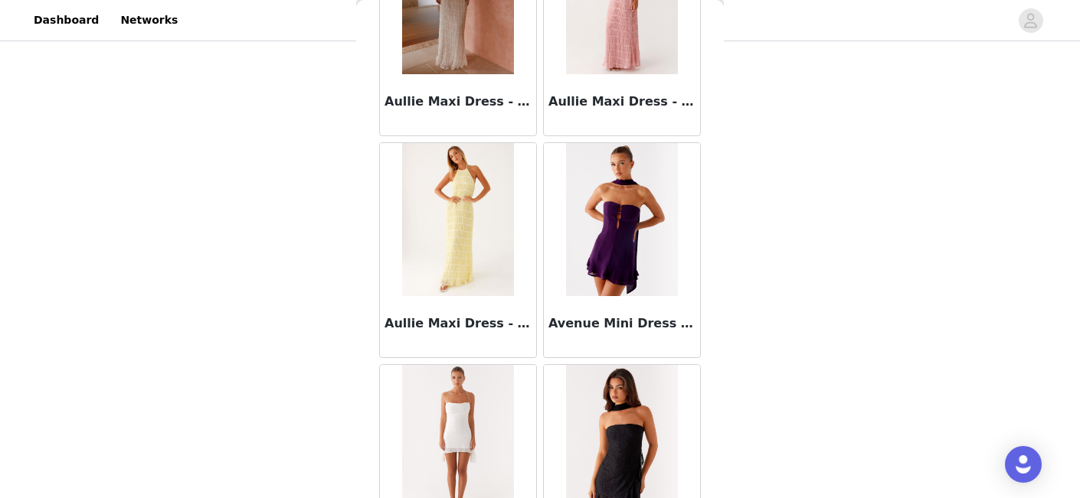
scroll to position [8506, 0]
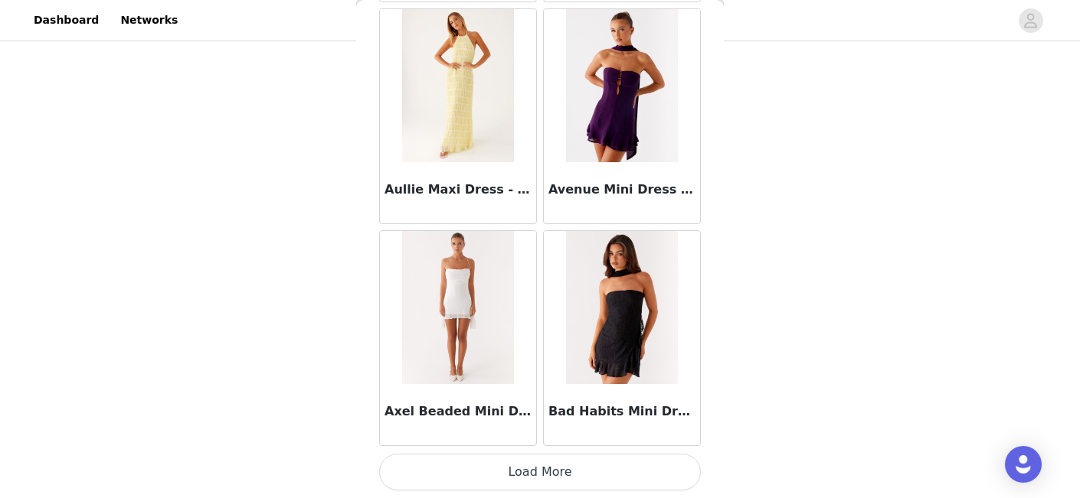
click at [541, 459] on button "Load More" at bounding box center [540, 472] width 322 height 37
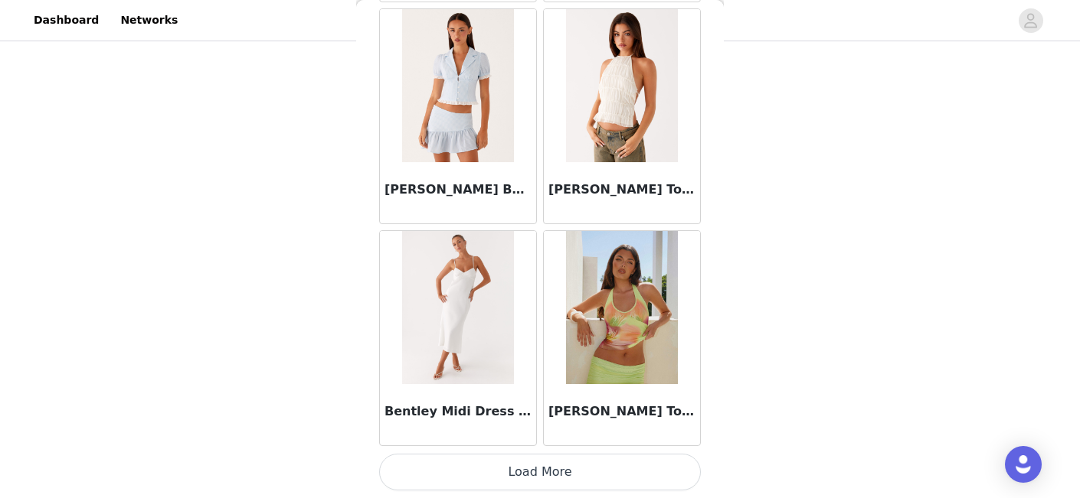
click at [538, 479] on button "Load More" at bounding box center [540, 472] width 322 height 37
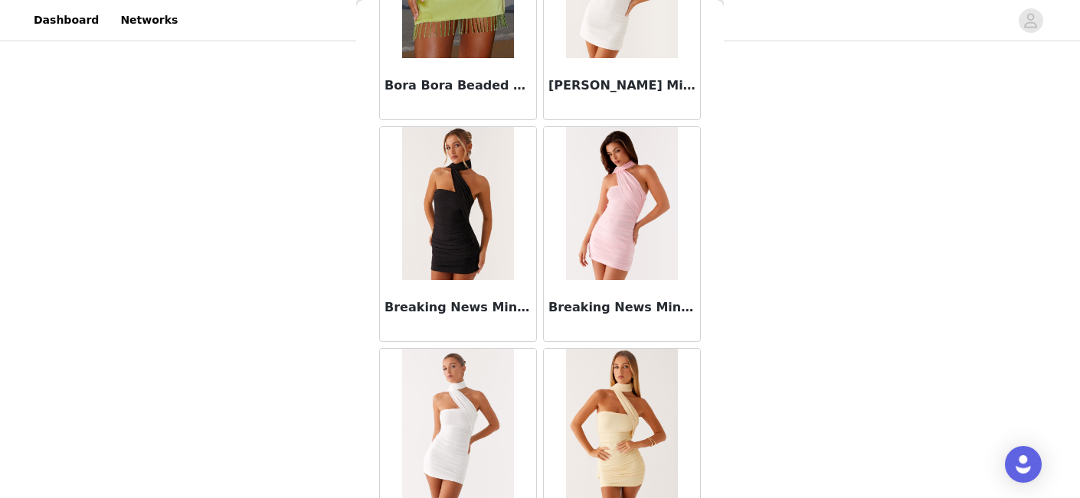
scroll to position [12948, 0]
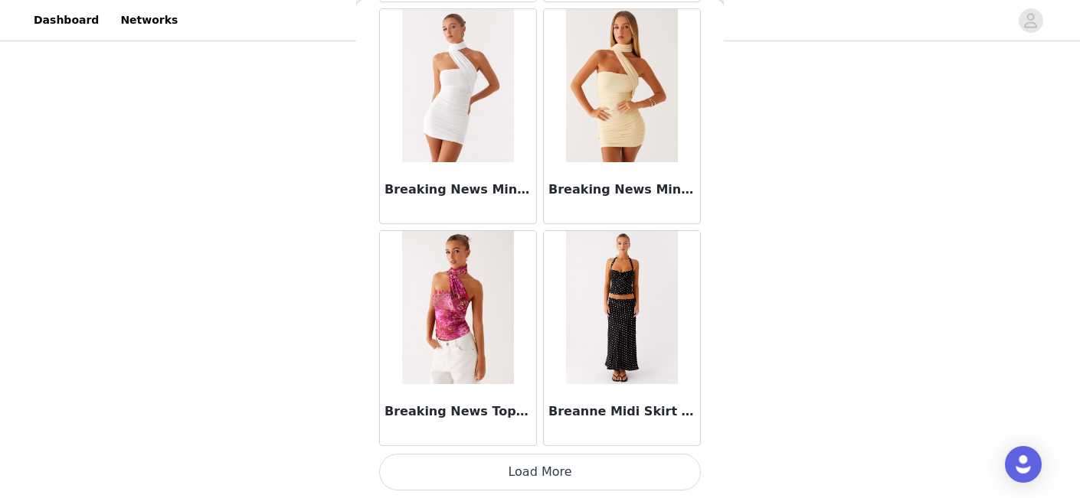
click at [541, 470] on button "Load More" at bounding box center [540, 472] width 322 height 37
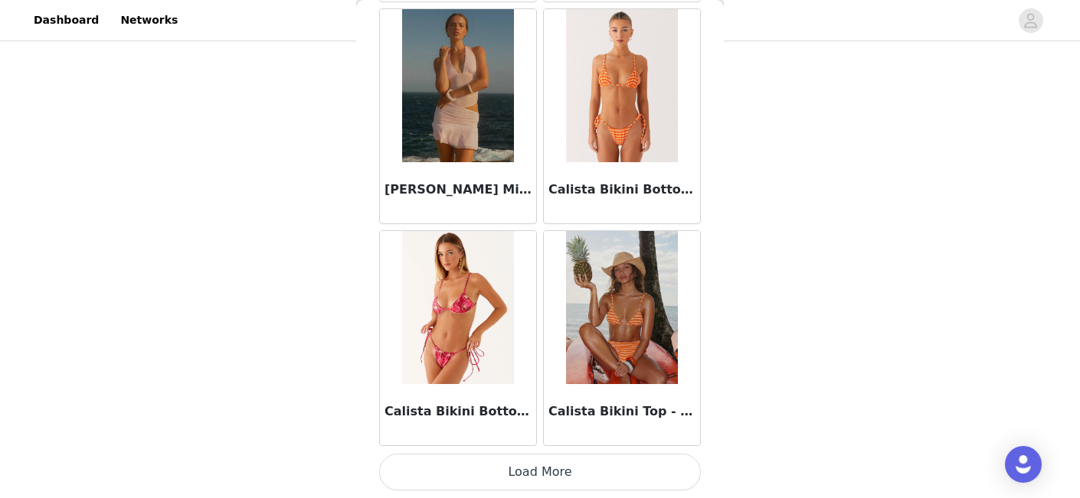
click at [546, 466] on button "Load More" at bounding box center [540, 472] width 322 height 37
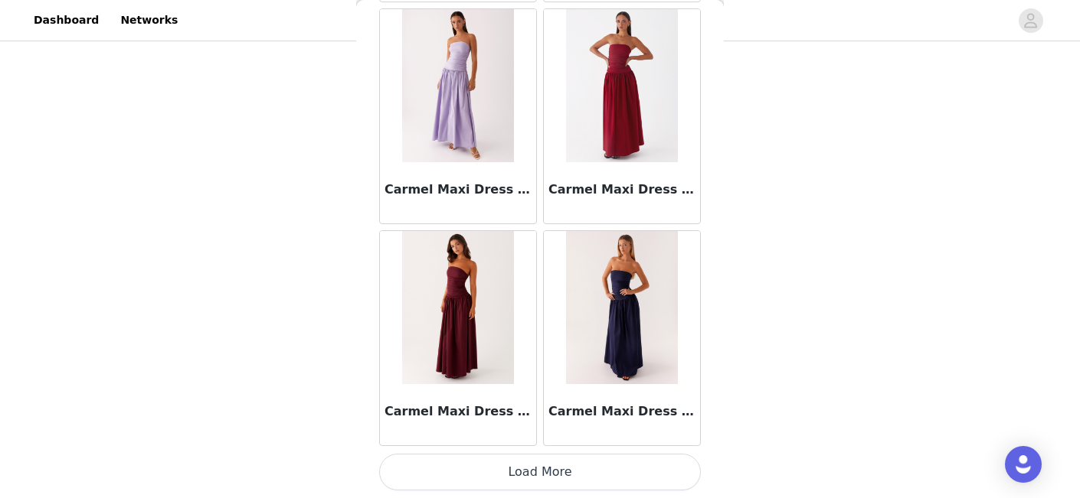
click at [542, 474] on button "Load More" at bounding box center [540, 472] width 322 height 37
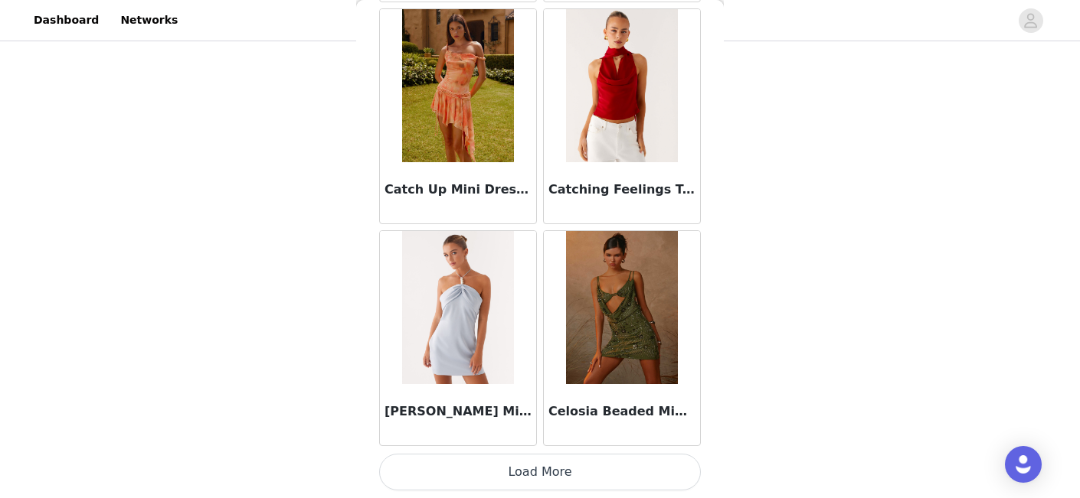
click at [538, 472] on button "Load More" at bounding box center [540, 472] width 322 height 37
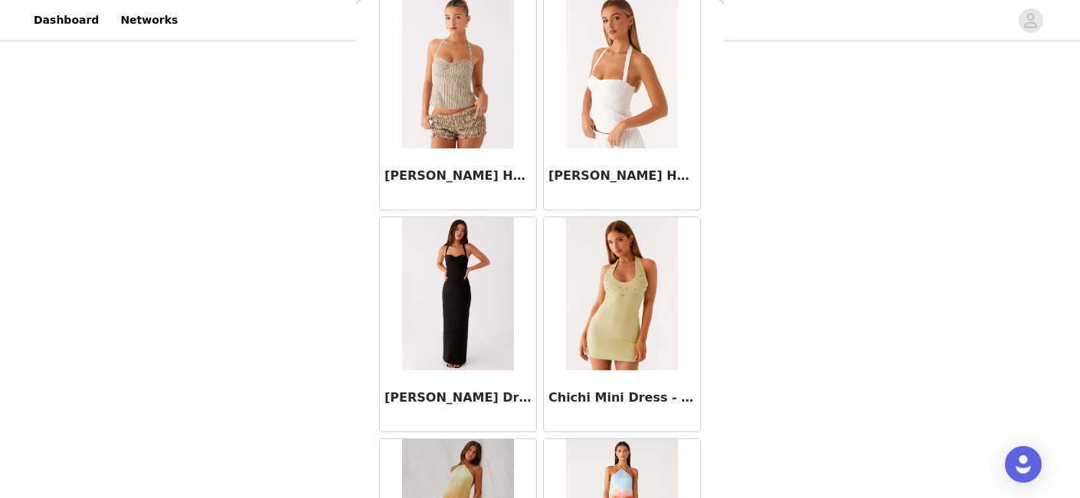
scroll to position [21830, 0]
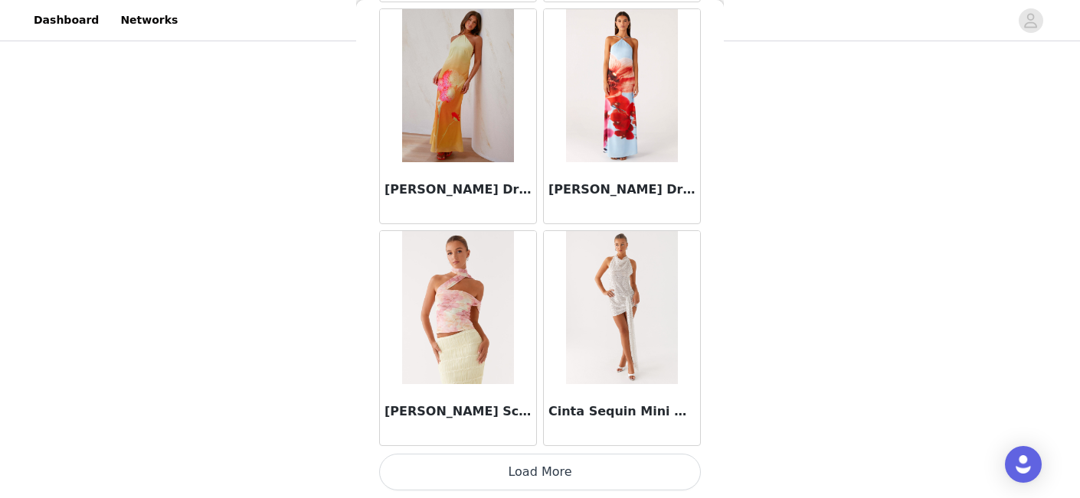
click at [538, 478] on button "Load More" at bounding box center [540, 472] width 322 height 37
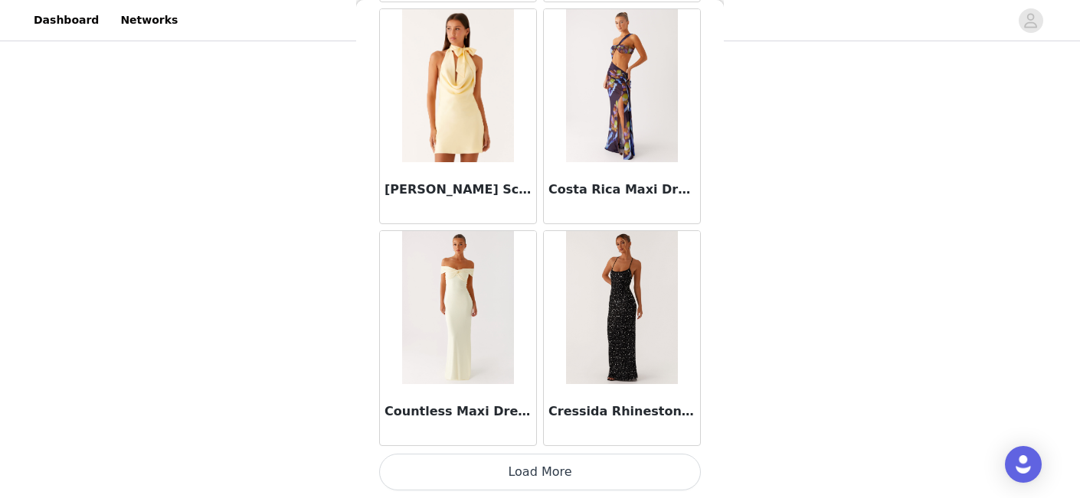
click at [546, 479] on button "Load More" at bounding box center [540, 472] width 322 height 37
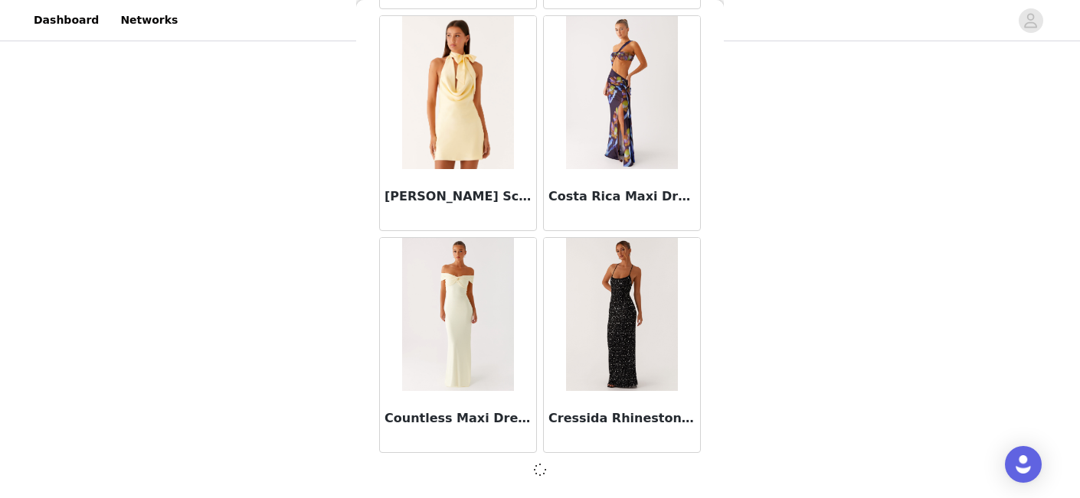
scroll to position [24044, 0]
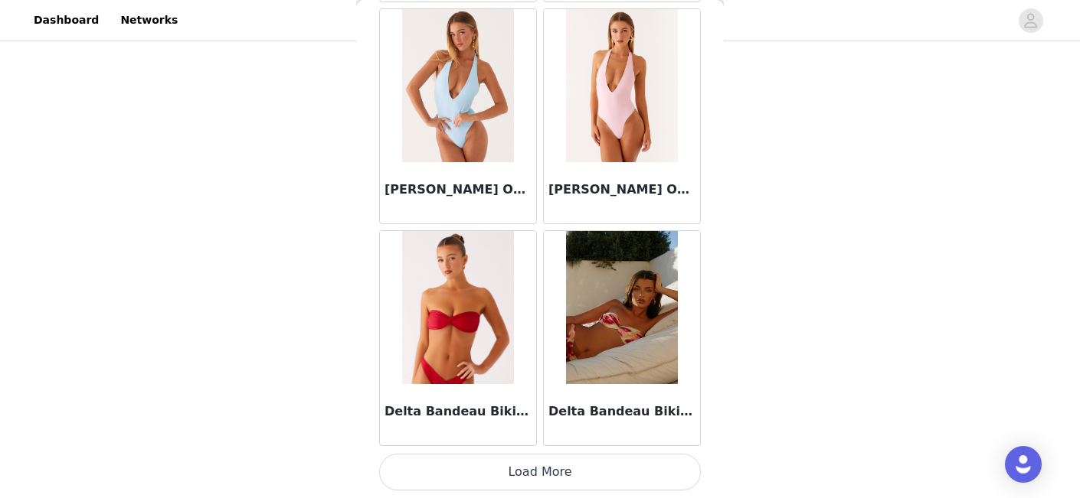
click at [543, 471] on button "Load More" at bounding box center [540, 472] width 322 height 37
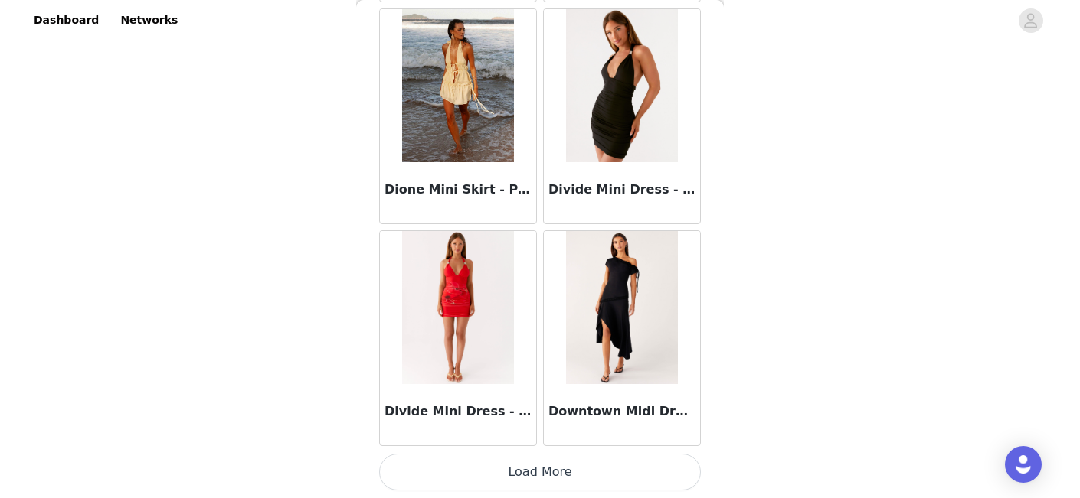
scroll to position [22881, 0]
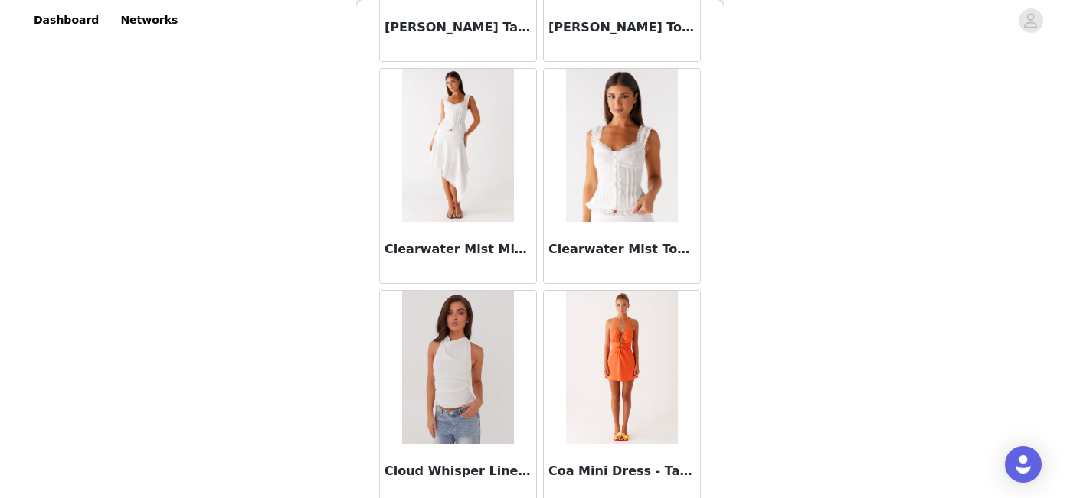
click at [626, 164] on img at bounding box center [621, 145] width 111 height 153
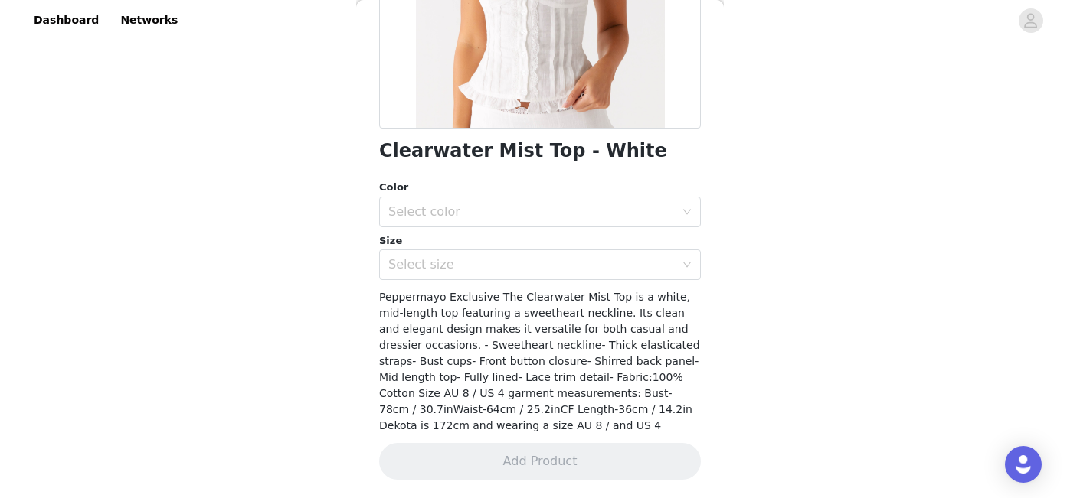
scroll to position [293, 0]
click at [520, 212] on div "Select color" at bounding box center [531, 211] width 286 height 15
click at [479, 254] on li "White" at bounding box center [540, 246] width 322 height 25
click at [464, 263] on div "Select size" at bounding box center [531, 264] width 286 height 15
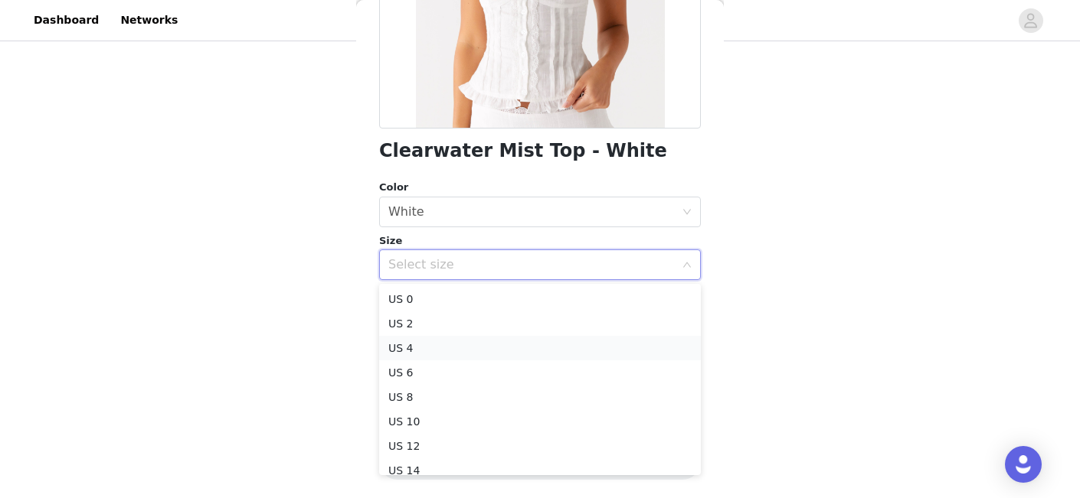
click at [453, 349] on li "US 4" at bounding box center [540, 348] width 322 height 25
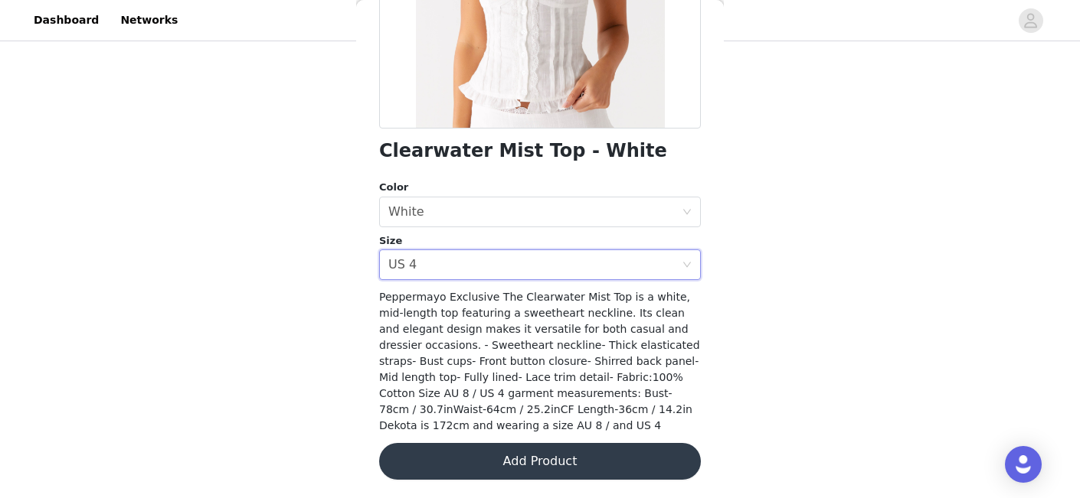
click at [497, 457] on button "Add Product" at bounding box center [540, 461] width 322 height 37
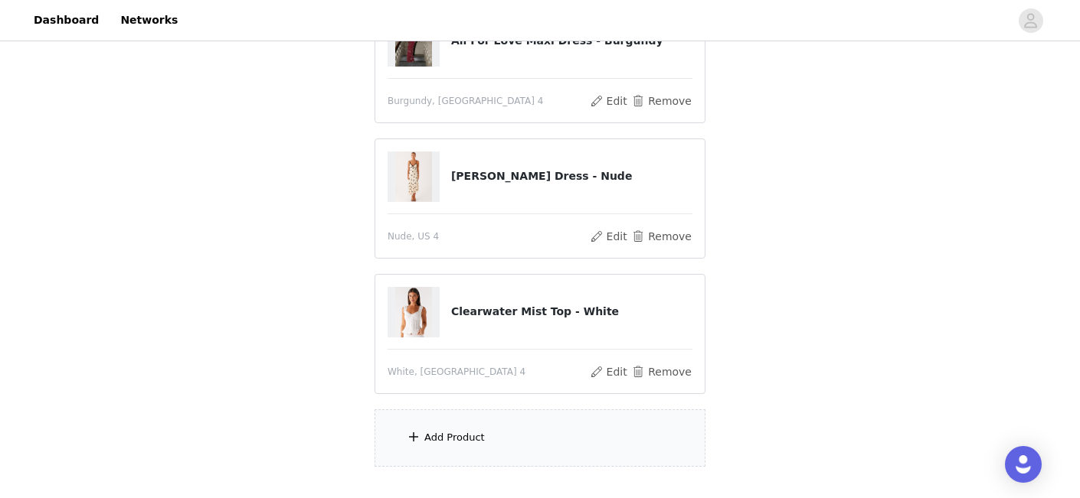
scroll to position [440, 0]
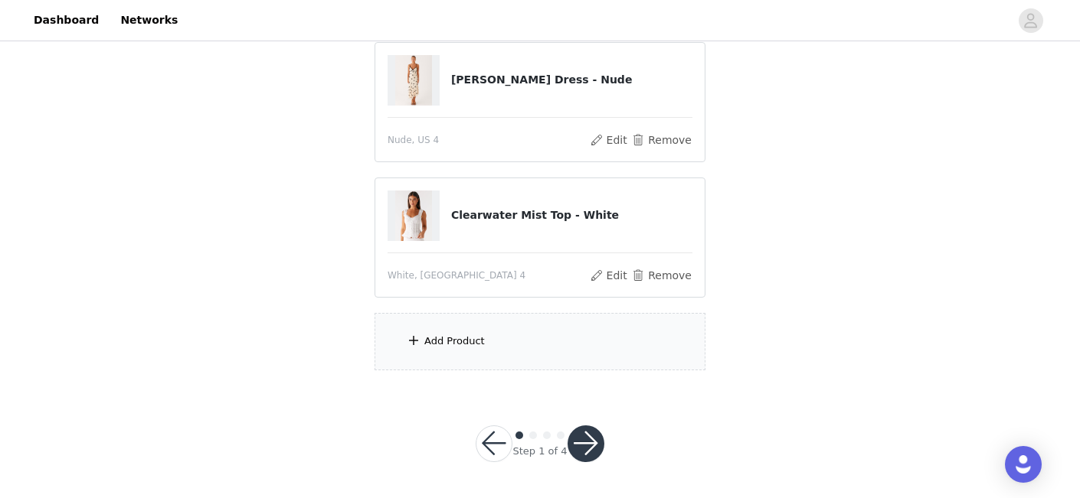
click at [450, 346] on div "Add Product" at bounding box center [454, 341] width 60 height 15
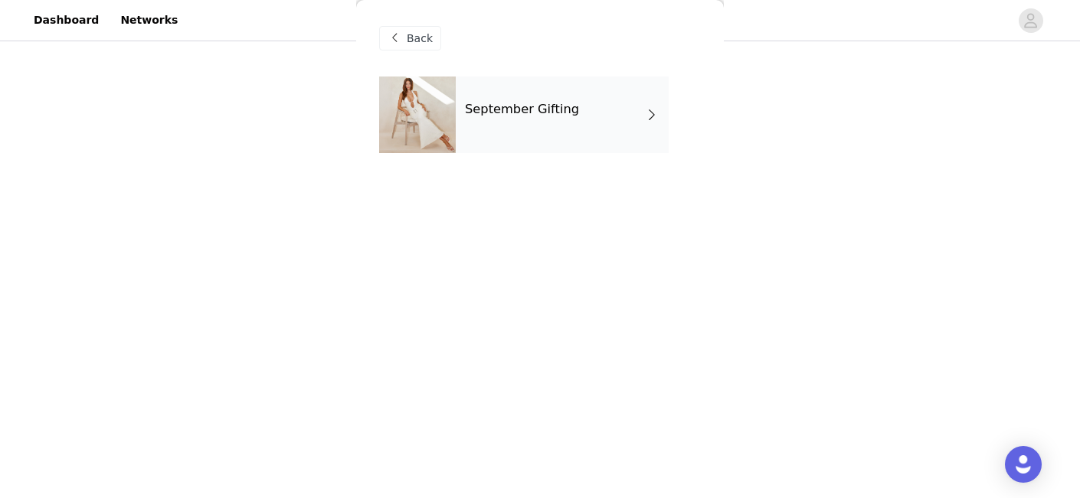
click at [521, 123] on div "September Gifting" at bounding box center [562, 115] width 213 height 77
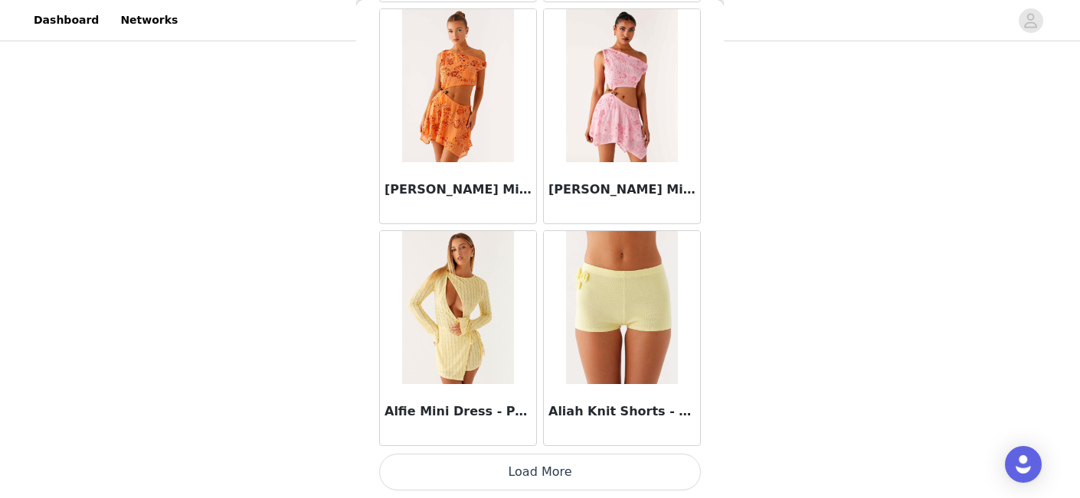
click at [534, 465] on button "Load More" at bounding box center [540, 472] width 322 height 37
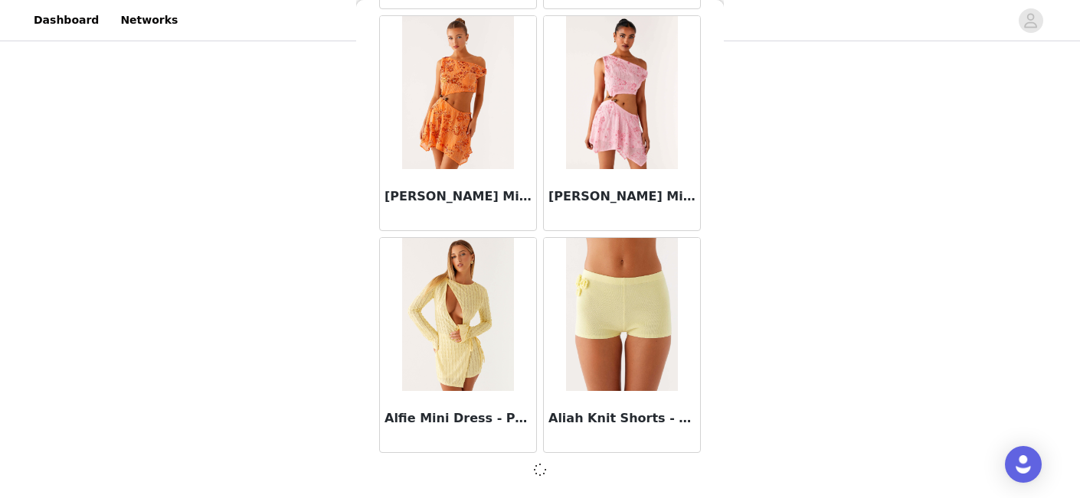
scroll to position [1838, 0]
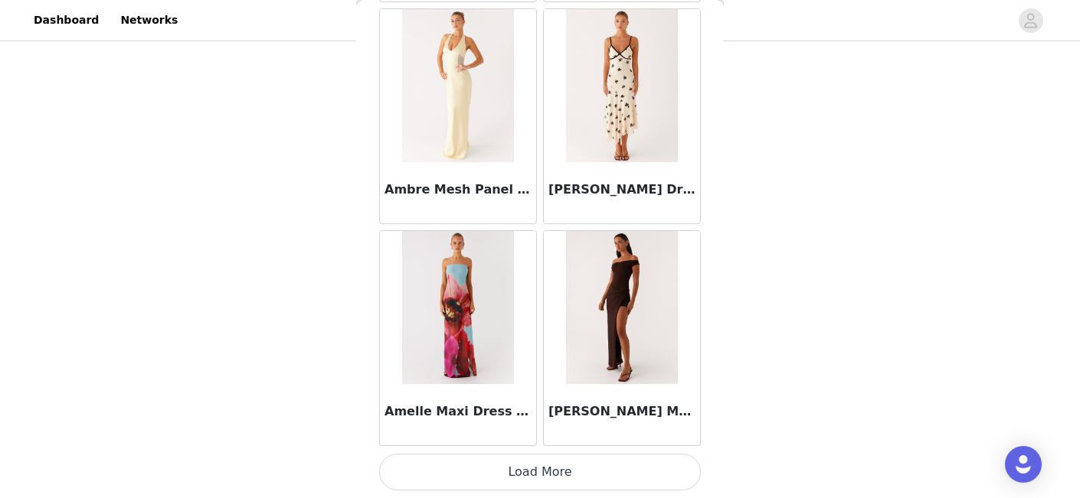
click at [547, 473] on button "Load More" at bounding box center [540, 472] width 322 height 37
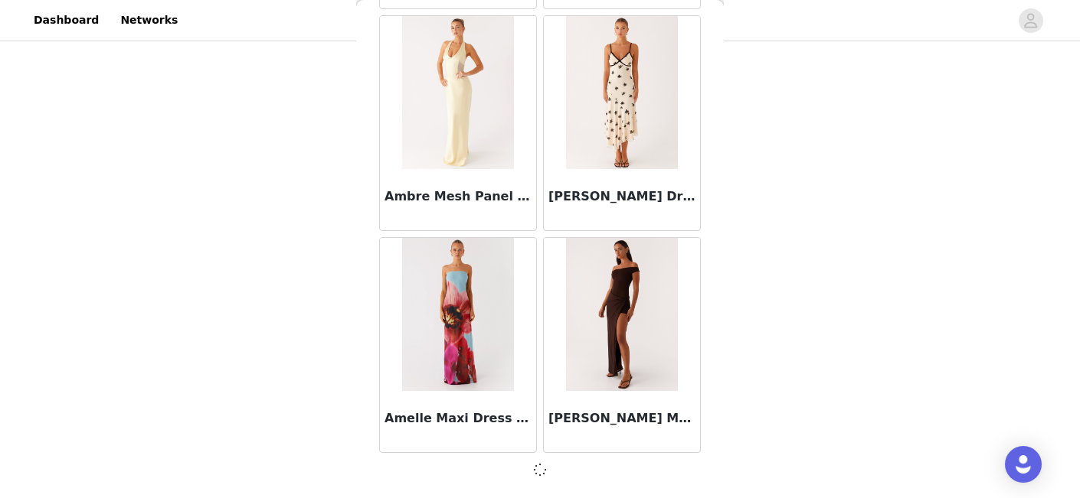
scroll to position [4058, 0]
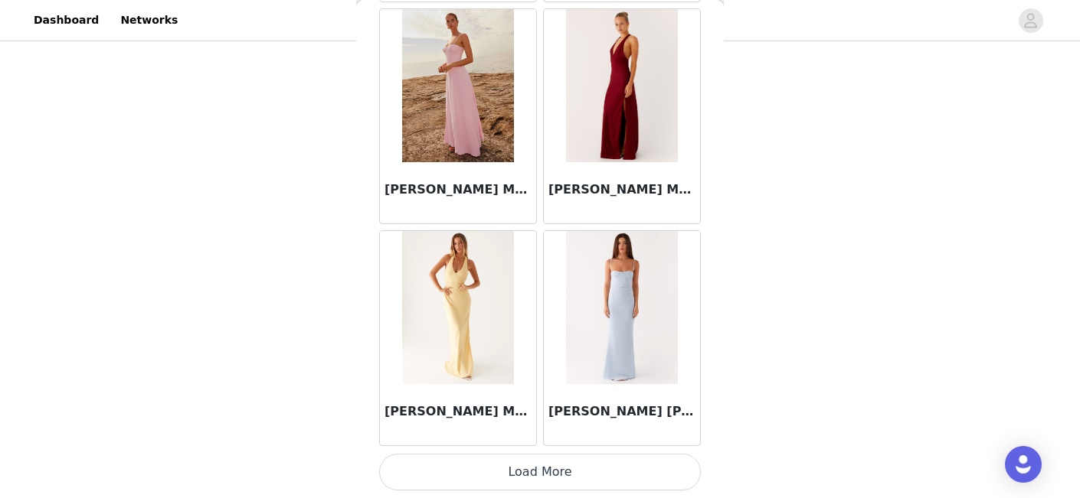
click at [539, 476] on button "Load More" at bounding box center [540, 472] width 322 height 37
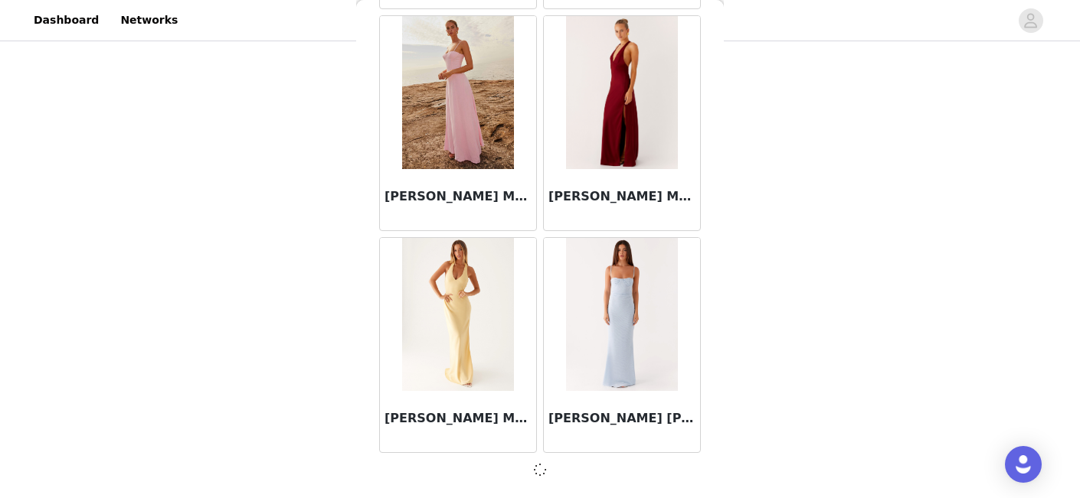
scroll to position [6279, 0]
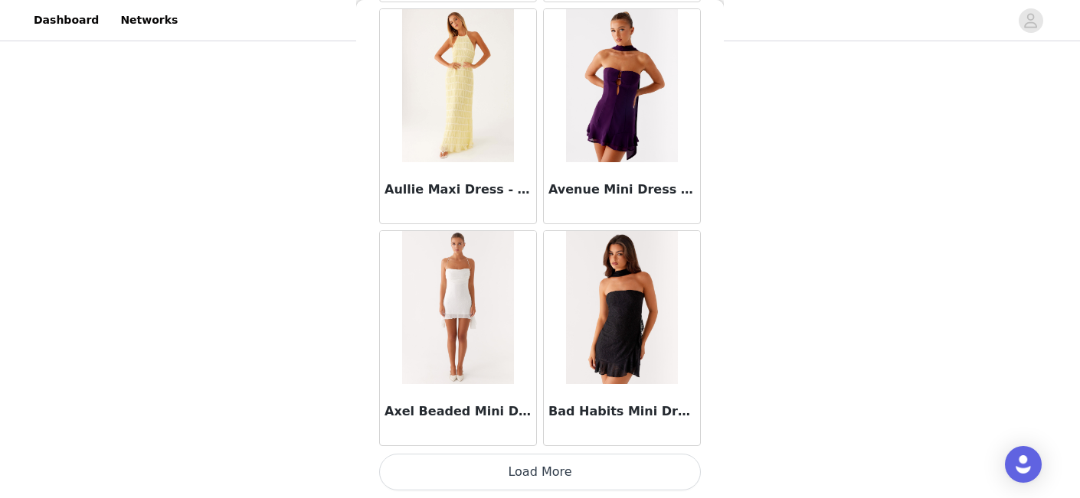
click at [539, 476] on button "Load More" at bounding box center [540, 472] width 322 height 37
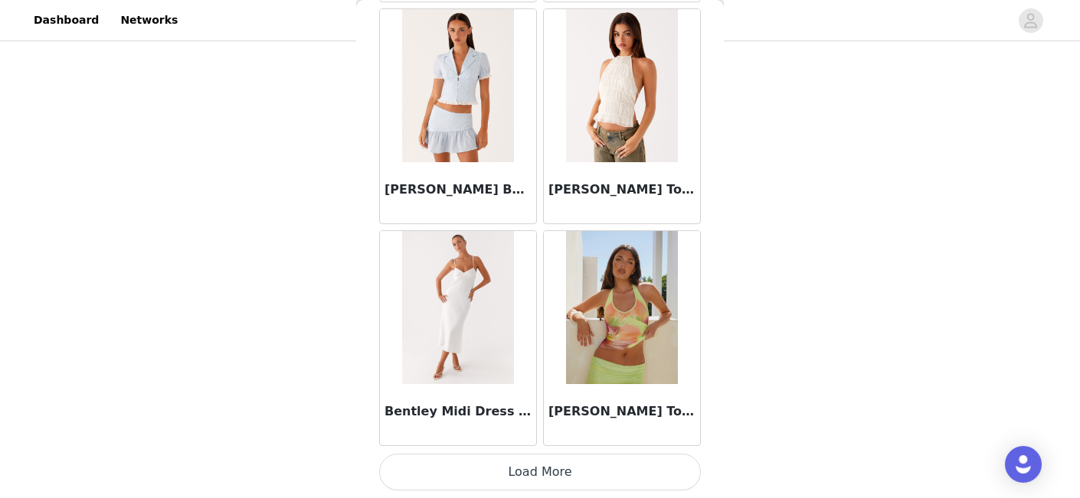
click at [539, 476] on button "Load More" at bounding box center [540, 472] width 322 height 37
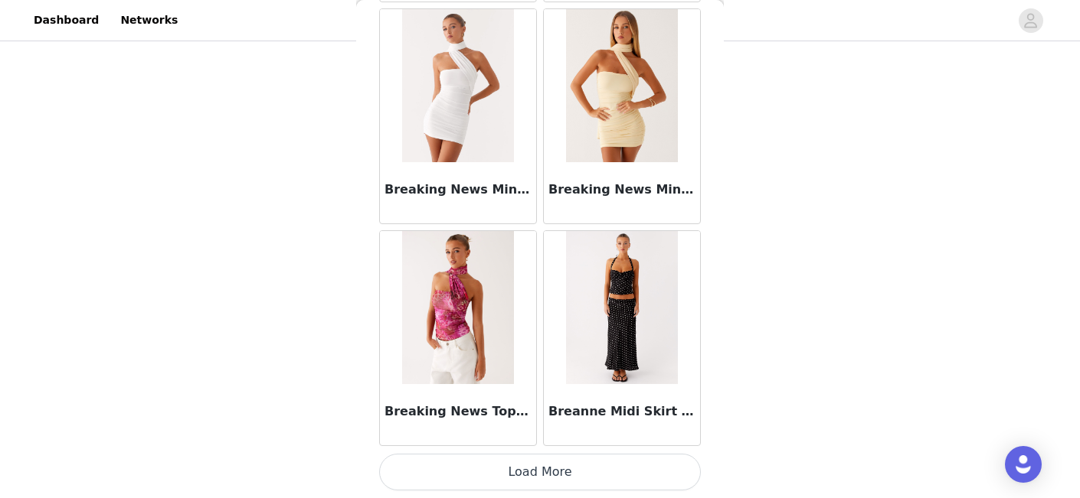
click at [539, 476] on button "Load More" at bounding box center [540, 472] width 322 height 37
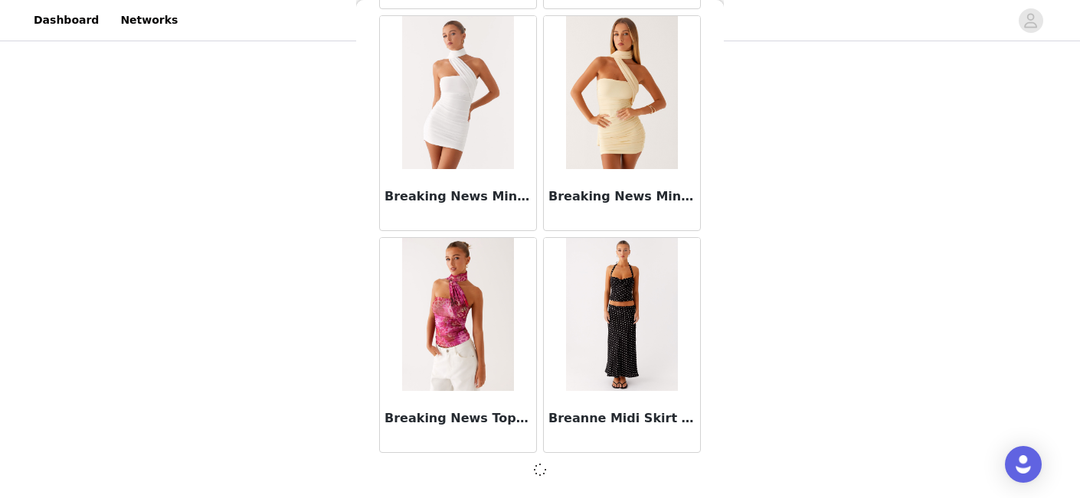
scroll to position [12941, 0]
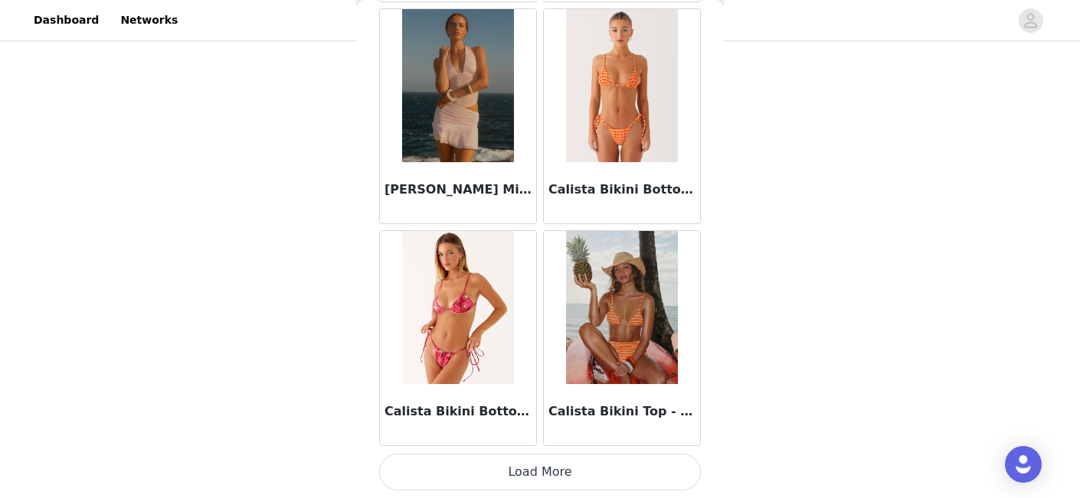
click at [539, 476] on button "Load More" at bounding box center [540, 472] width 322 height 37
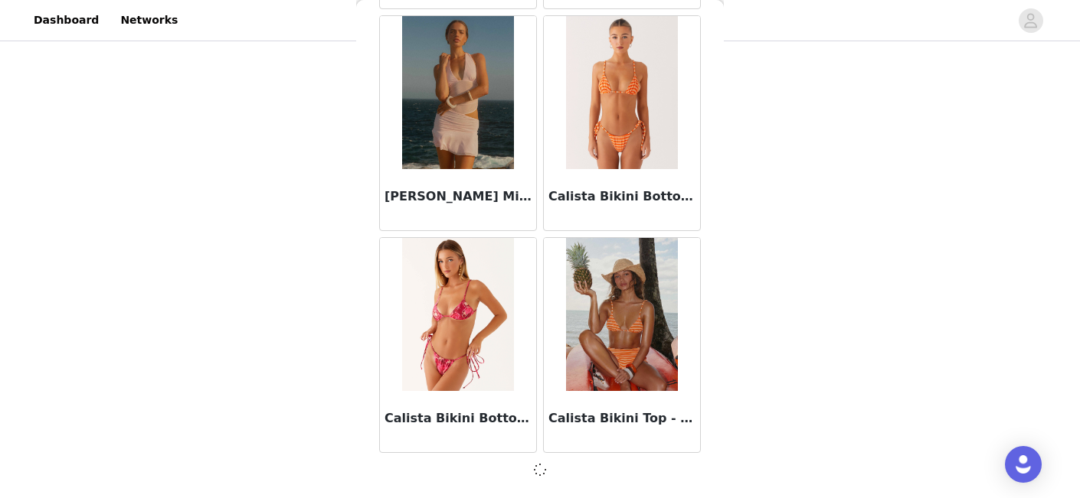
scroll to position [15161, 0]
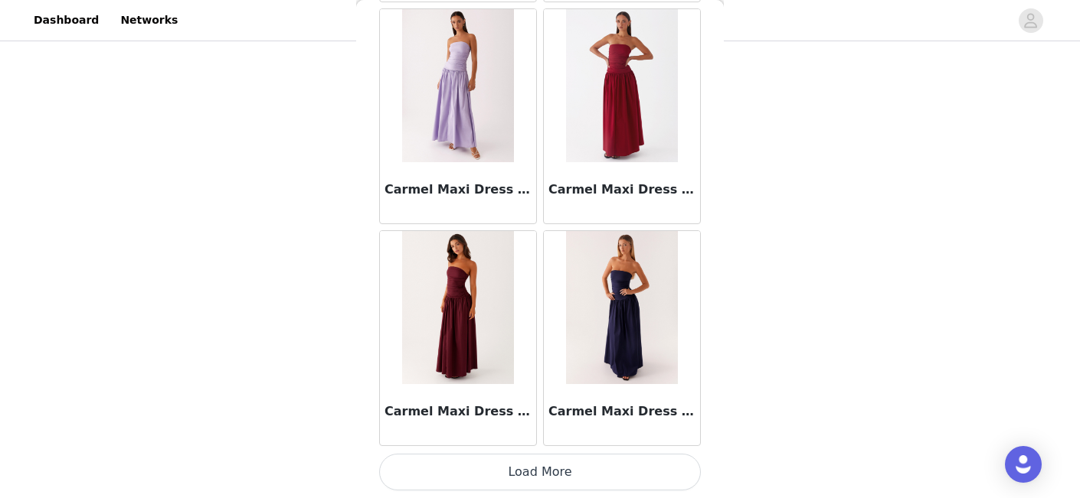
click at [539, 476] on button "Load More" at bounding box center [540, 472] width 322 height 37
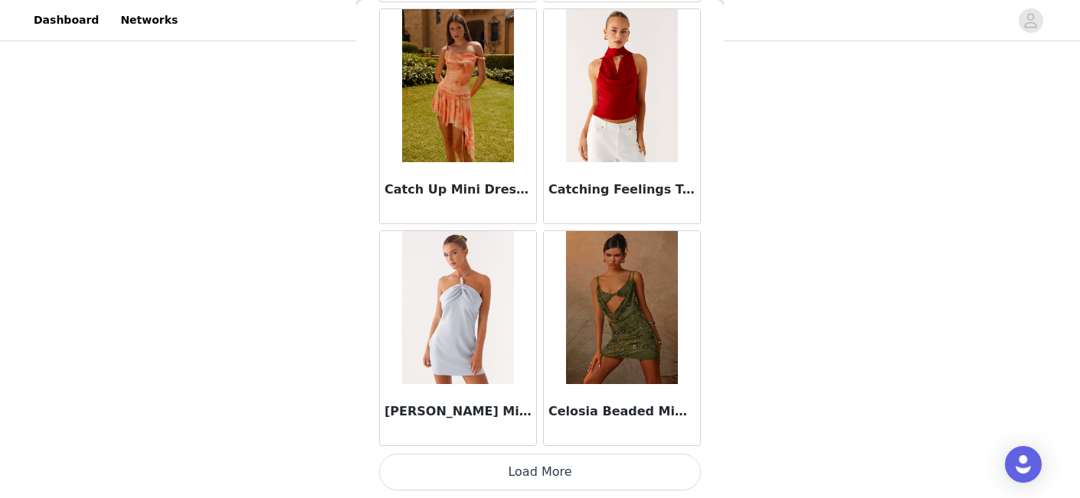
click at [539, 476] on button "Load More" at bounding box center [540, 472] width 322 height 37
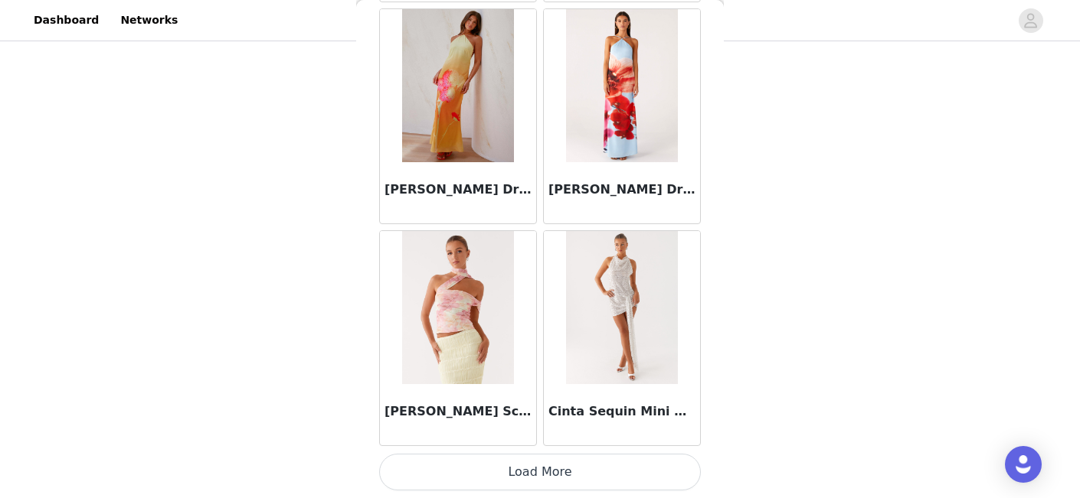
click at [539, 475] on button "Load More" at bounding box center [540, 472] width 322 height 37
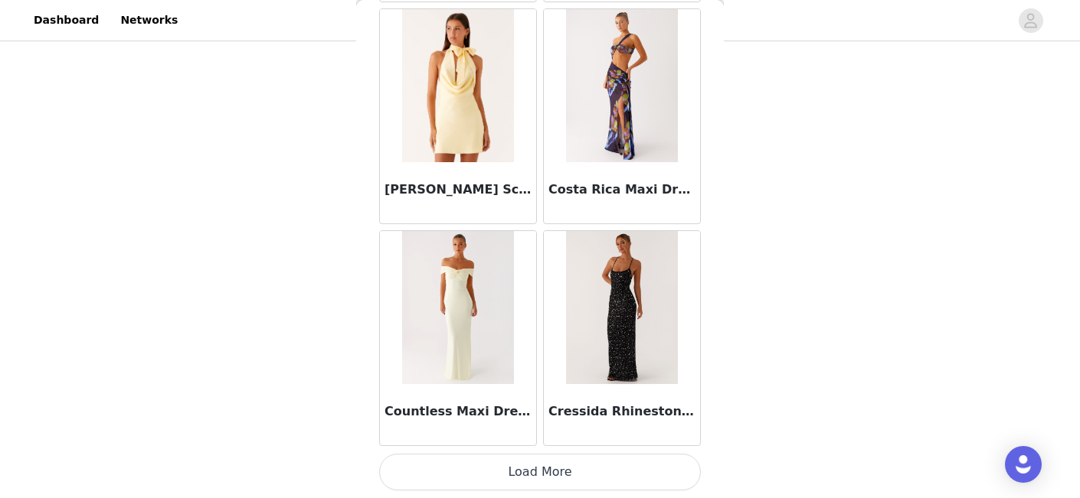
click at [539, 475] on button "Load More" at bounding box center [540, 472] width 322 height 37
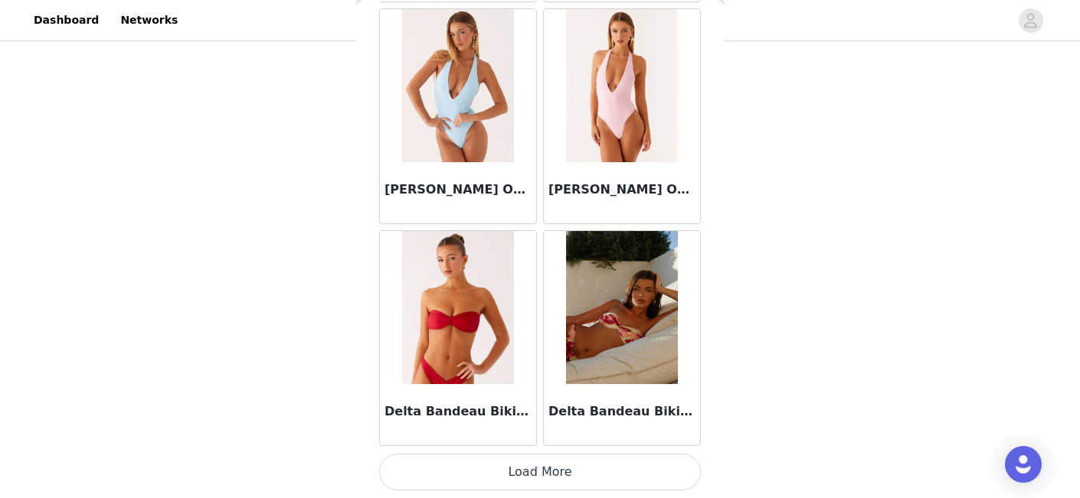
click at [539, 475] on button "Load More" at bounding box center [540, 472] width 322 height 37
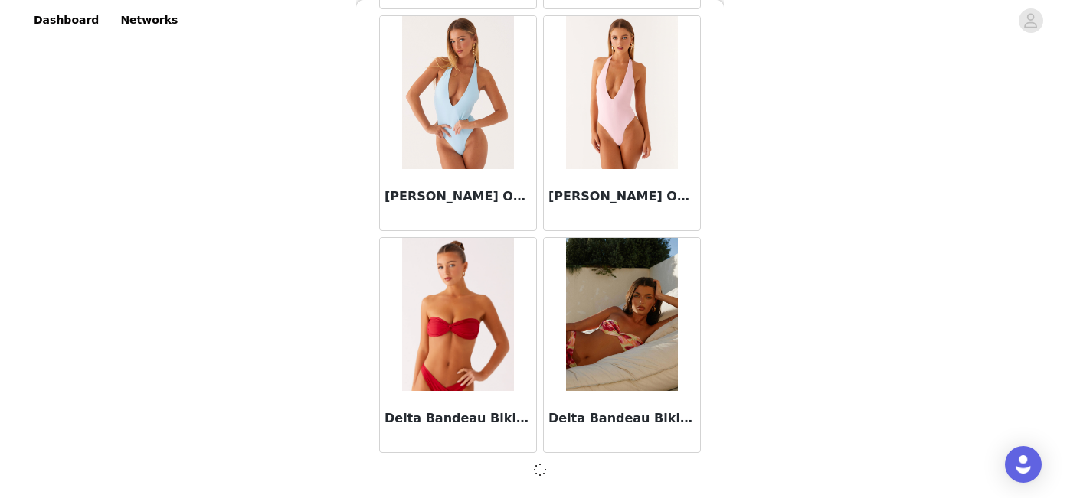
scroll to position [26264, 0]
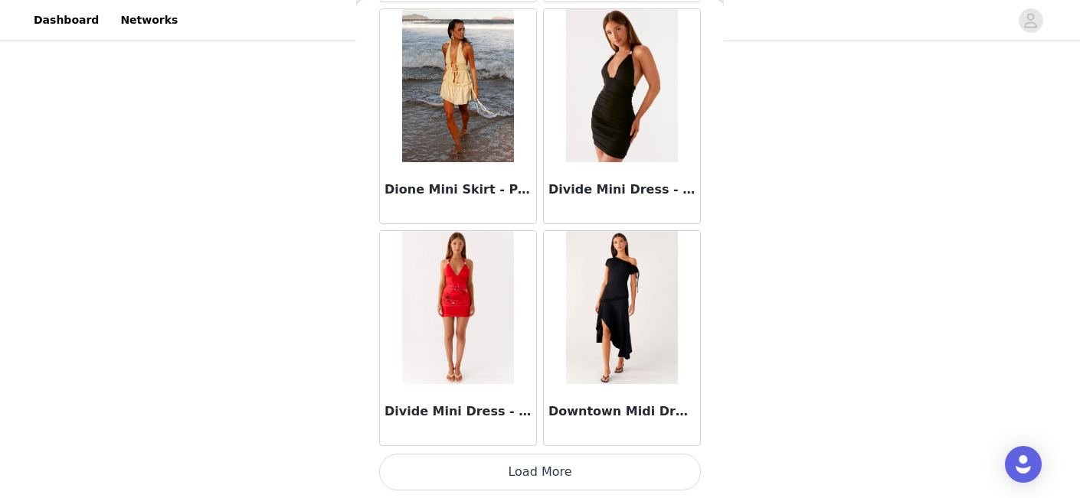
click at [539, 475] on button "Load More" at bounding box center [540, 472] width 322 height 37
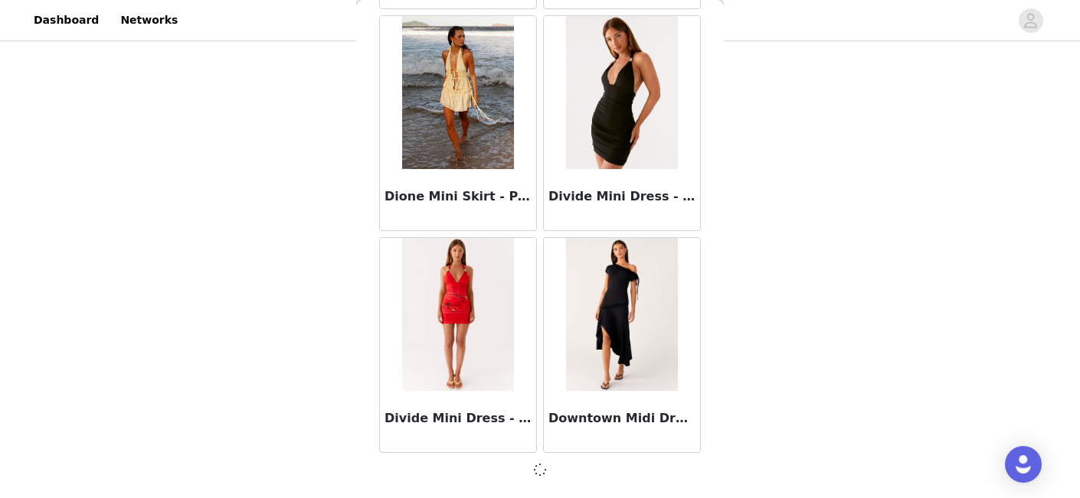
scroll to position [28485, 0]
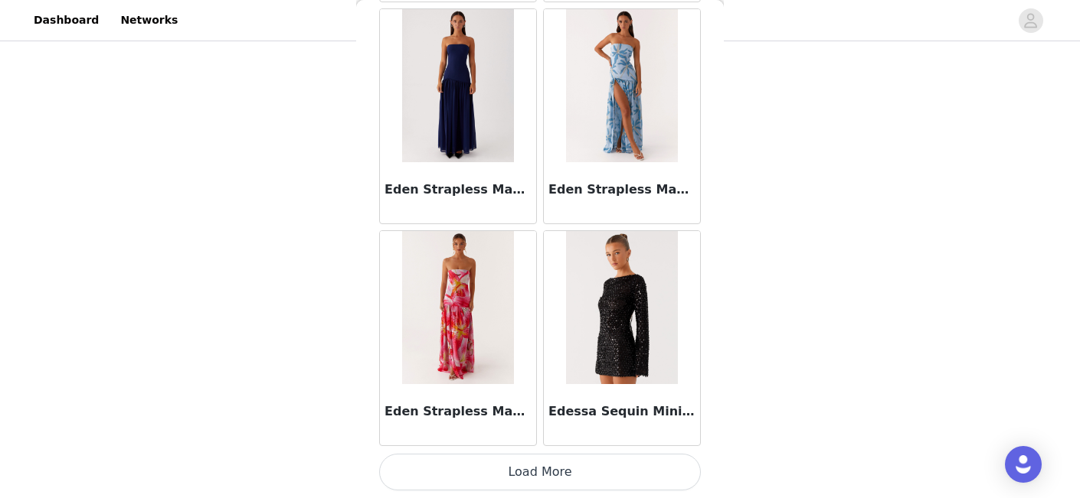
click at [539, 475] on button "Load More" at bounding box center [540, 472] width 322 height 37
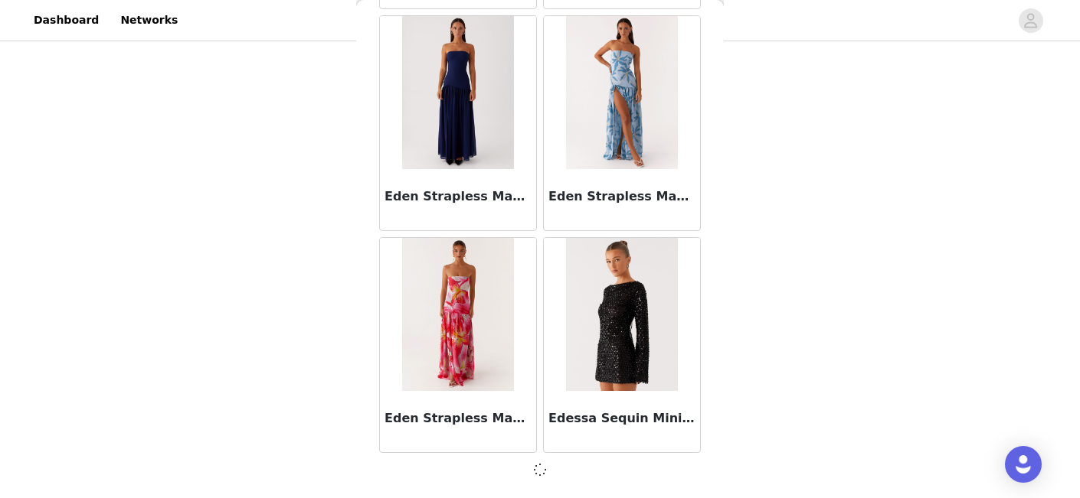
scroll to position [30706, 0]
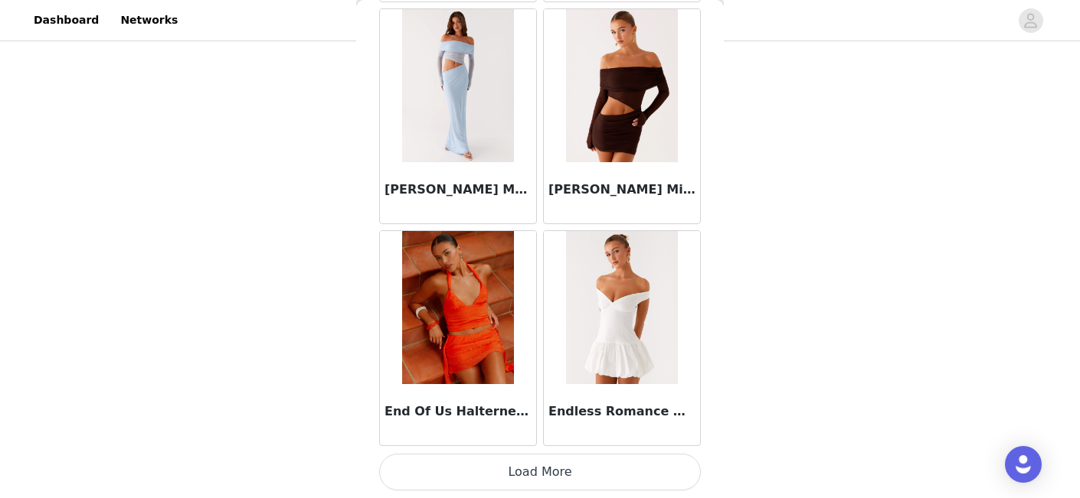
click at [539, 475] on button "Load More" at bounding box center [540, 472] width 322 height 37
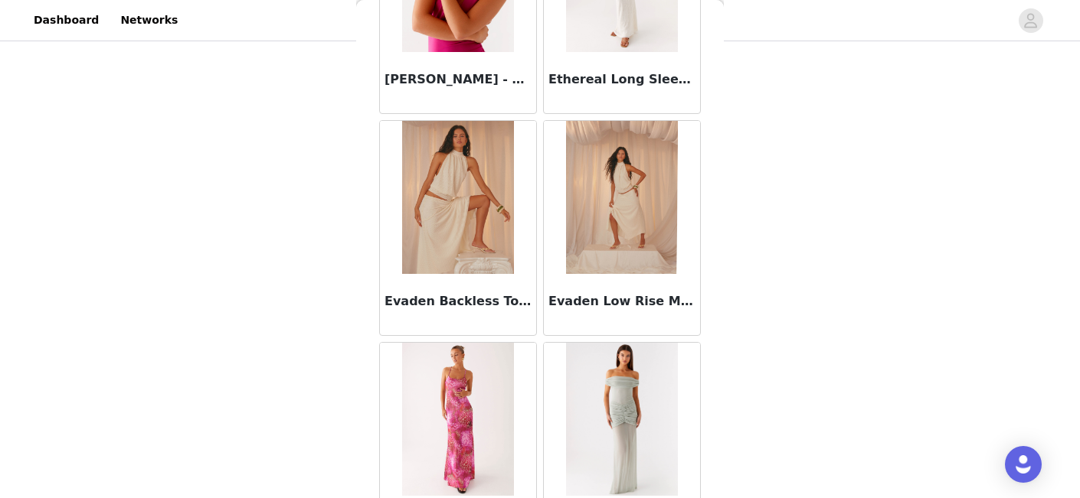
scroll to position [35154, 0]
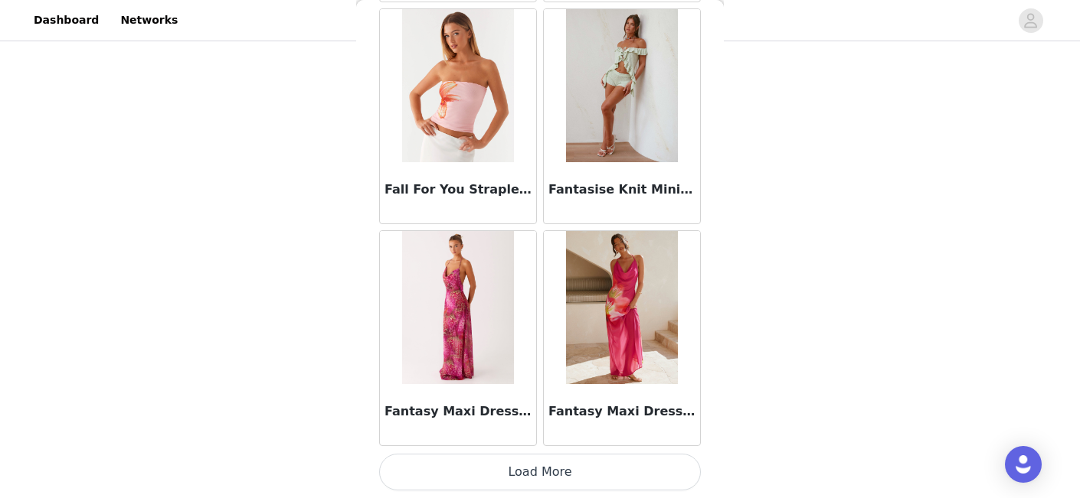
click at [577, 475] on button "Load More" at bounding box center [540, 472] width 322 height 37
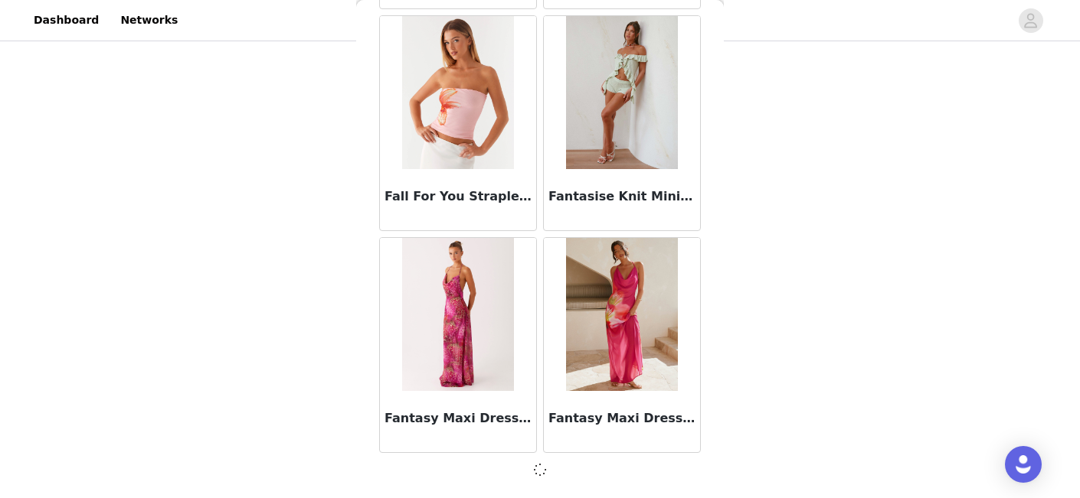
scroll to position [35147, 0]
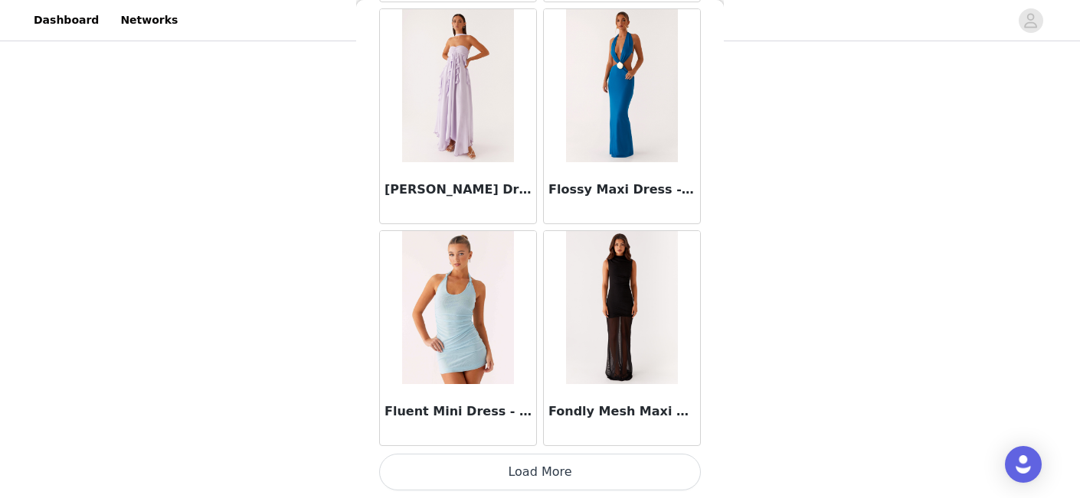
click at [541, 472] on button "Load More" at bounding box center [540, 472] width 322 height 37
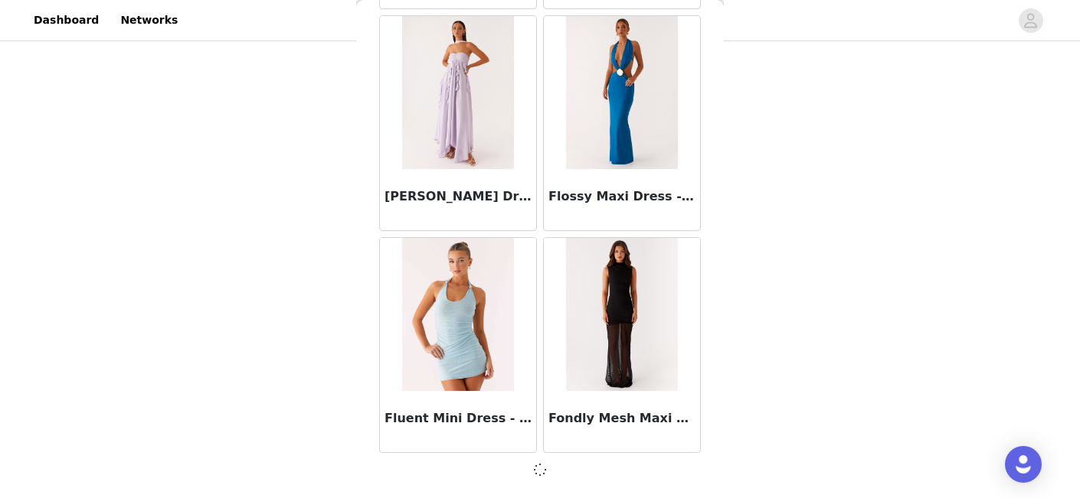
scroll to position [37367, 0]
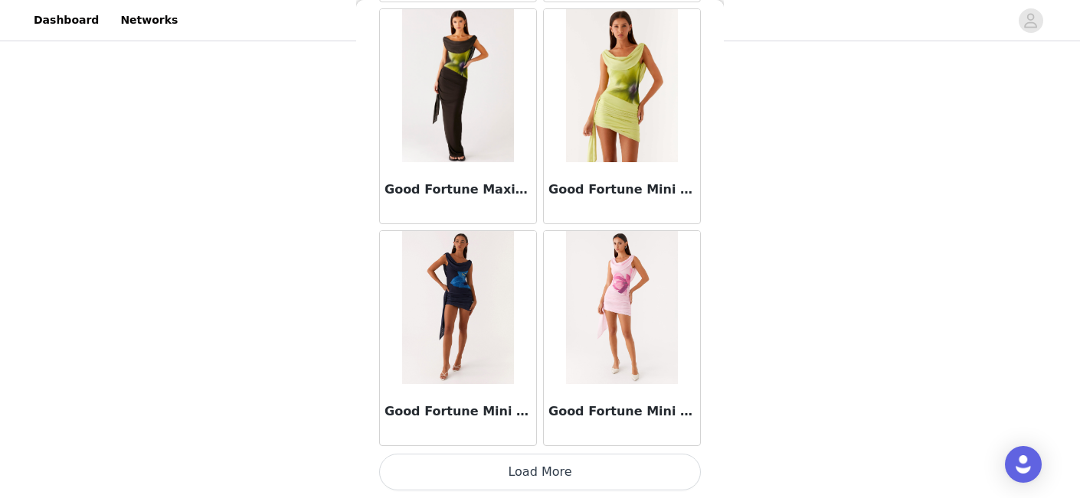
click at [541, 472] on button "Load More" at bounding box center [540, 472] width 322 height 37
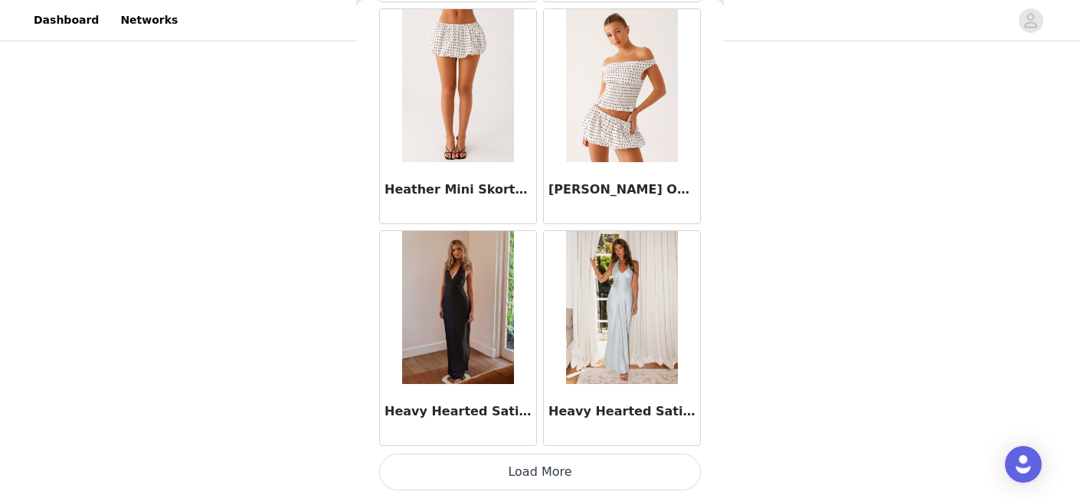
click at [541, 472] on button "Load More" at bounding box center [540, 472] width 322 height 37
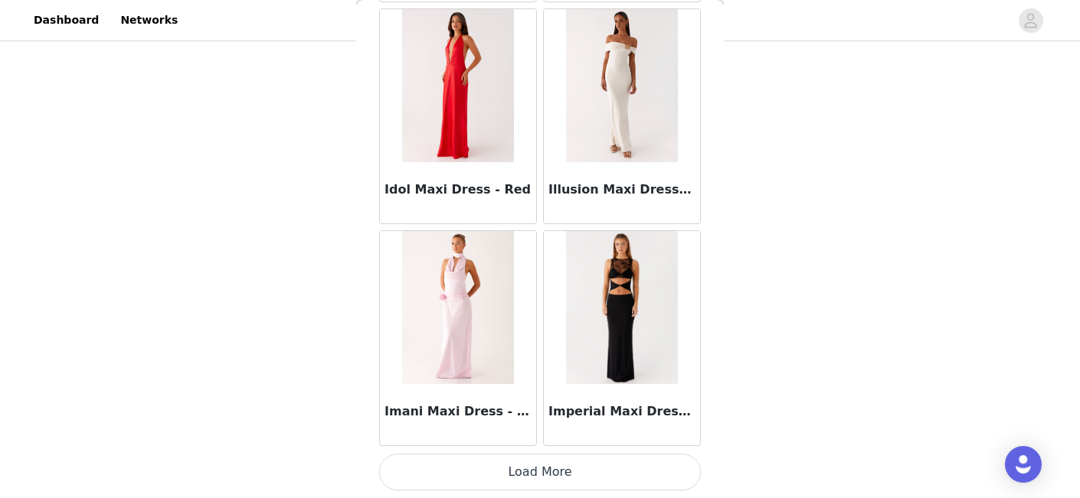
click at [541, 472] on button "Load More" at bounding box center [540, 472] width 322 height 37
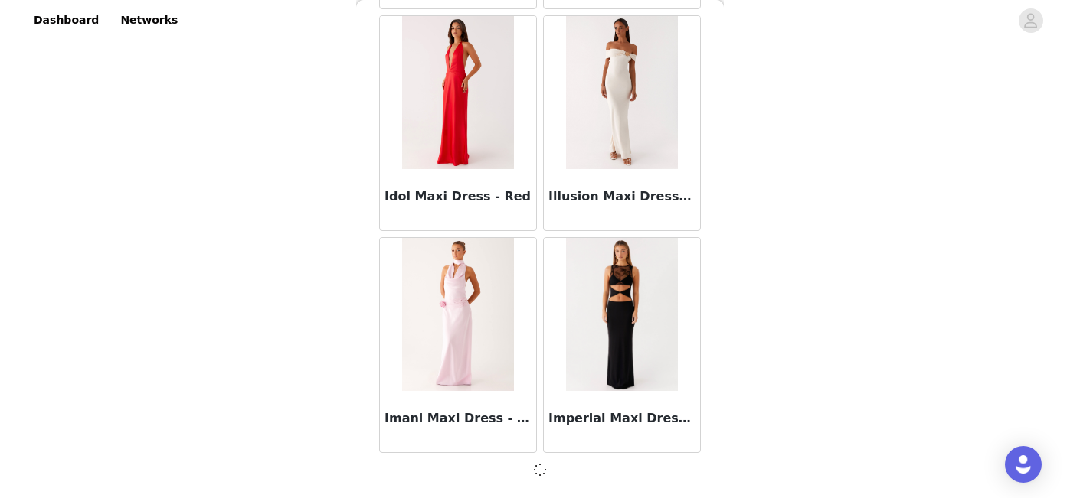
scroll to position [44029, 0]
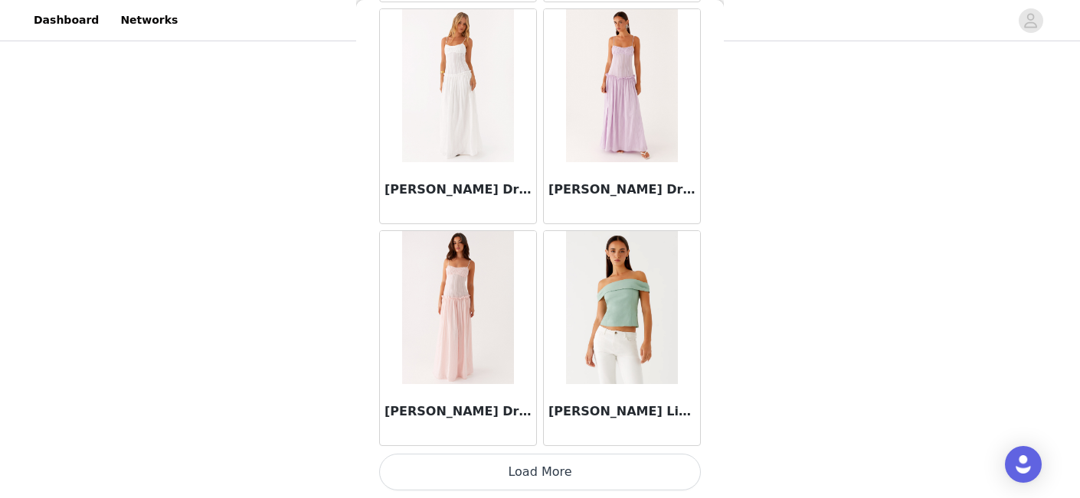
click at [541, 472] on button "Load More" at bounding box center [540, 472] width 322 height 37
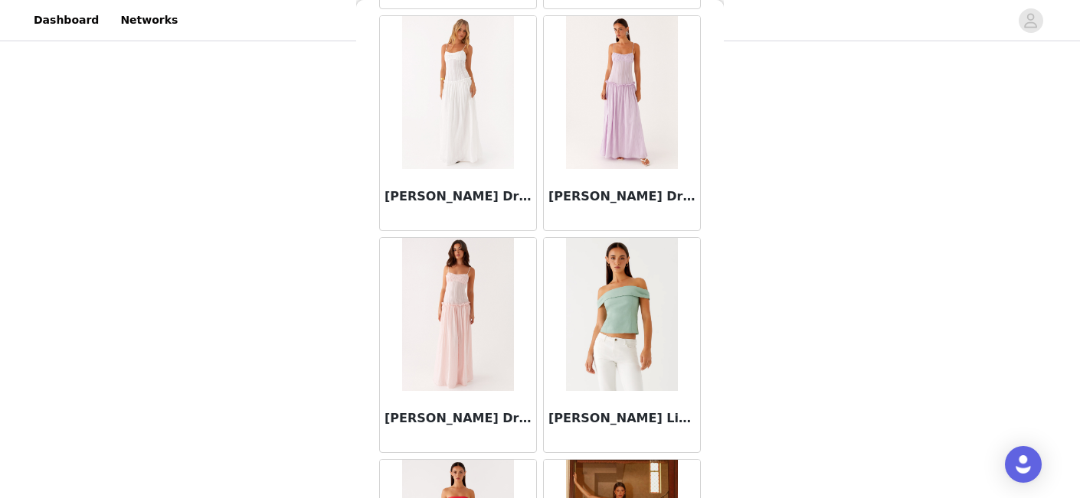
scroll to position [46257, 0]
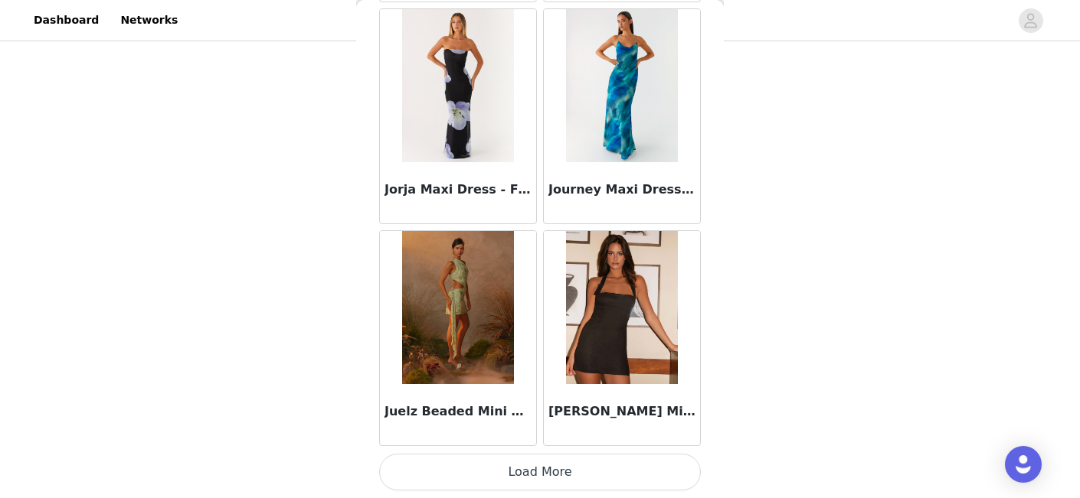
click at [540, 479] on button "Load More" at bounding box center [540, 472] width 322 height 37
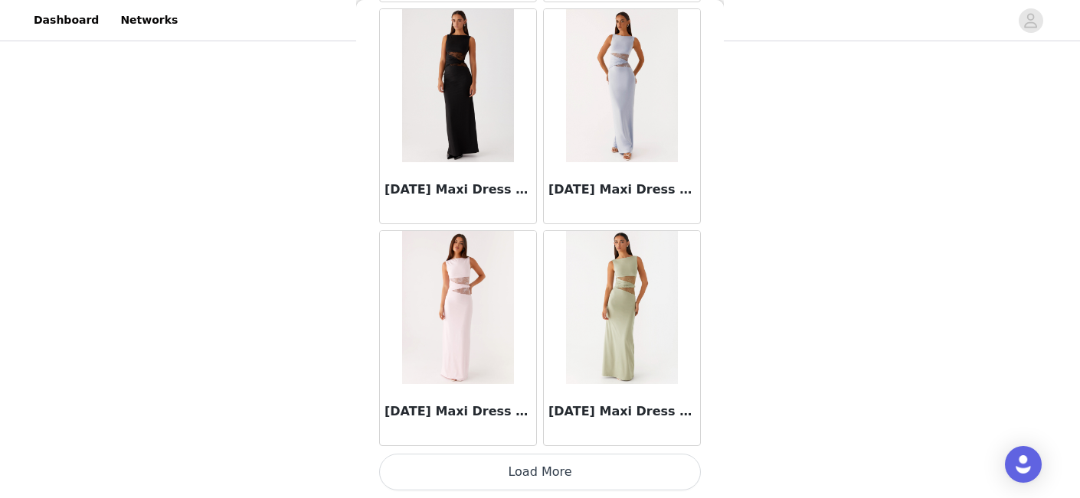
click at [540, 479] on button "Load More" at bounding box center [540, 472] width 322 height 37
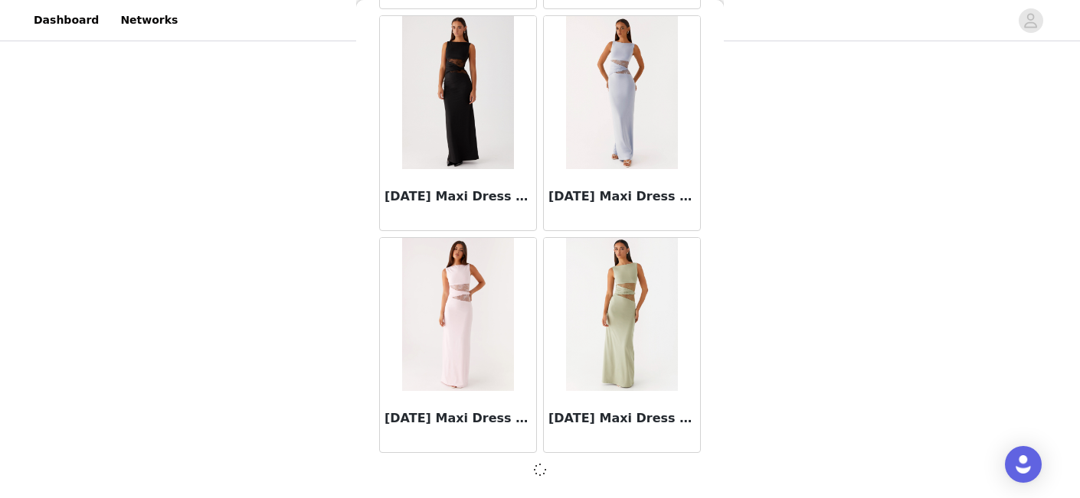
scroll to position [50691, 0]
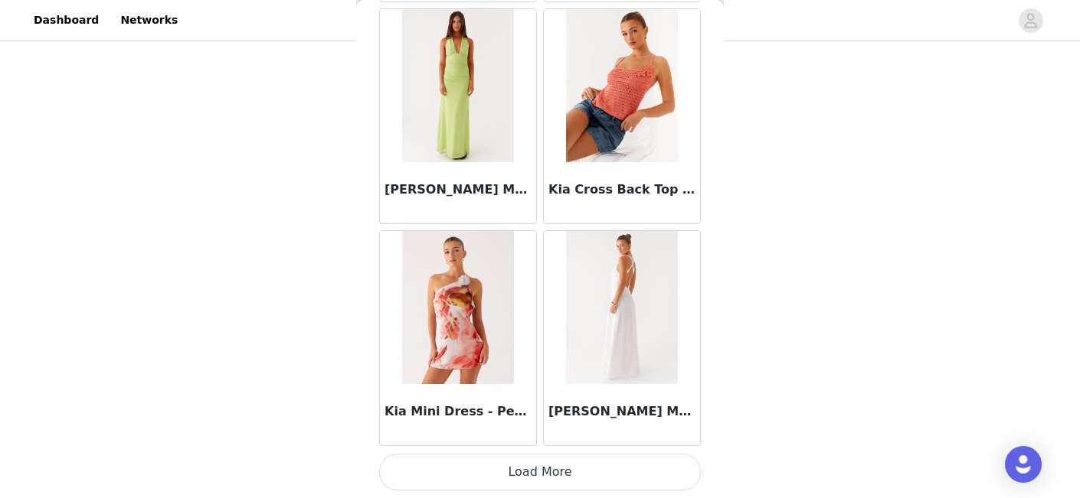
click at [540, 479] on button "Load More" at bounding box center [540, 472] width 322 height 37
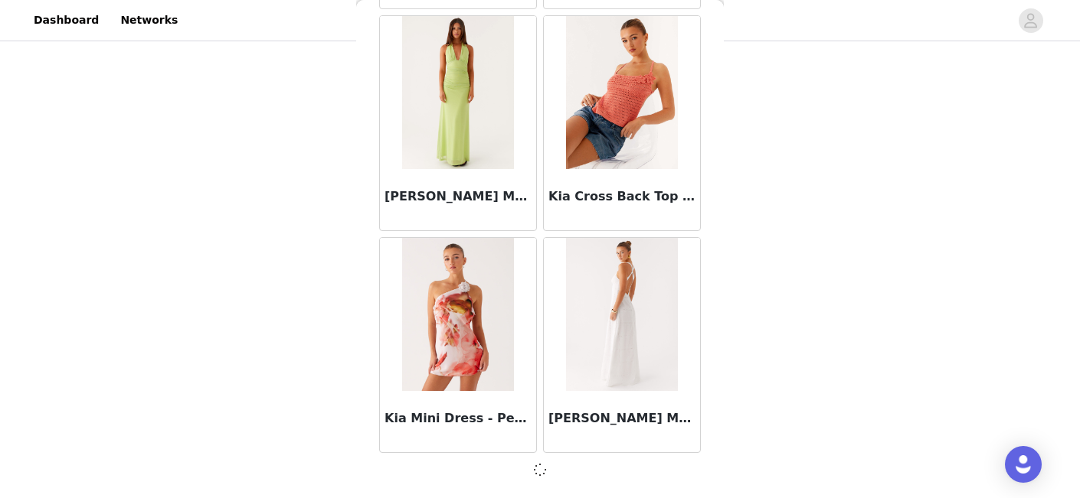
scroll to position [52912, 0]
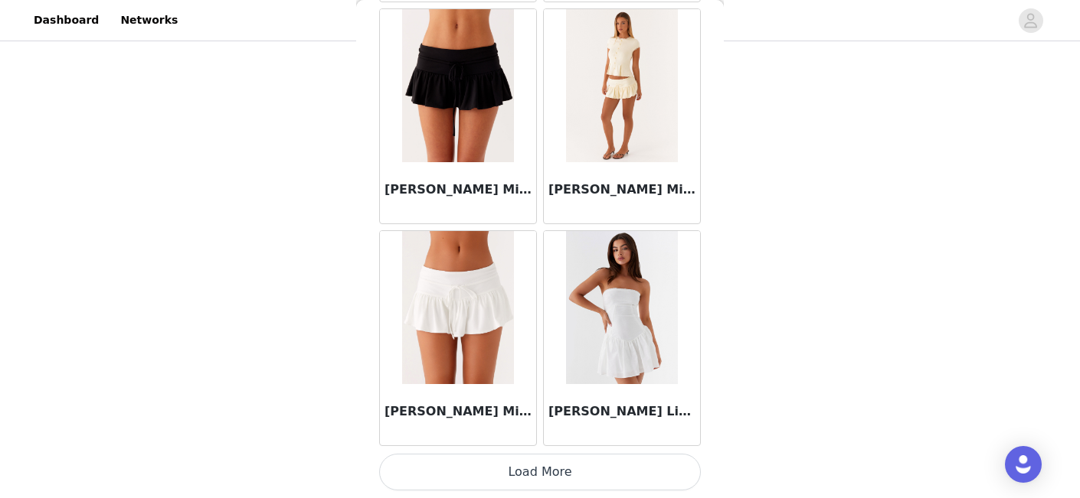
click at [540, 479] on button "Load More" at bounding box center [540, 472] width 322 height 37
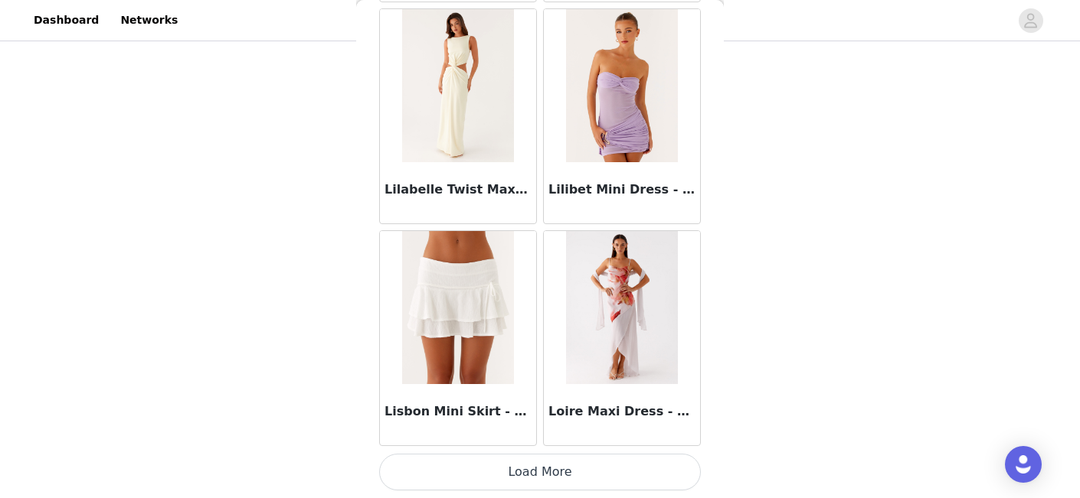
click at [540, 479] on button "Load More" at bounding box center [540, 472] width 322 height 37
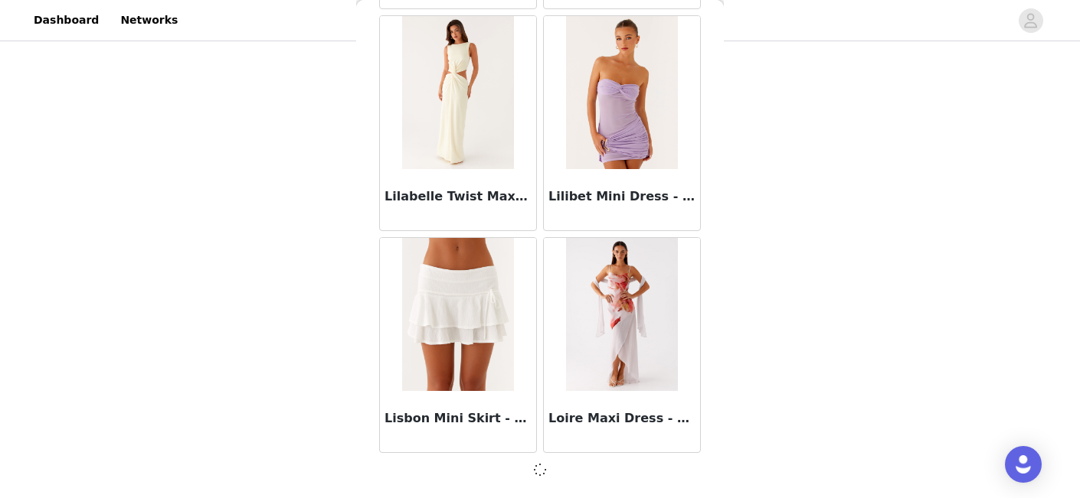
scroll to position [57353, 0]
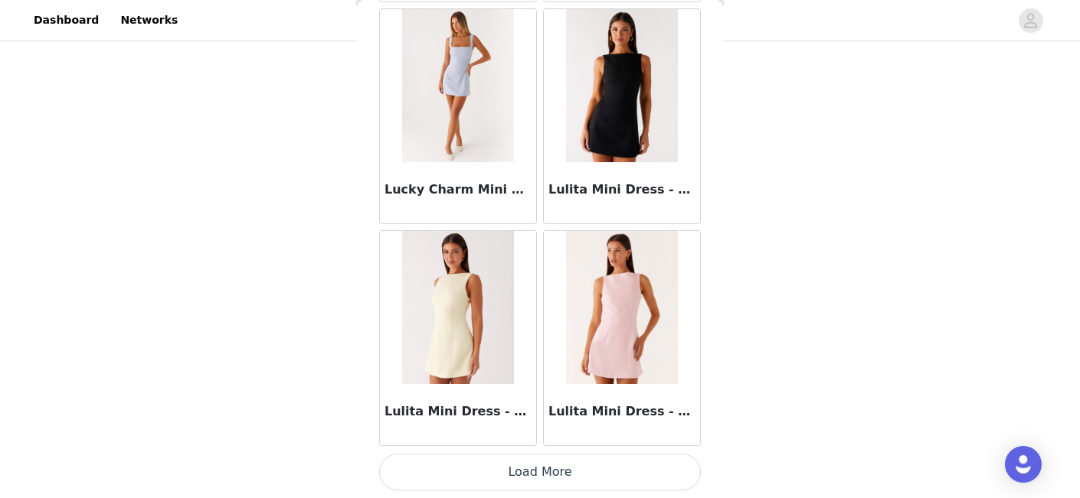
click at [540, 476] on button "Load More" at bounding box center [540, 472] width 322 height 37
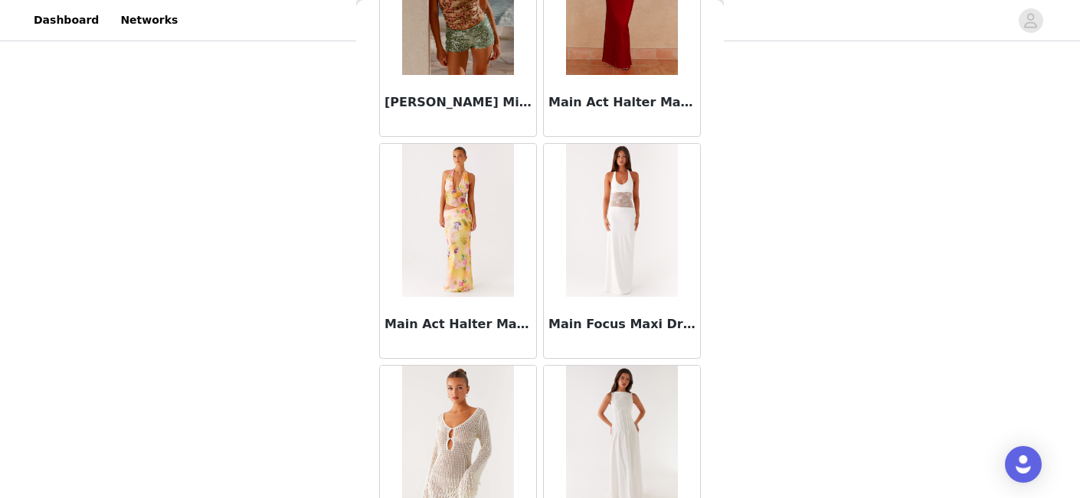
scroll to position [61801, 0]
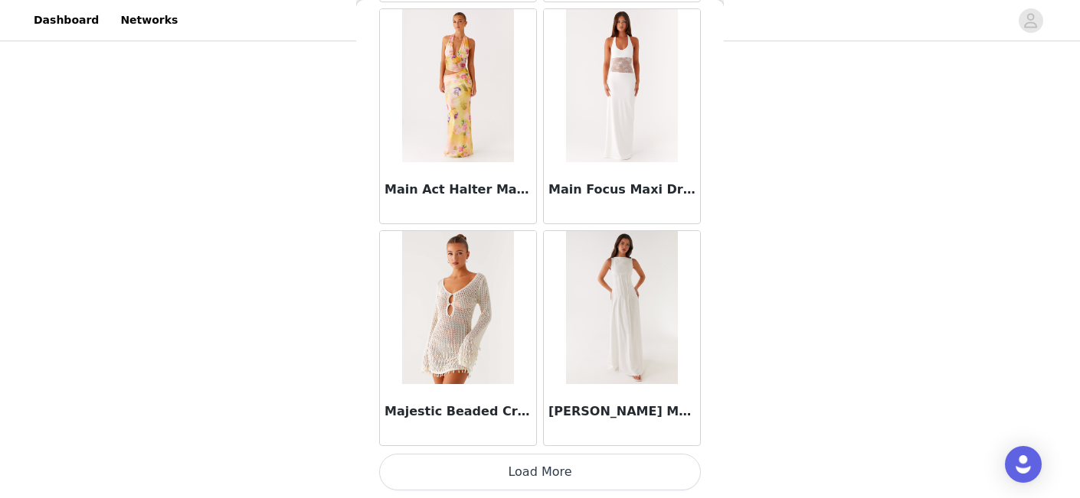
click at [536, 473] on button "Load More" at bounding box center [540, 472] width 322 height 37
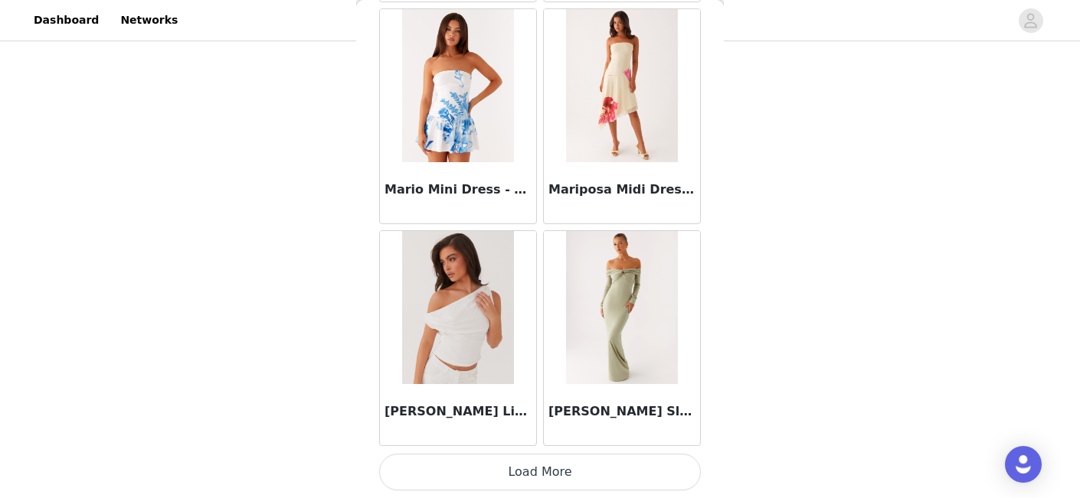
click at [536, 473] on button "Load More" at bounding box center [540, 472] width 322 height 37
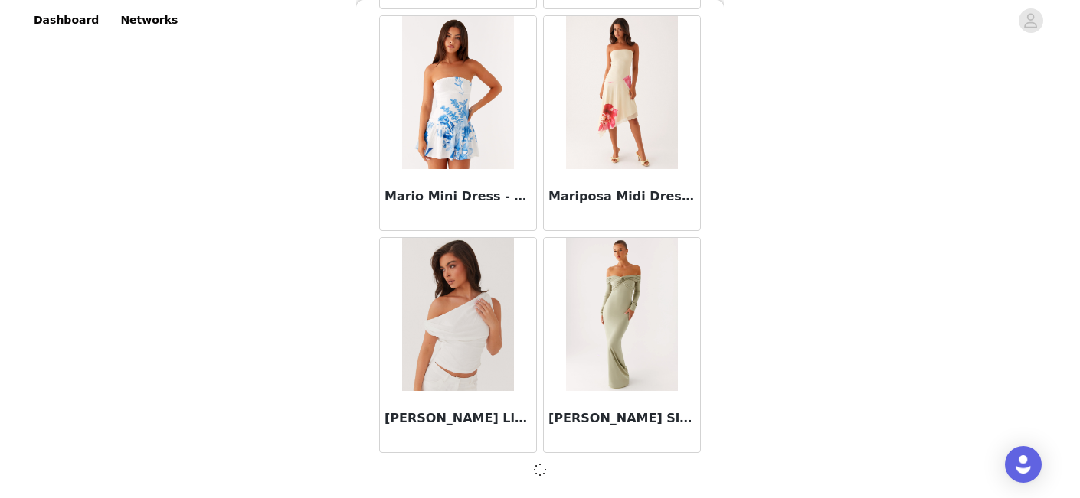
scroll to position [64015, 0]
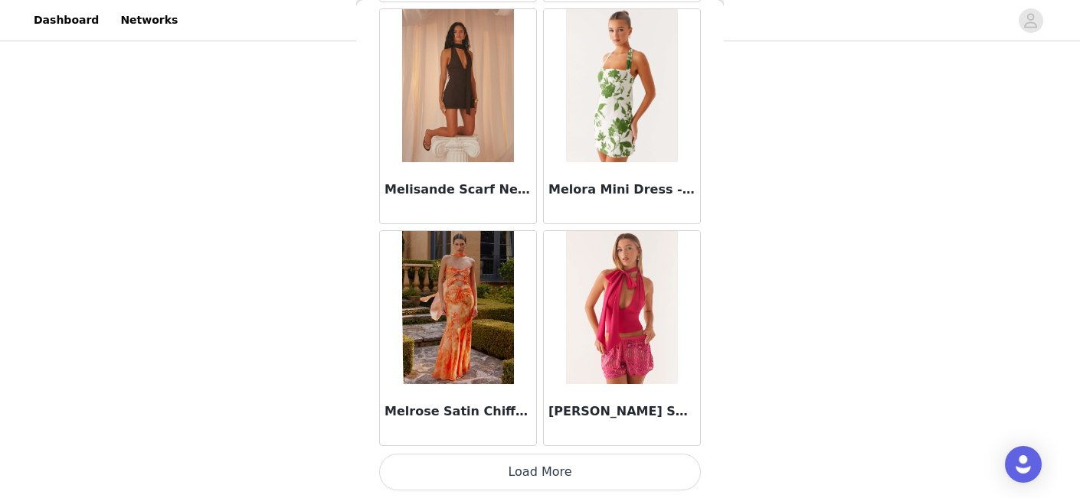
click at [543, 469] on button "Load More" at bounding box center [540, 472] width 322 height 37
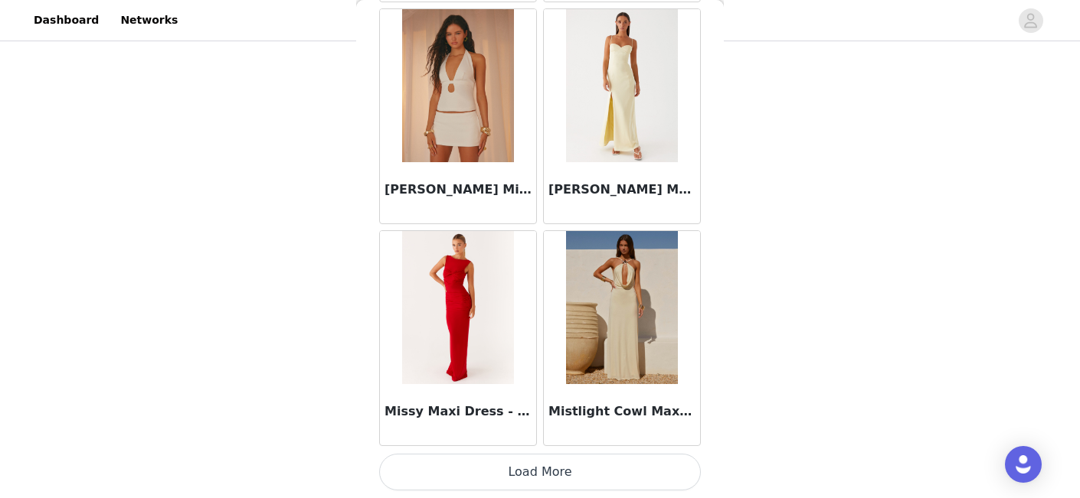
click at [555, 482] on button "Load More" at bounding box center [540, 472] width 322 height 37
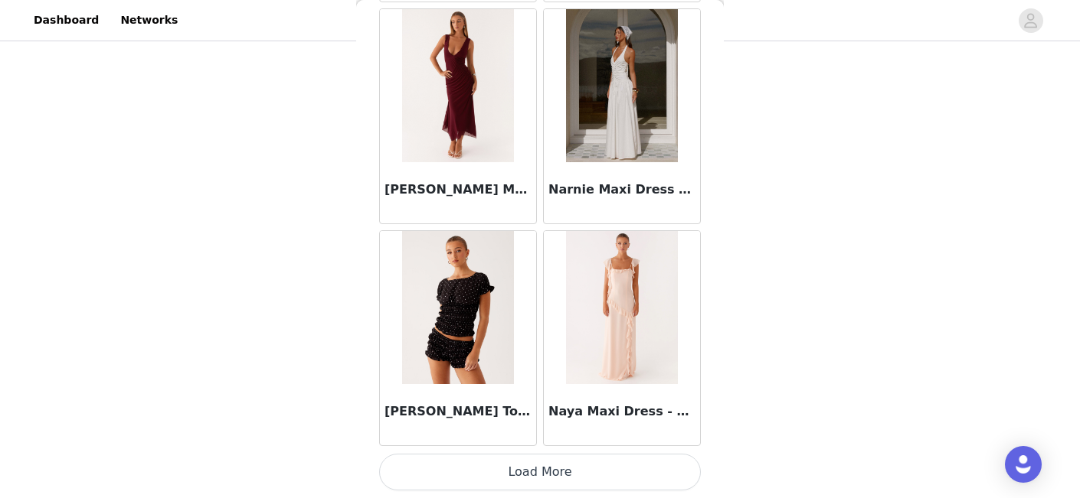
click at [535, 472] on button "Load More" at bounding box center [540, 472] width 322 height 37
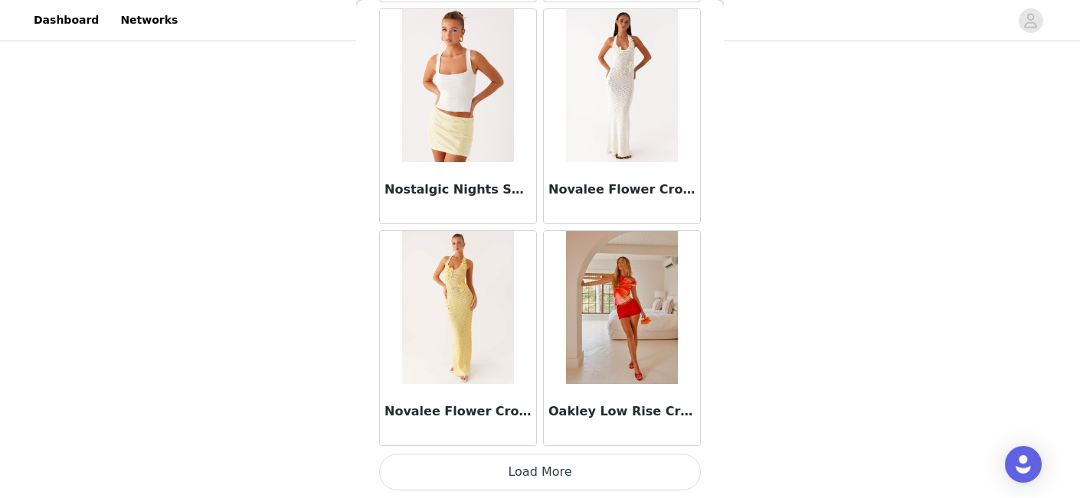
click at [522, 466] on button "Load More" at bounding box center [540, 472] width 322 height 37
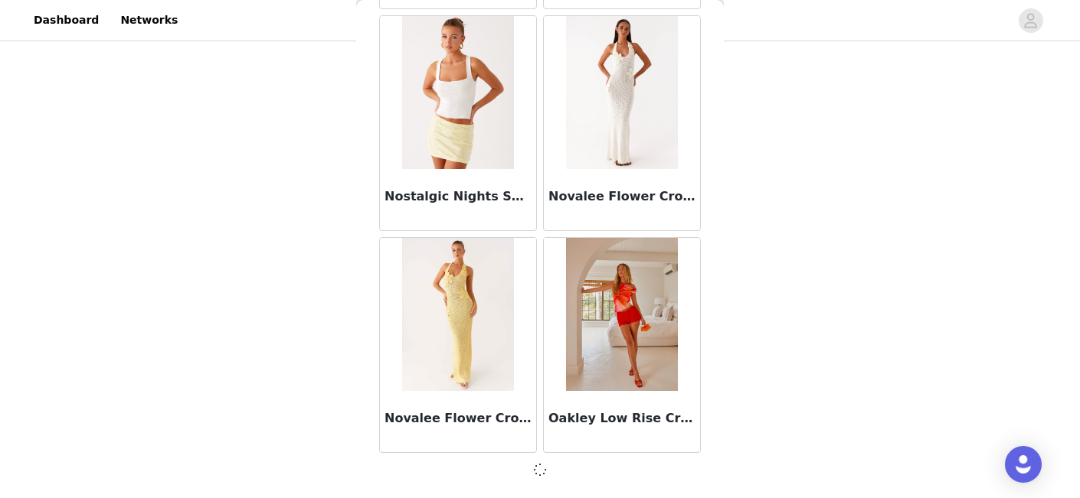
scroll to position [72897, 0]
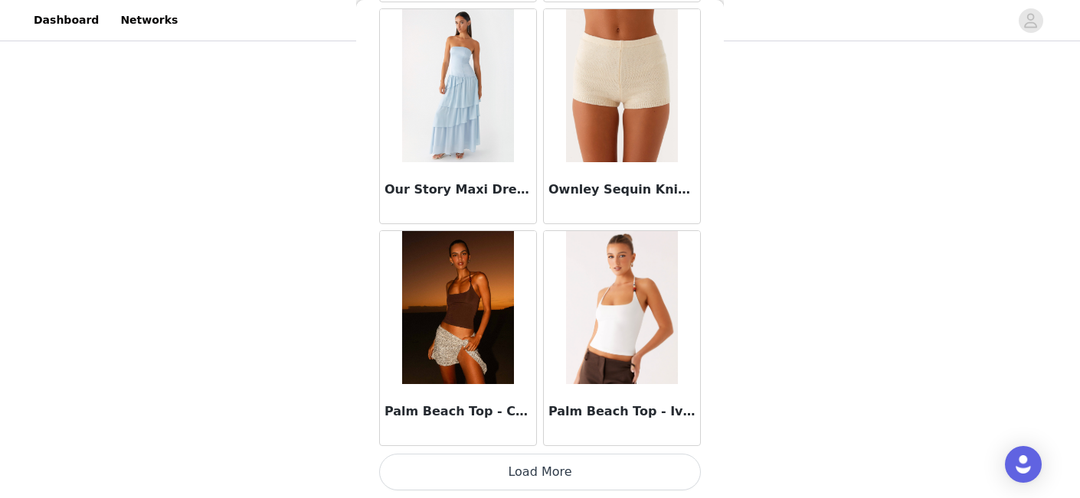
click at [539, 475] on button "Load More" at bounding box center [540, 472] width 322 height 37
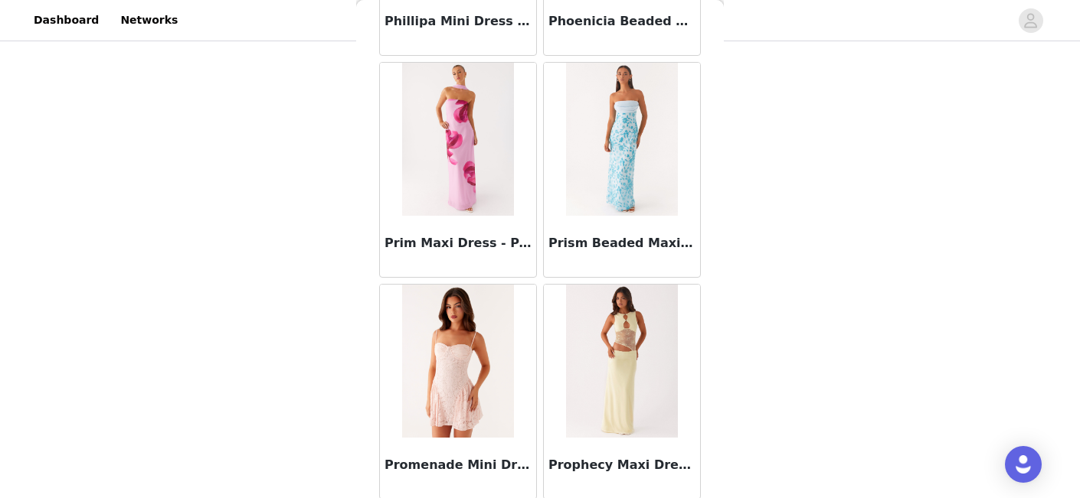
scroll to position [77345, 0]
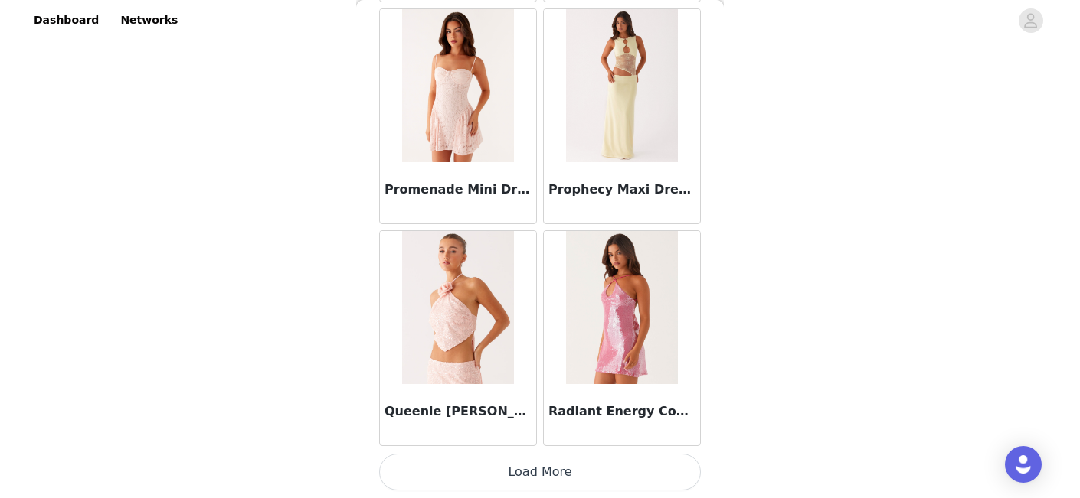
click at [542, 472] on button "Load More" at bounding box center [540, 472] width 322 height 37
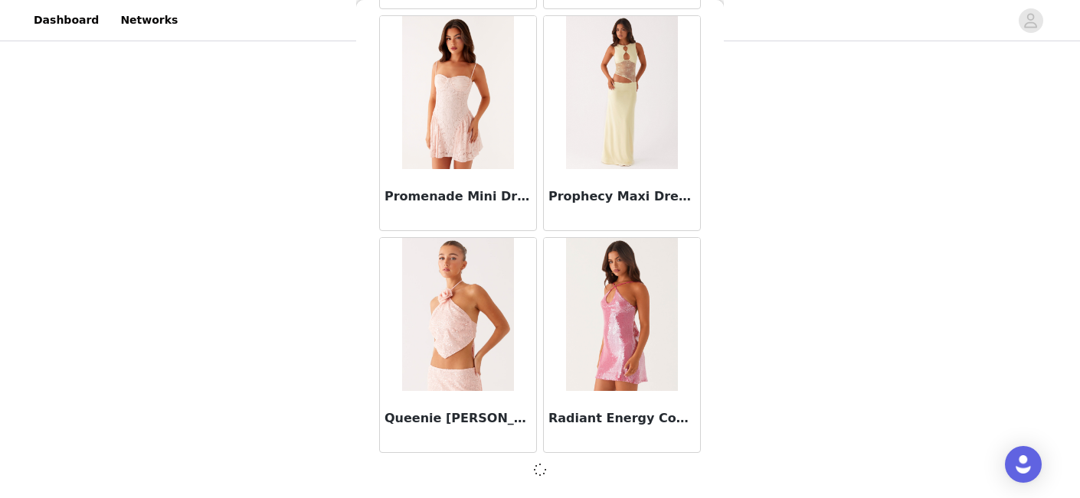
scroll to position [77338, 0]
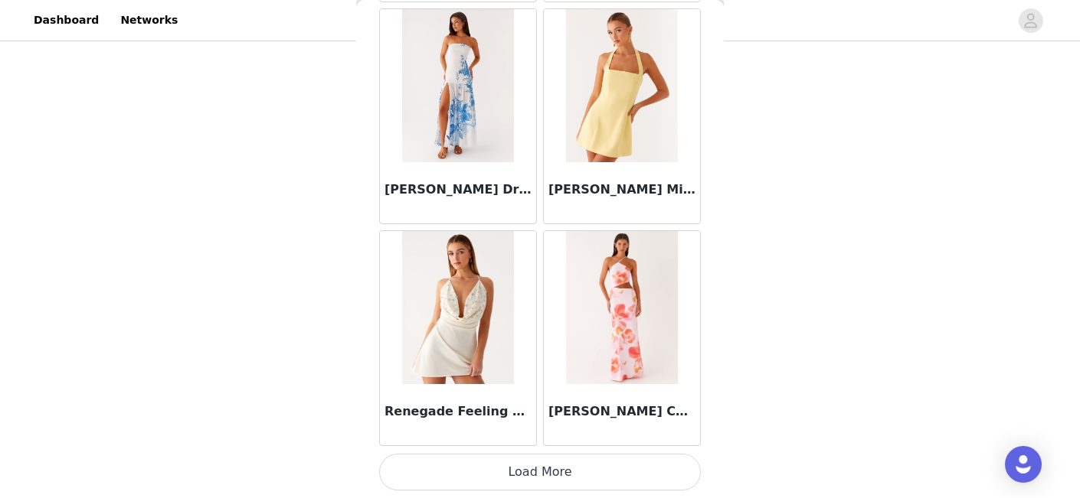
click at [542, 472] on button "Load More" at bounding box center [540, 472] width 322 height 37
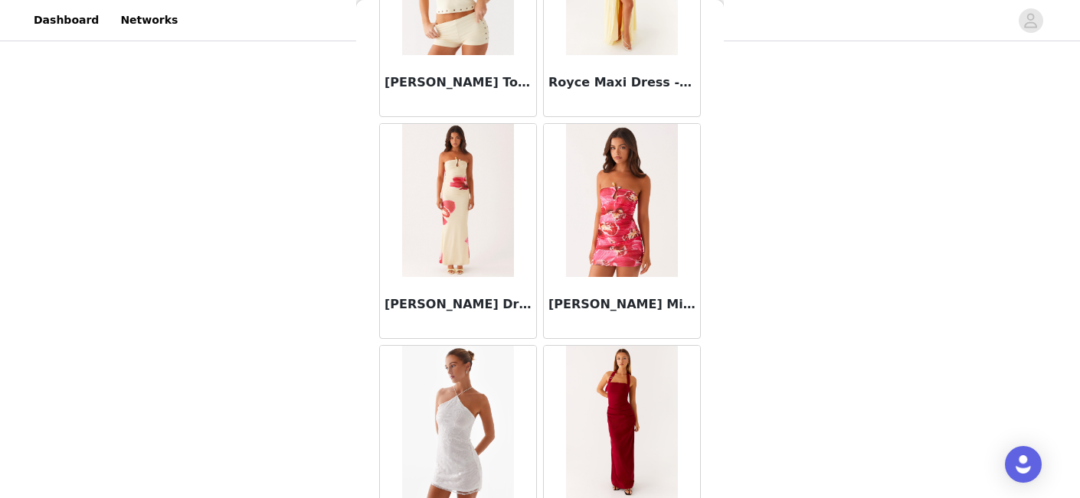
scroll to position [81787, 0]
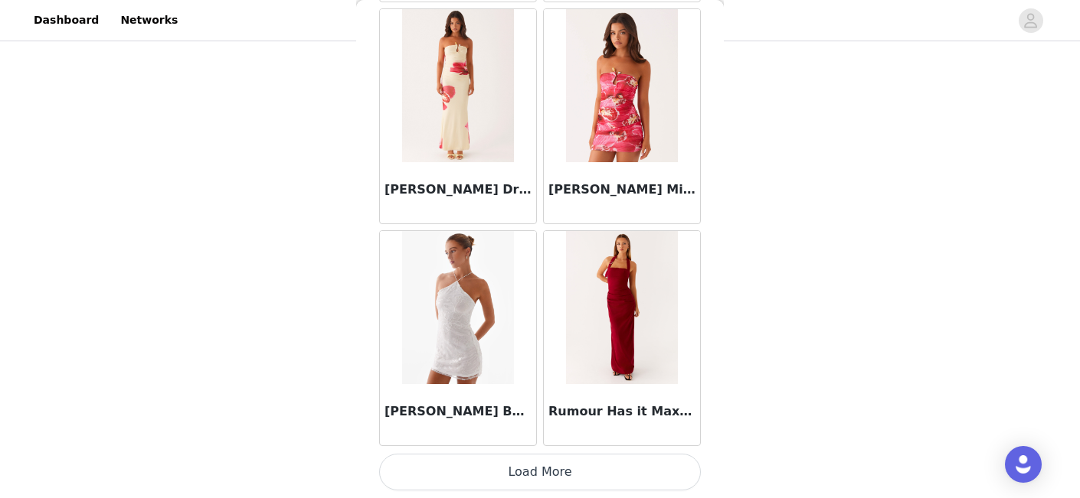
click at [554, 472] on button "Load More" at bounding box center [540, 472] width 322 height 37
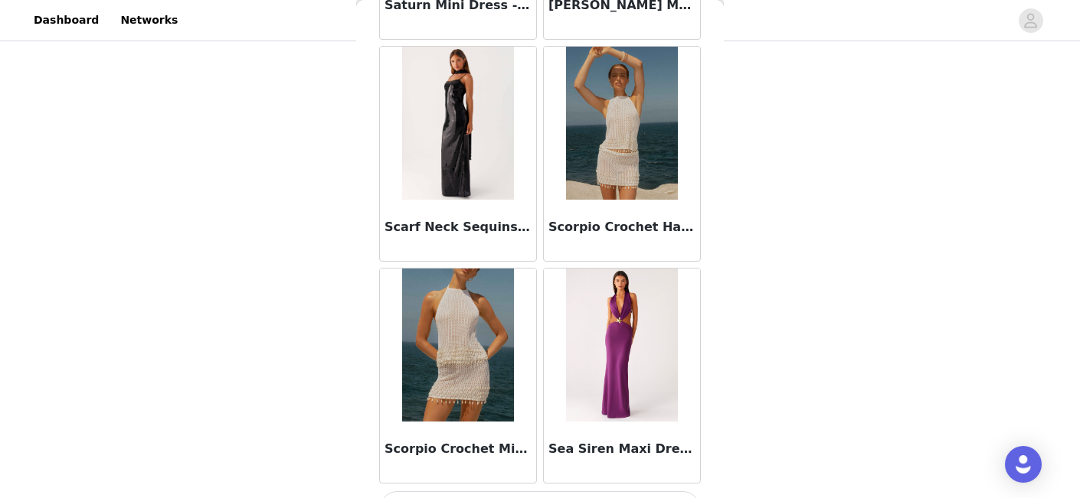
scroll to position [84007, 0]
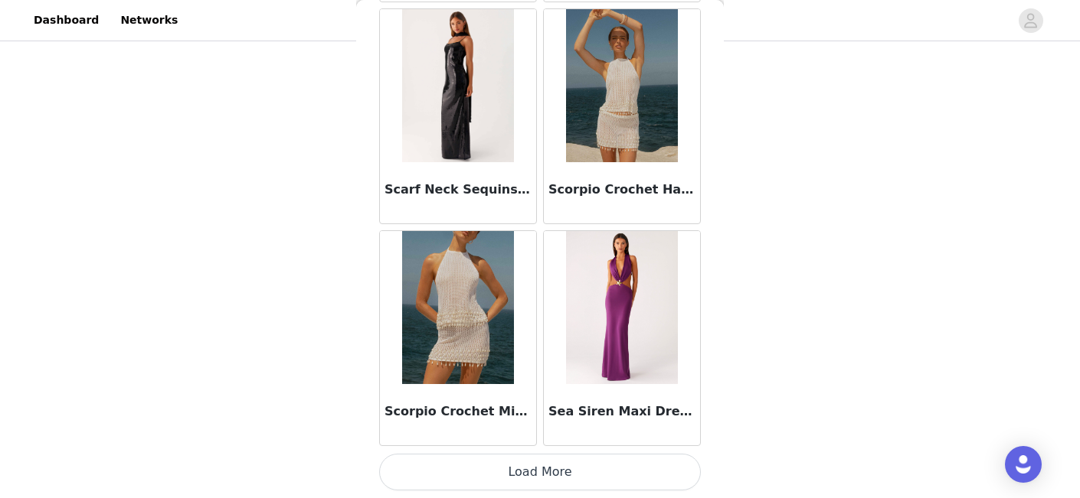
click at [538, 466] on button "Load More" at bounding box center [540, 472] width 322 height 37
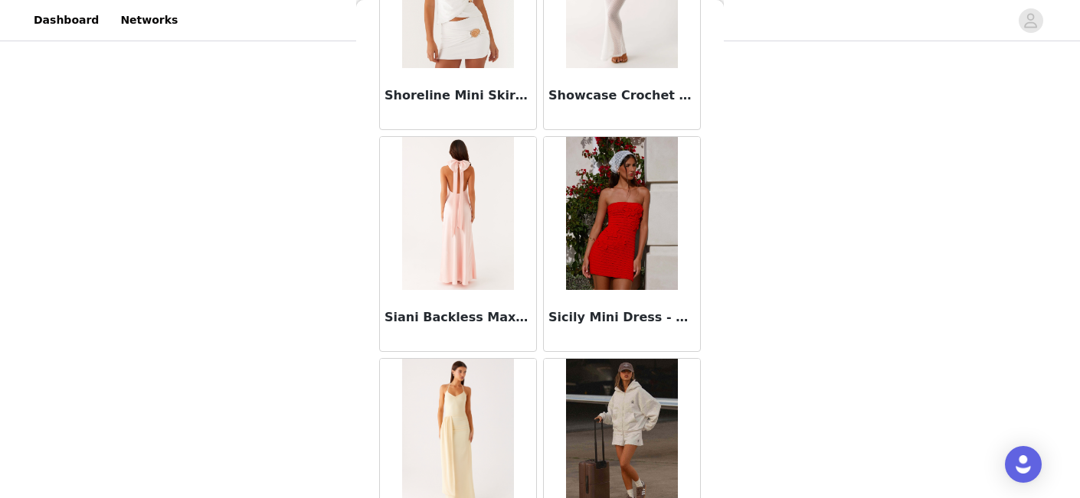
scroll to position [86228, 0]
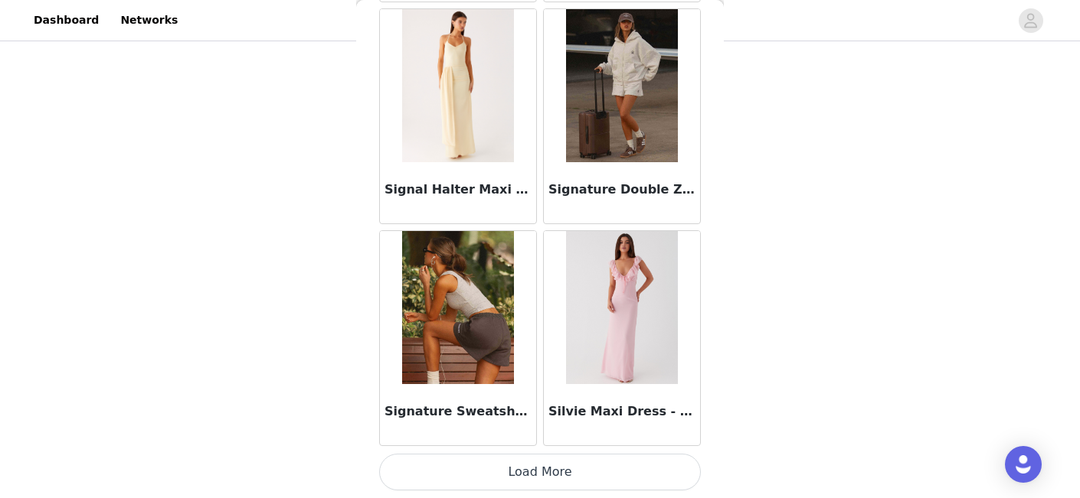
click at [544, 479] on button "Load More" at bounding box center [540, 472] width 322 height 37
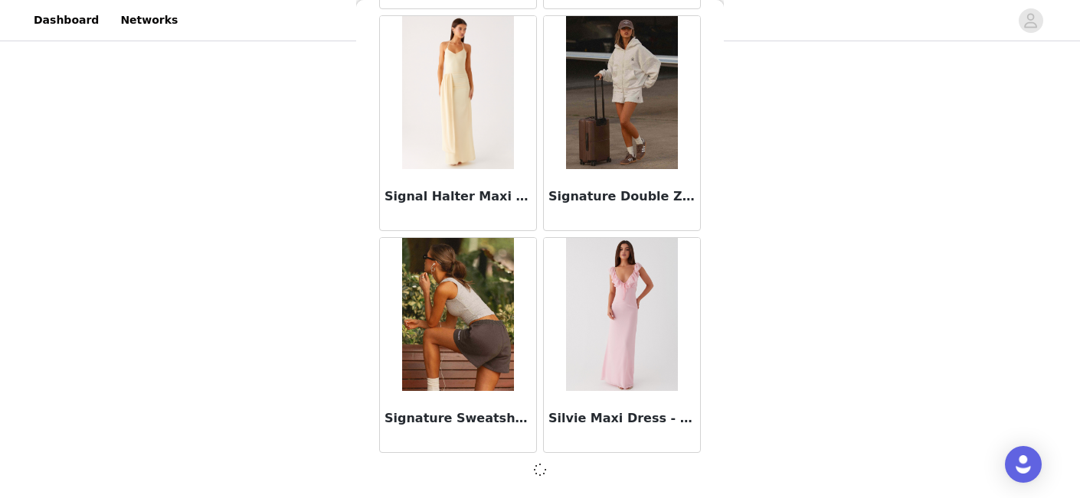
scroll to position [86221, 0]
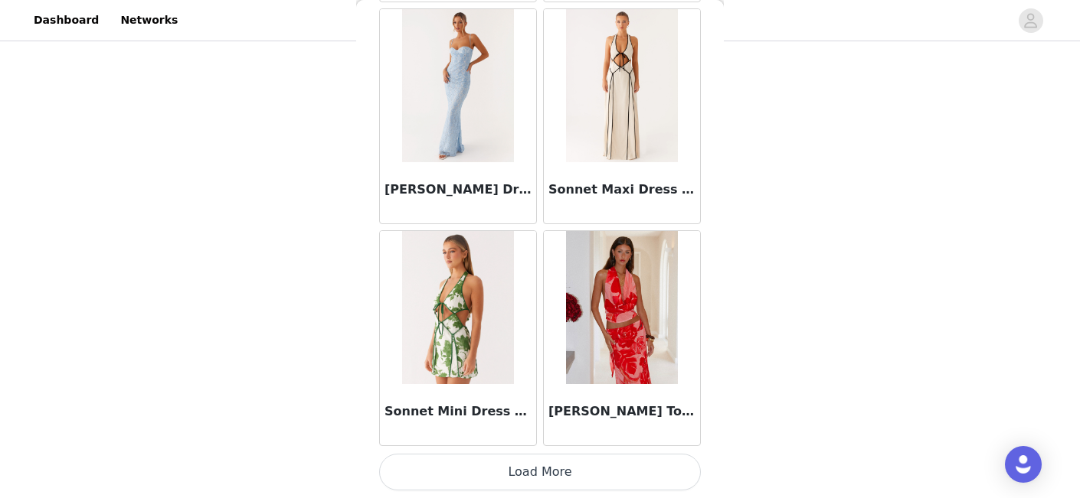
click at [544, 467] on button "Load More" at bounding box center [540, 472] width 322 height 37
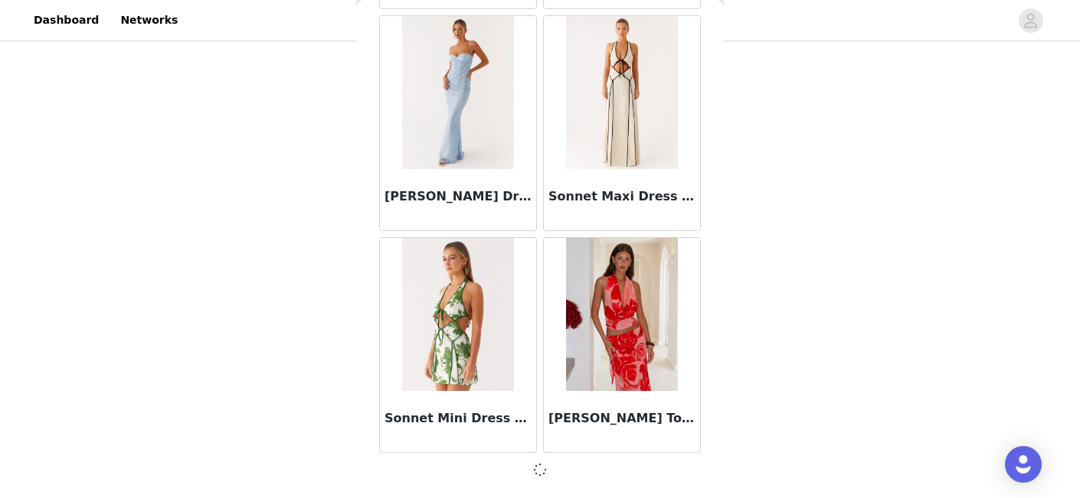
scroll to position [88441, 0]
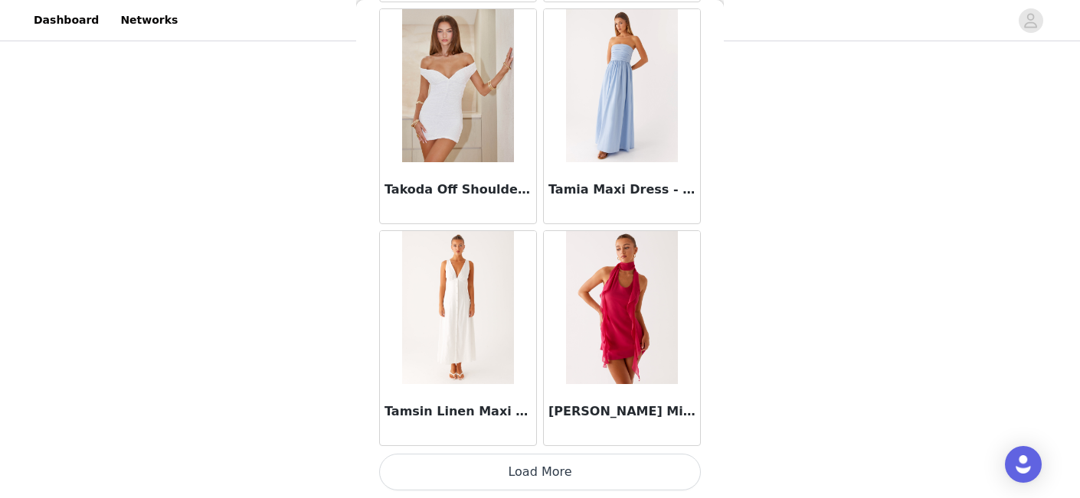
click at [542, 463] on button "Load More" at bounding box center [540, 472] width 322 height 37
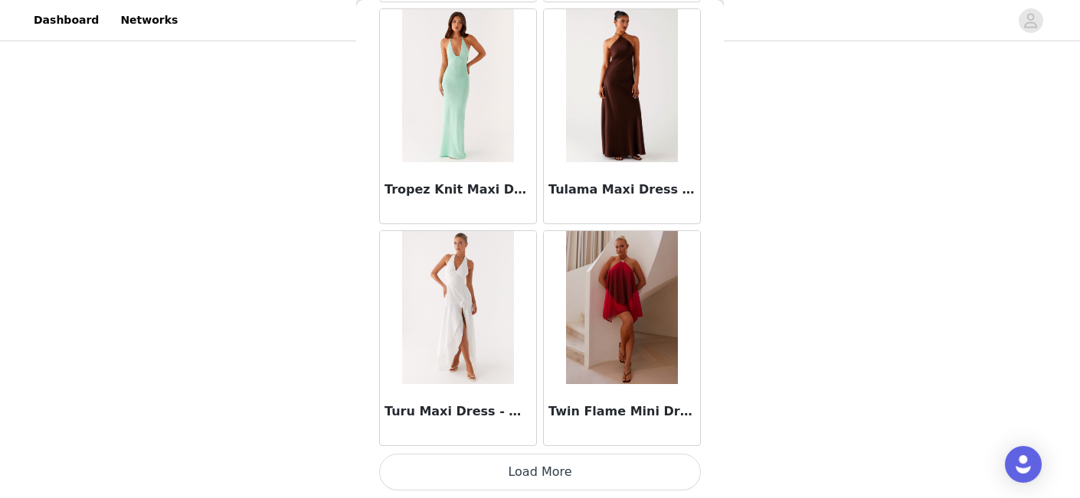
click at [539, 467] on button "Load More" at bounding box center [540, 472] width 322 height 37
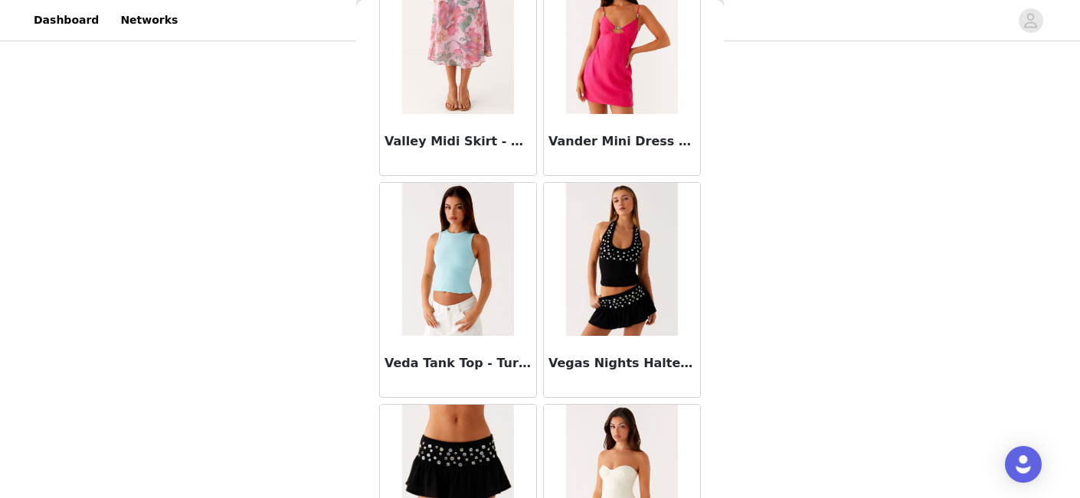
scroll to position [95110, 0]
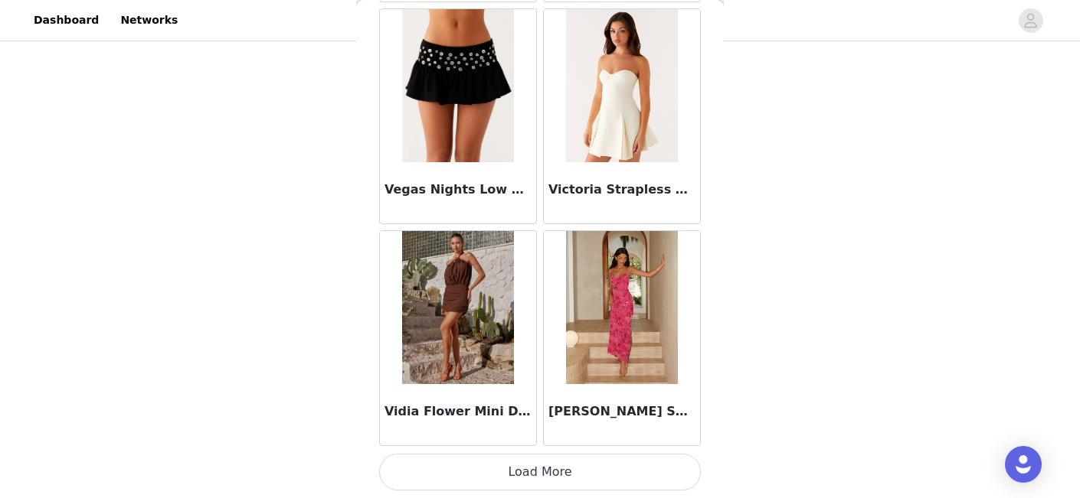
click at [548, 475] on button "Load More" at bounding box center [540, 472] width 322 height 37
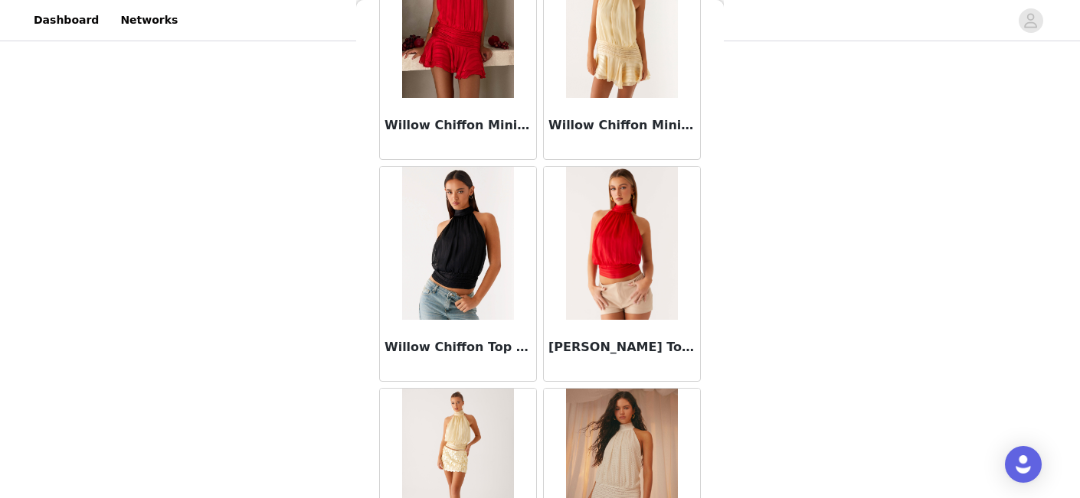
scroll to position [97331, 0]
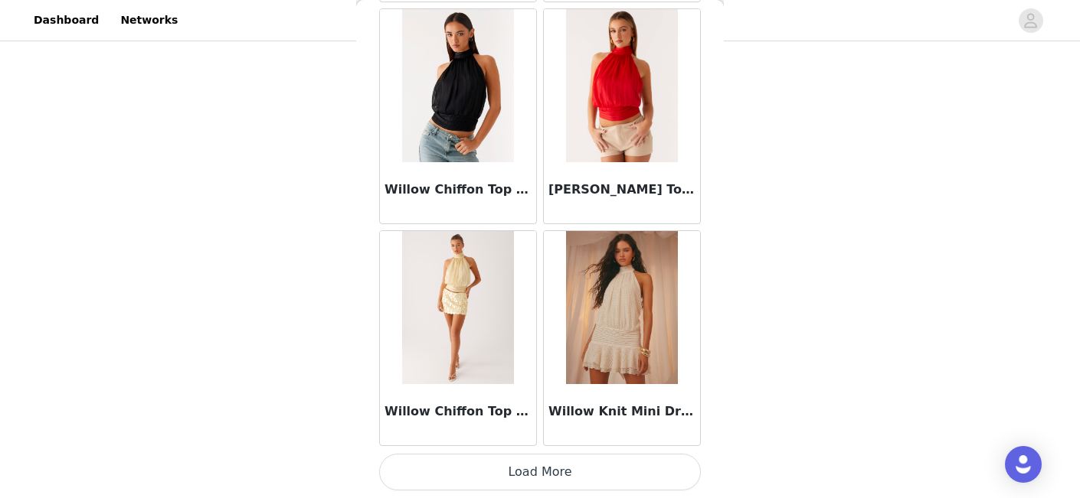
click at [541, 476] on button "Load More" at bounding box center [540, 472] width 322 height 37
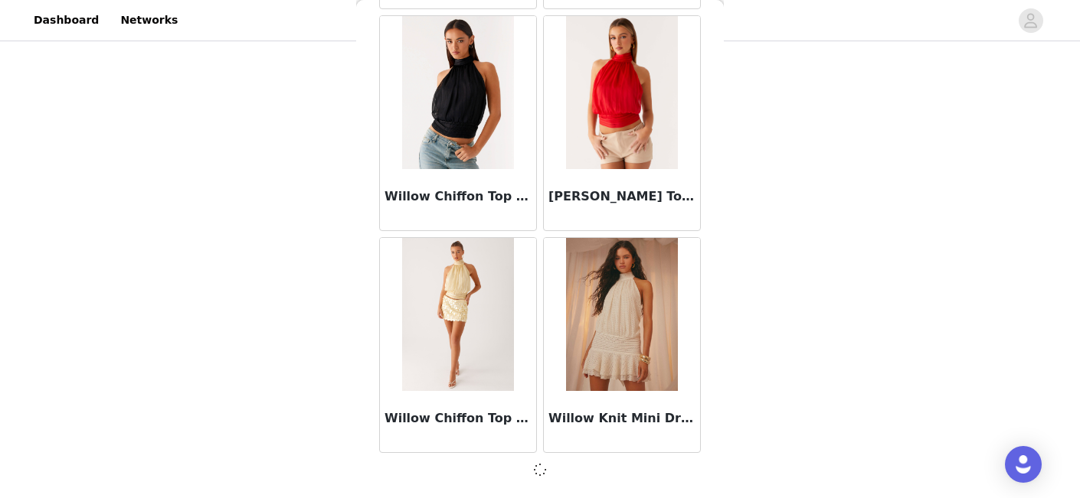
scroll to position [97324, 0]
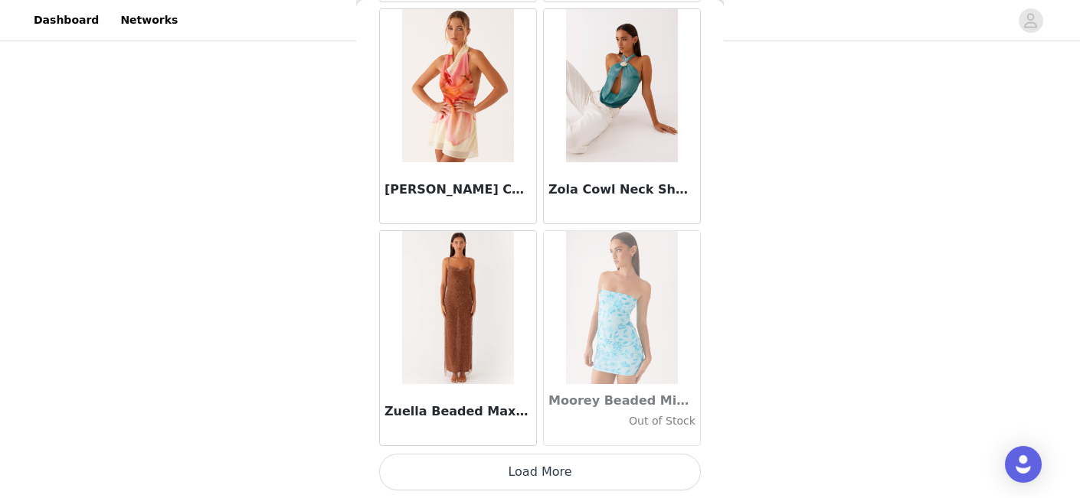
click at [541, 476] on button "Load More" at bounding box center [540, 472] width 322 height 37
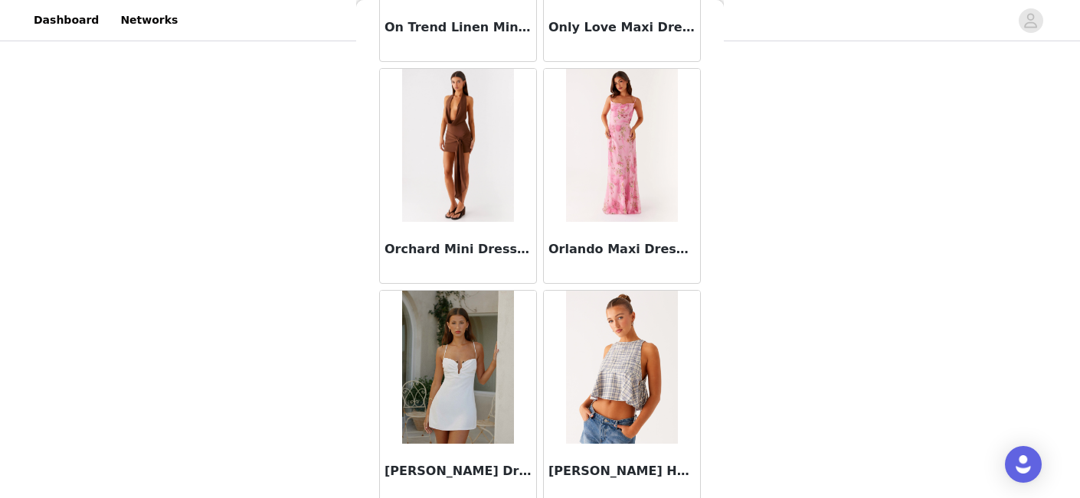
scroll to position [86390, 0]
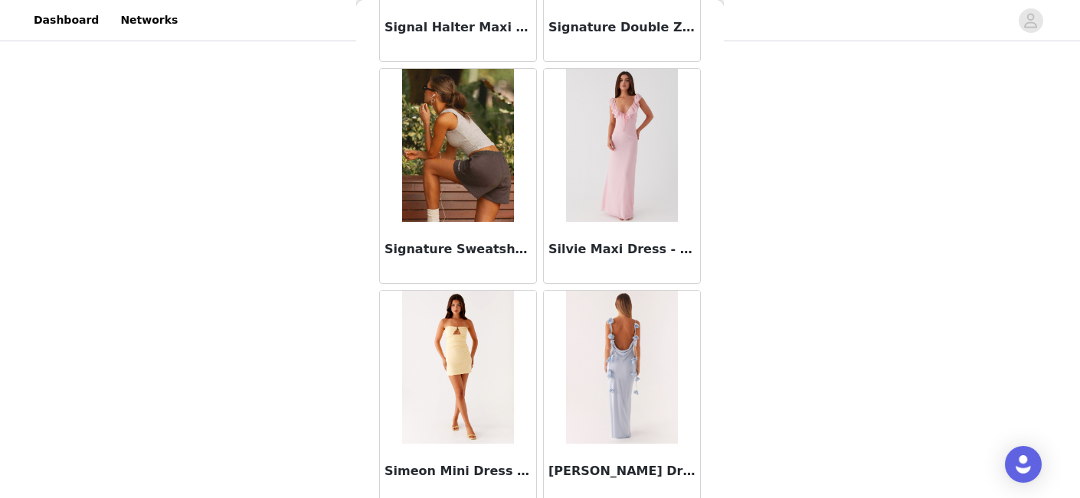
click at [469, 159] on img at bounding box center [457, 145] width 111 height 153
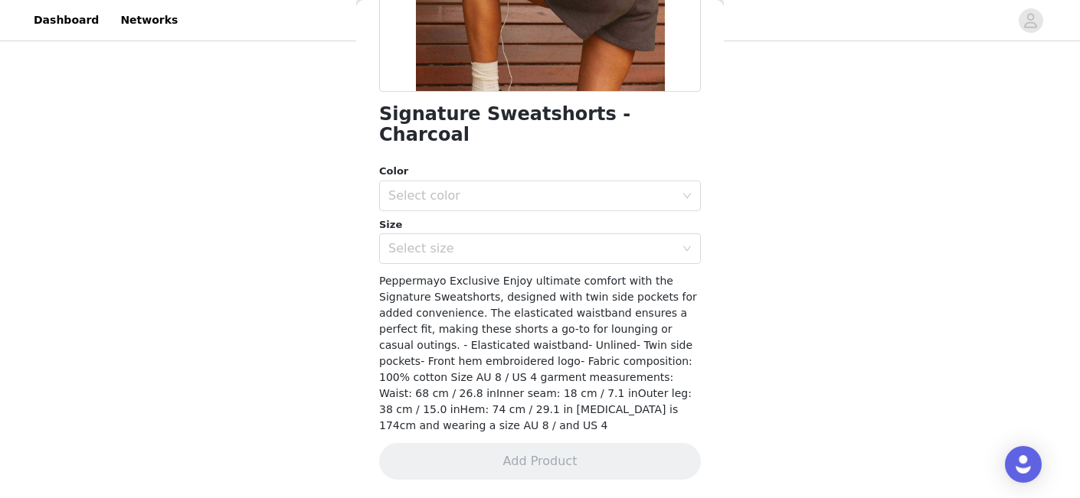
scroll to position [293, 0]
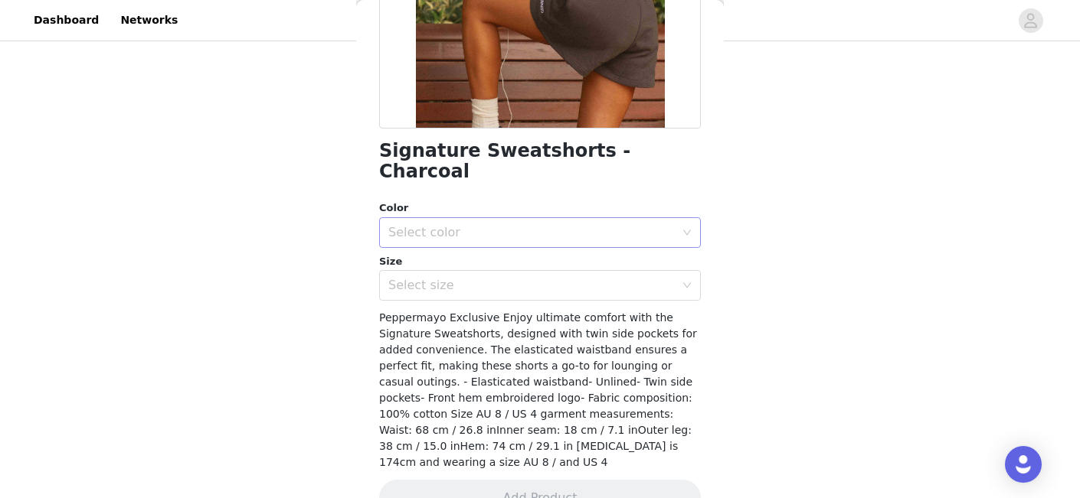
click at [476, 225] on div "Select color" at bounding box center [531, 232] width 286 height 15
click at [454, 246] on li "Charcoal" at bounding box center [540, 246] width 322 height 25
click at [449, 278] on div "Select size" at bounding box center [531, 285] width 286 height 15
click at [452, 278] on div "Select size" at bounding box center [531, 285] width 286 height 15
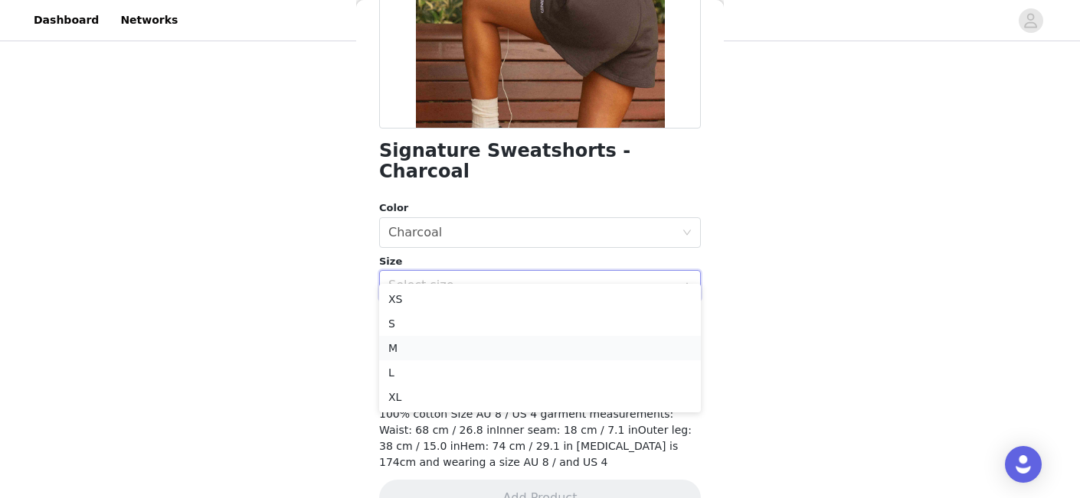
click at [435, 351] on li "M" at bounding box center [540, 348] width 322 height 25
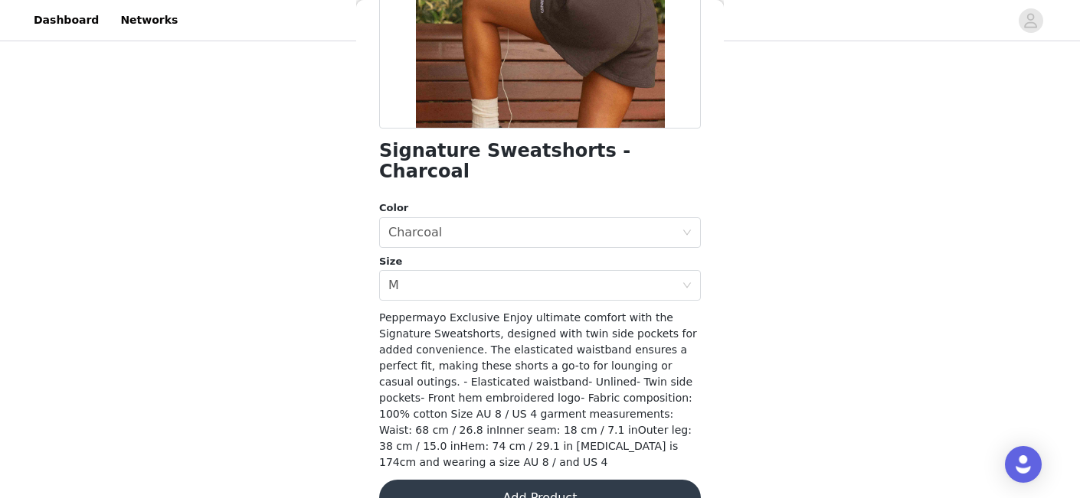
click at [547, 480] on button "Add Product" at bounding box center [540, 498] width 322 height 37
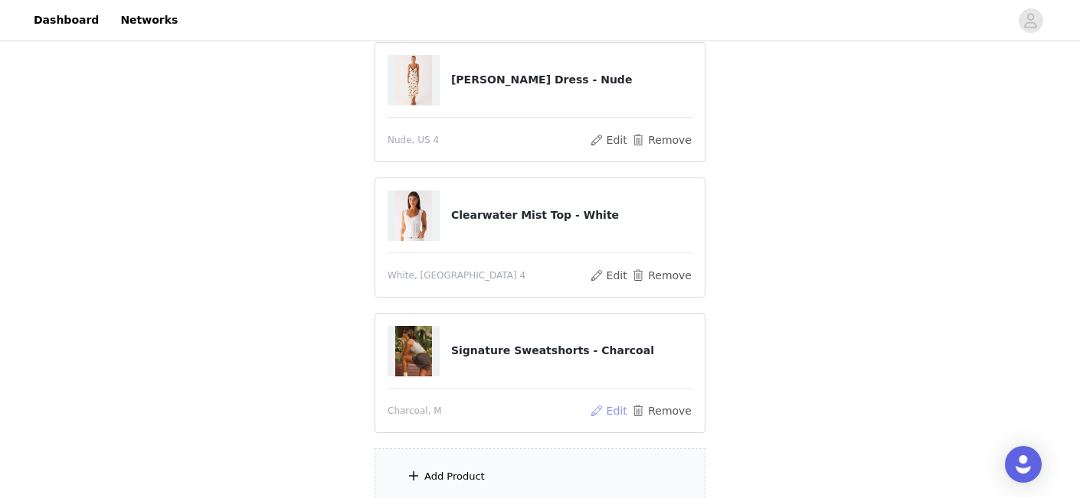
click at [611, 408] on button "Edit" at bounding box center [608, 411] width 39 height 18
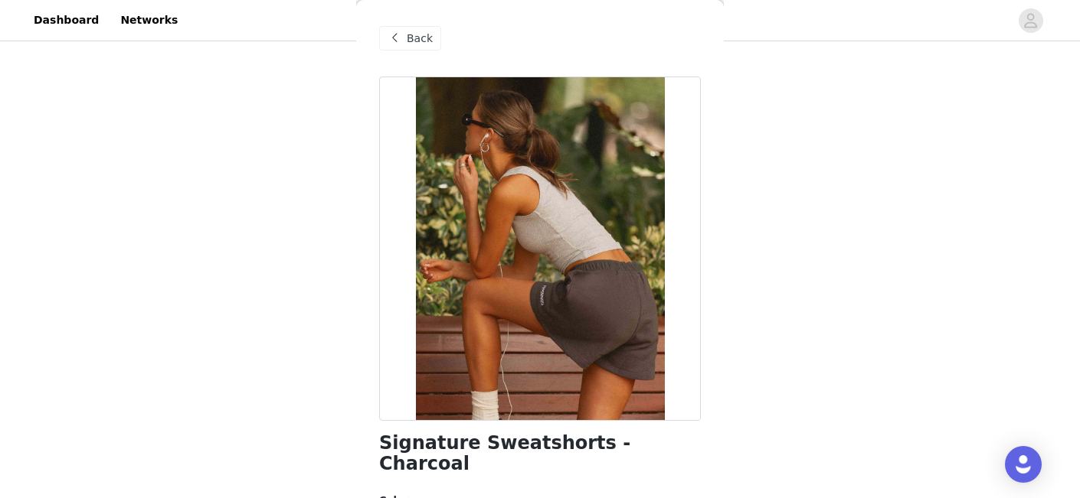
scroll to position [376, 0]
click at [420, 28] on div "Back" at bounding box center [410, 38] width 62 height 25
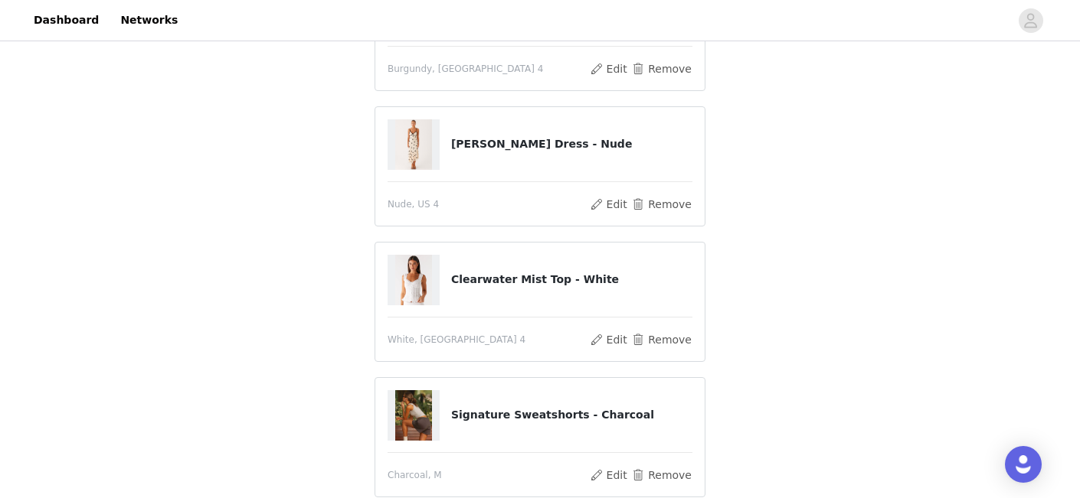
scroll to position [576, 0]
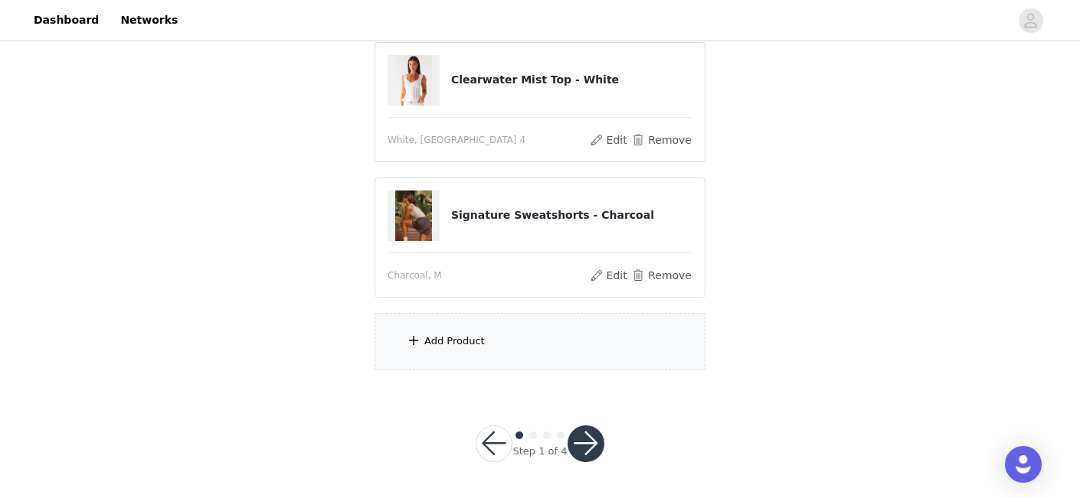
click at [500, 339] on div "Add Product" at bounding box center [539, 341] width 331 height 57
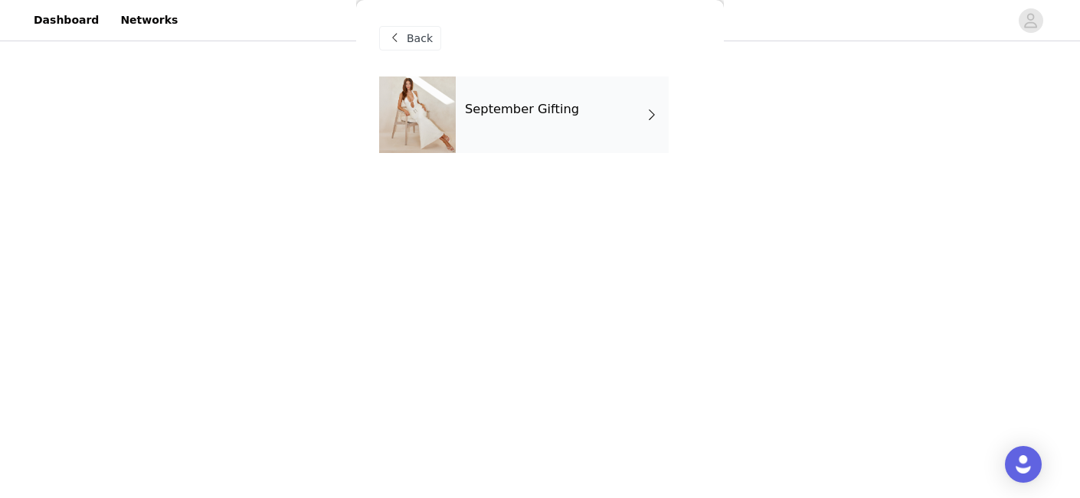
click at [527, 123] on div "September Gifting" at bounding box center [562, 115] width 213 height 77
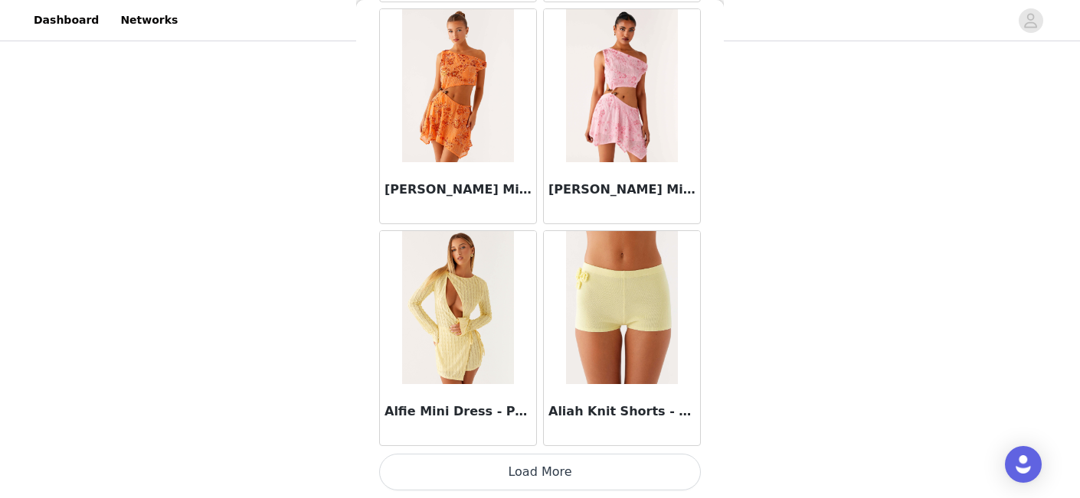
click at [538, 467] on button "Load More" at bounding box center [540, 472] width 322 height 37
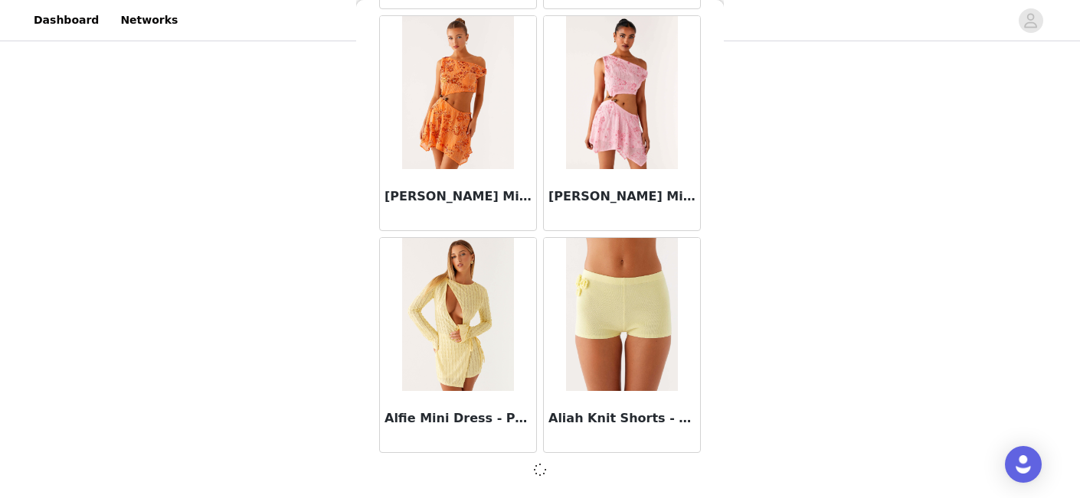
scroll to position [1838, 0]
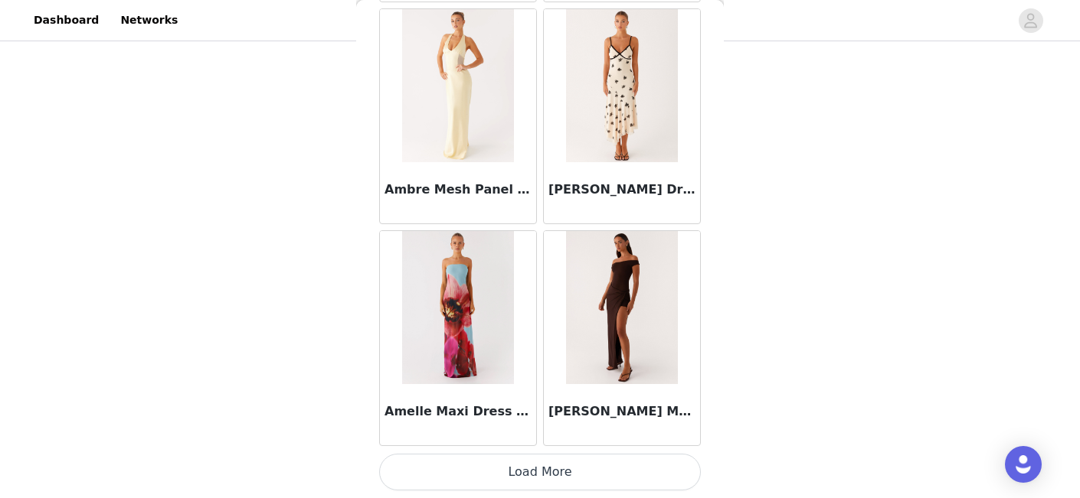
click at [538, 469] on button "Load More" at bounding box center [540, 472] width 322 height 37
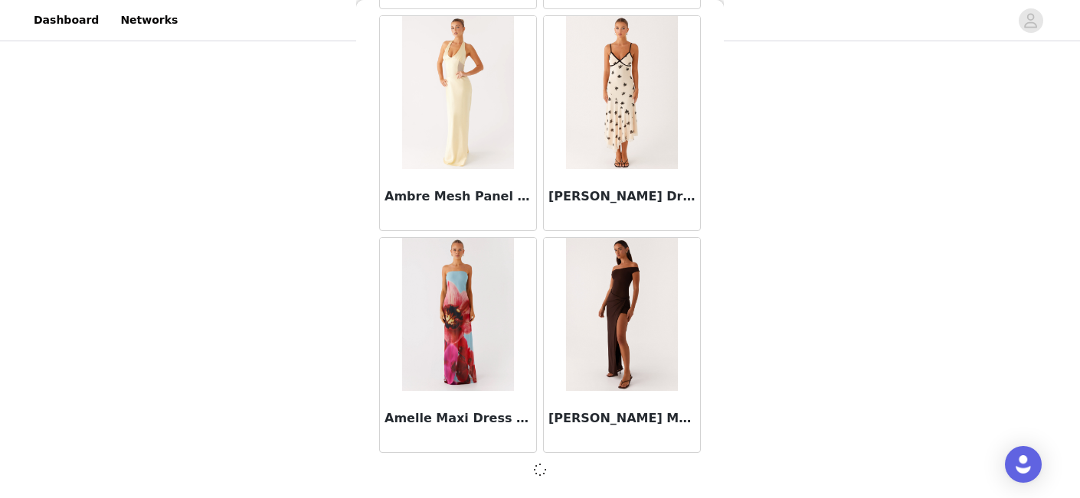
scroll to position [4058, 0]
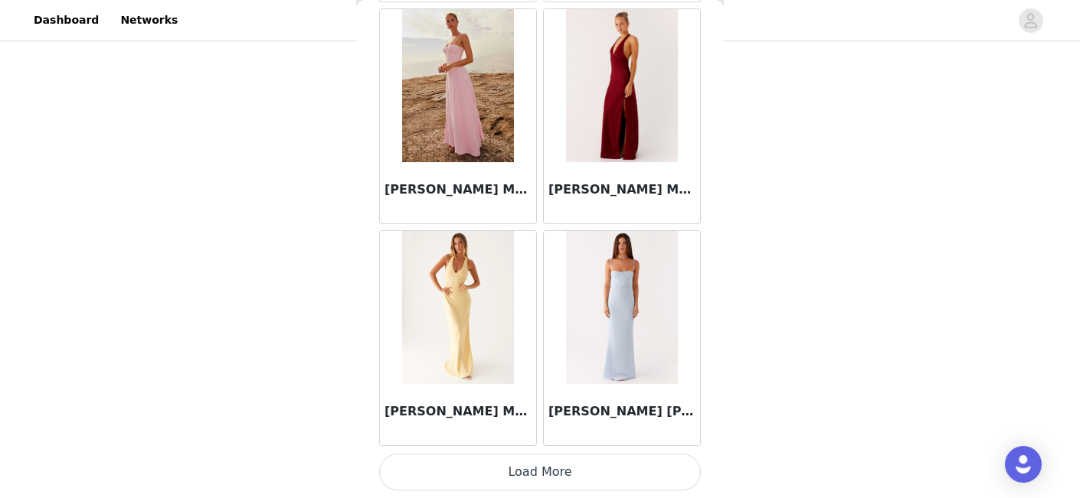
click at [540, 469] on button "Load More" at bounding box center [540, 472] width 322 height 37
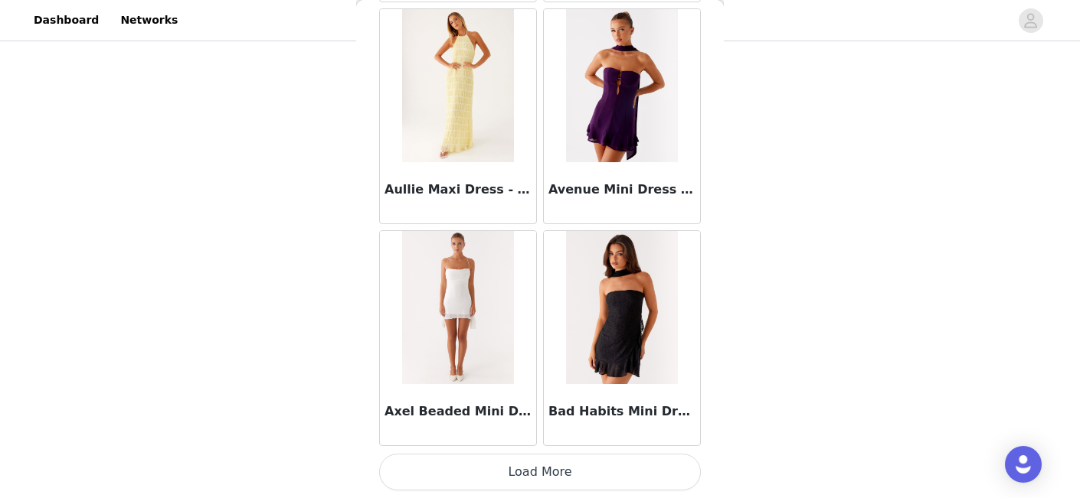
click at [540, 469] on button "Load More" at bounding box center [540, 472] width 322 height 37
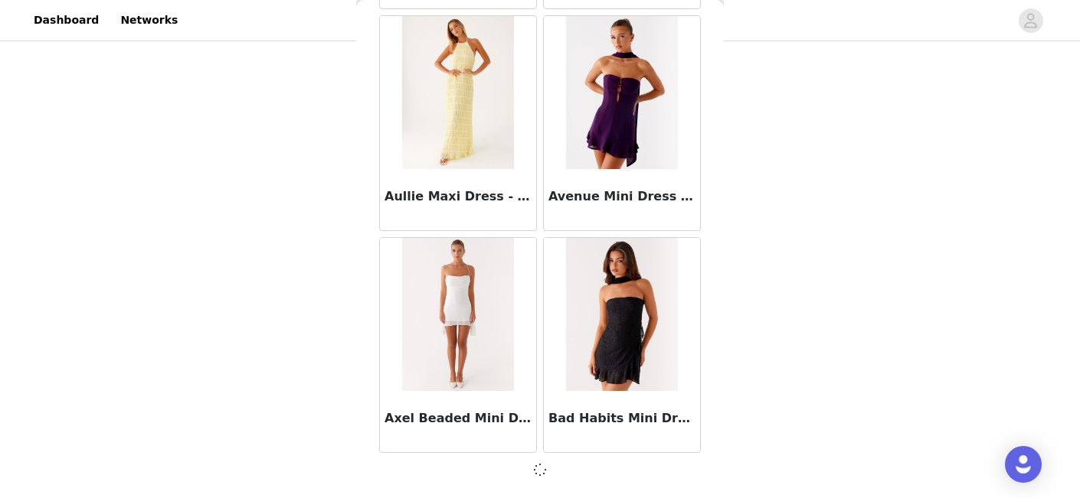
scroll to position [8500, 0]
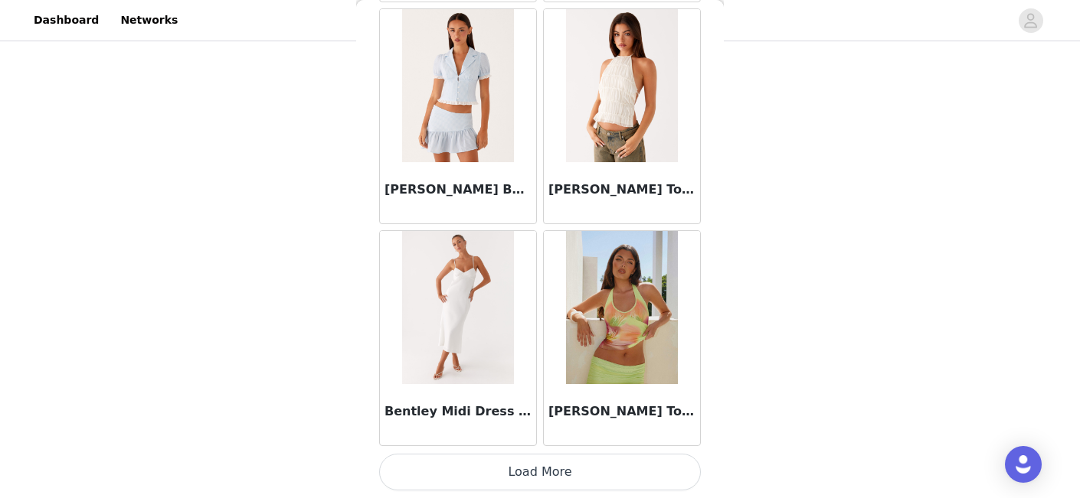
click at [540, 469] on button "Load More" at bounding box center [540, 472] width 322 height 37
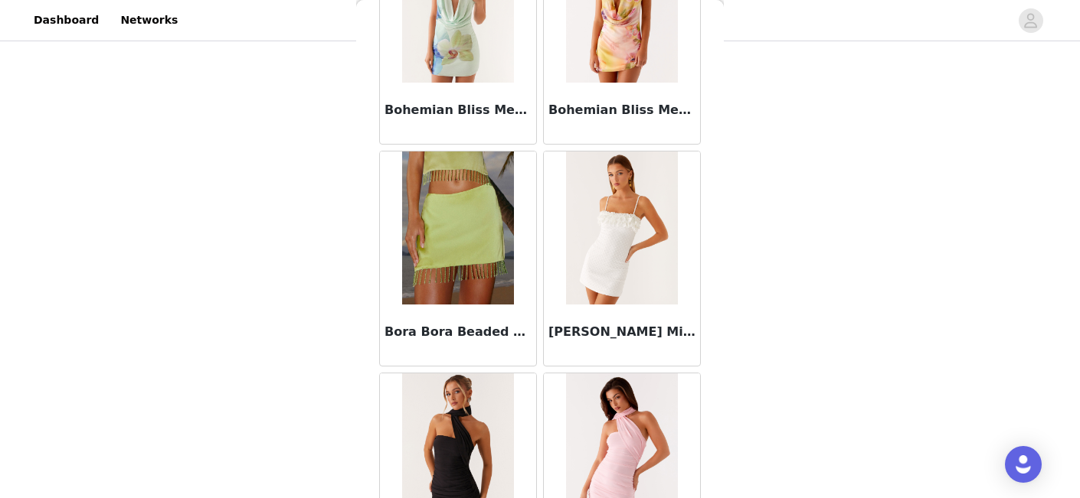
scroll to position [12948, 0]
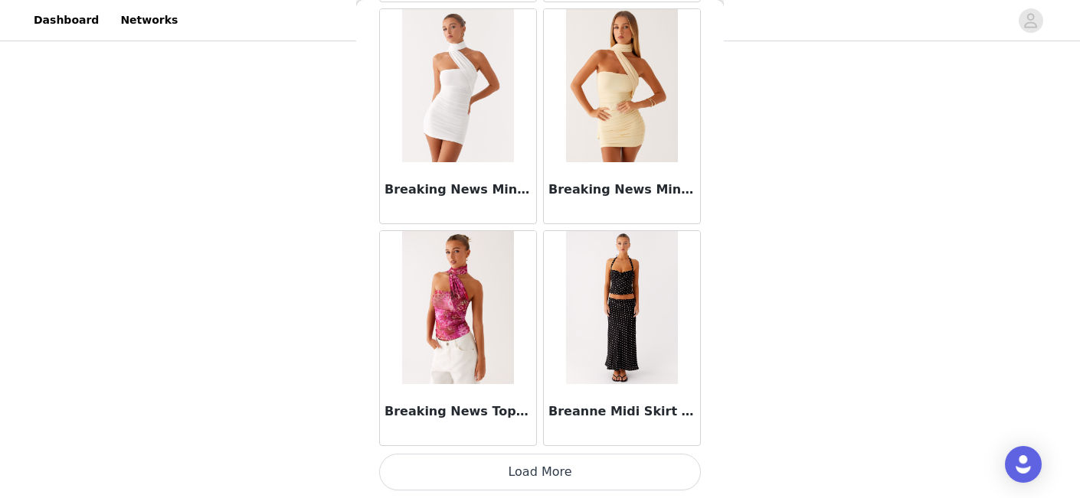
click at [542, 472] on button "Load More" at bounding box center [540, 472] width 322 height 37
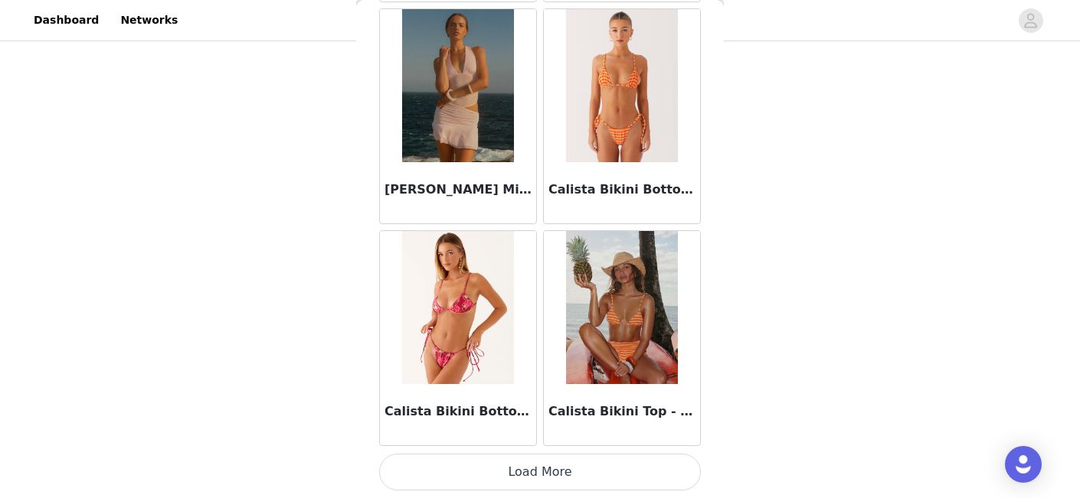
click at [542, 472] on button "Load More" at bounding box center [540, 472] width 322 height 37
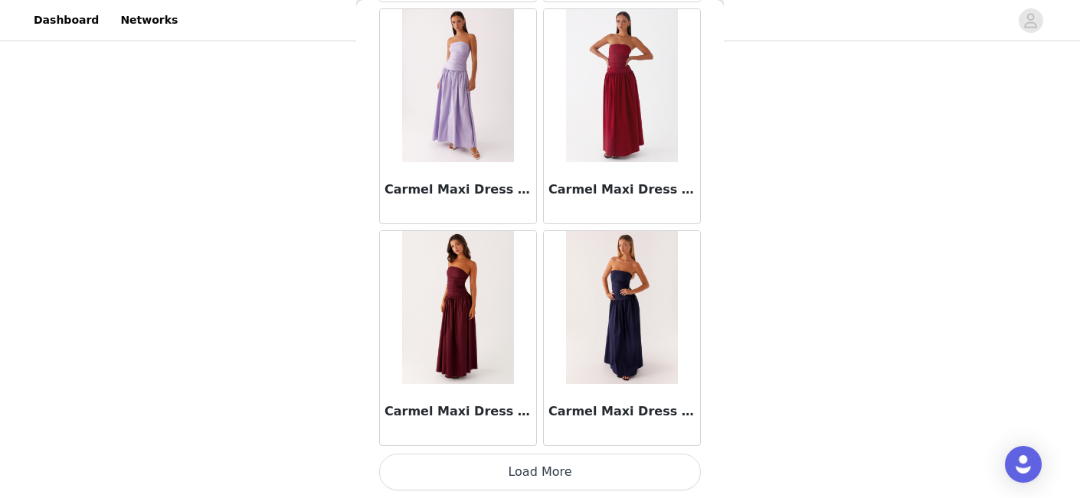
click at [542, 472] on button "Load More" at bounding box center [540, 472] width 322 height 37
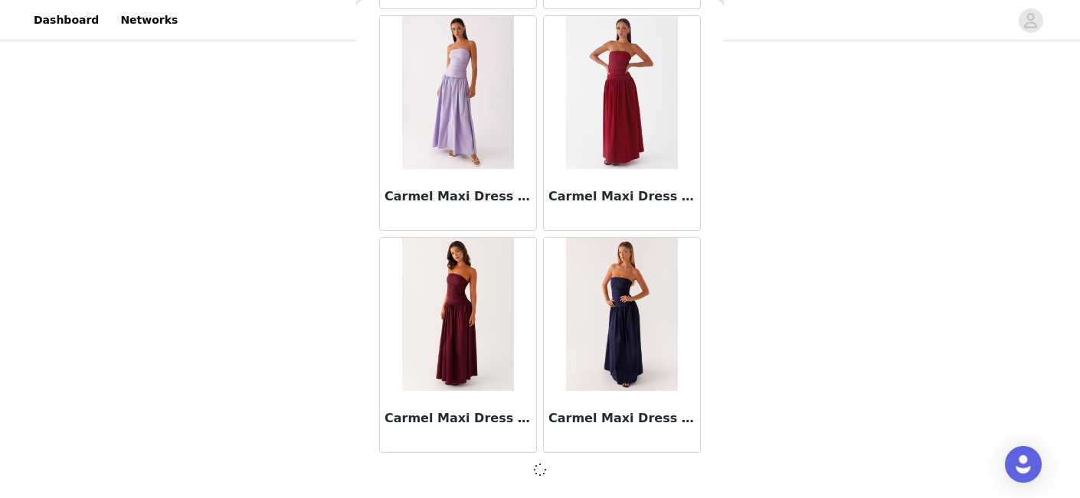
scroll to position [17389, 0]
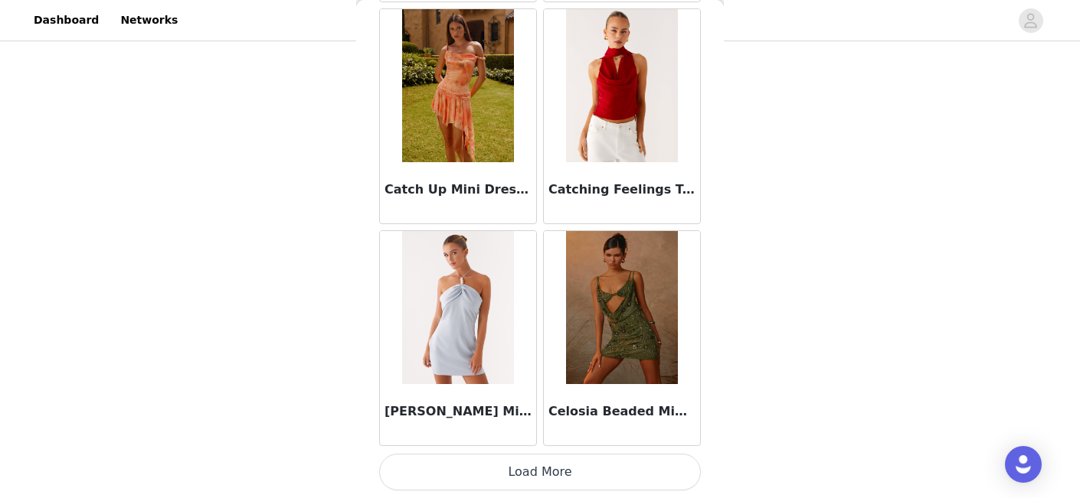
click at [538, 469] on button "Load More" at bounding box center [540, 472] width 322 height 37
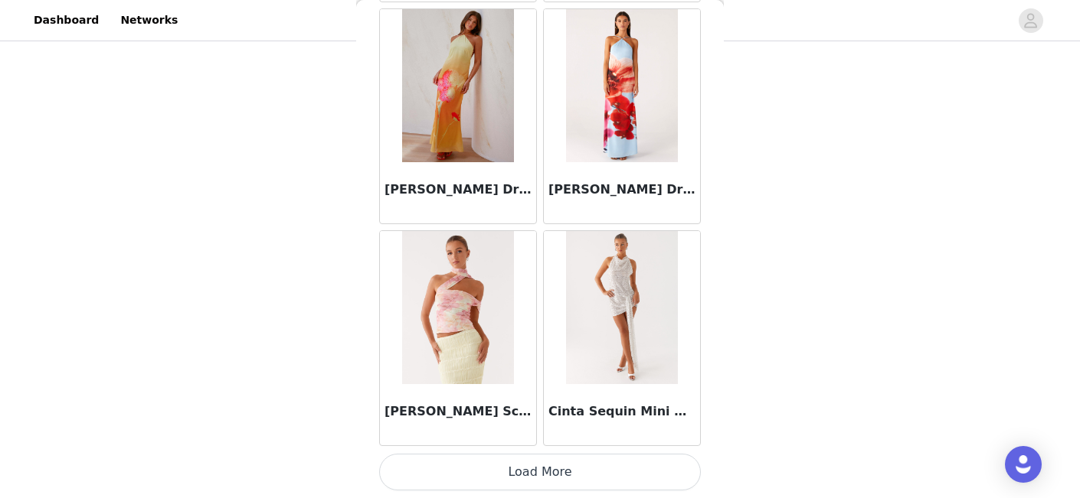
click at [538, 469] on button "Load More" at bounding box center [540, 472] width 322 height 37
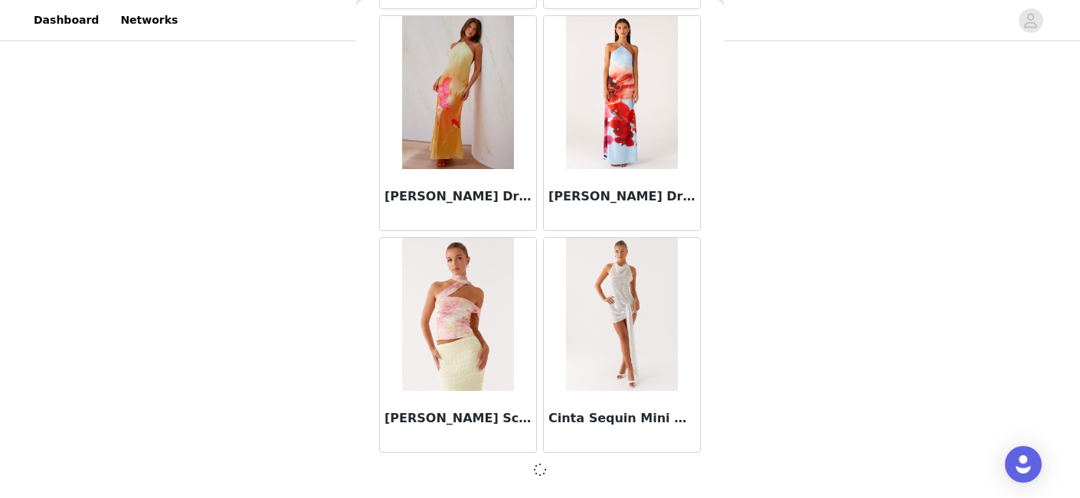
scroll to position [21823, 0]
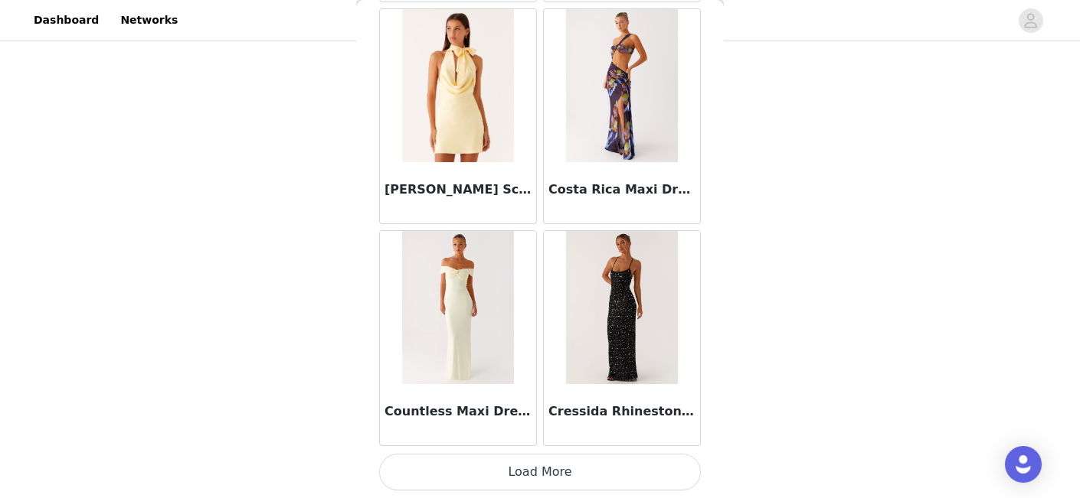
click at [538, 469] on button "Load More" at bounding box center [540, 472] width 322 height 37
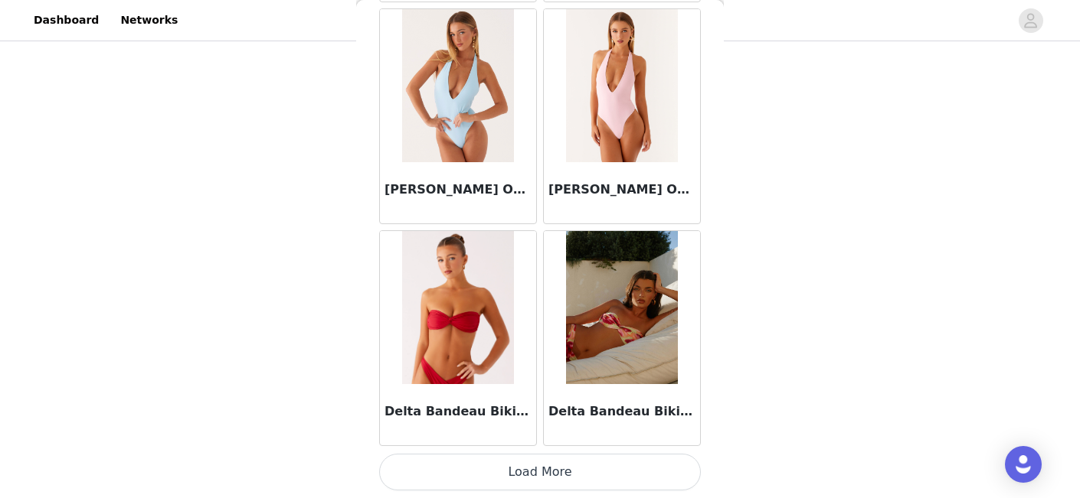
click at [538, 469] on button "Load More" at bounding box center [540, 472] width 322 height 37
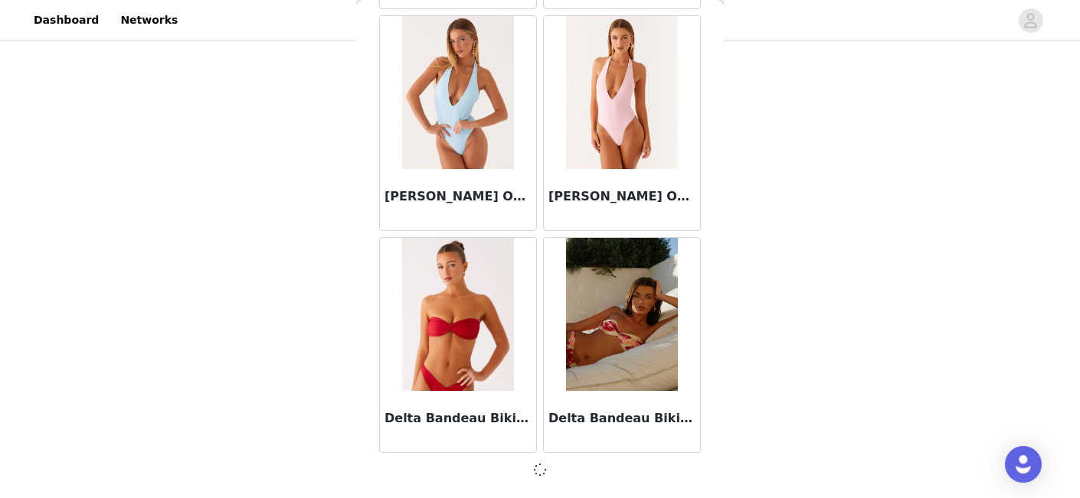
scroll to position [26264, 0]
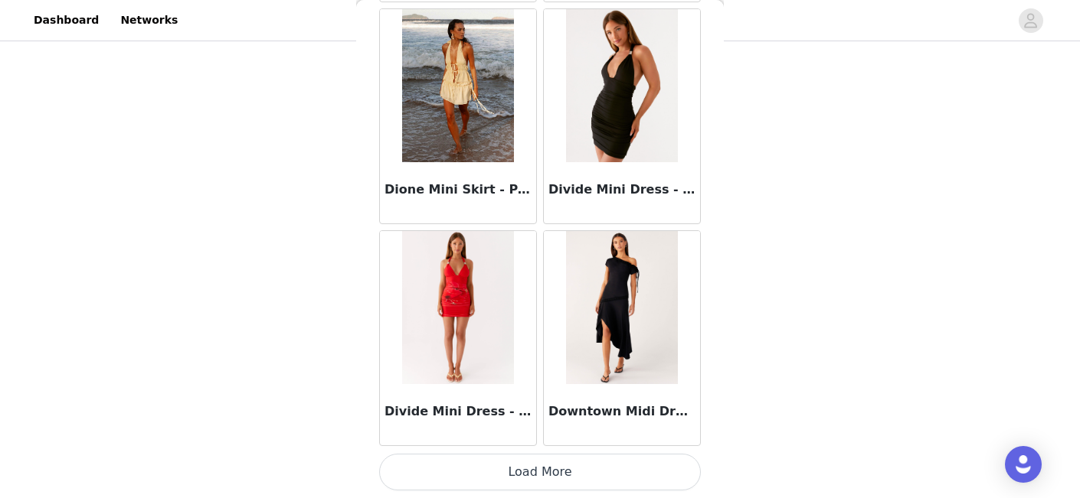
click at [538, 469] on button "Load More" at bounding box center [540, 472] width 322 height 37
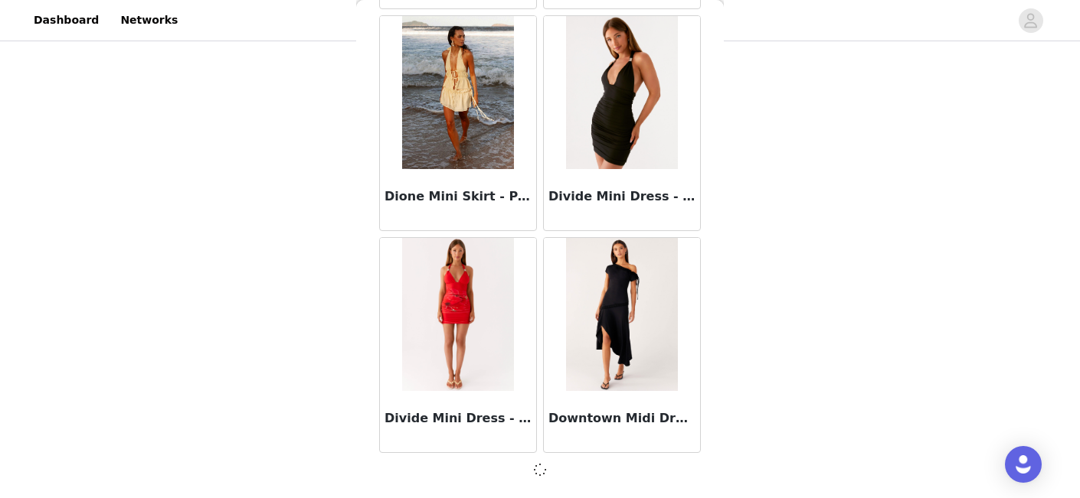
scroll to position [28485, 0]
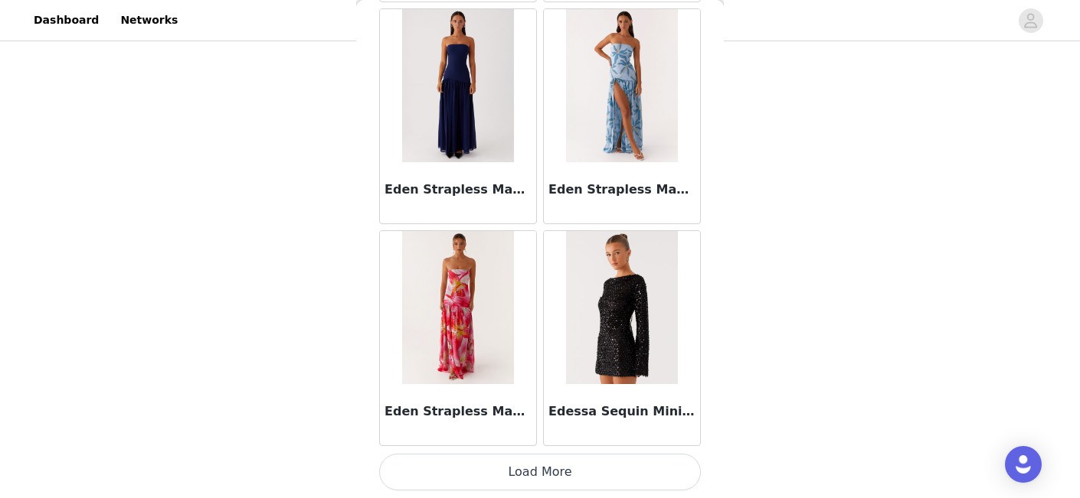
click at [544, 466] on button "Load More" at bounding box center [540, 472] width 322 height 37
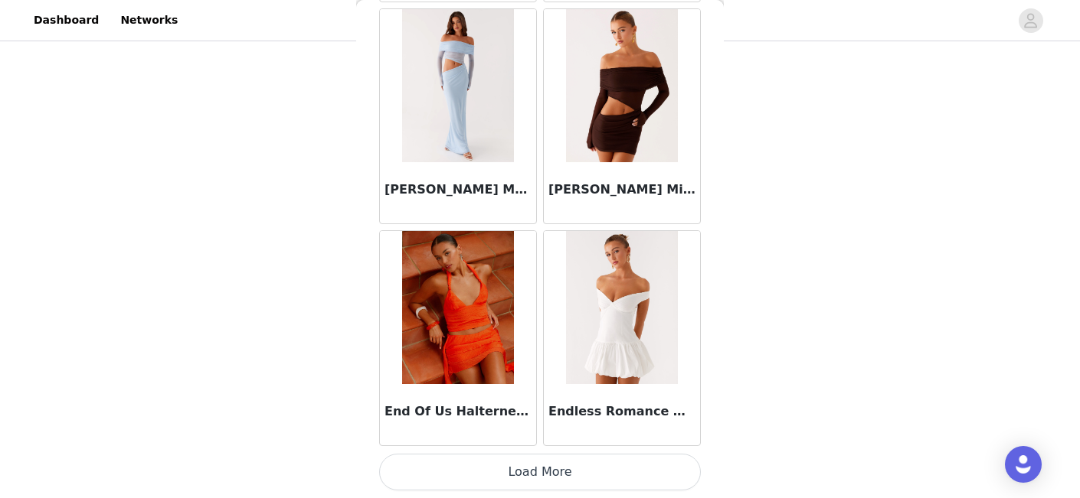
click at [543, 462] on button "Load More" at bounding box center [540, 472] width 322 height 37
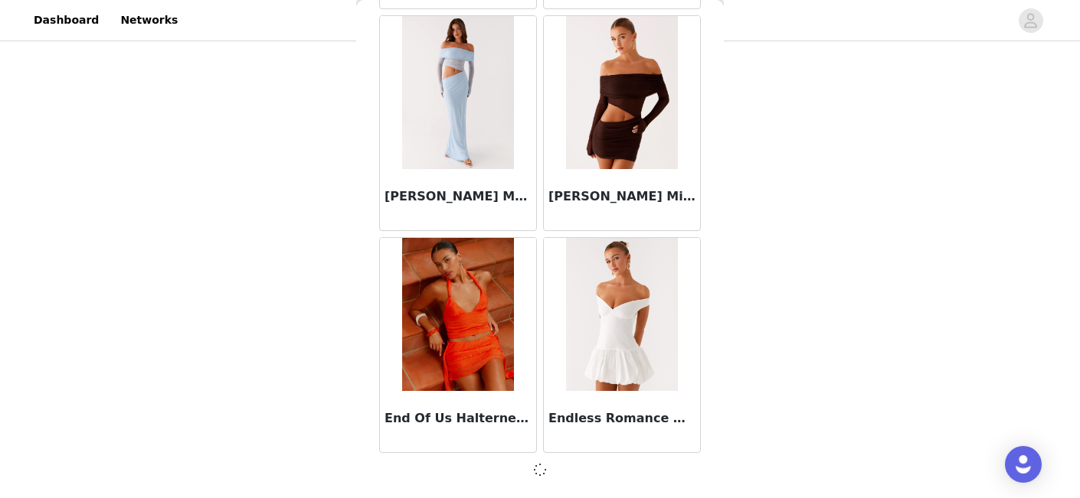
scroll to position [32926, 0]
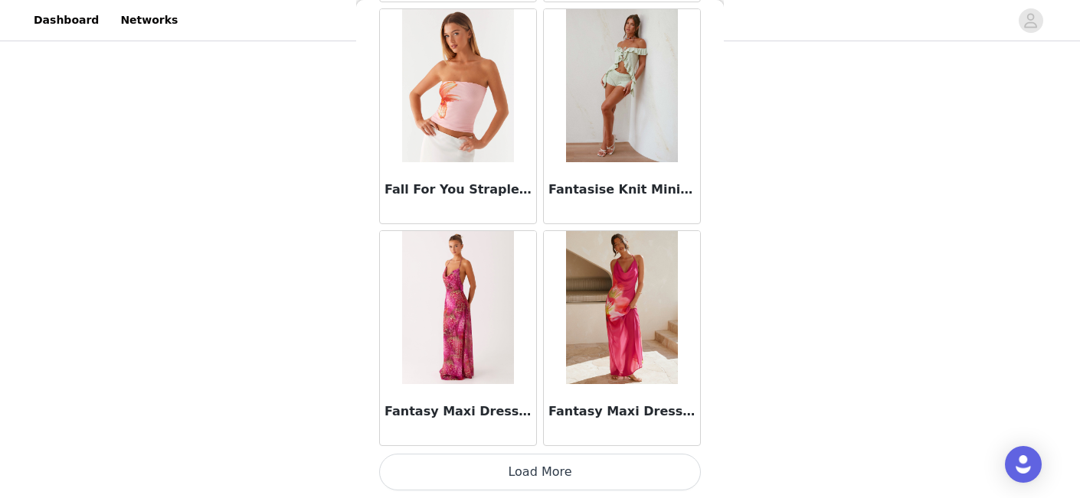
click at [541, 467] on button "Load More" at bounding box center [540, 472] width 322 height 37
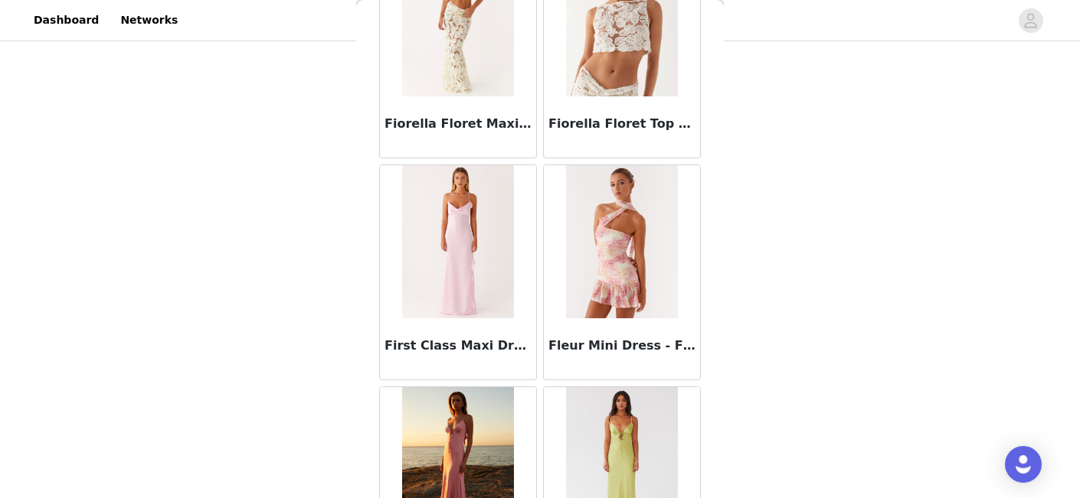
scroll to position [37374, 0]
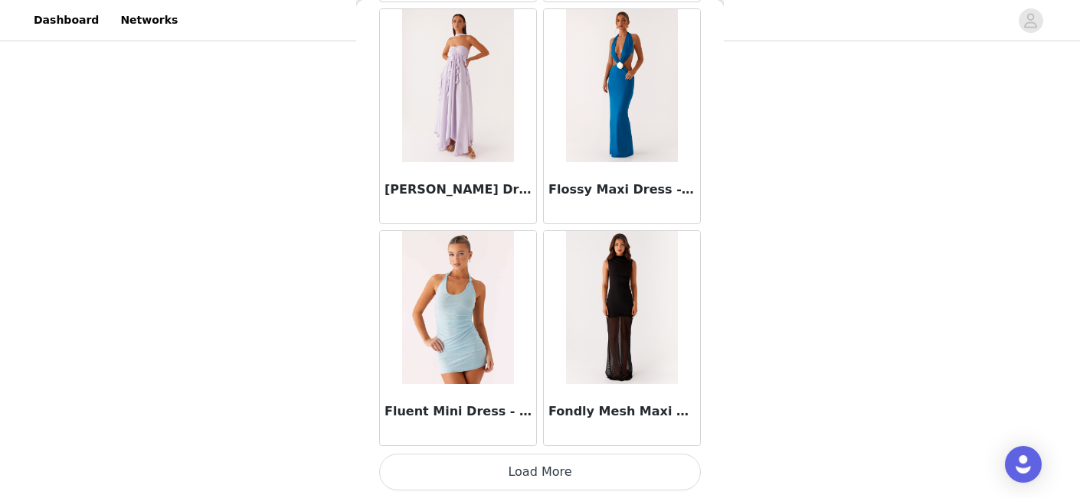
click at [539, 472] on button "Load More" at bounding box center [540, 472] width 322 height 37
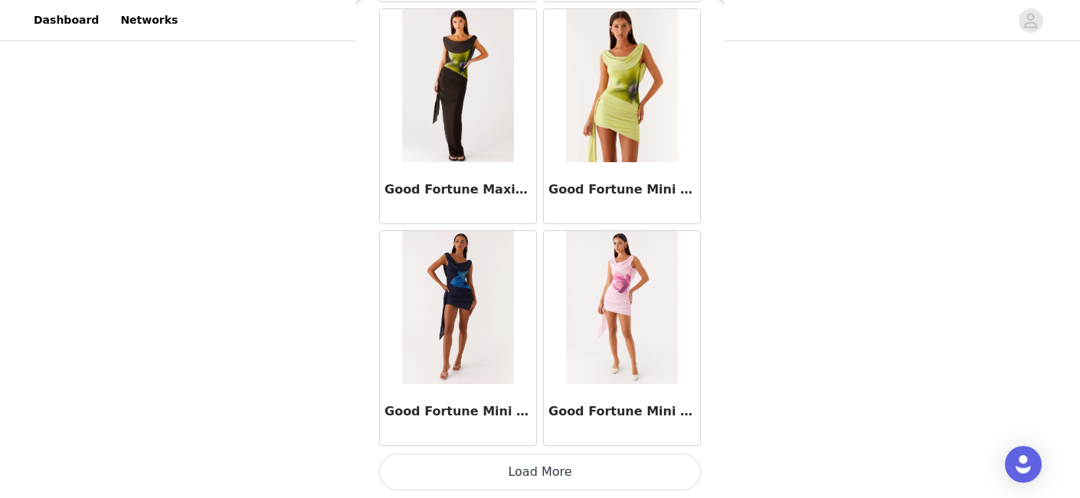
click at [540, 470] on button "Load More" at bounding box center [540, 472] width 322 height 37
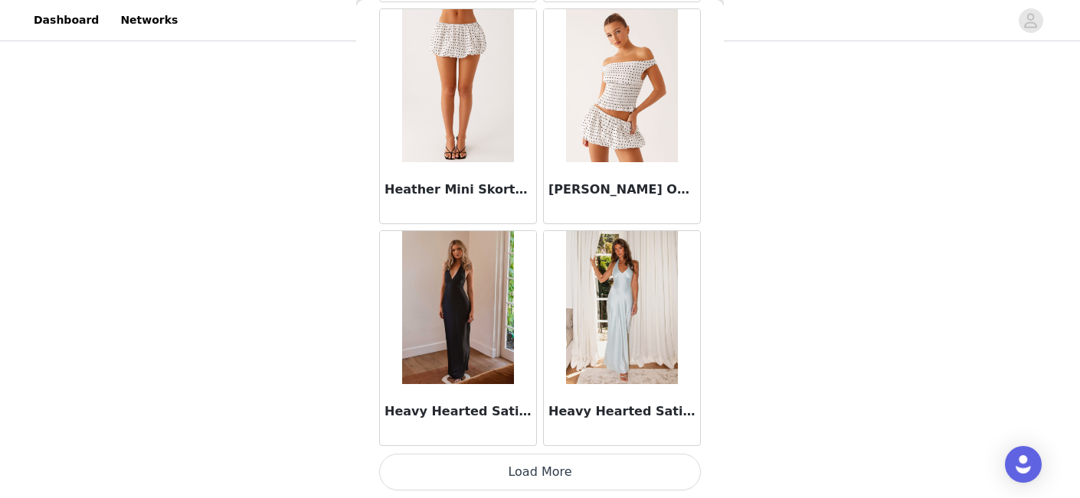
click at [542, 479] on button "Load More" at bounding box center [540, 472] width 322 height 37
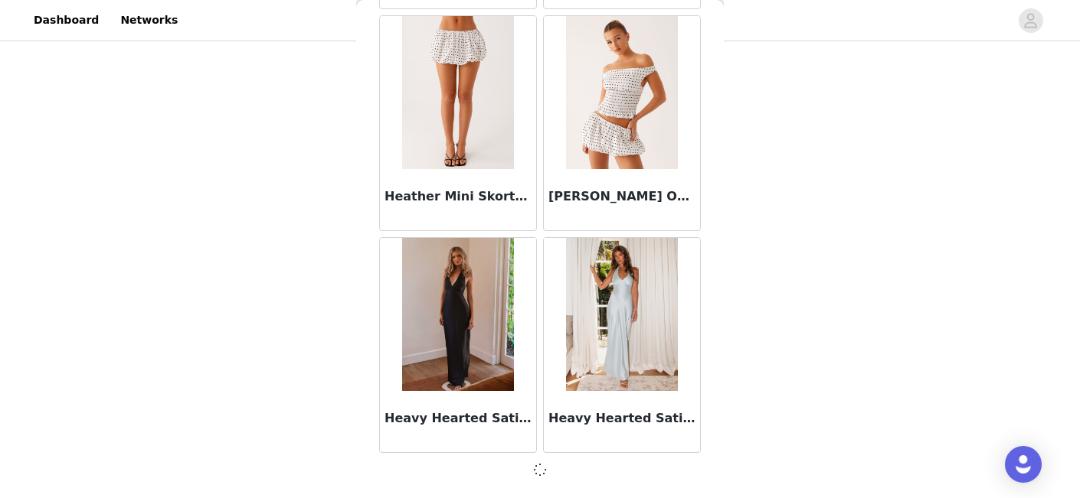
scroll to position [41809, 0]
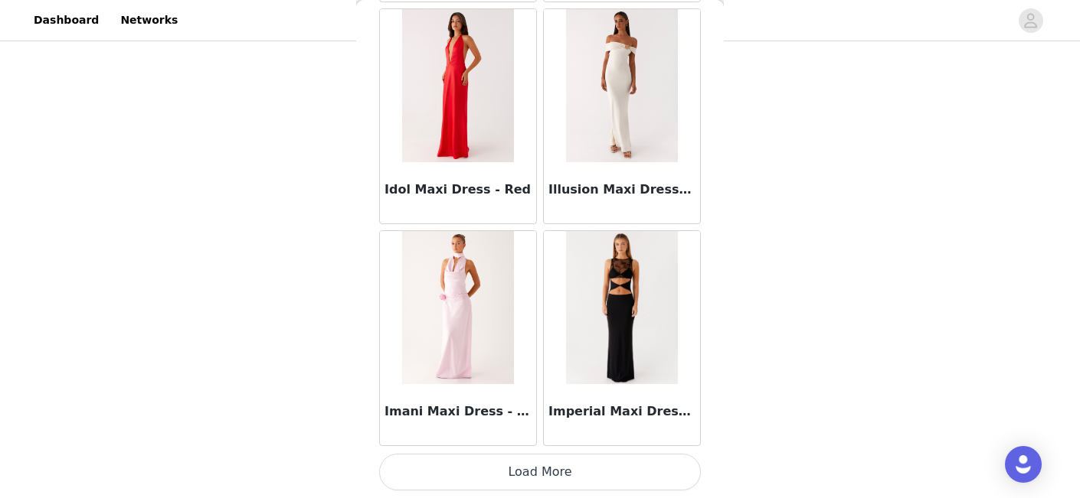
click at [542, 463] on button "Load More" at bounding box center [540, 472] width 322 height 37
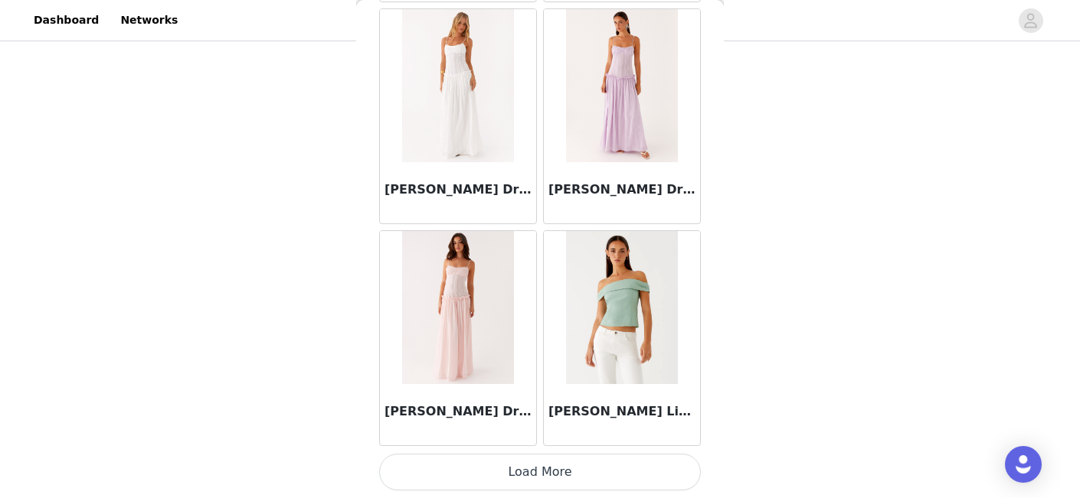
scroll to position [38203, 0]
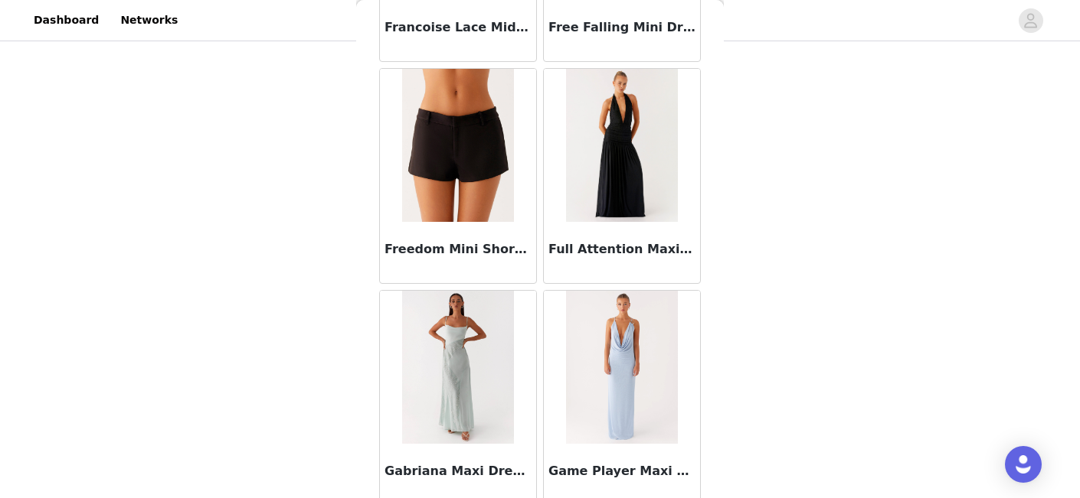
click at [475, 191] on img at bounding box center [457, 145] width 111 height 153
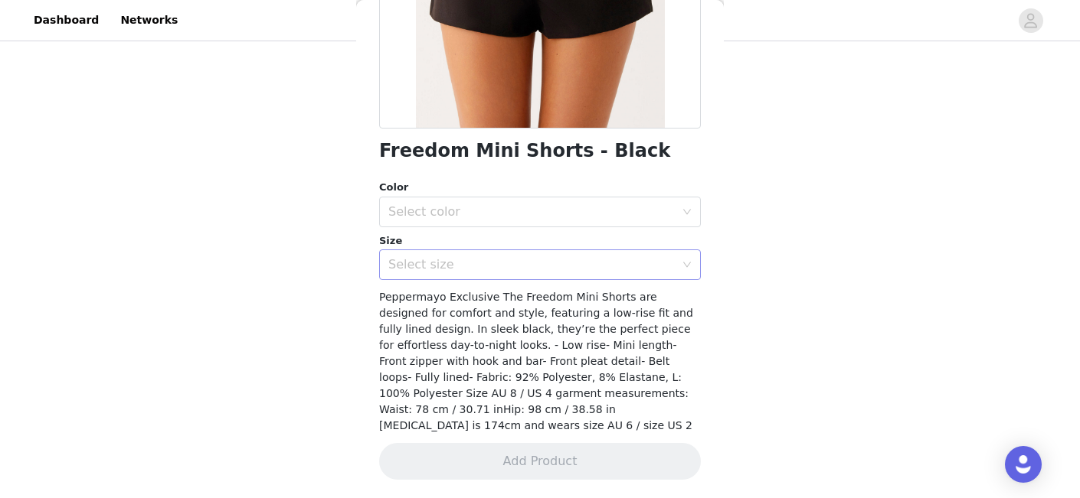
scroll to position [276, 0]
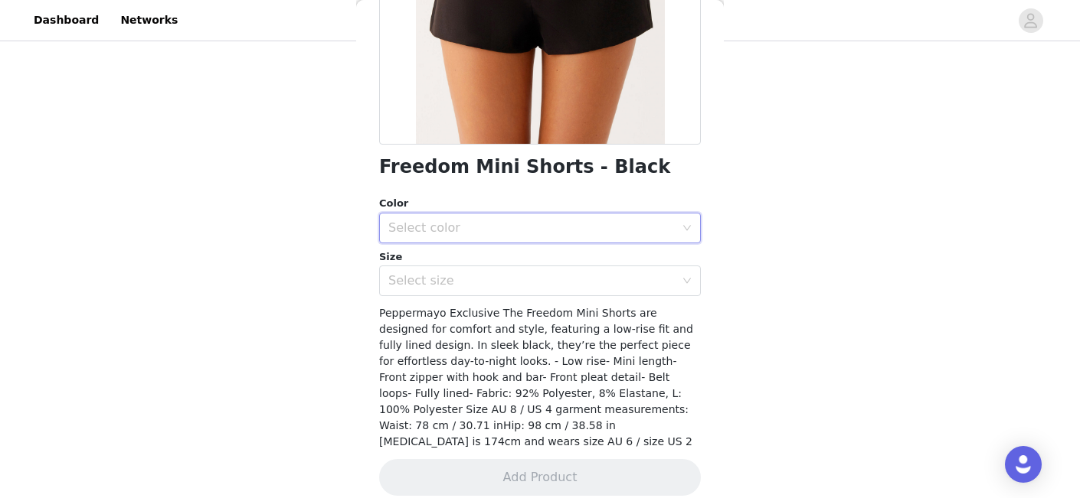
click at [470, 216] on div "Select color" at bounding box center [534, 228] width 293 height 29
click at [459, 265] on li "Black" at bounding box center [540, 262] width 322 height 25
click at [469, 274] on div "Select size" at bounding box center [531, 280] width 286 height 15
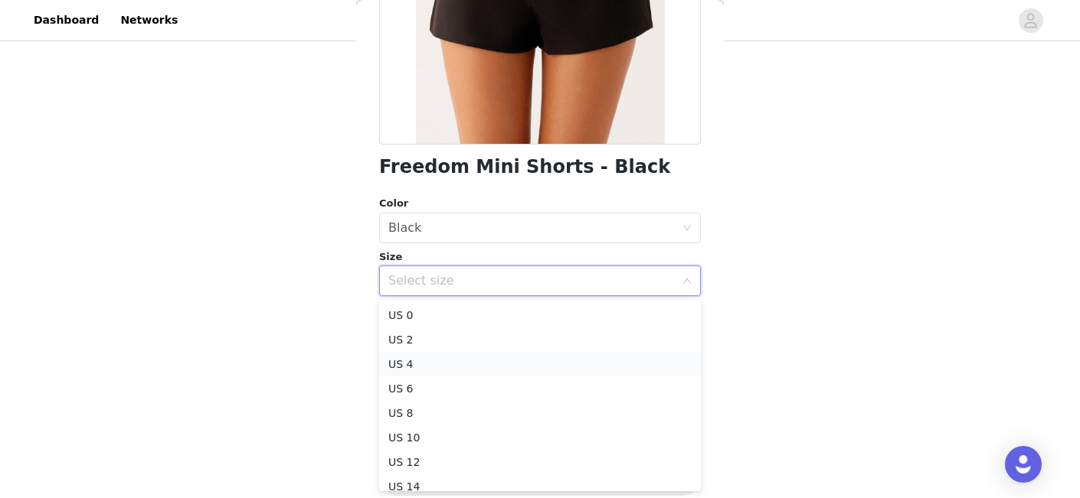
click at [451, 371] on li "US 4" at bounding box center [540, 364] width 322 height 25
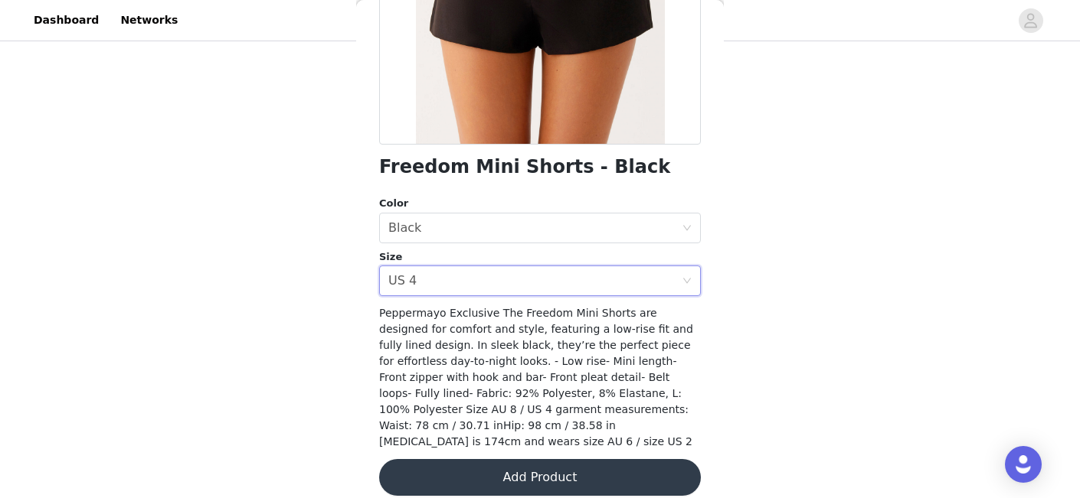
click at [540, 459] on button "Add Product" at bounding box center [540, 477] width 322 height 37
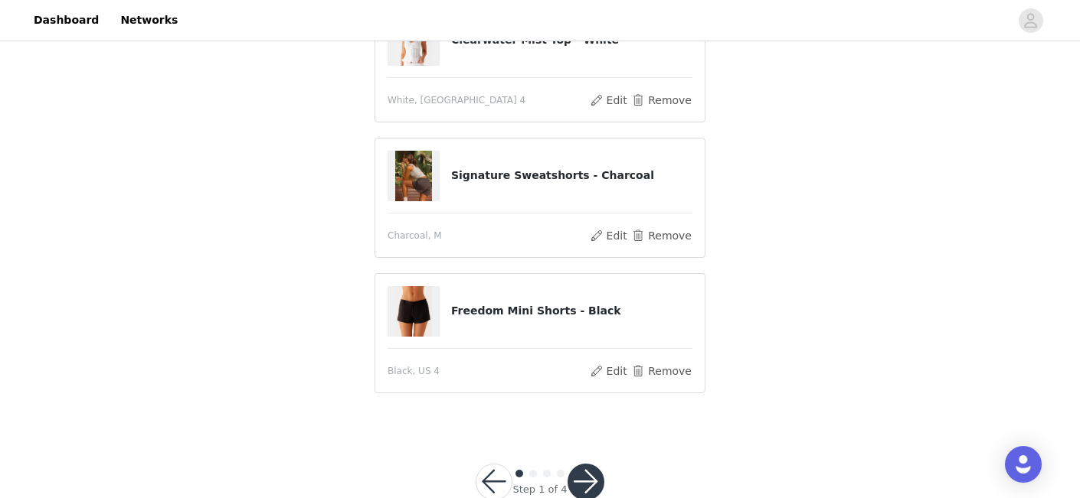
scroll to position [613, 0]
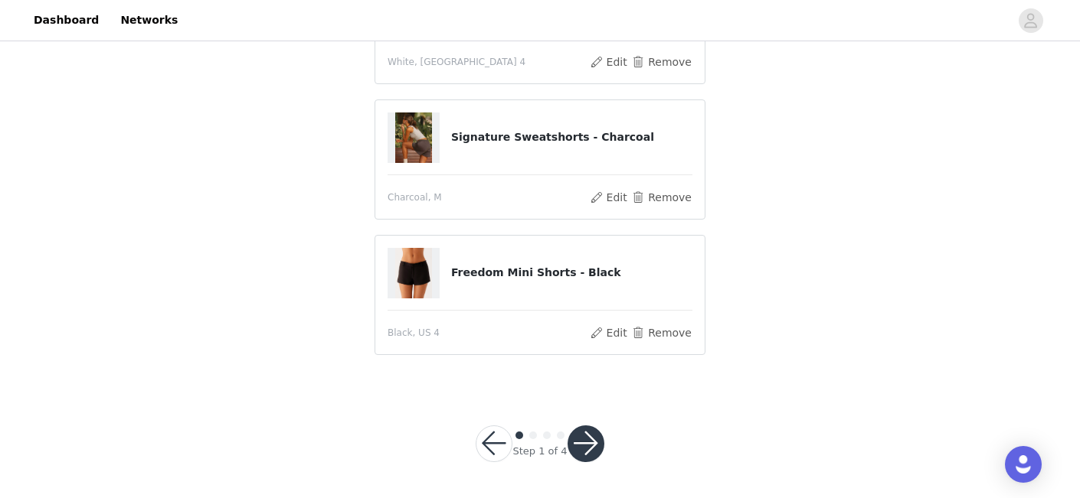
click at [589, 443] on button "button" at bounding box center [585, 444] width 37 height 37
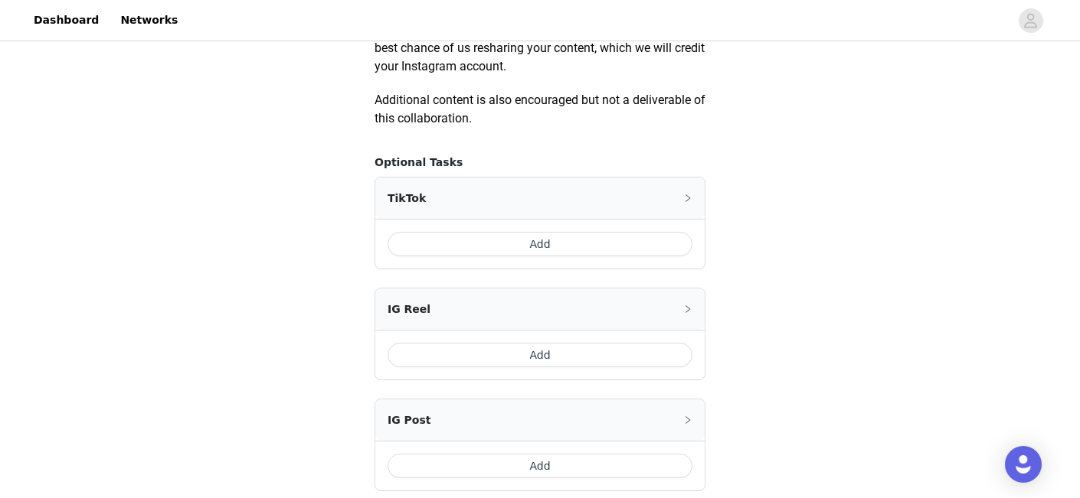
scroll to position [827, 0]
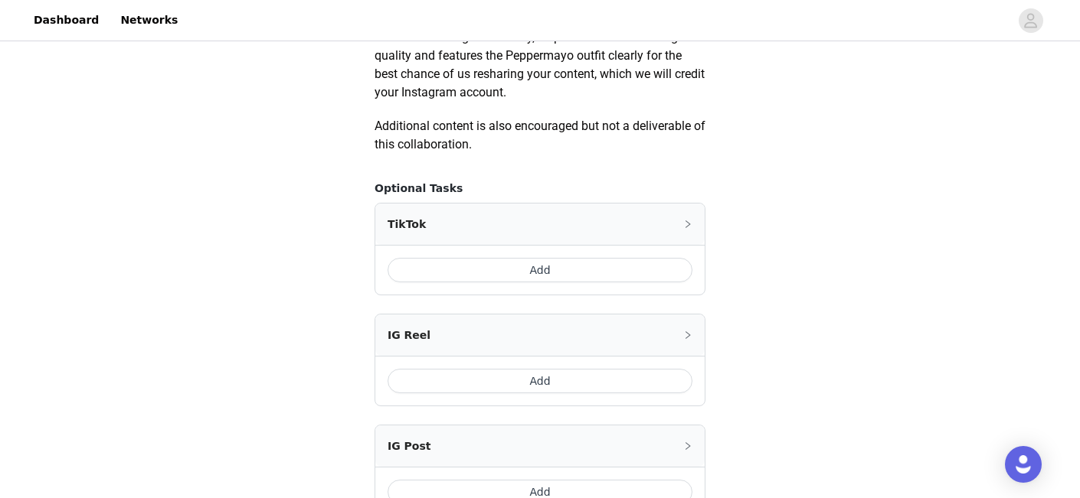
click at [551, 269] on button "Add" at bounding box center [539, 270] width 305 height 25
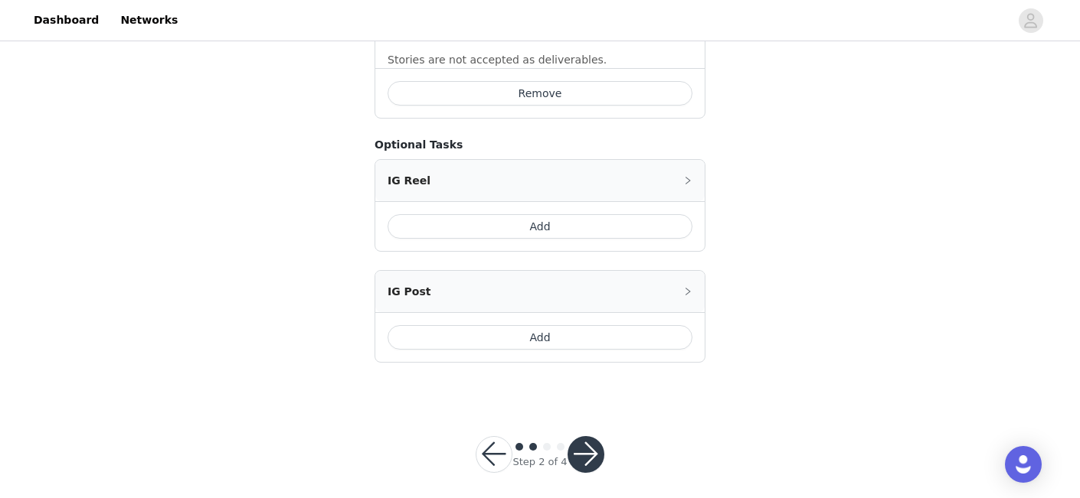
scroll to position [1201, 0]
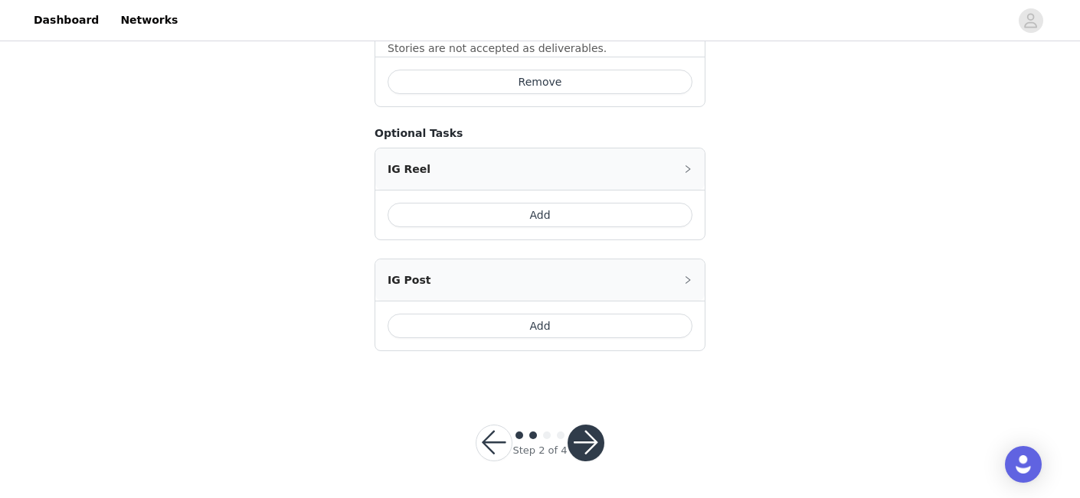
click at [558, 218] on button "Add" at bounding box center [539, 215] width 305 height 25
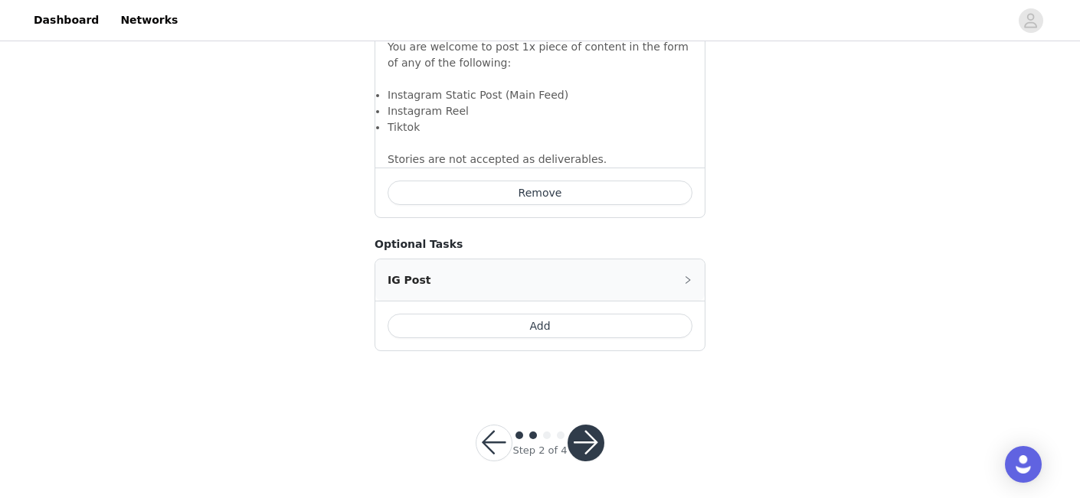
click at [597, 329] on button "Add" at bounding box center [539, 326] width 305 height 25
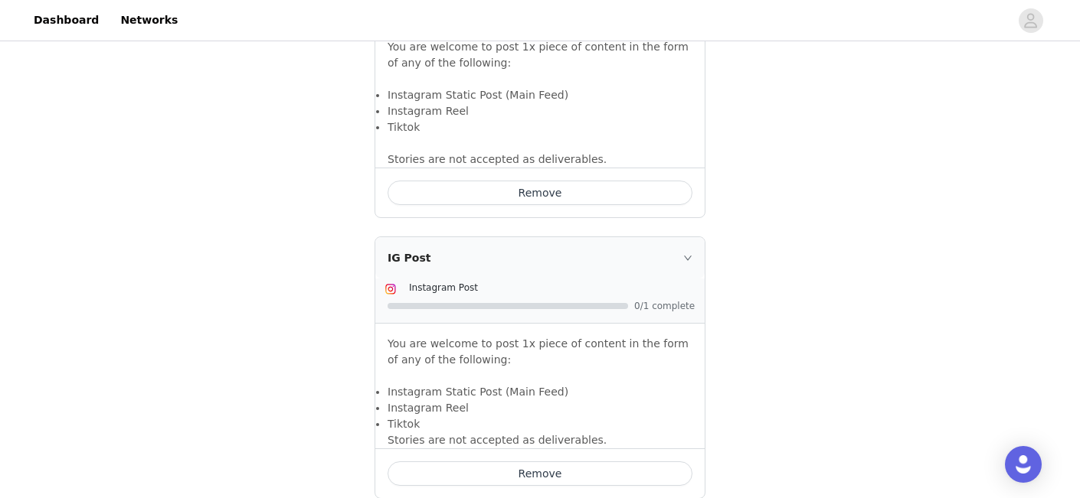
scroll to position [1535, 0]
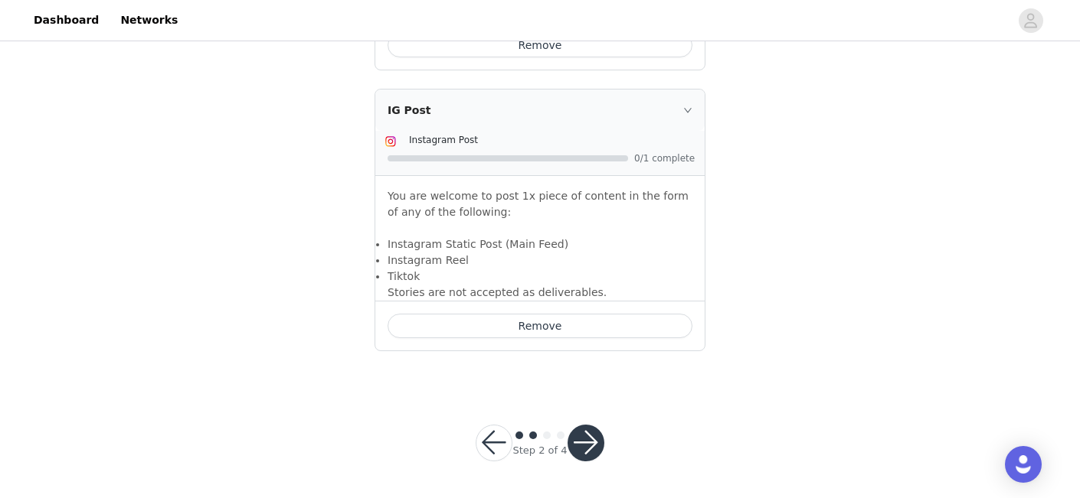
click at [585, 447] on button "button" at bounding box center [585, 443] width 37 height 37
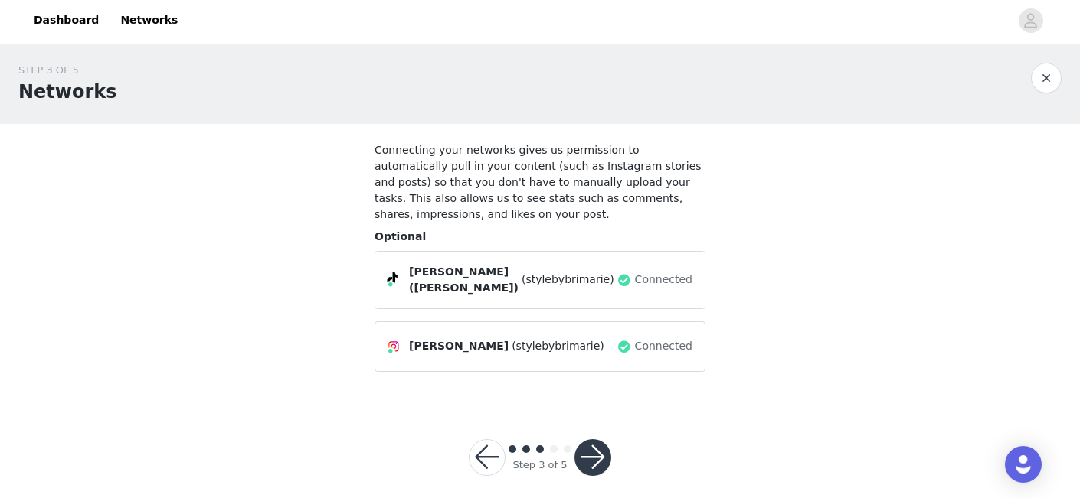
click at [597, 449] on button "button" at bounding box center [592, 458] width 37 height 37
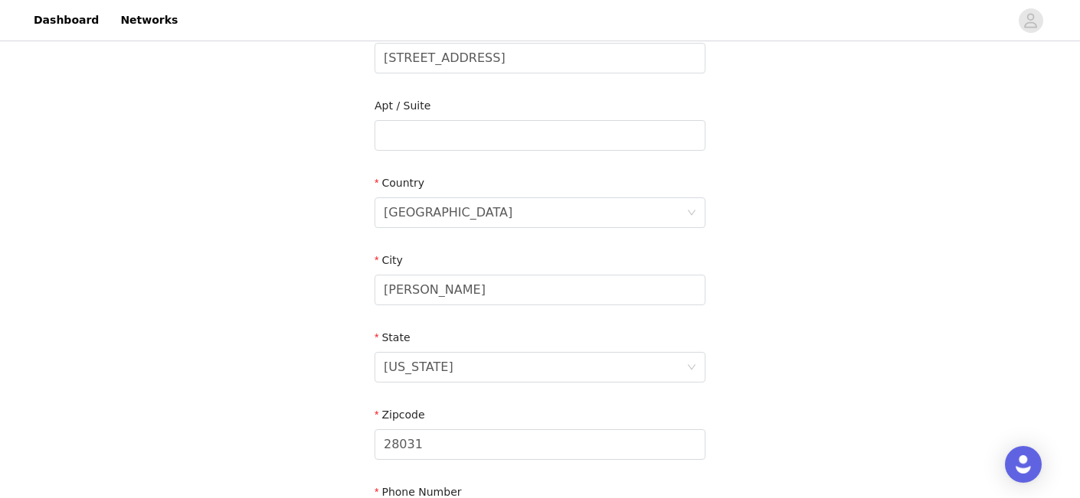
scroll to position [545, 0]
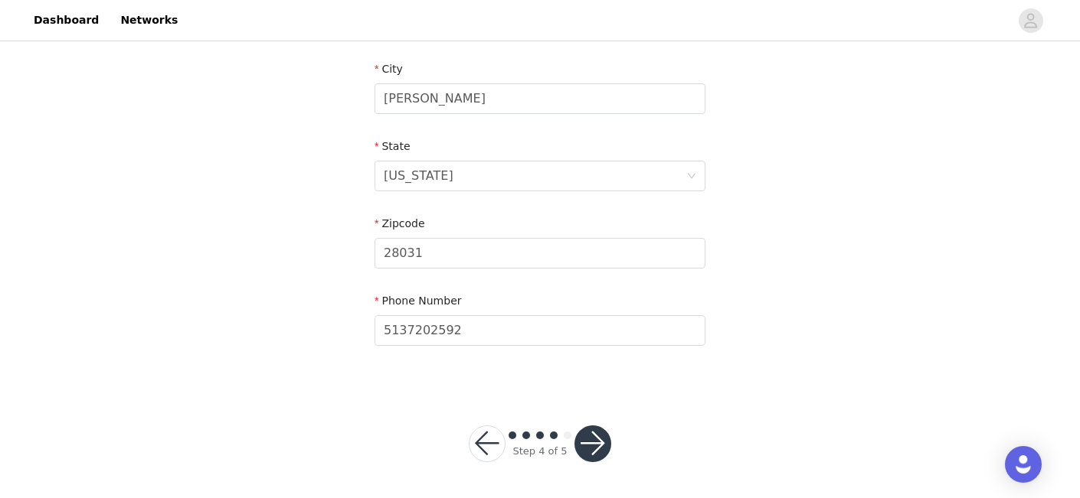
click at [593, 443] on button "button" at bounding box center [592, 444] width 37 height 37
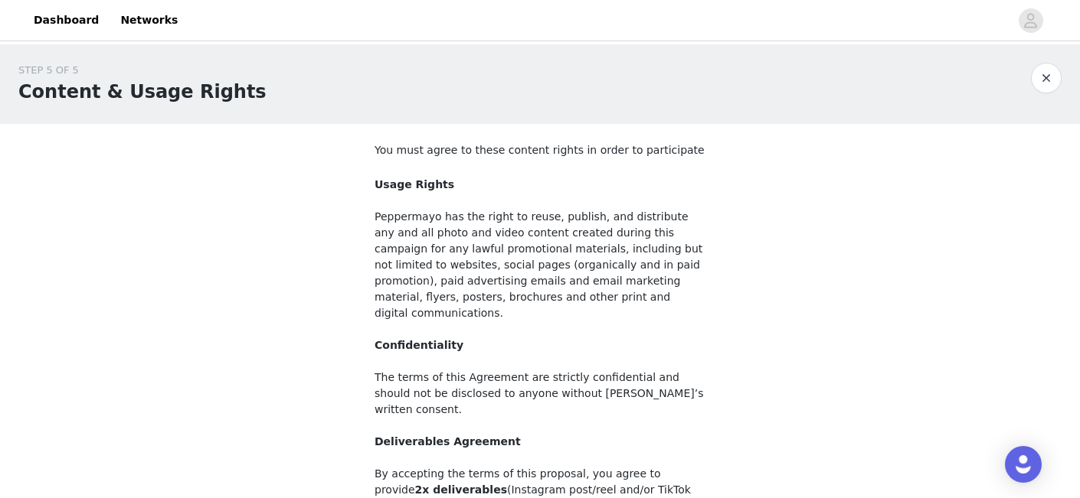
scroll to position [209, 0]
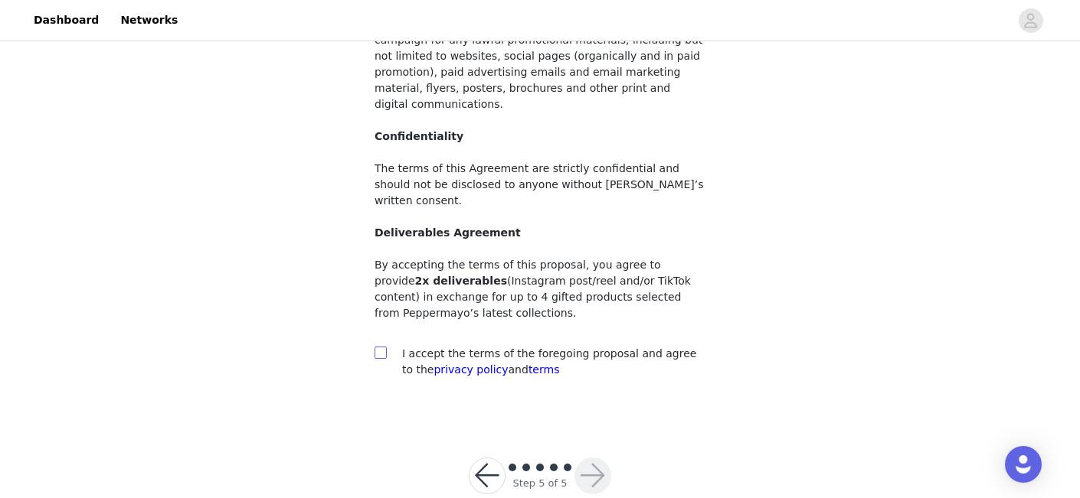
click at [378, 347] on input "checkbox" at bounding box center [379, 352] width 11 height 11
checkbox input "true"
click at [587, 458] on button "button" at bounding box center [592, 476] width 37 height 37
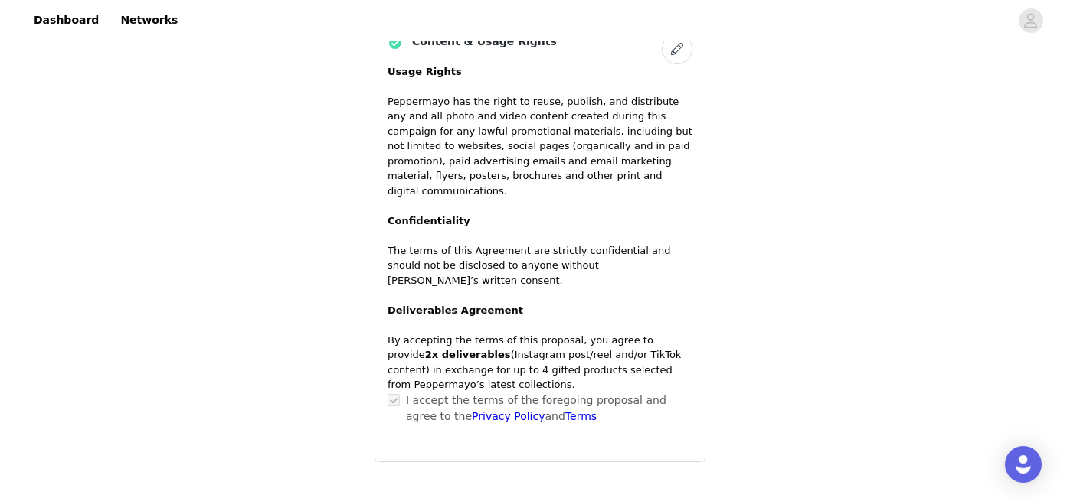
scroll to position [1560, 0]
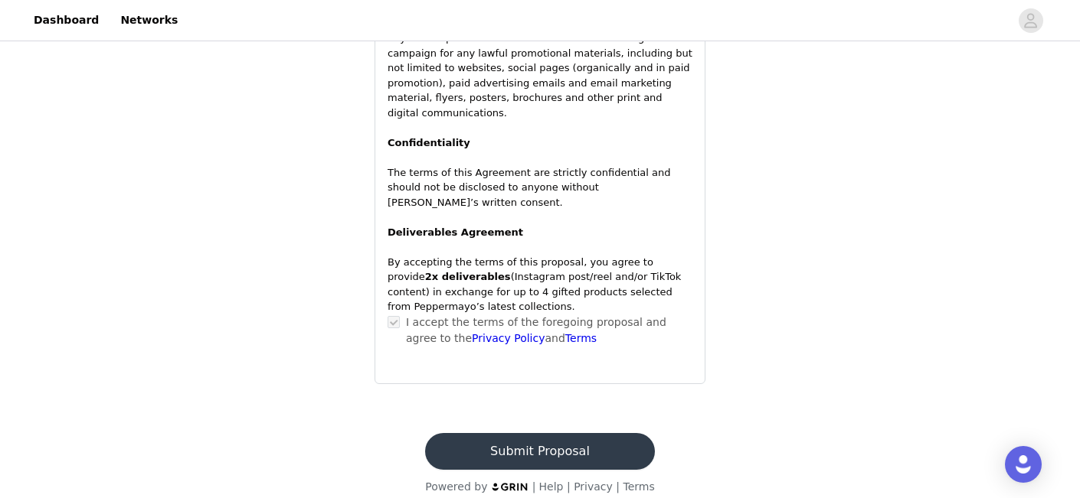
click at [566, 447] on button "Submit Proposal" at bounding box center [539, 451] width 229 height 37
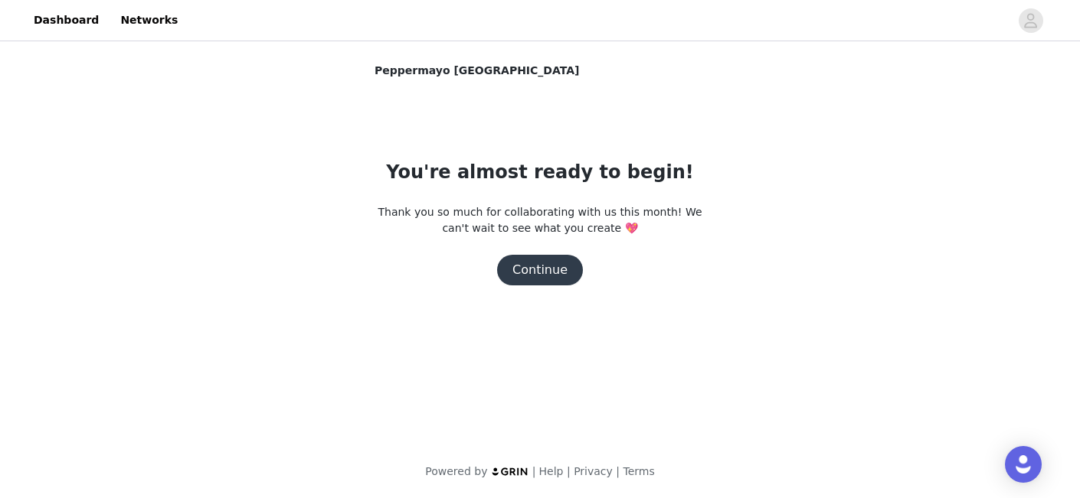
click at [538, 266] on button "Continue" at bounding box center [540, 270] width 86 height 31
